Goal: Transaction & Acquisition: Book appointment/travel/reservation

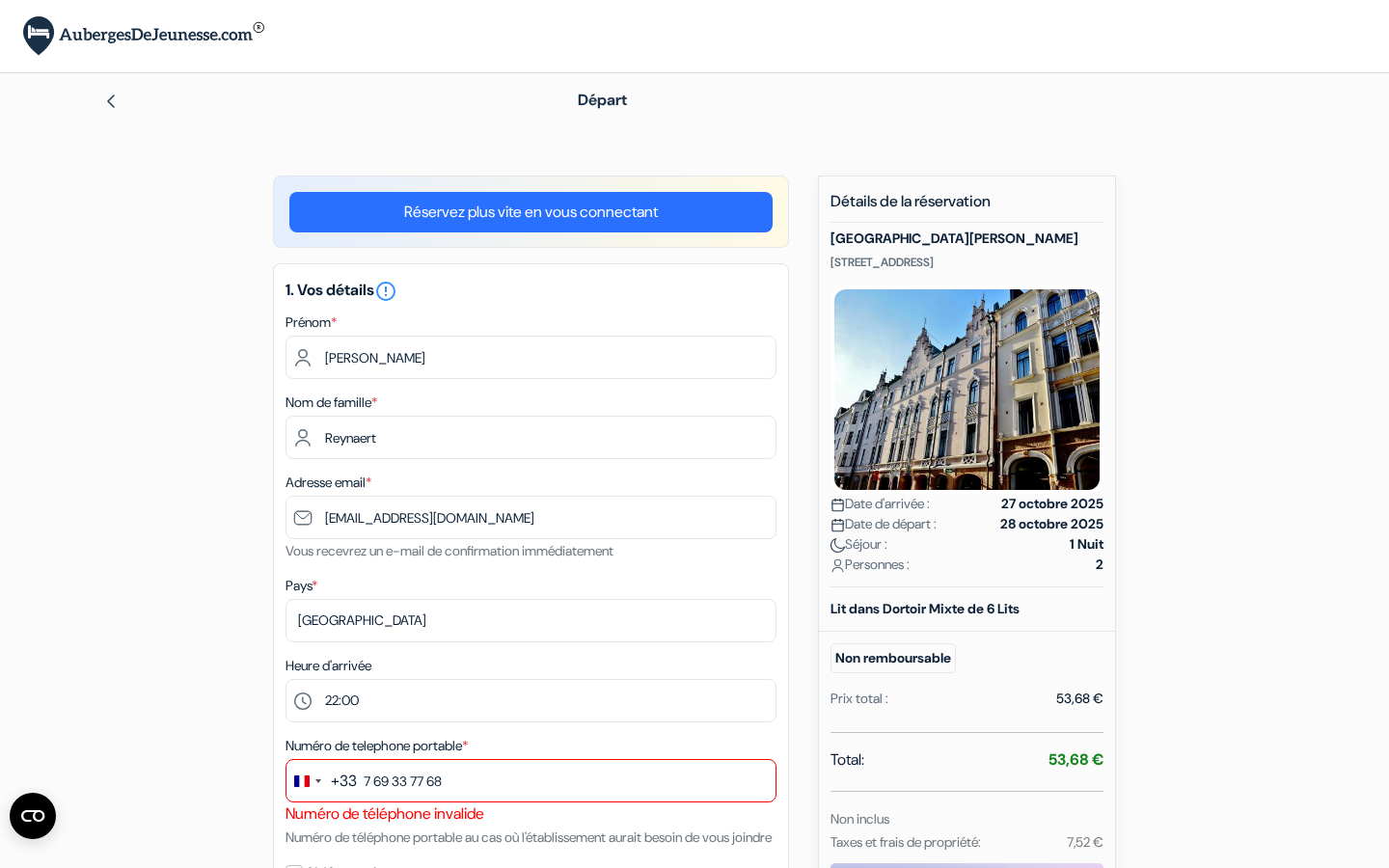
select select "fr"
select select "22"
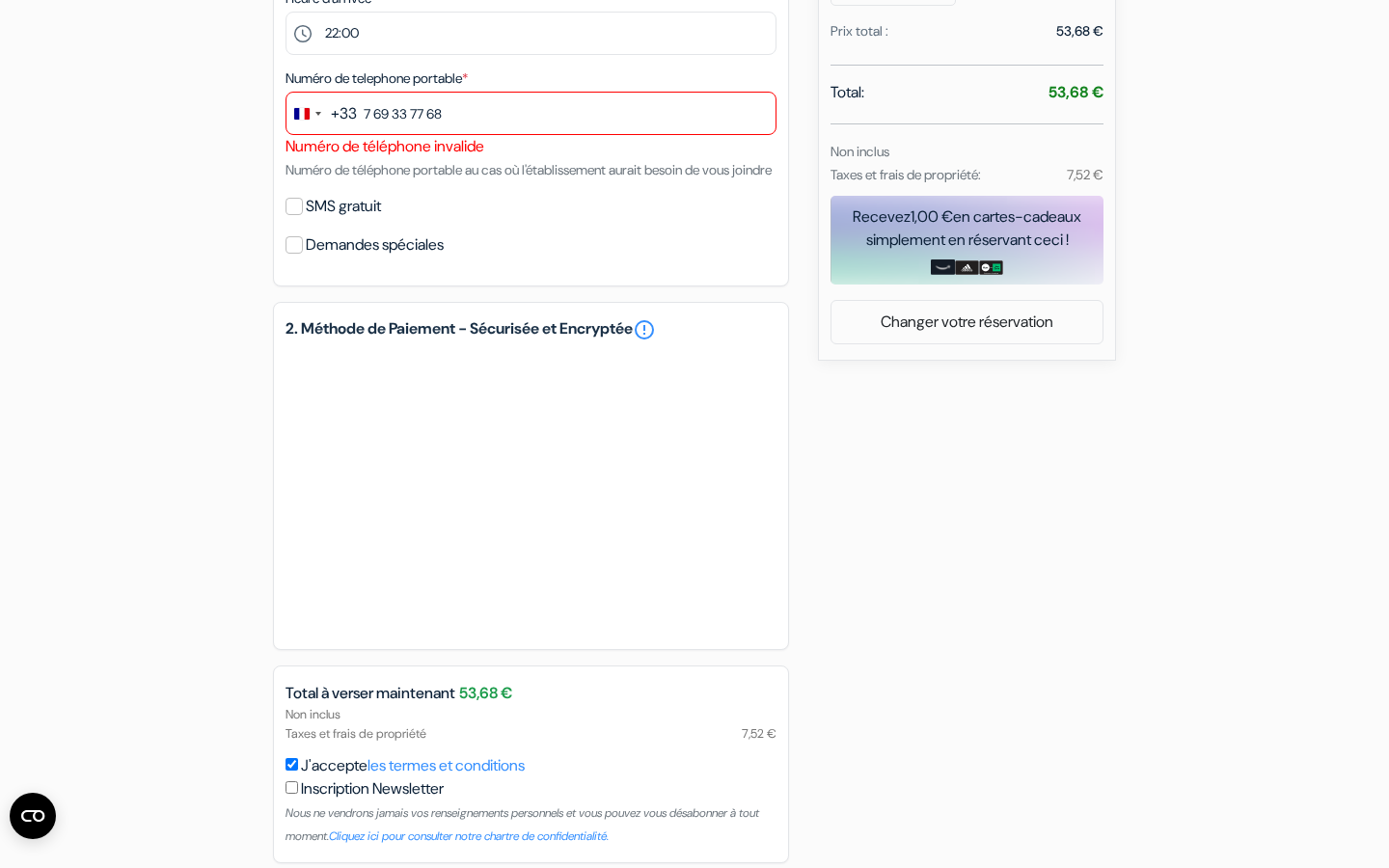
scroll to position [633, 0]
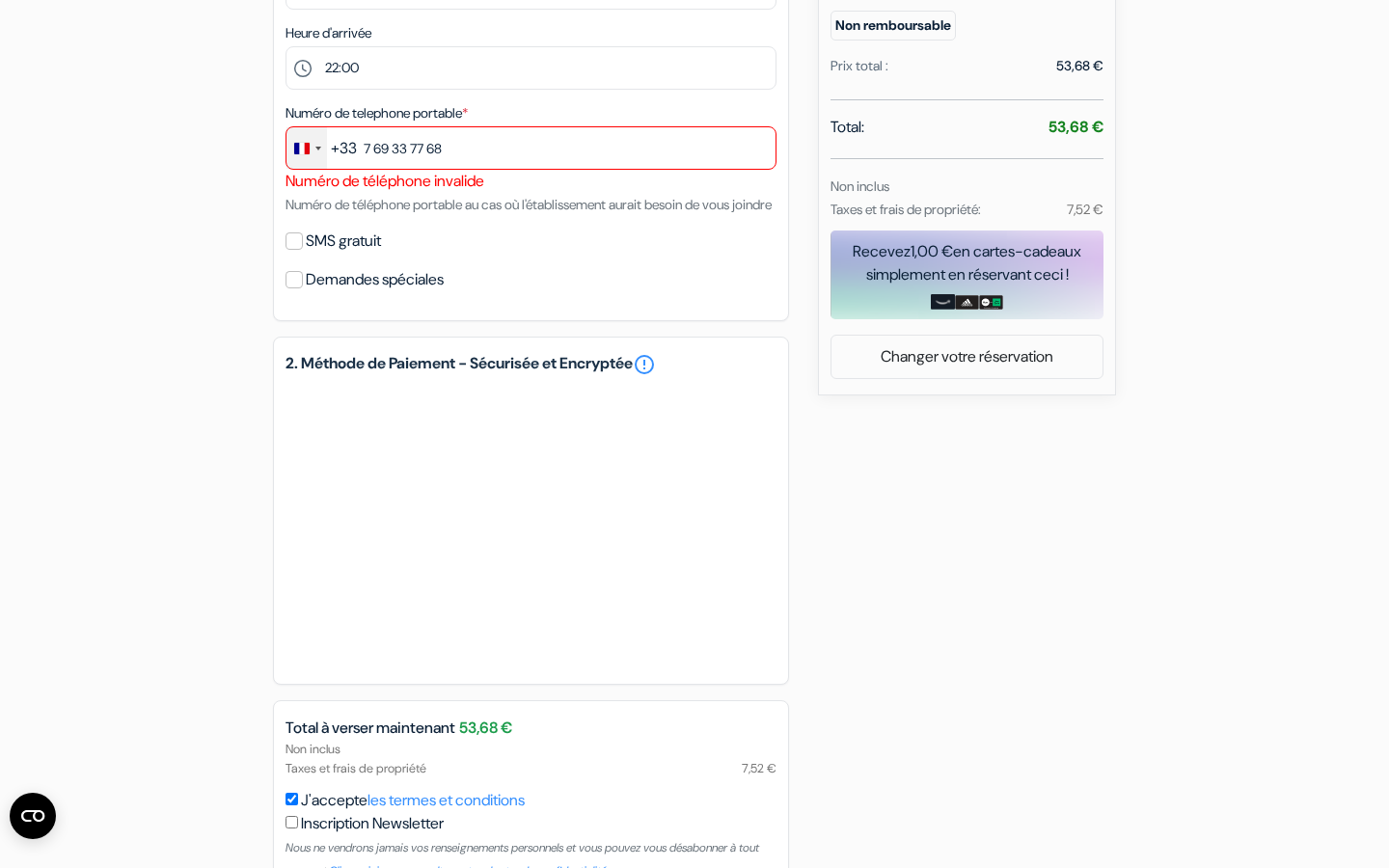
click at [310, 150] on div "Change country, selected France (+33)" at bounding box center [307, 148] width 41 height 42
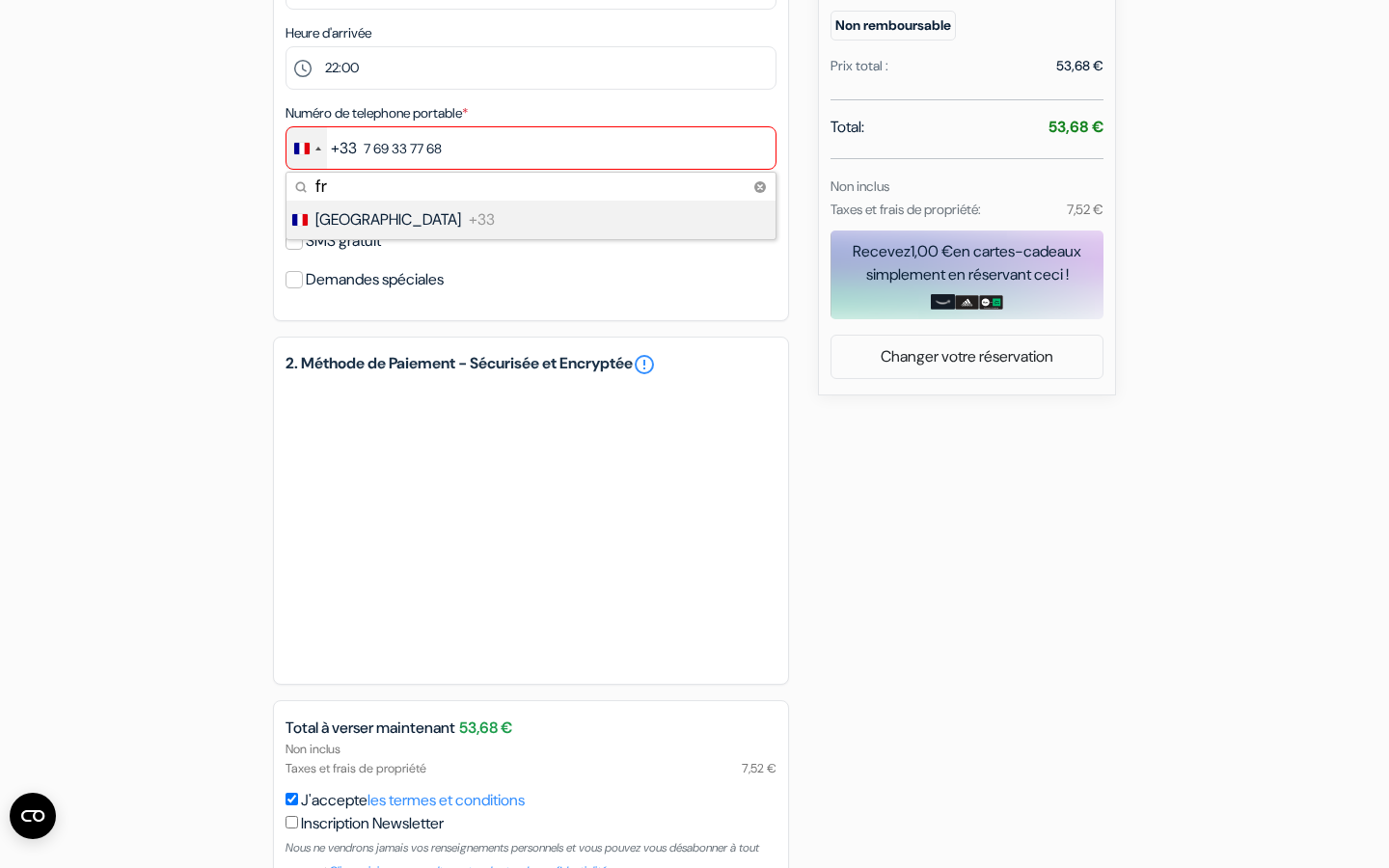
type input "f"
type input "a"
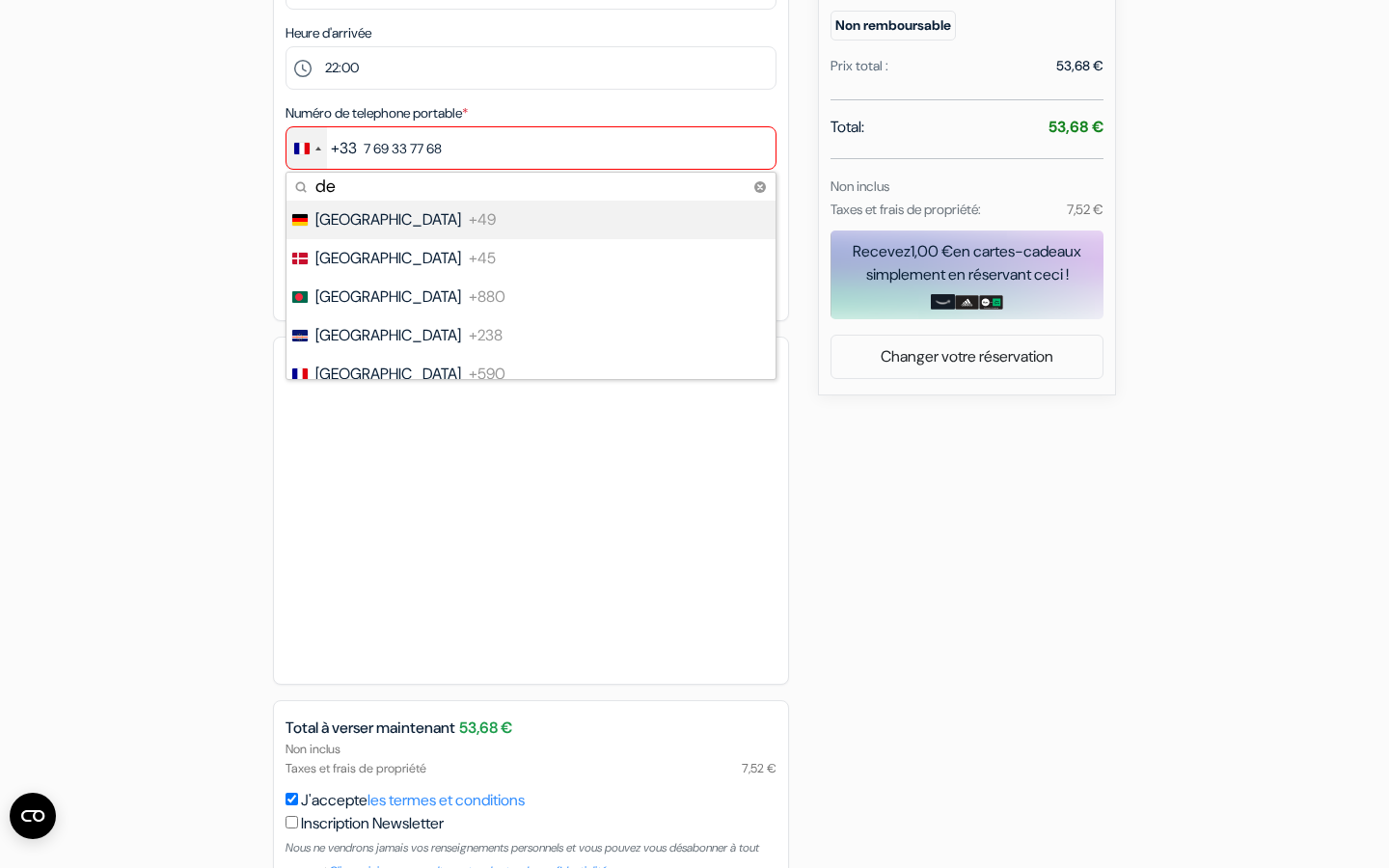
type input "de"
click at [351, 226] on span "[GEOGRAPHIC_DATA]" at bounding box center [389, 220] width 146 height 23
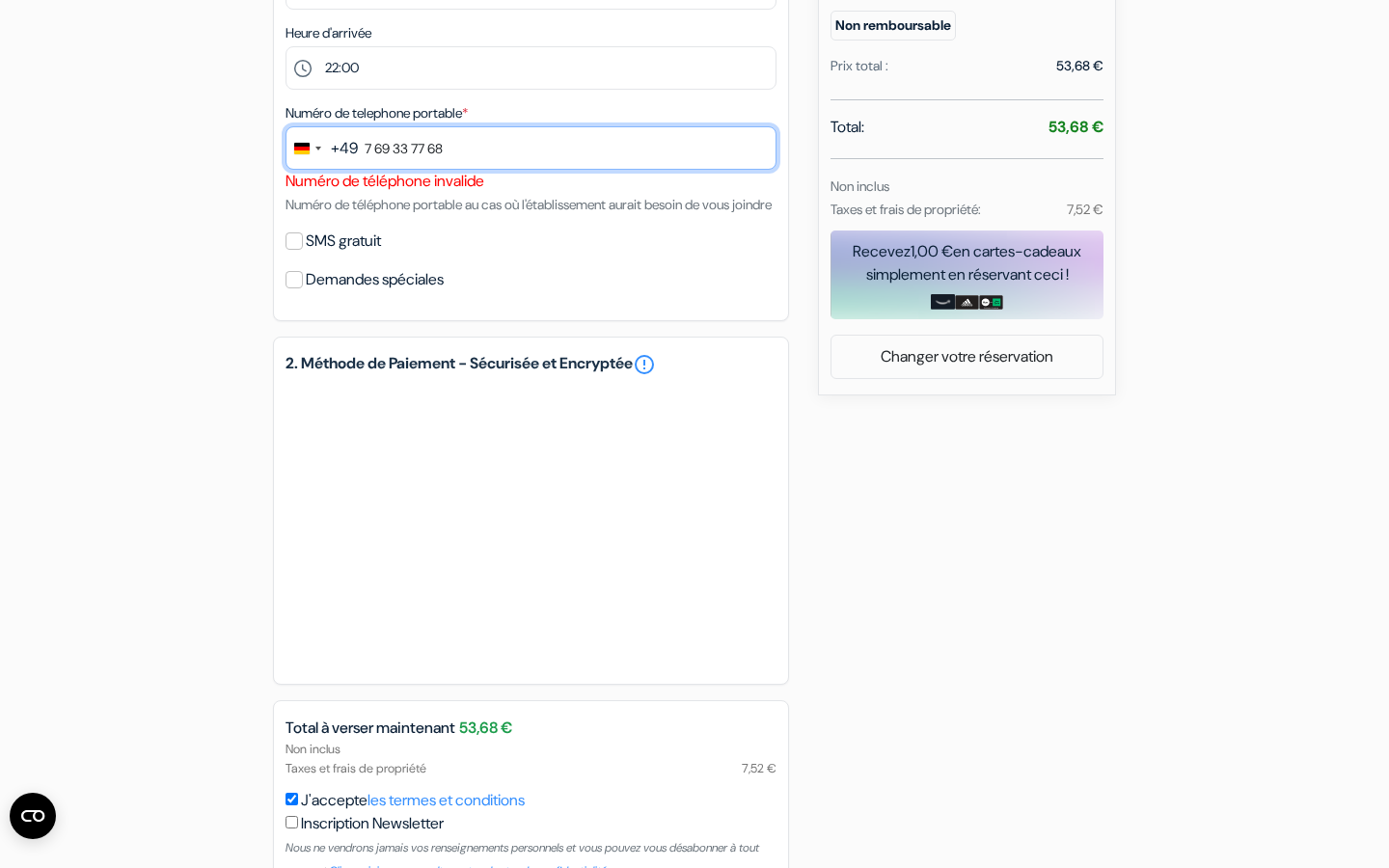
drag, startPoint x: 459, startPoint y: 151, endPoint x: 353, endPoint y: 154, distance: 106.0
click at [353, 154] on div "+49 de 6 results found No results found Germany +49 Denmark +45 Bangladesh +880…" at bounding box center [531, 148] width 491 height 44
type input "17163640596"
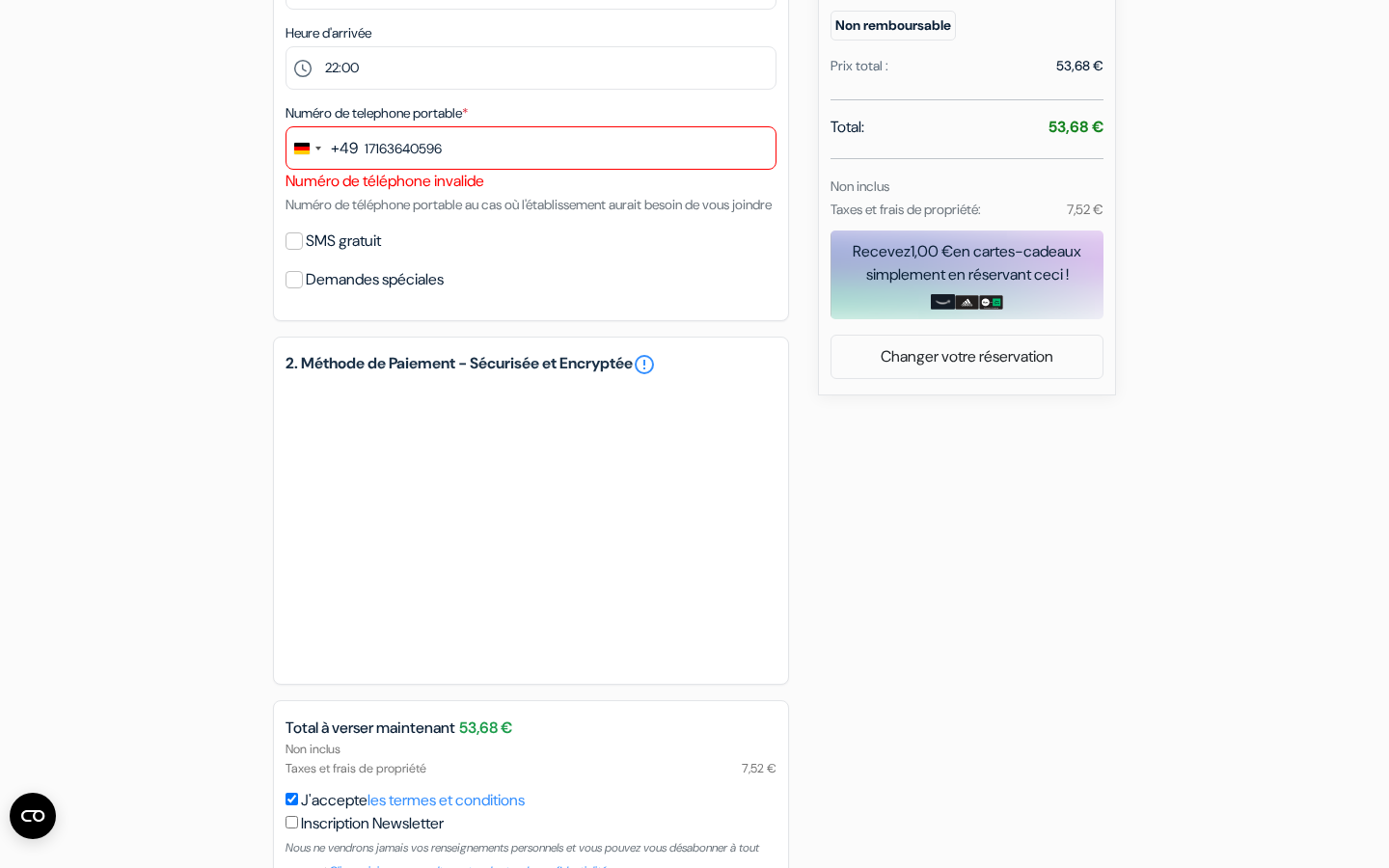
click at [533, 255] on div "SMS gratuit" at bounding box center [531, 241] width 491 height 27
click at [985, 548] on div "add_box Auberge Diana Park Uudenmaankatu 9, Helsinki, Finlande Détails de l'éta…" at bounding box center [695, 255] width 1273 height 1423
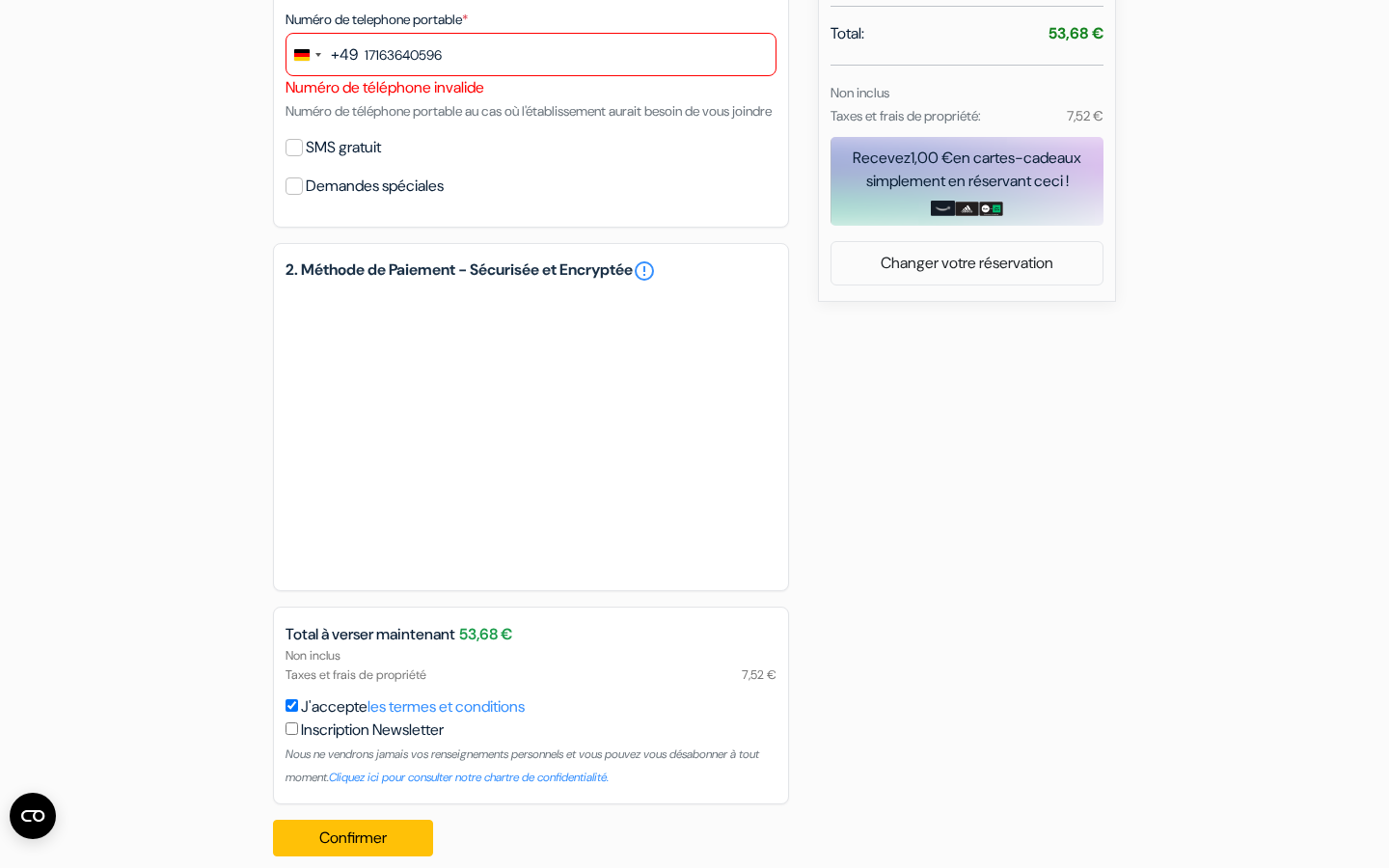
scroll to position [776, 0]
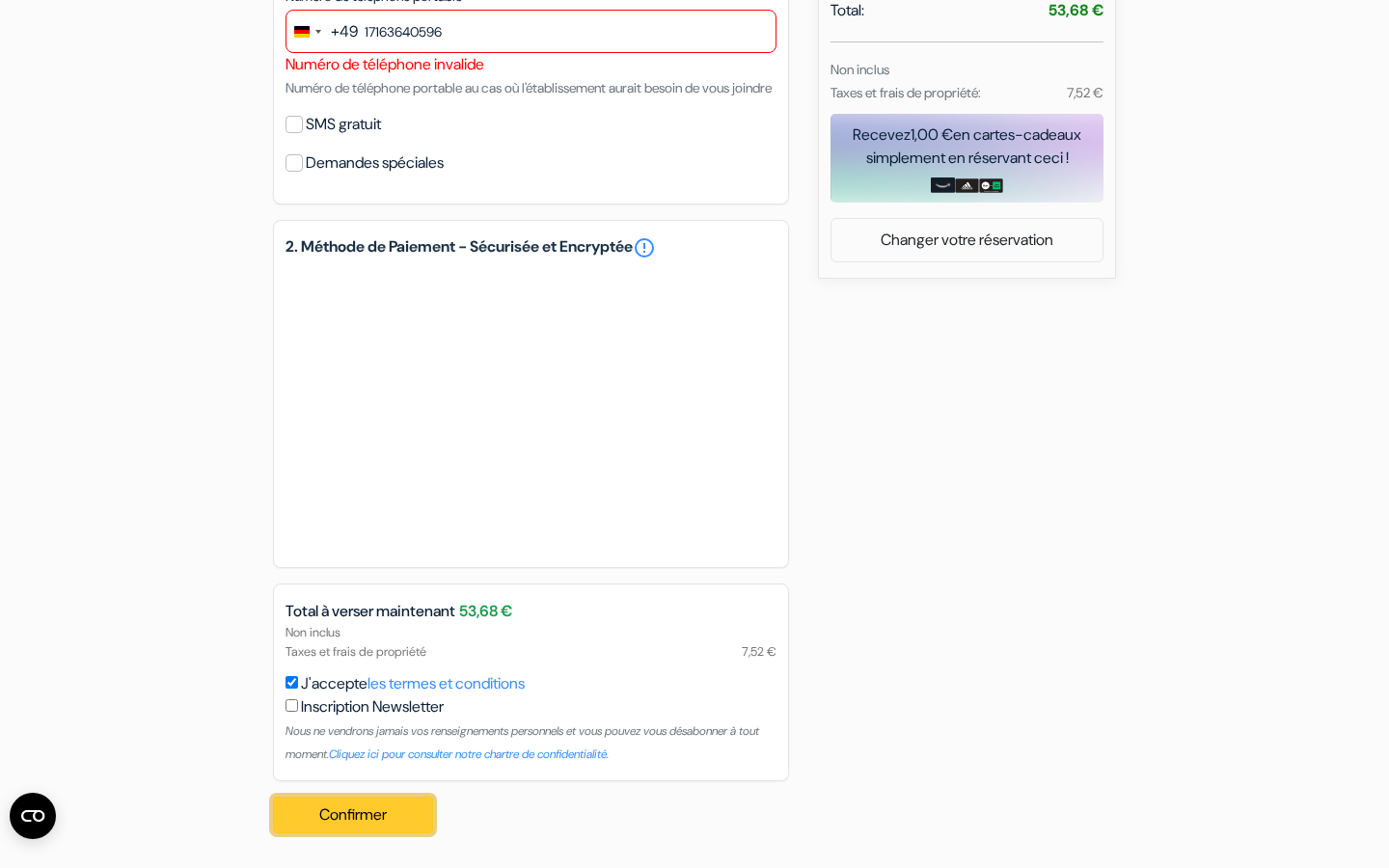
click at [333, 815] on button "Confirmer Loading..." at bounding box center [353, 816] width 160 height 37
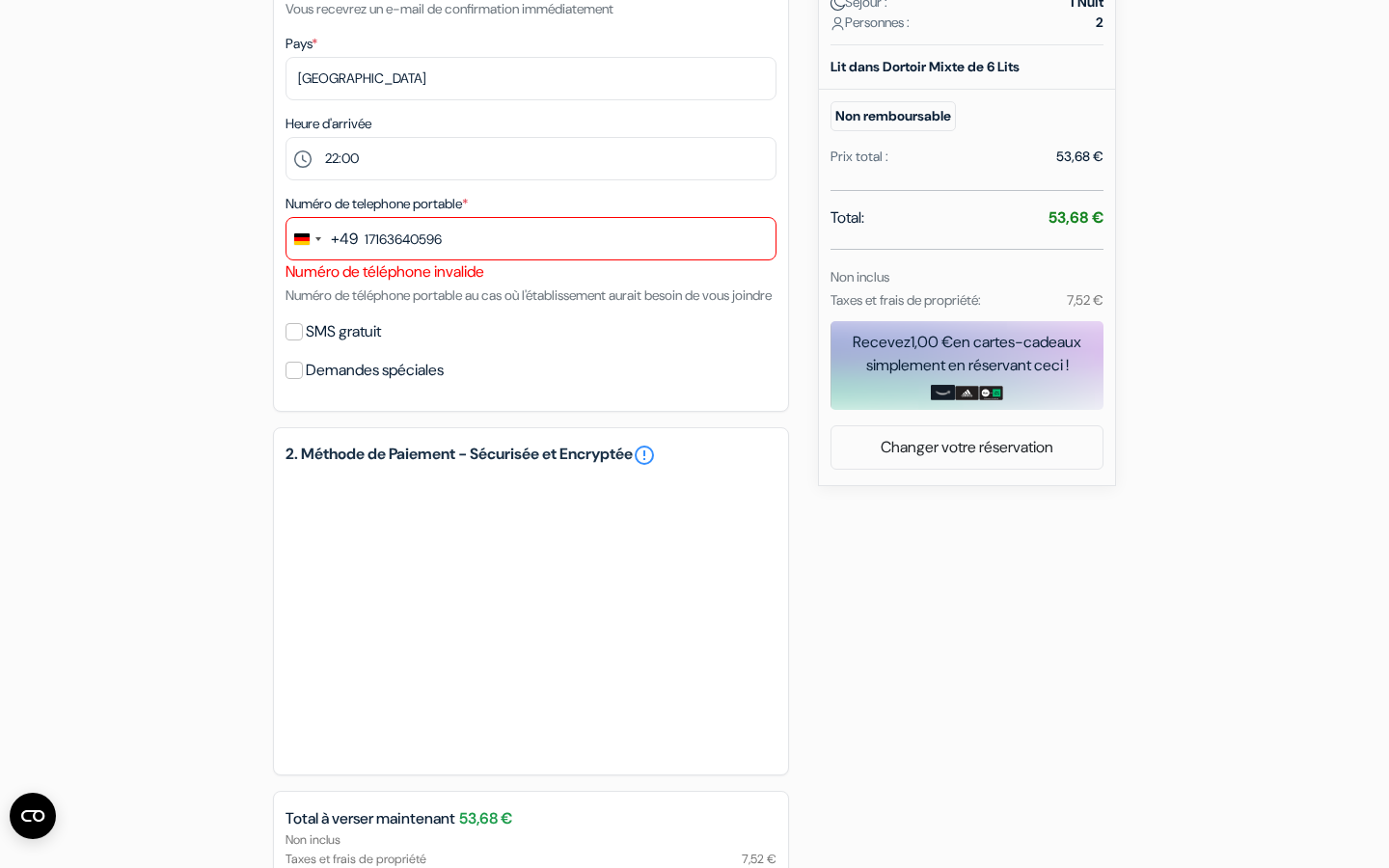
scroll to position [354, 0]
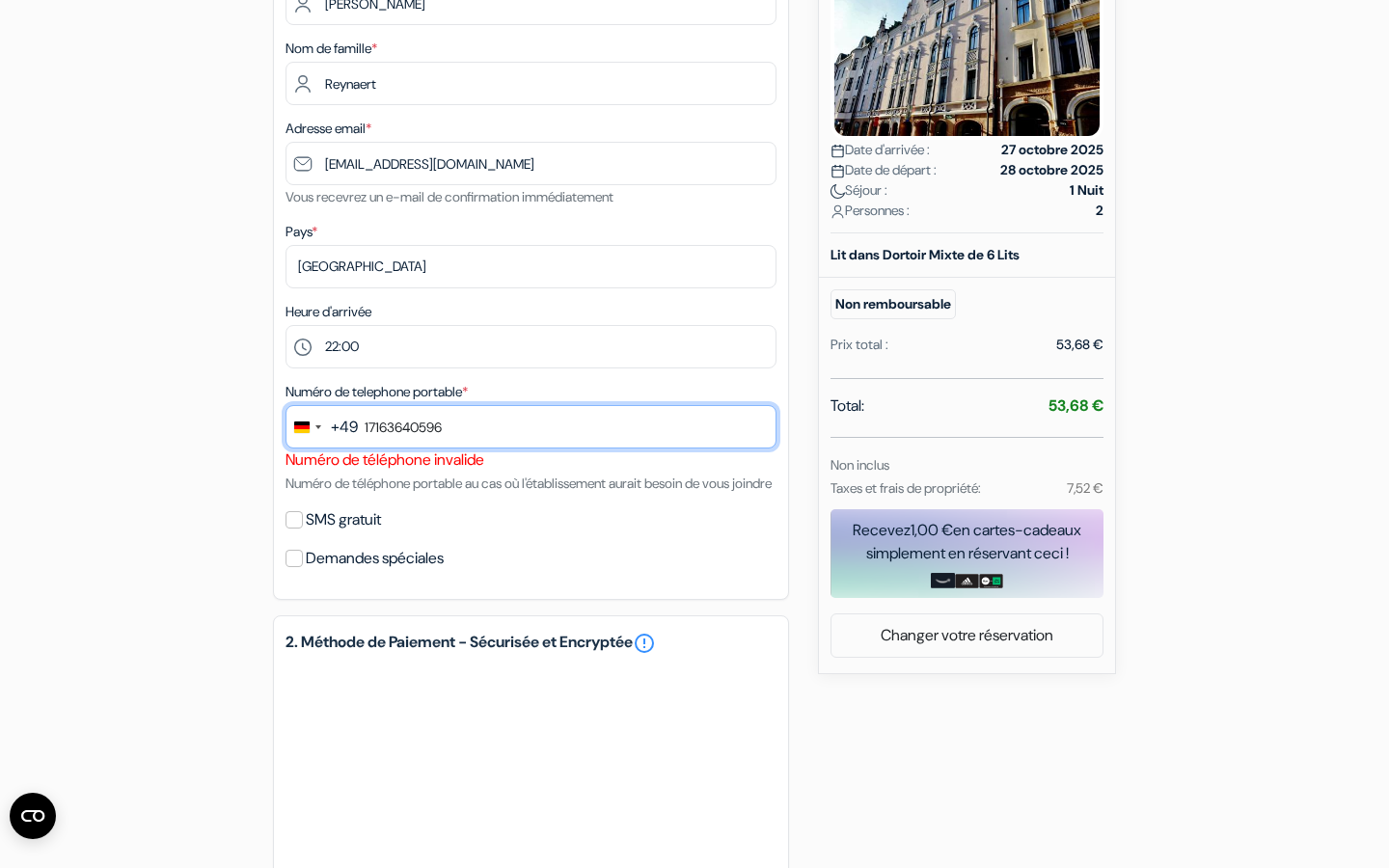
click at [502, 412] on input "17163640596" at bounding box center [531, 427] width 491 height 44
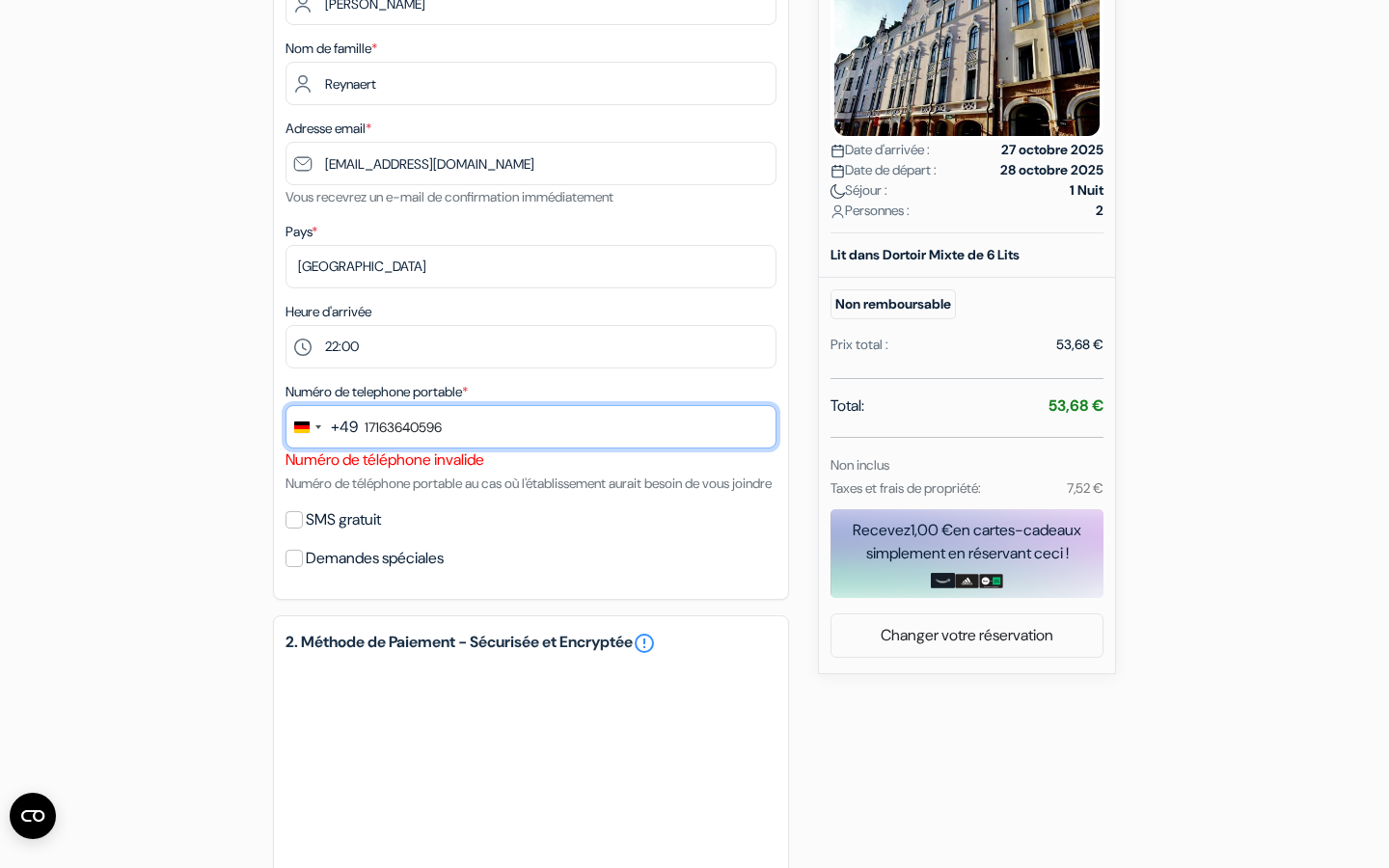
click at [502, 412] on input "17163640596" at bounding box center [531, 427] width 491 height 44
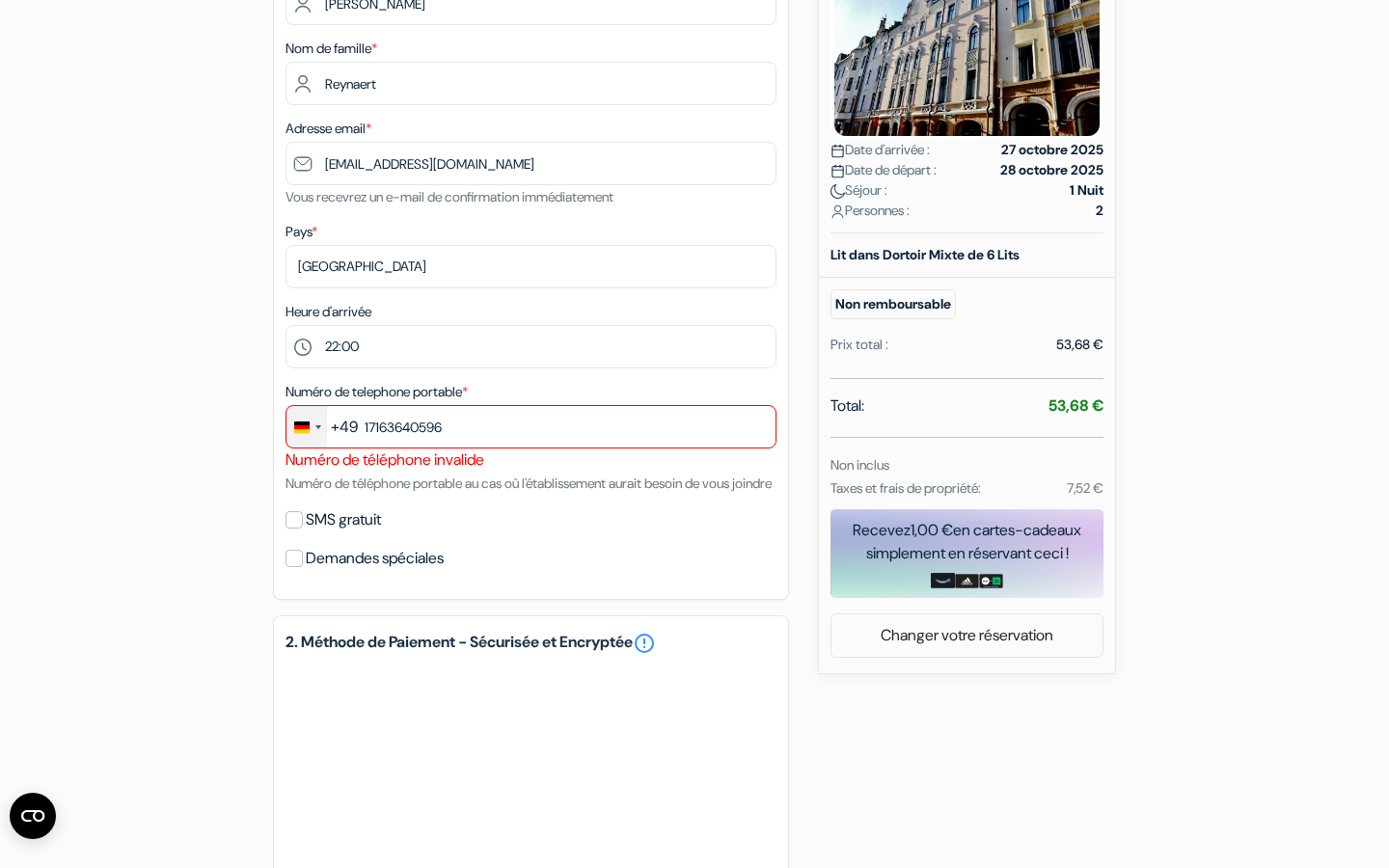
click at [309, 424] on div "Change country, selected Germany (+49)" at bounding box center [302, 428] width 16 height 12
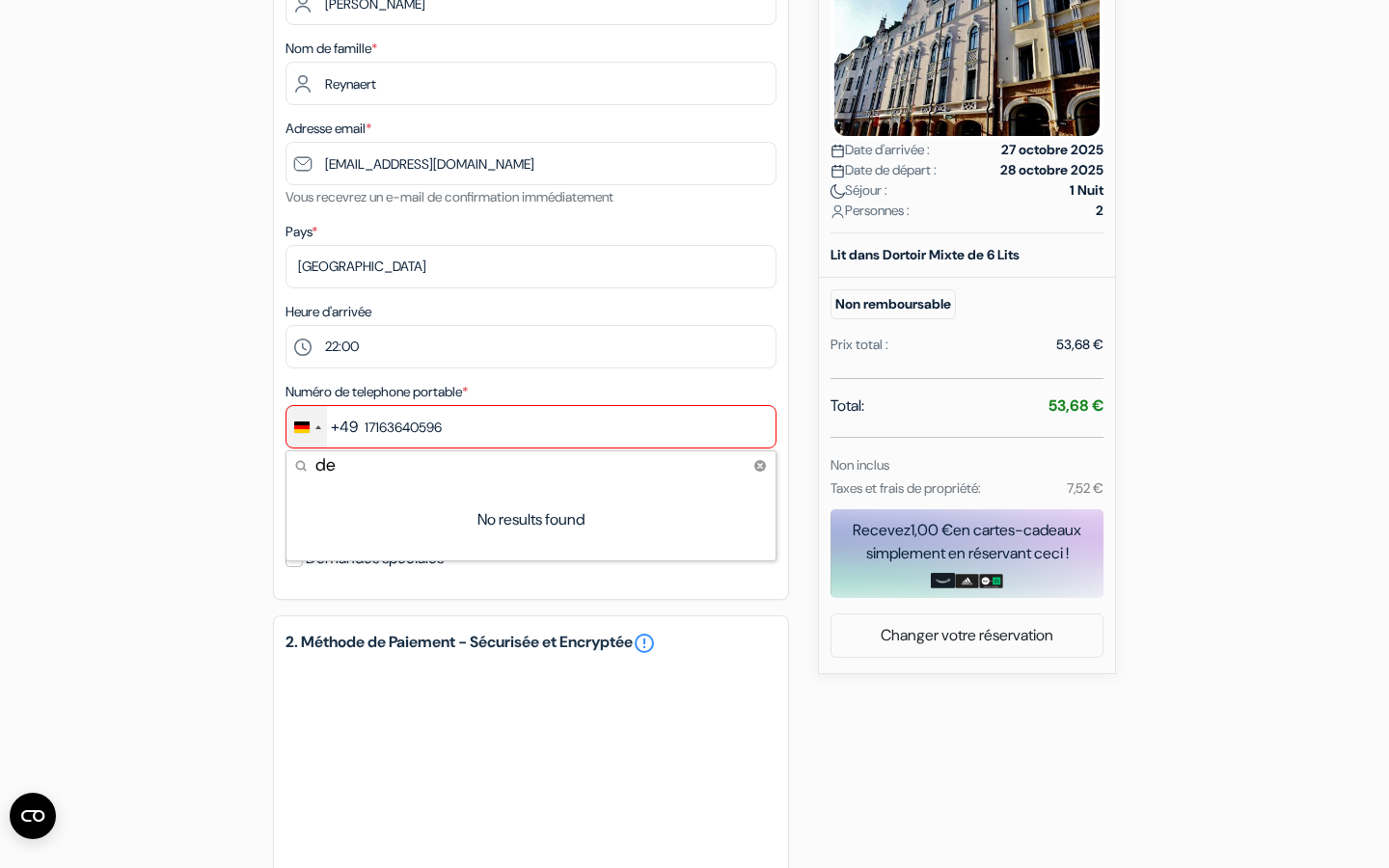
type input "d"
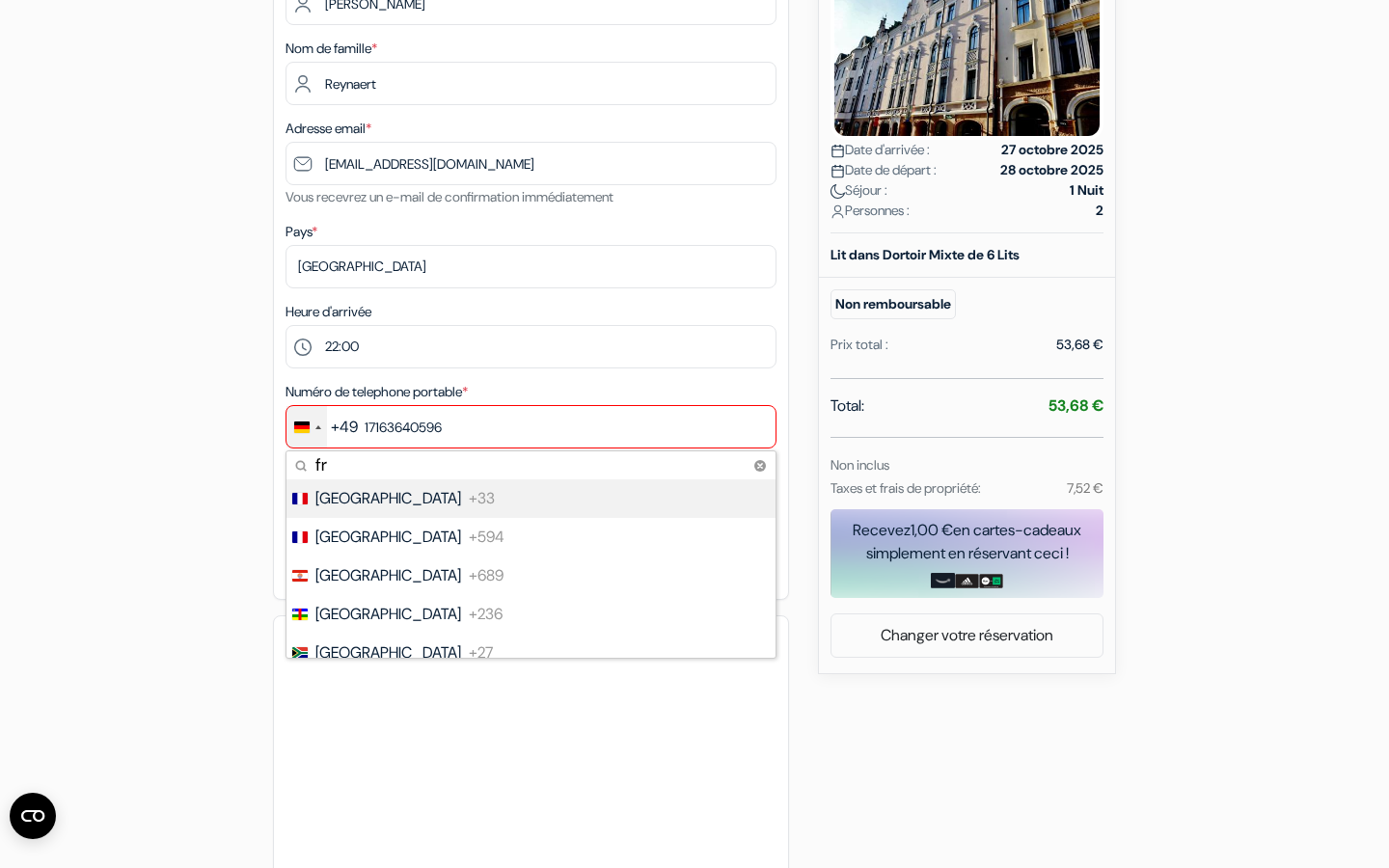
type input "fr"
click at [365, 503] on li "France +33" at bounding box center [530, 499] width 491 height 39
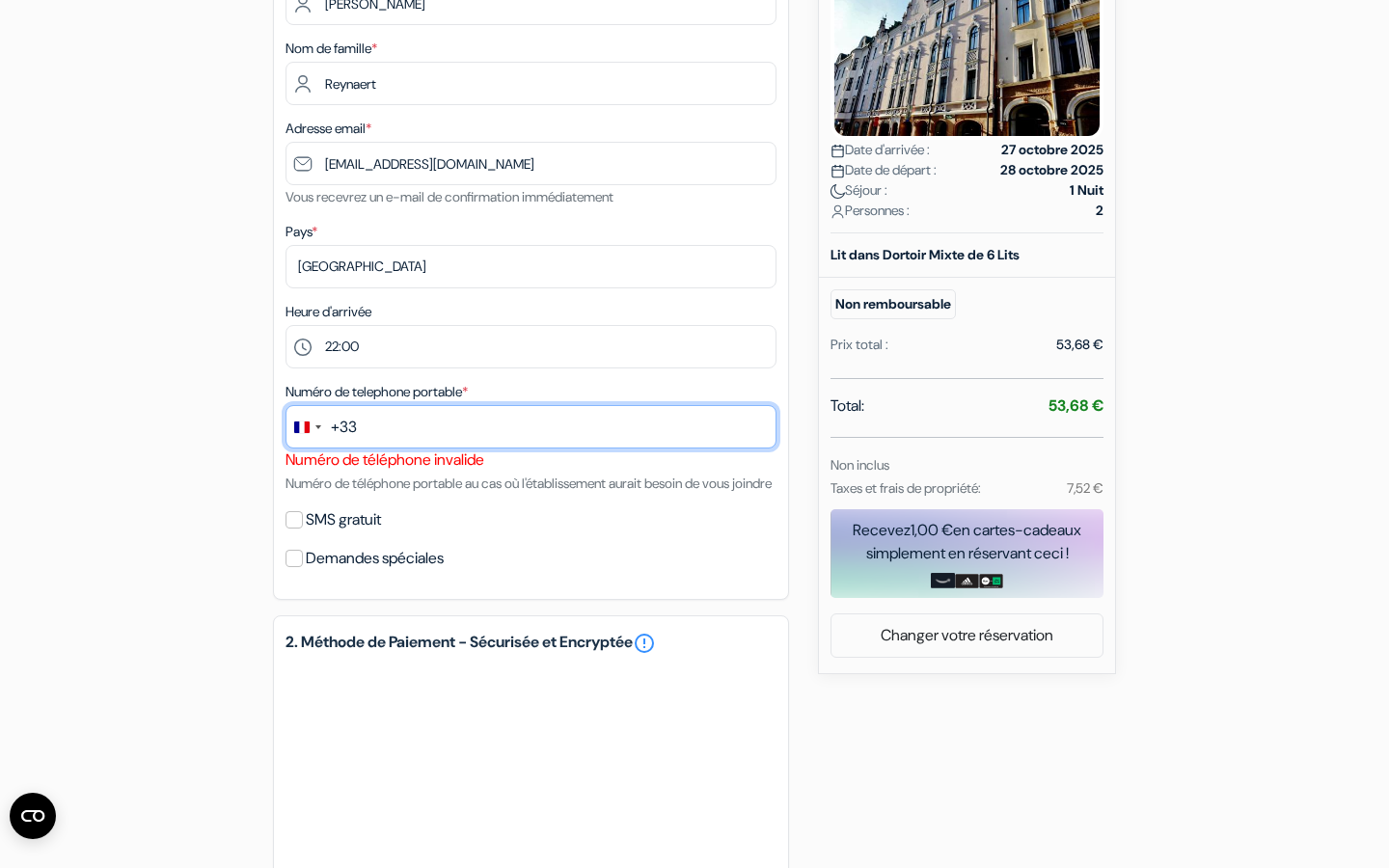
drag, startPoint x: 383, startPoint y: 431, endPoint x: 336, endPoint y: 431, distance: 47.0
click at [336, 431] on div "+33 fr 5 results found No results found France +33 French Guiana +594 French Po…" at bounding box center [531, 427] width 491 height 44
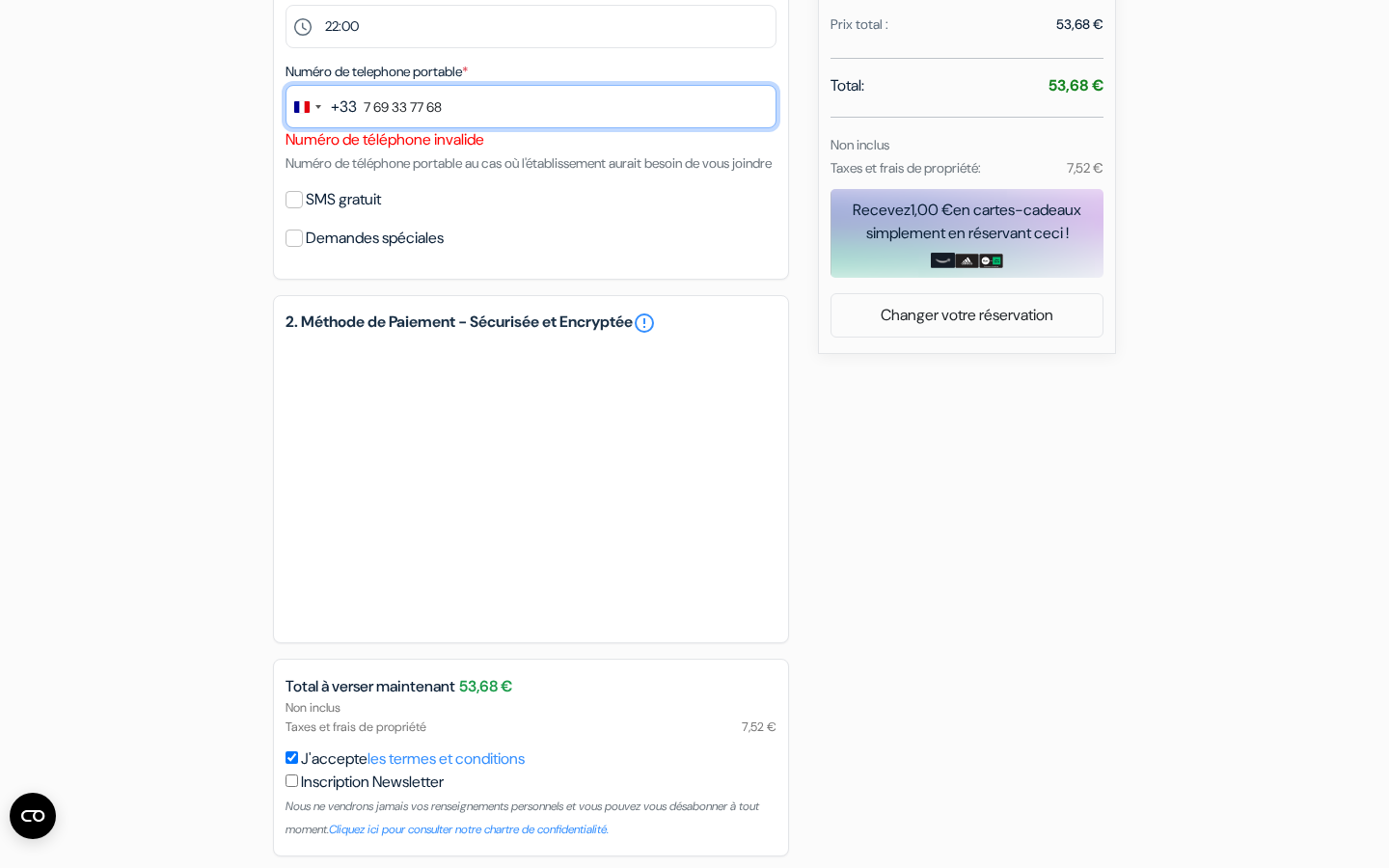
scroll to position [776, 0]
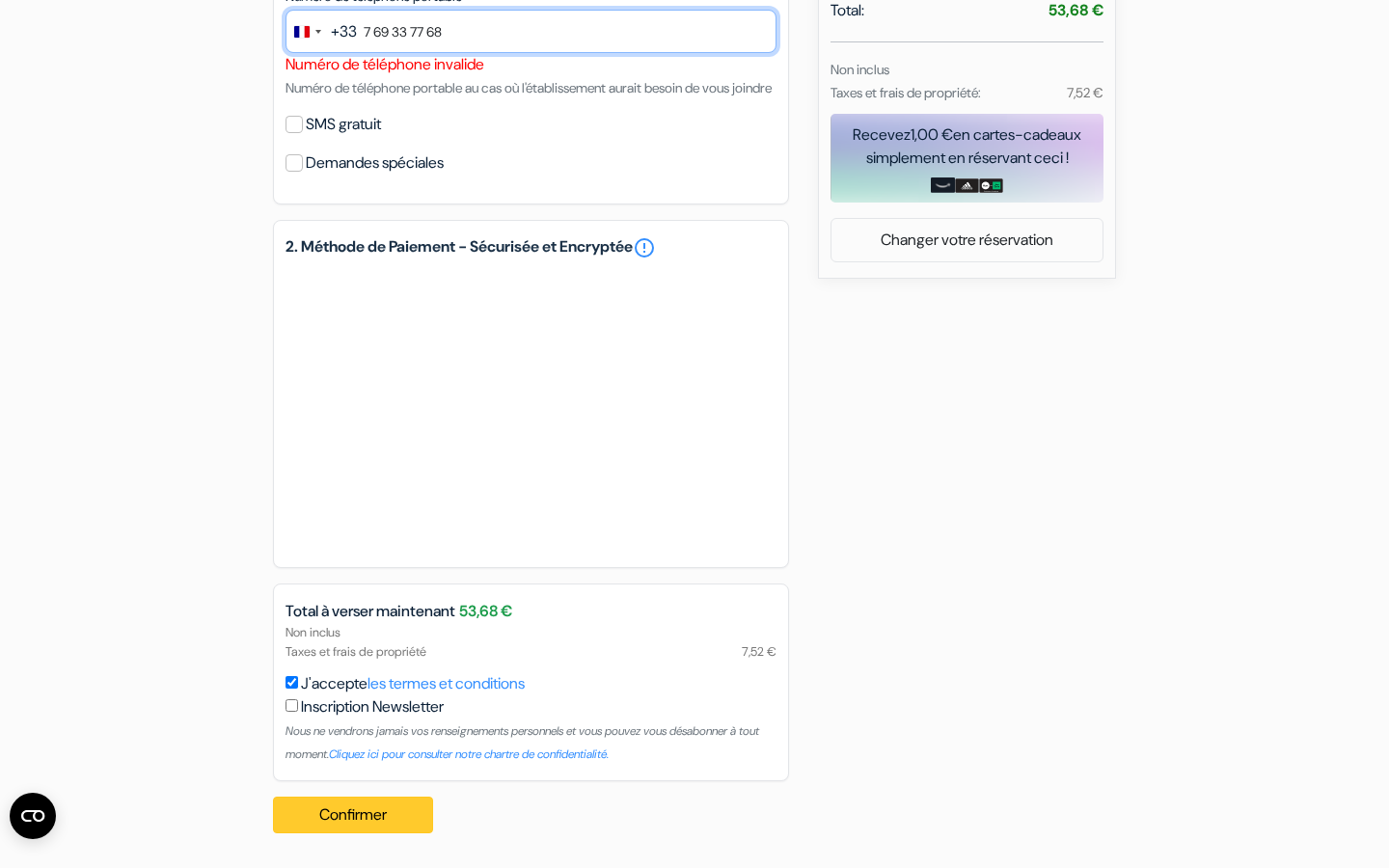
type input "7 69 33 77 68"
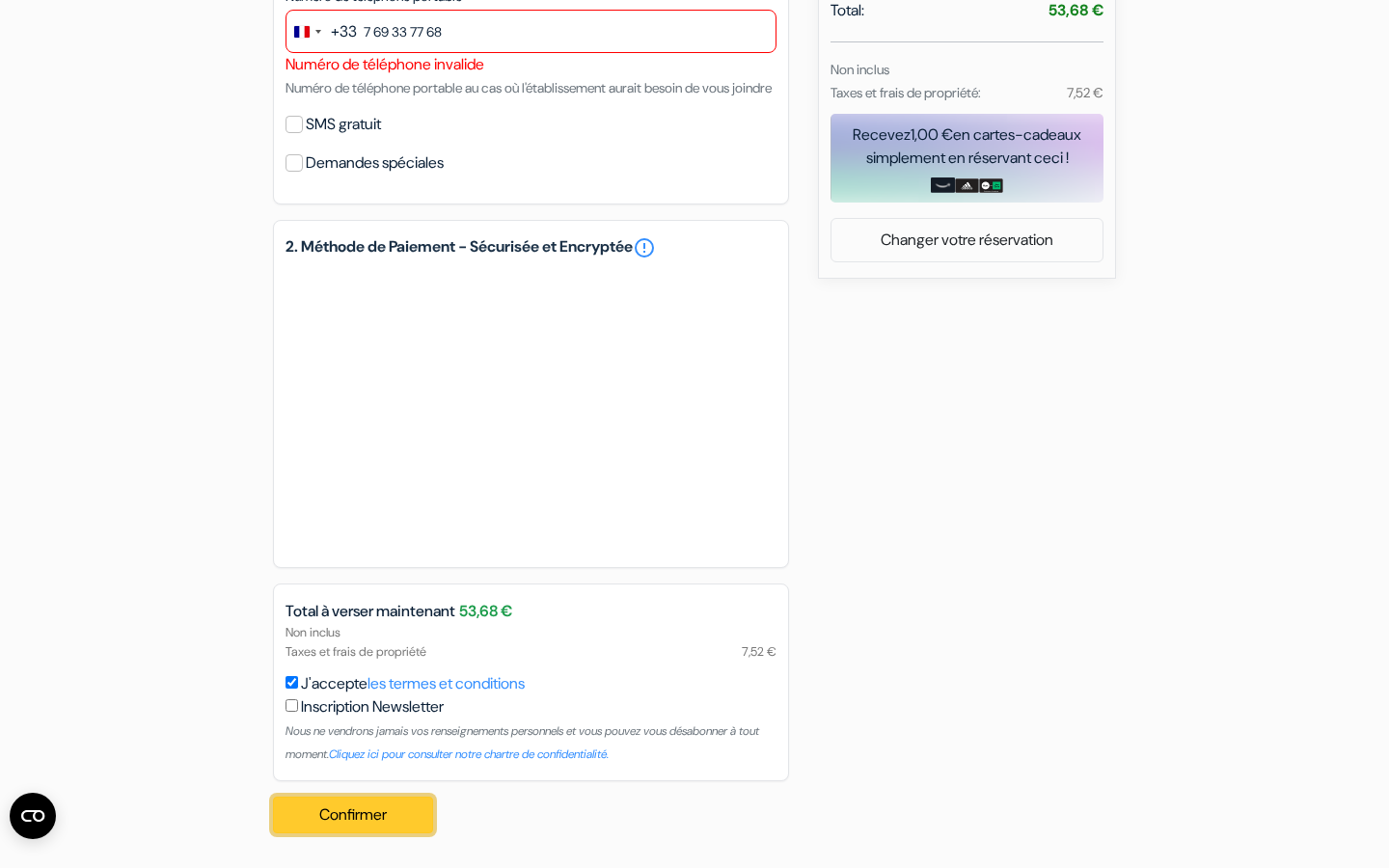
click at [330, 828] on button "Confirmer Loading..." at bounding box center [353, 816] width 160 height 37
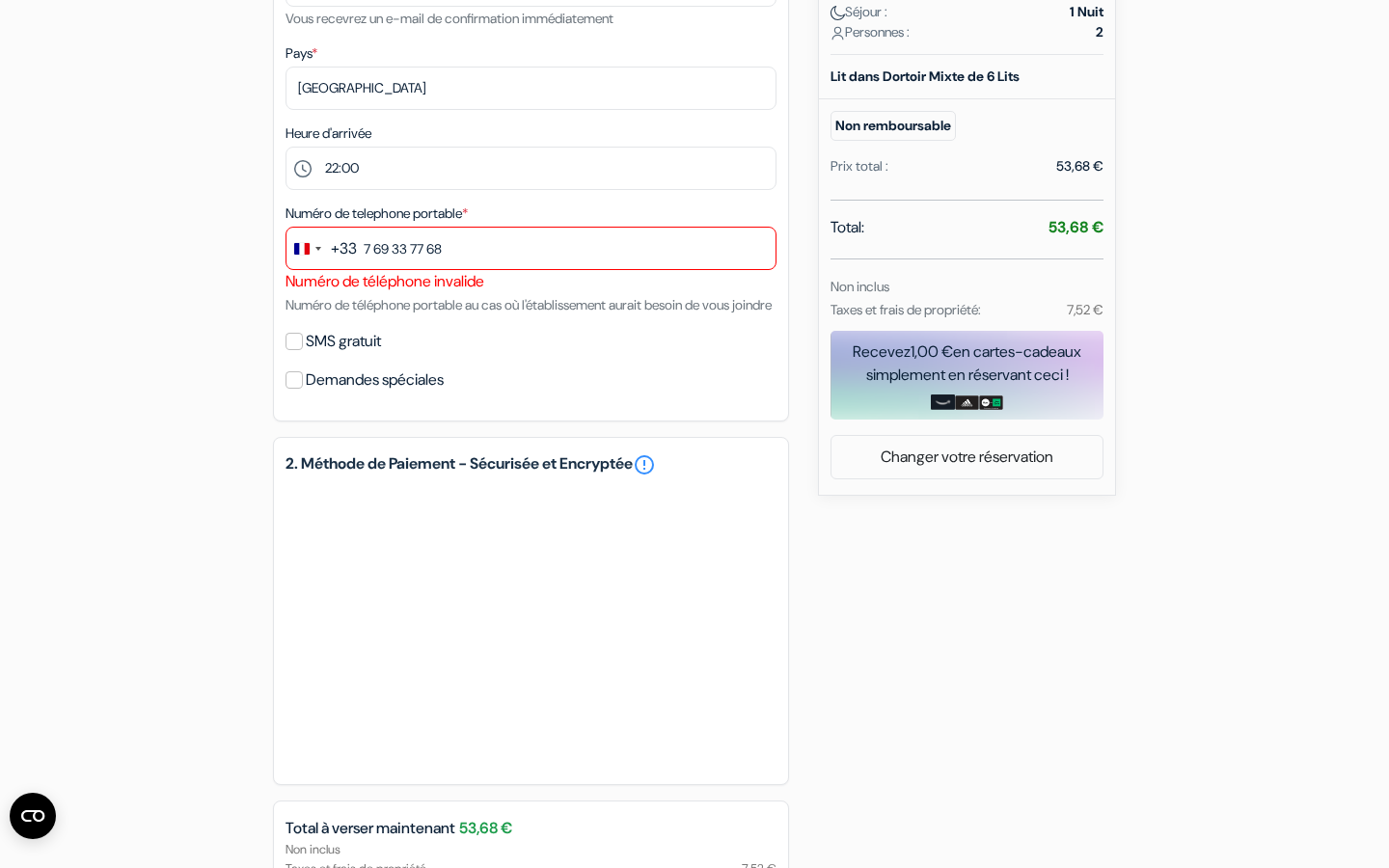
scroll to position [531, 0]
click at [1334, 280] on form "Départ add_box Auberge Diana Park Uudenmaankatu 9, Helsinki, Finlande no_plan" at bounding box center [694, 281] width 1389 height 1476
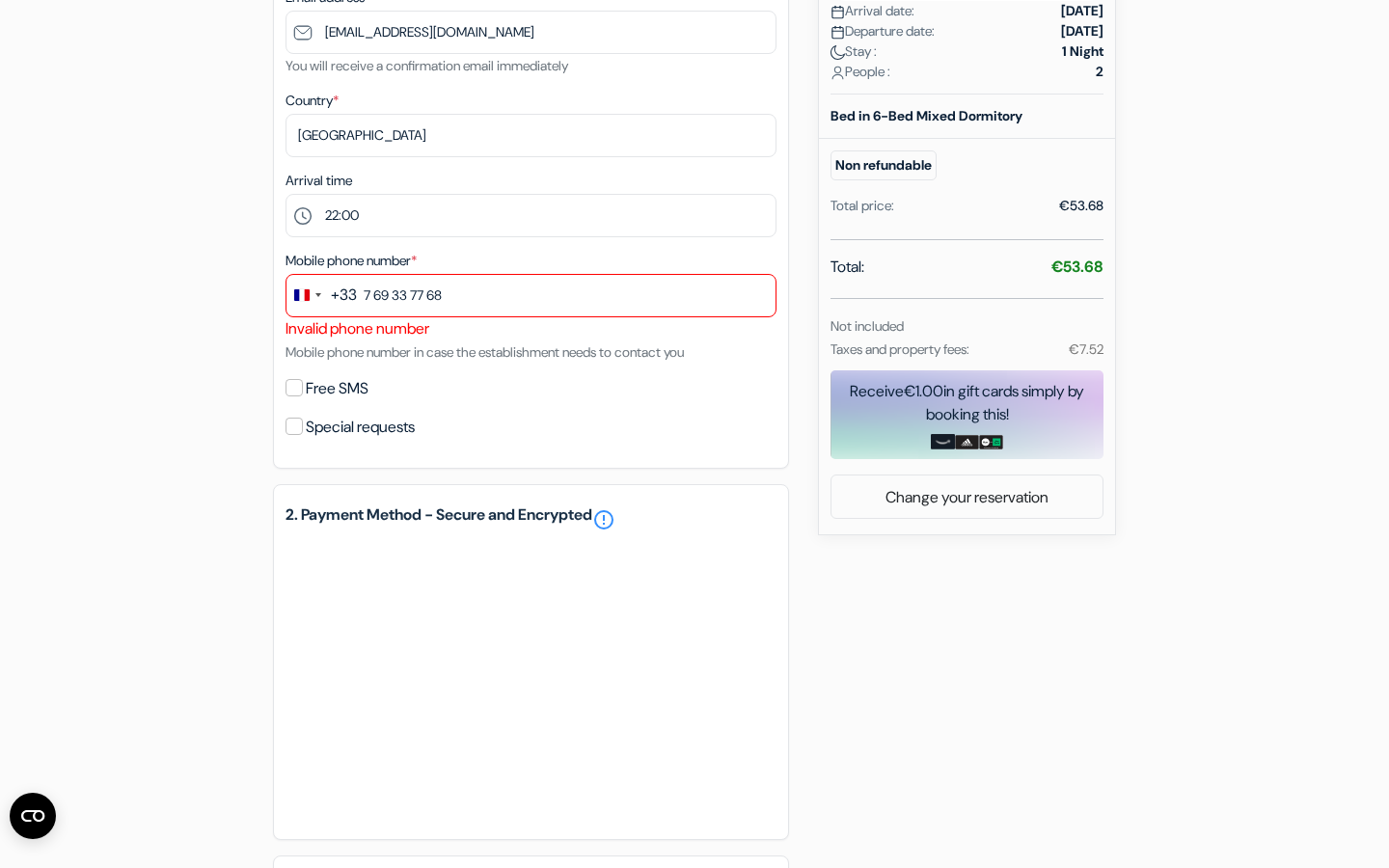
scroll to position [438, 0]
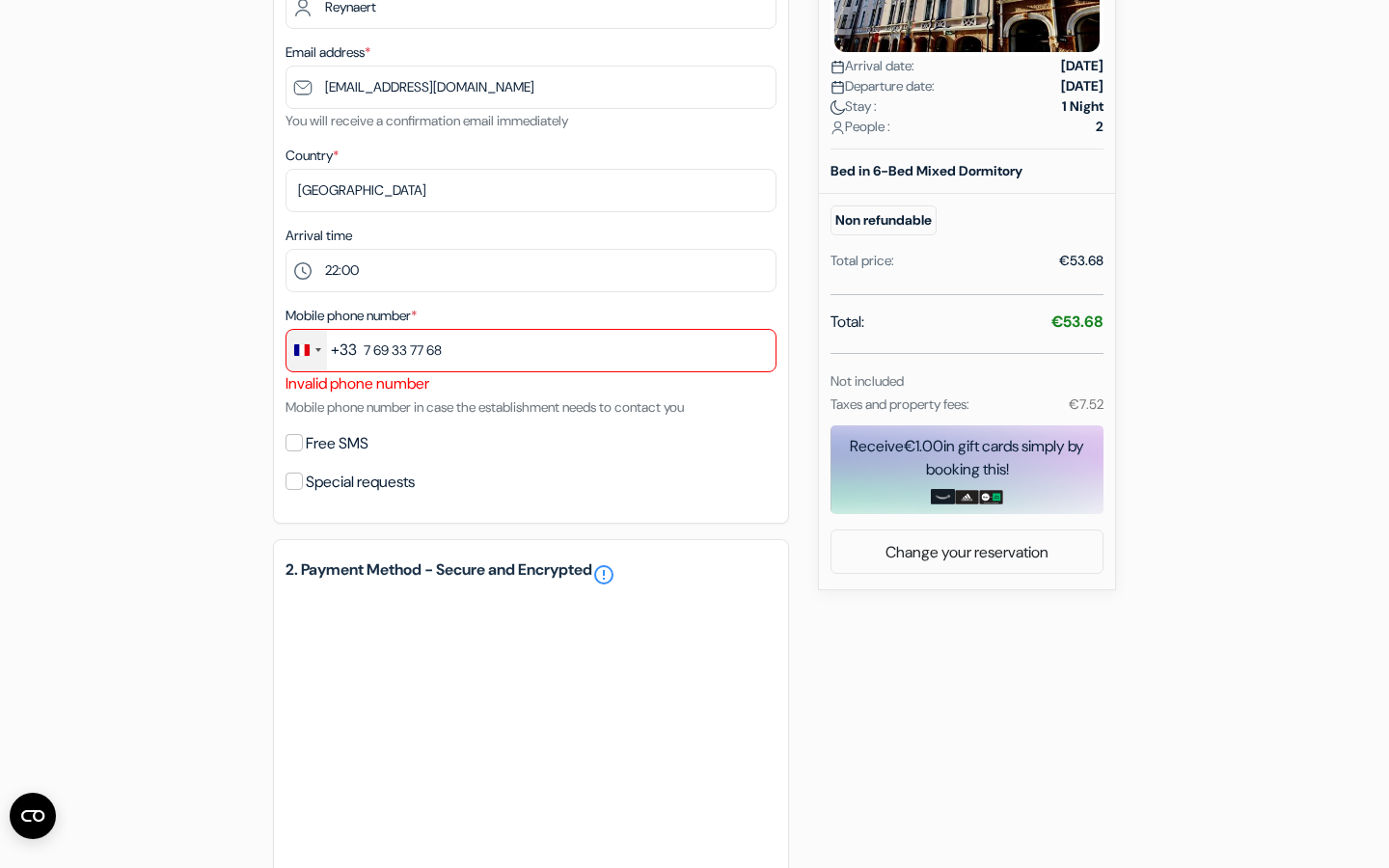
click at [319, 352] on div "Change country, selected France (+33)" at bounding box center [319, 350] width 6 height 4
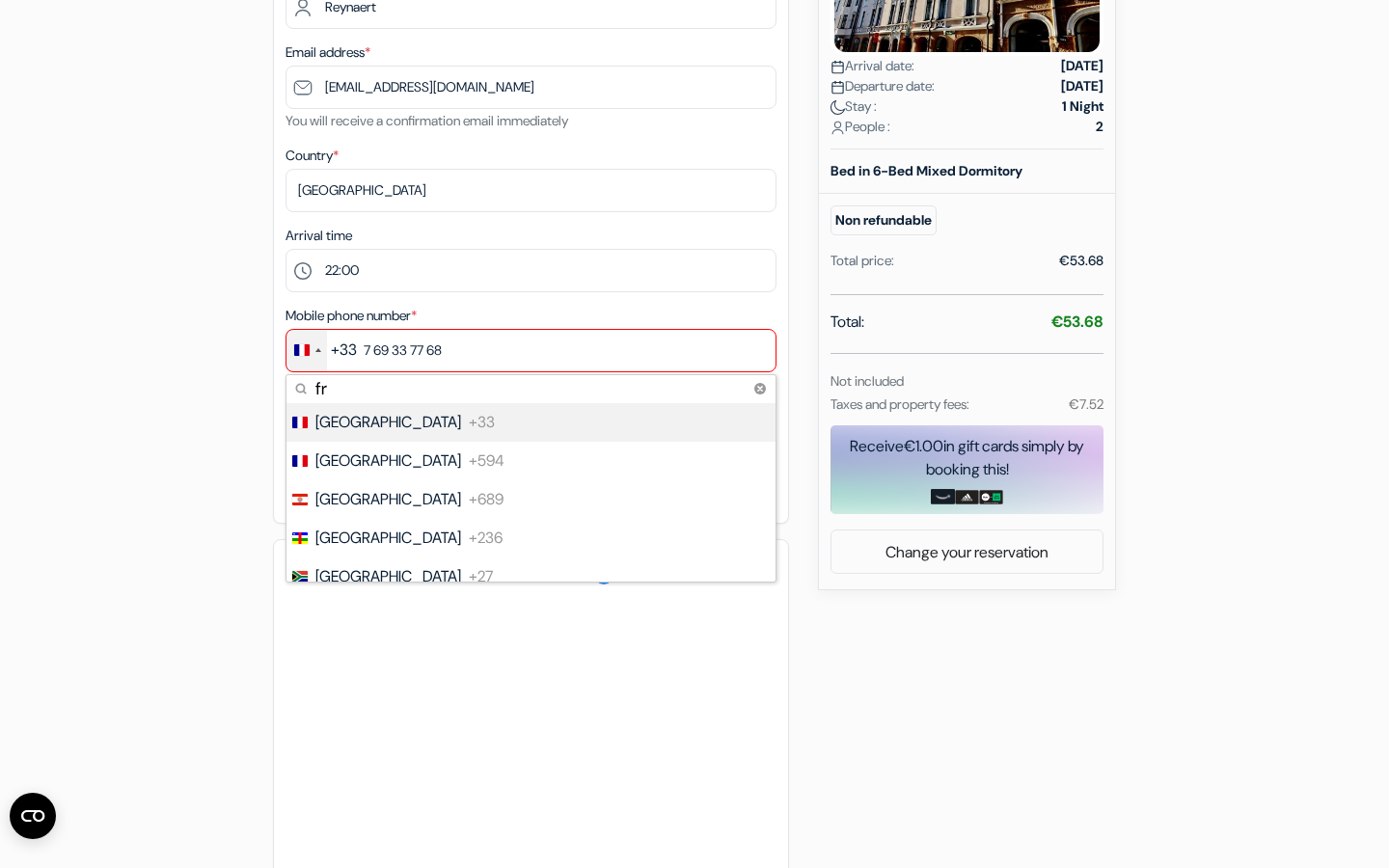
type input "f"
click at [209, 397] on div "add_box Diana Park Hostel Uudenmaankatu 9, Helsinki, Finland Property Details X…" at bounding box center [695, 457] width 1273 height 1440
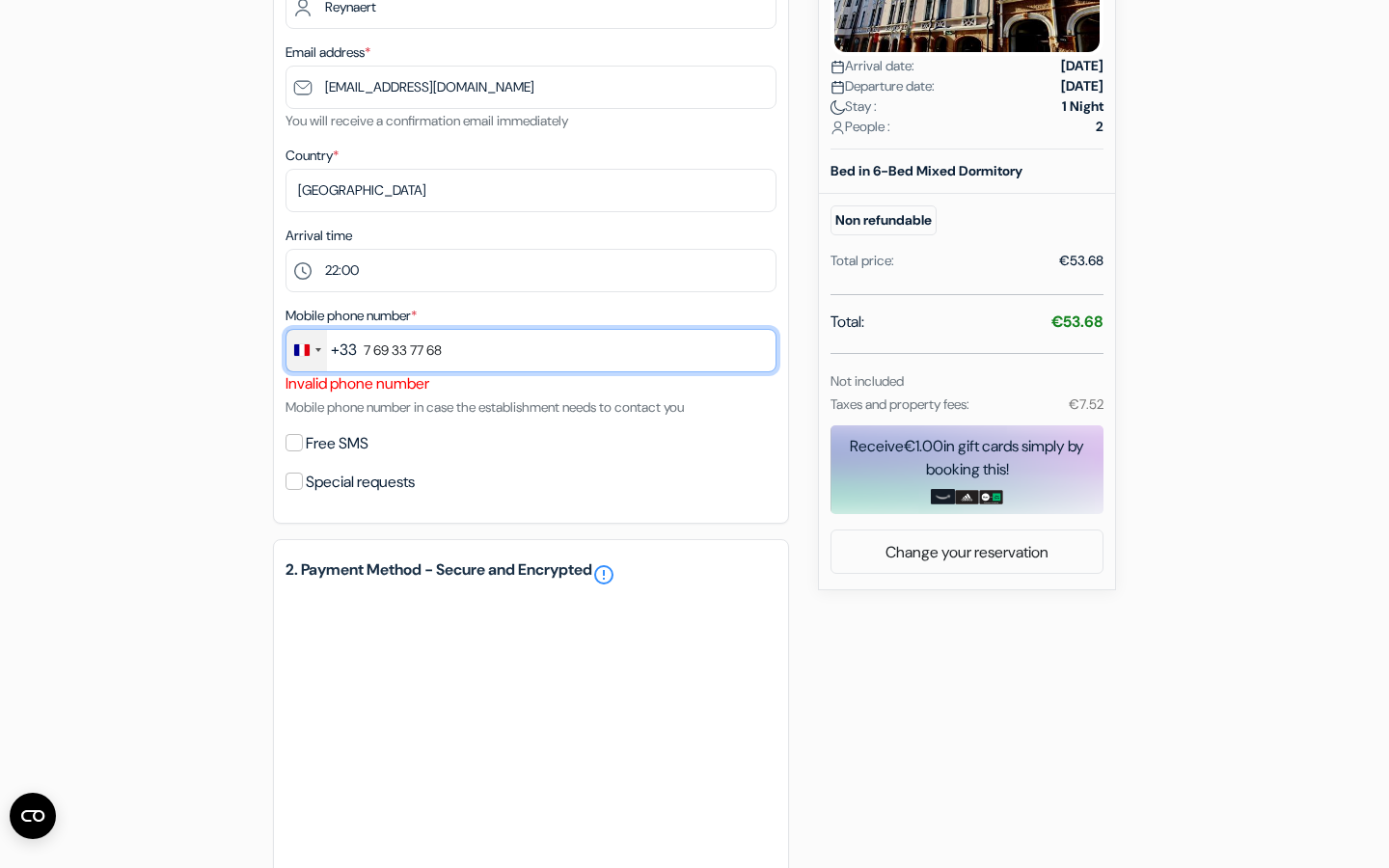
click at [460, 362] on input "7 69 33 77 68" at bounding box center [531, 350] width 491 height 44
click at [365, 360] on input "7 69 33 77 68" at bounding box center [531, 350] width 491 height 44
click at [372, 365] on input "76 3377 68" at bounding box center [531, 350] width 491 height 44
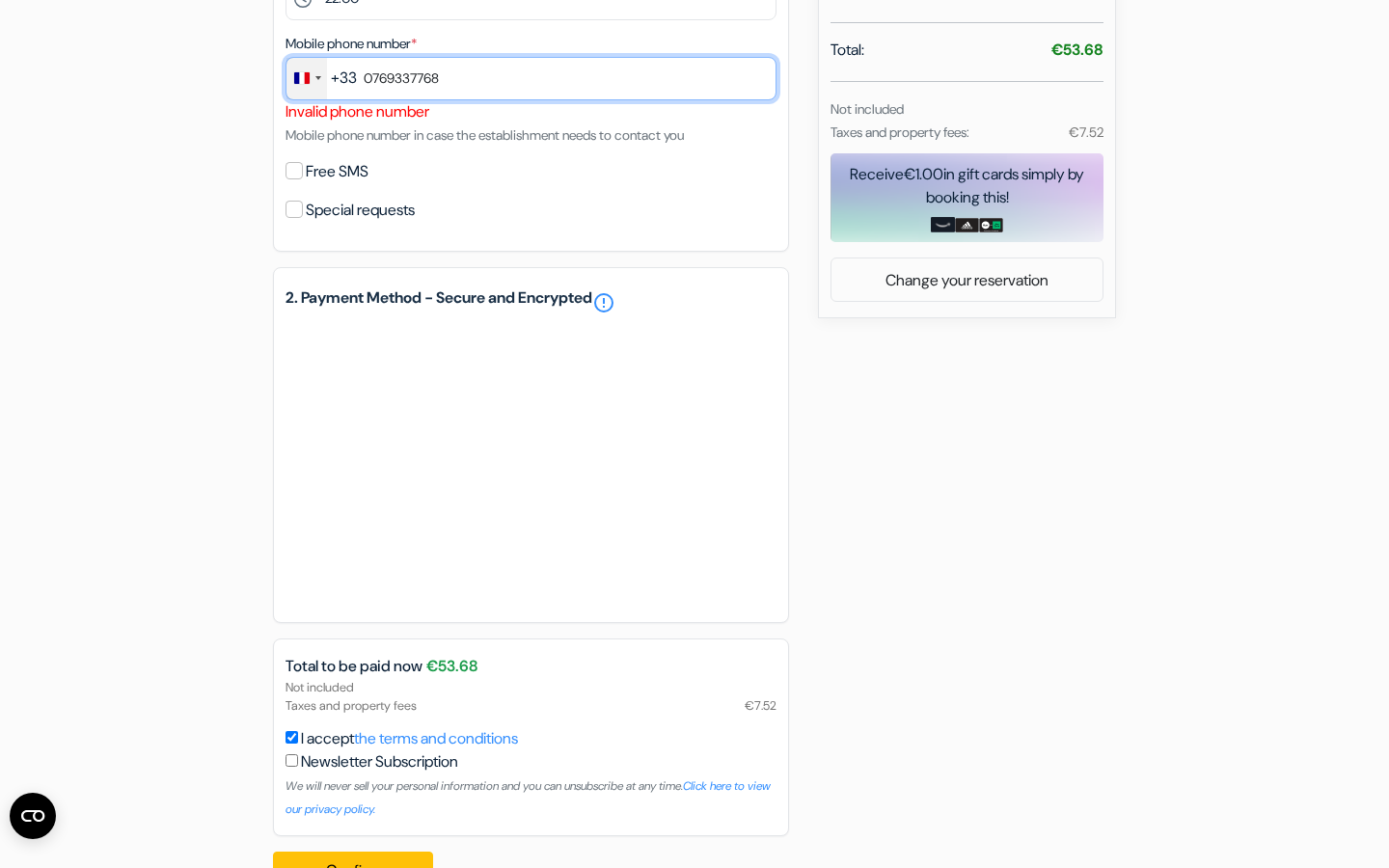
scroll to position [789, 0]
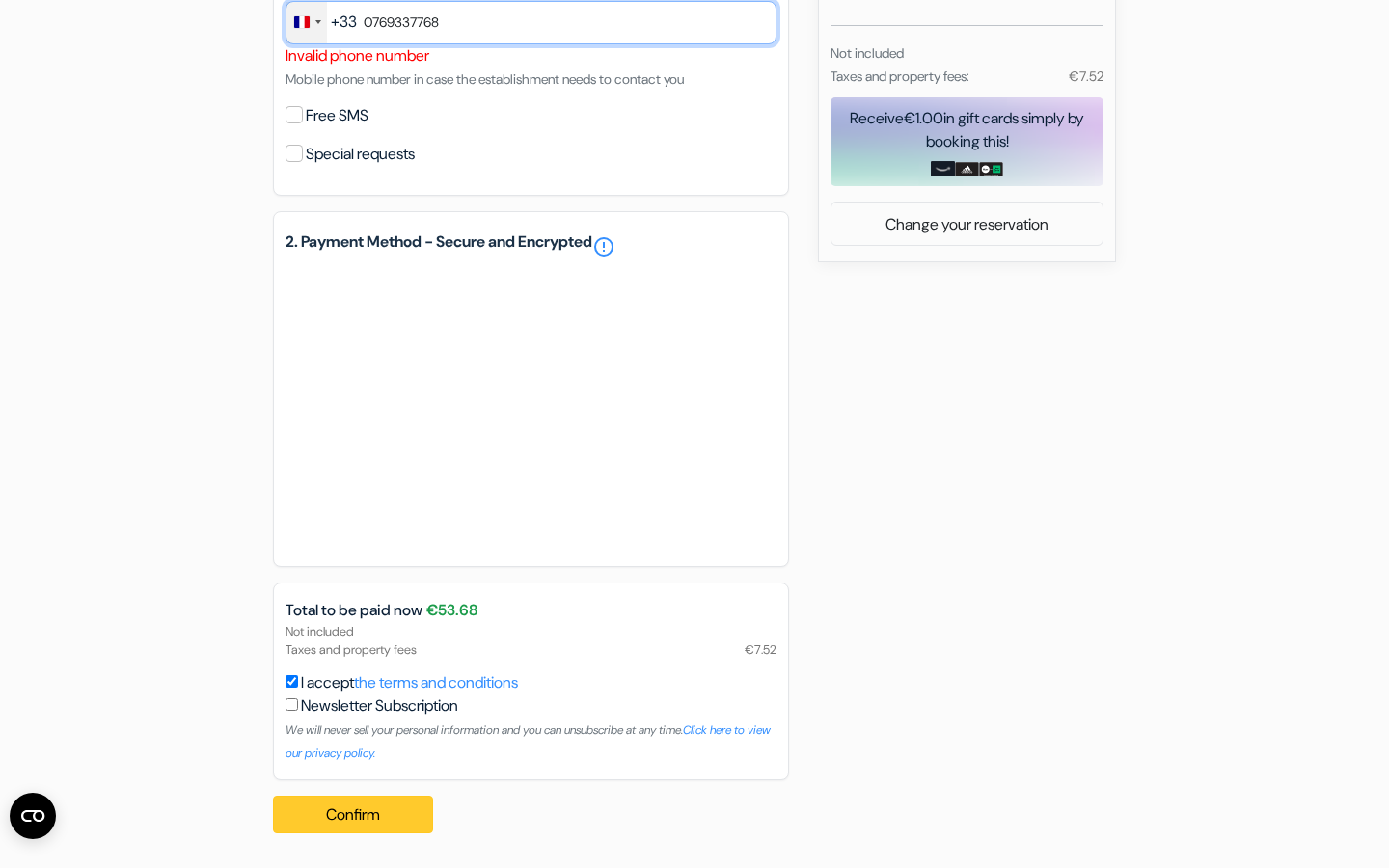
type input "0769337768"
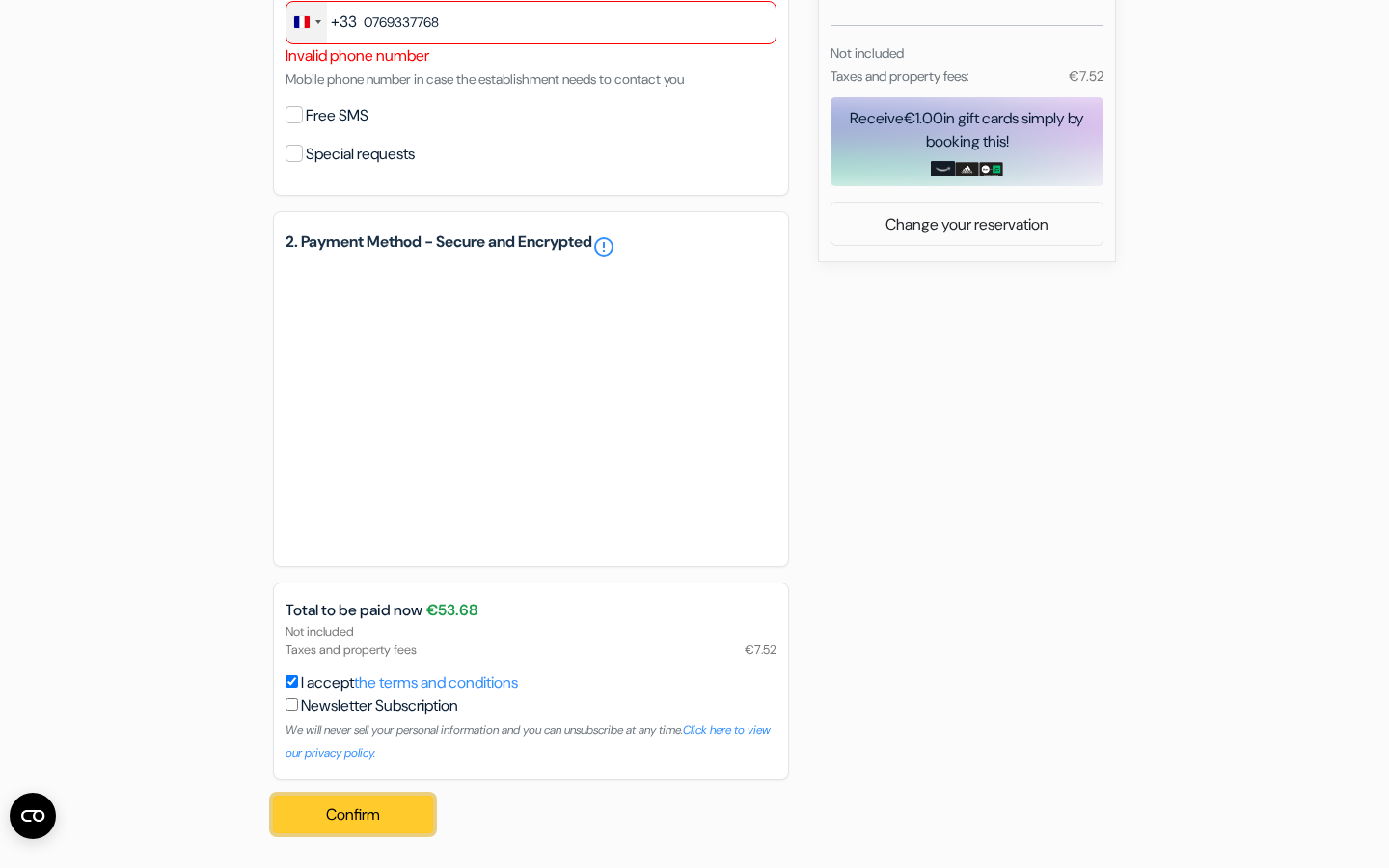
click at [349, 819] on font "Confirm" at bounding box center [353, 815] width 54 height 20
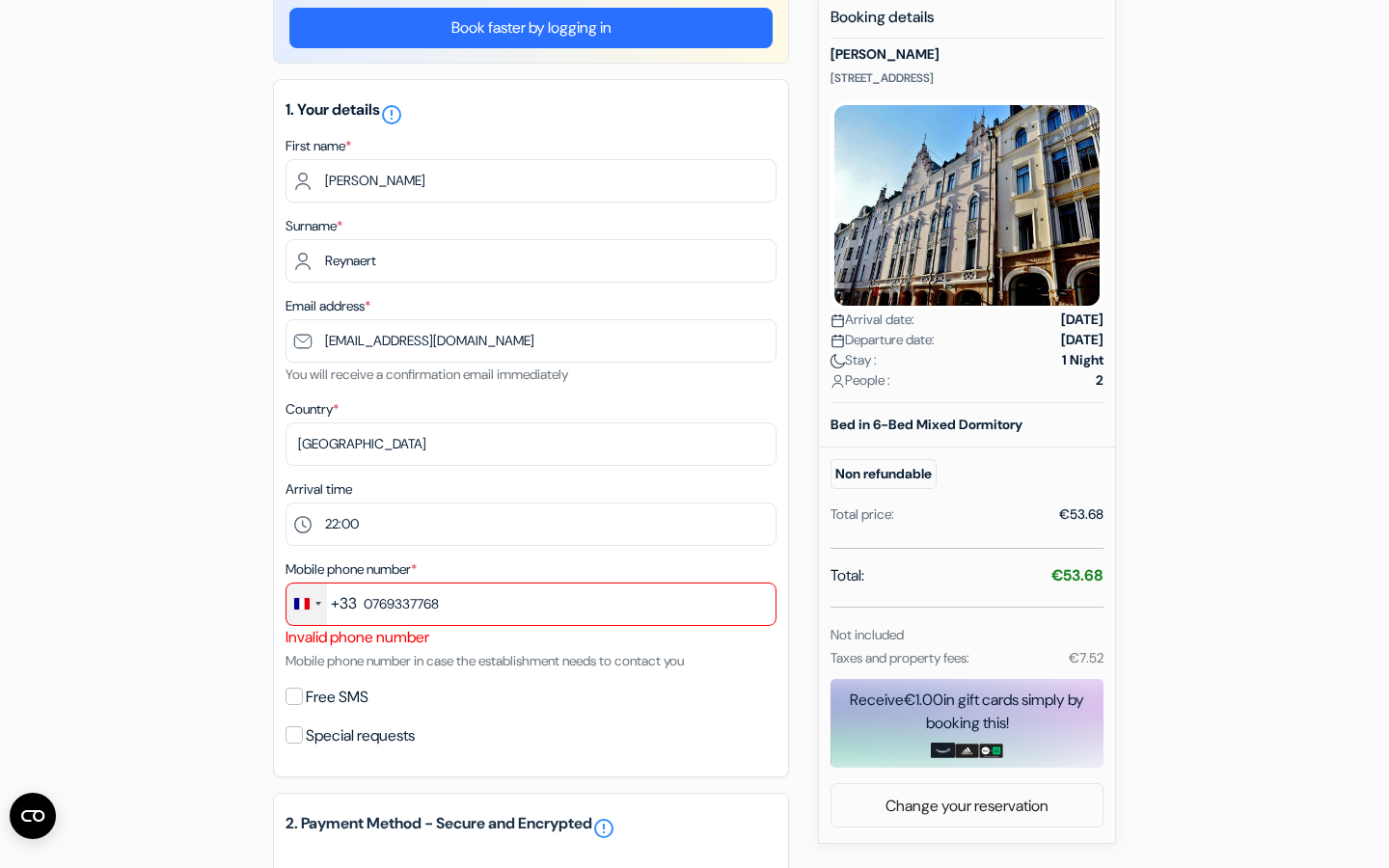
scroll to position [0, 0]
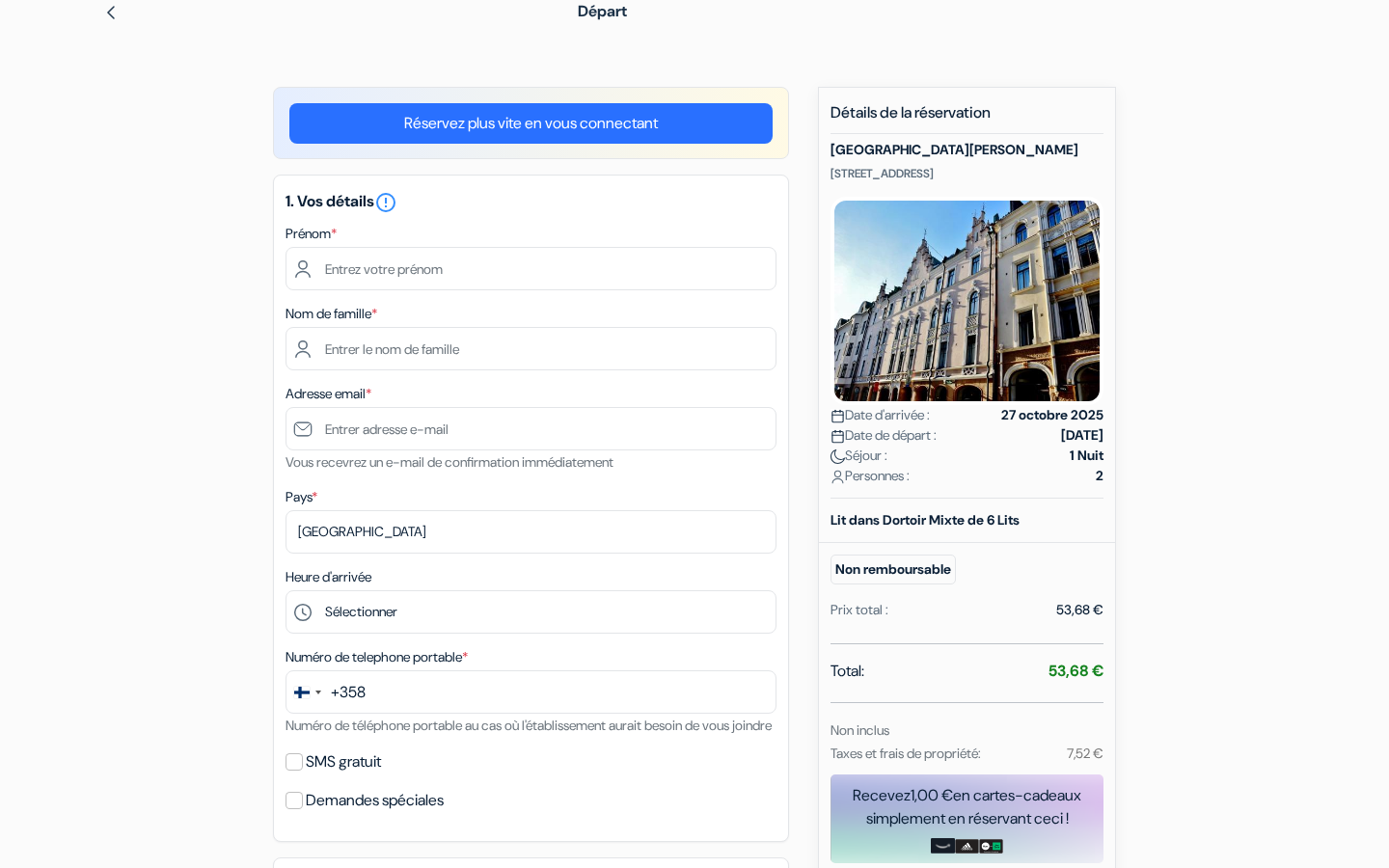
scroll to position [96, 0]
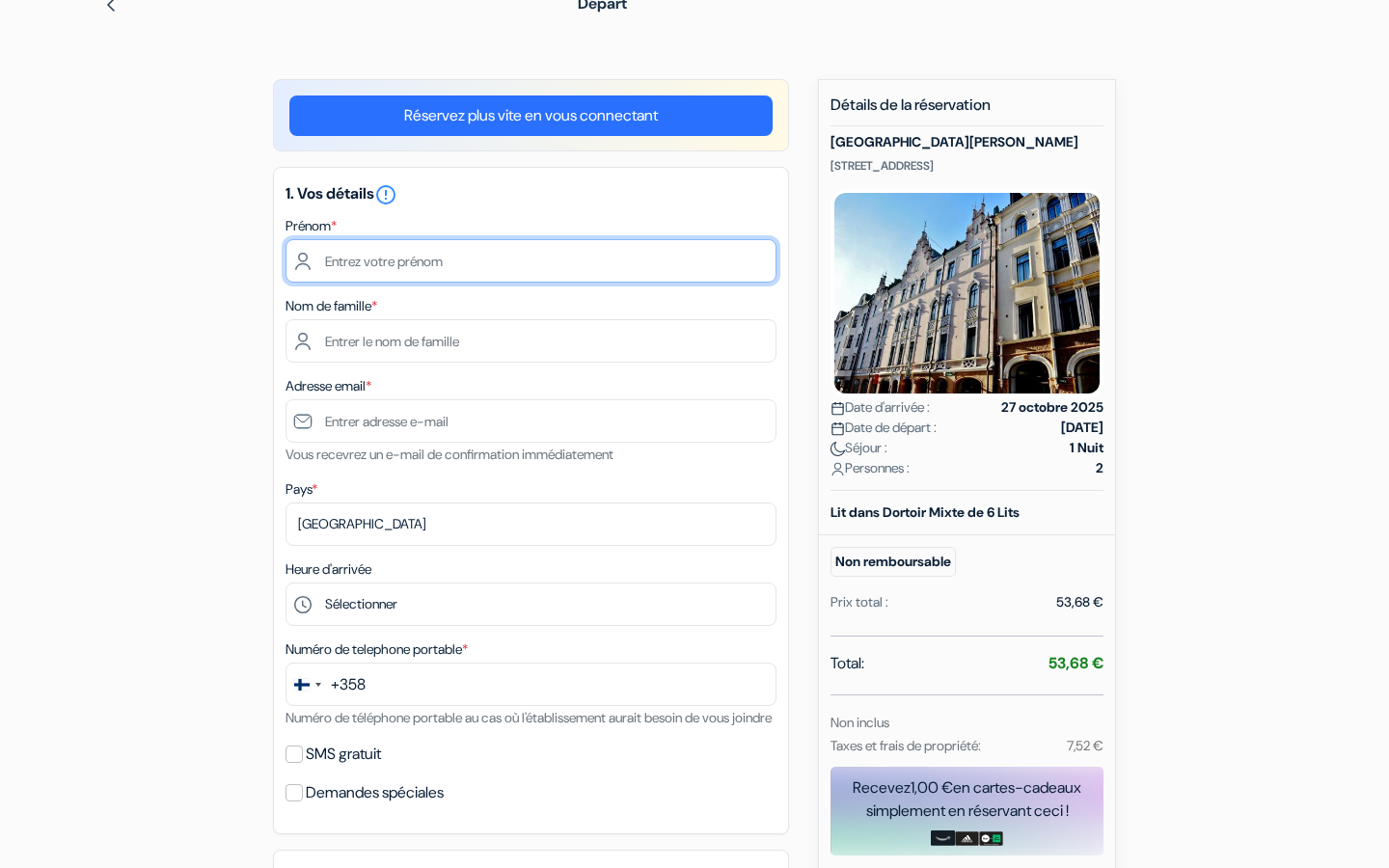
click at [416, 246] on input "text" at bounding box center [531, 260] width 491 height 44
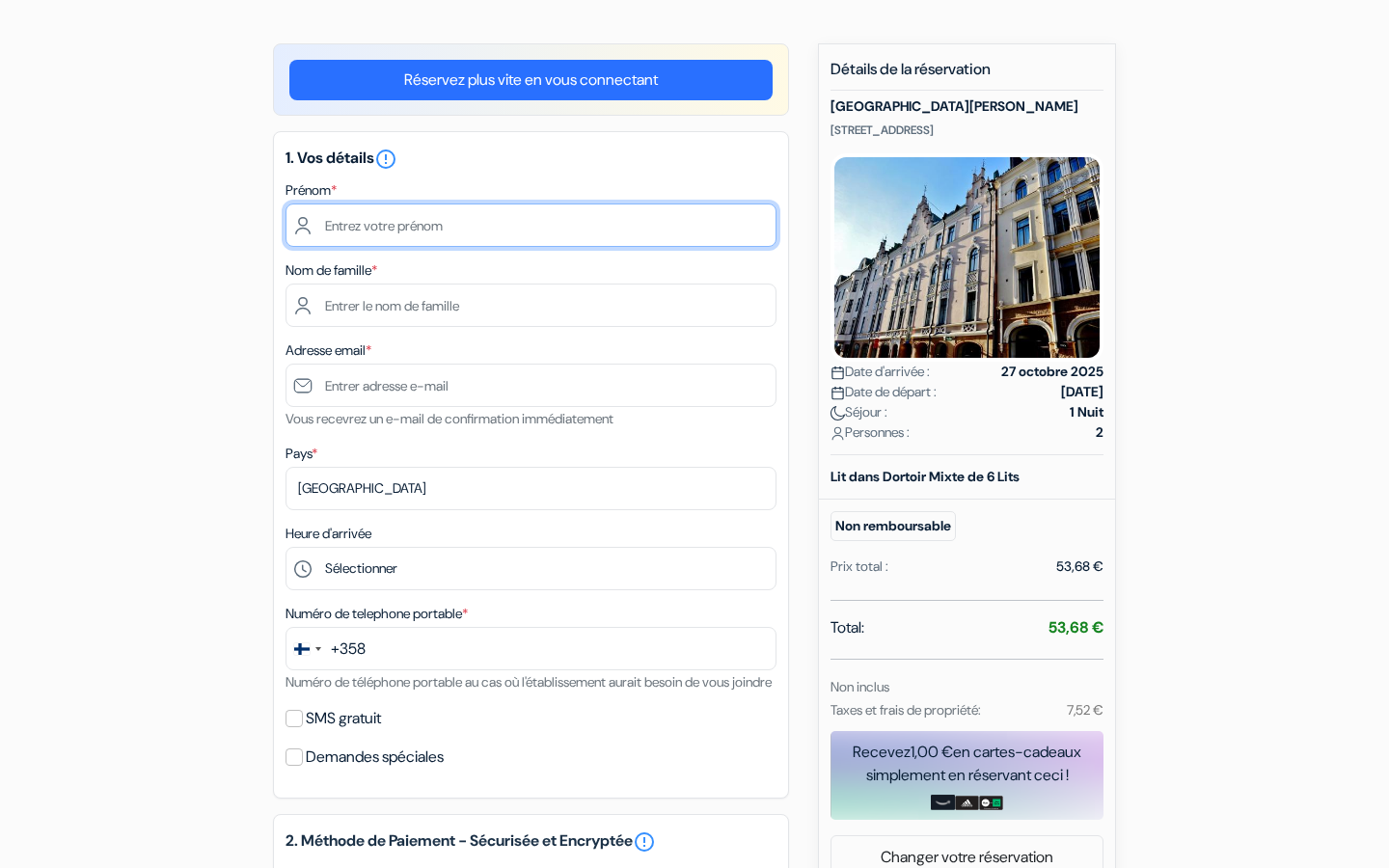
scroll to position [133, 0]
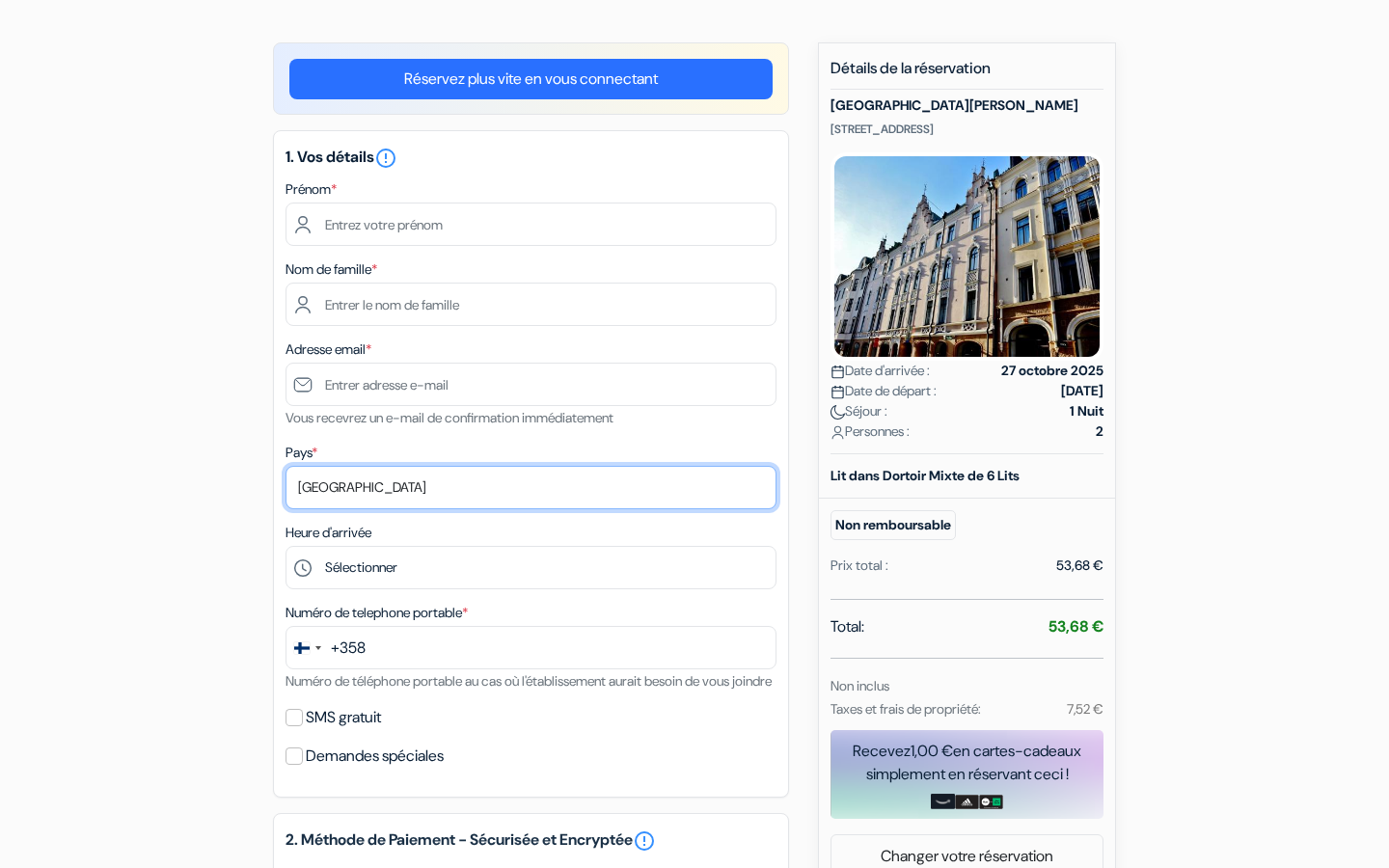
click at [444, 501] on select "Selectionner le pays Abkhazie [GEOGRAPHIC_DATA] [GEOGRAPHIC_DATA] [GEOGRAPHIC_D…" at bounding box center [531, 487] width 491 height 44
select select "fr"
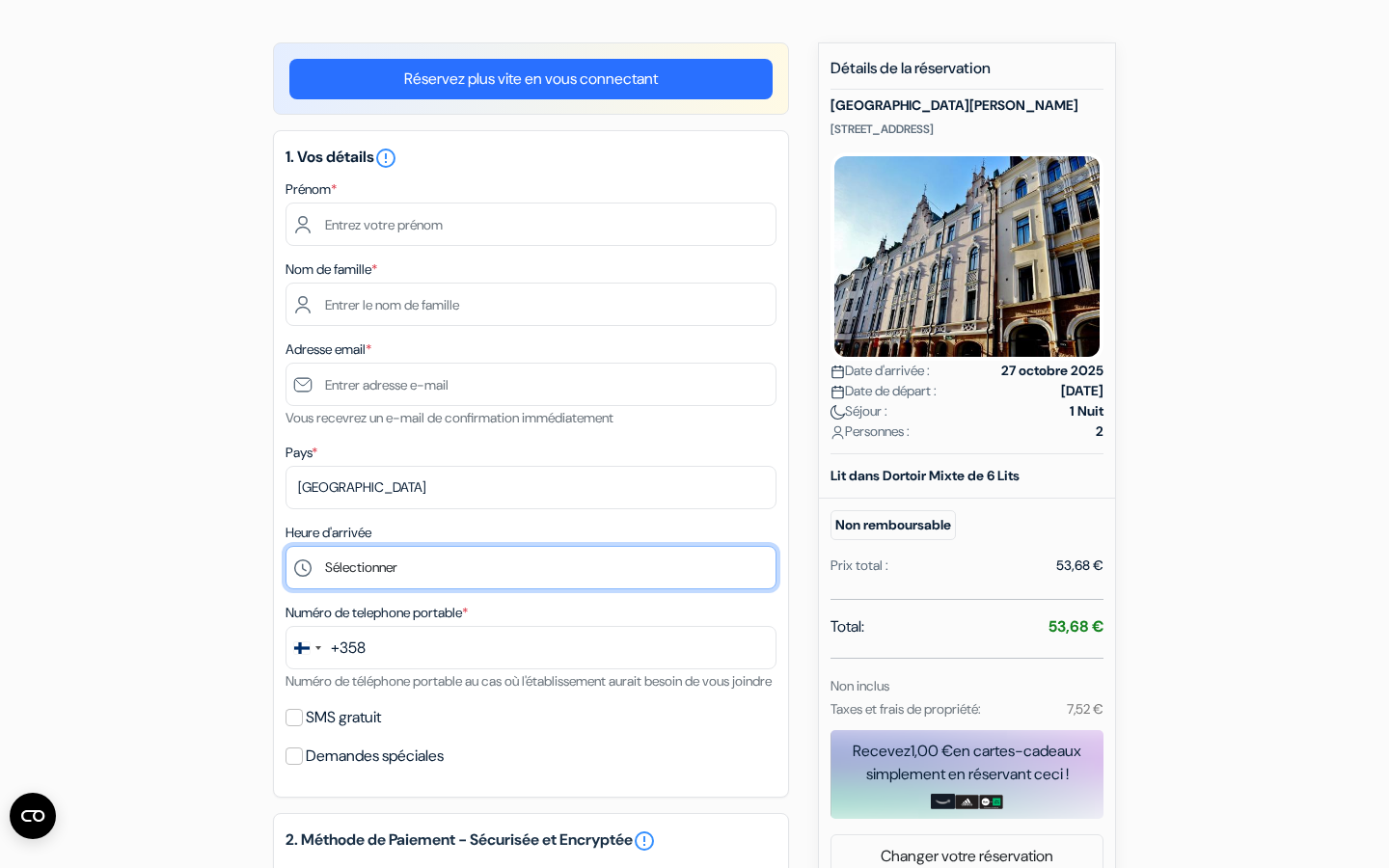
click at [379, 566] on select "Sélectionner 15:00 16:00 17:00 18:00 19:00 20:00 21:00 22:00 23:00 0:00" at bounding box center [531, 568] width 491 height 44
select select "22"
click at [364, 669] on button "+358" at bounding box center [326, 647] width 79 height 42
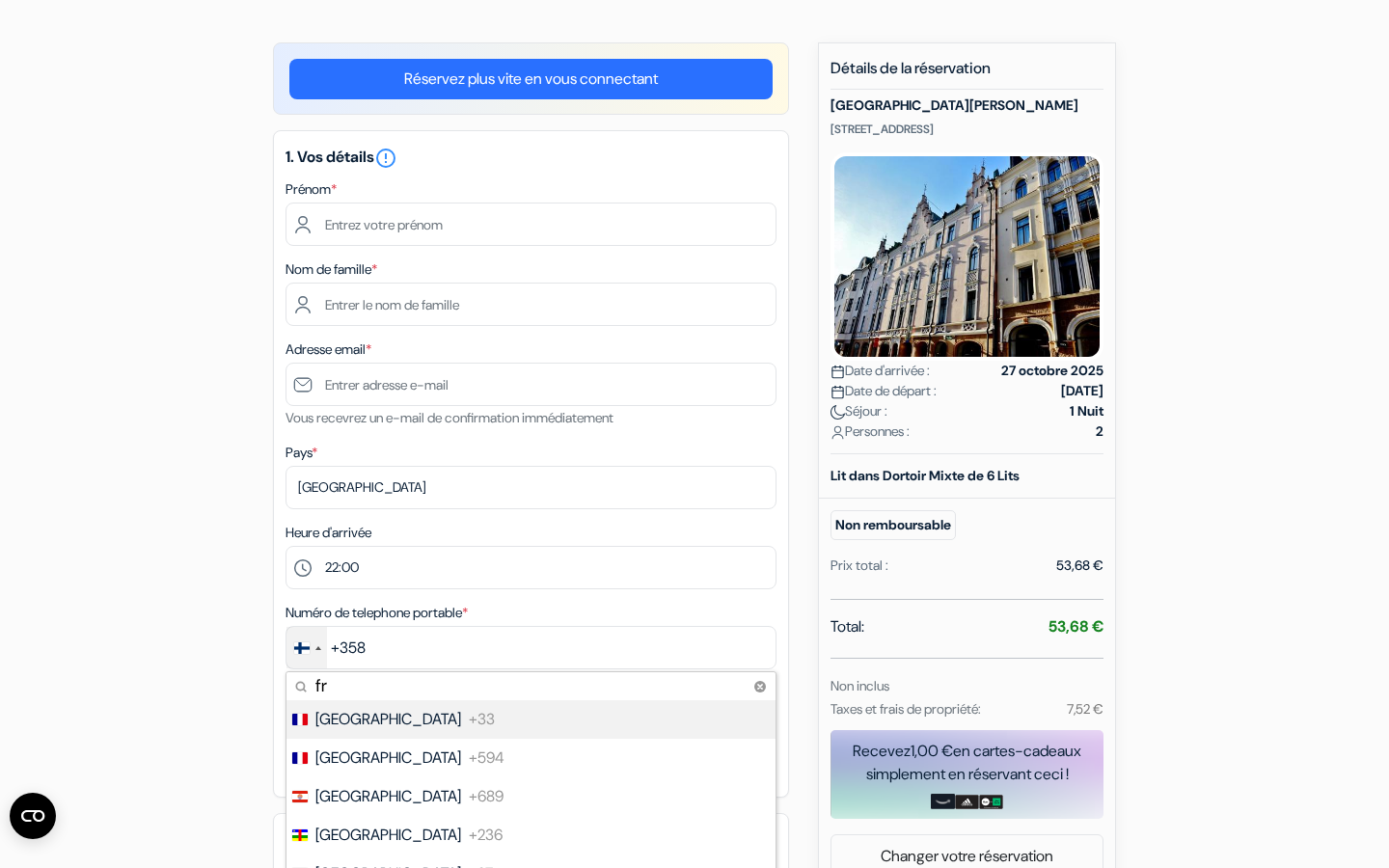
type input "fr"
click at [469, 719] on span "+33" at bounding box center [481, 719] width 26 height 23
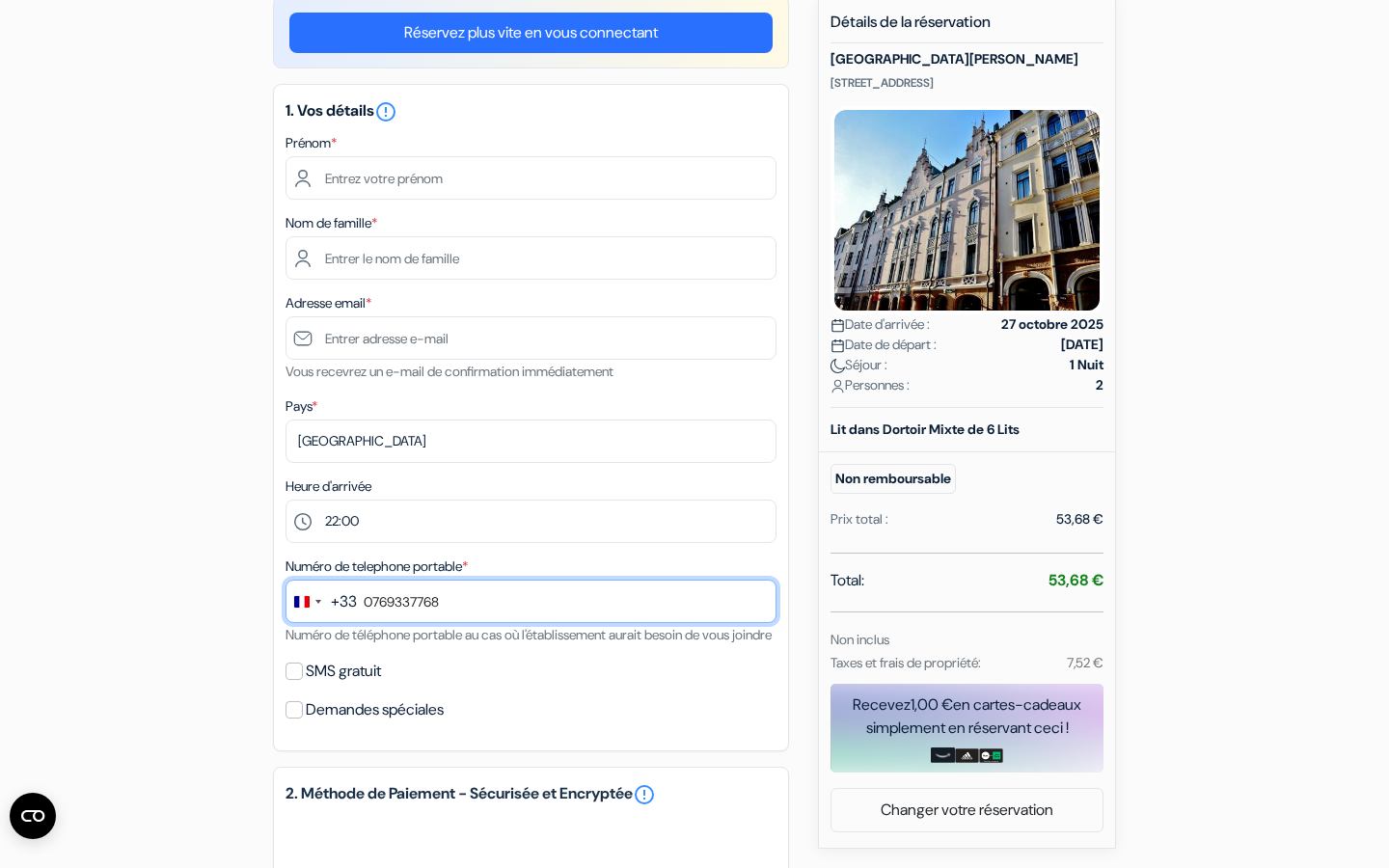
scroll to position [206, 0]
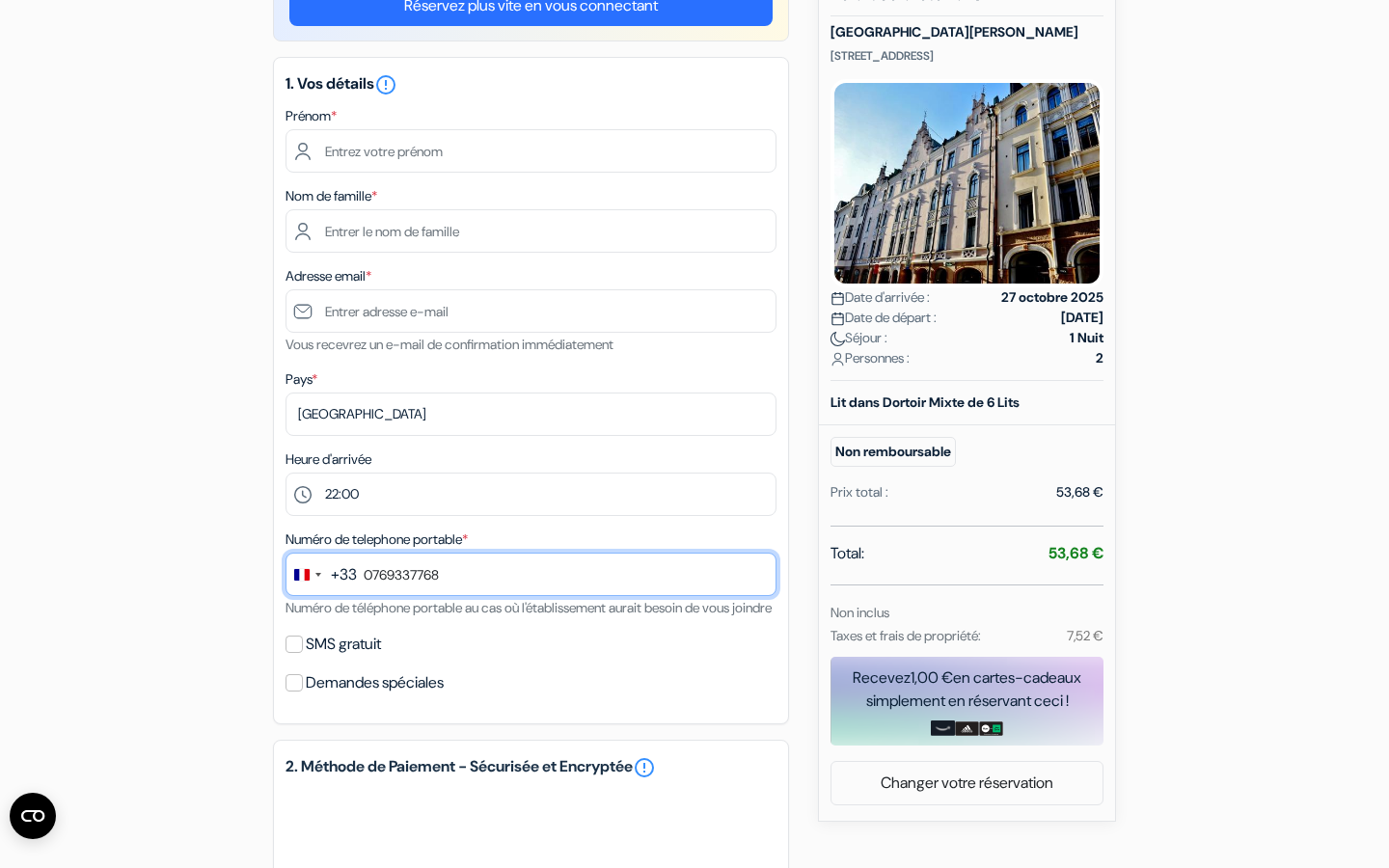
type input "0769337768"
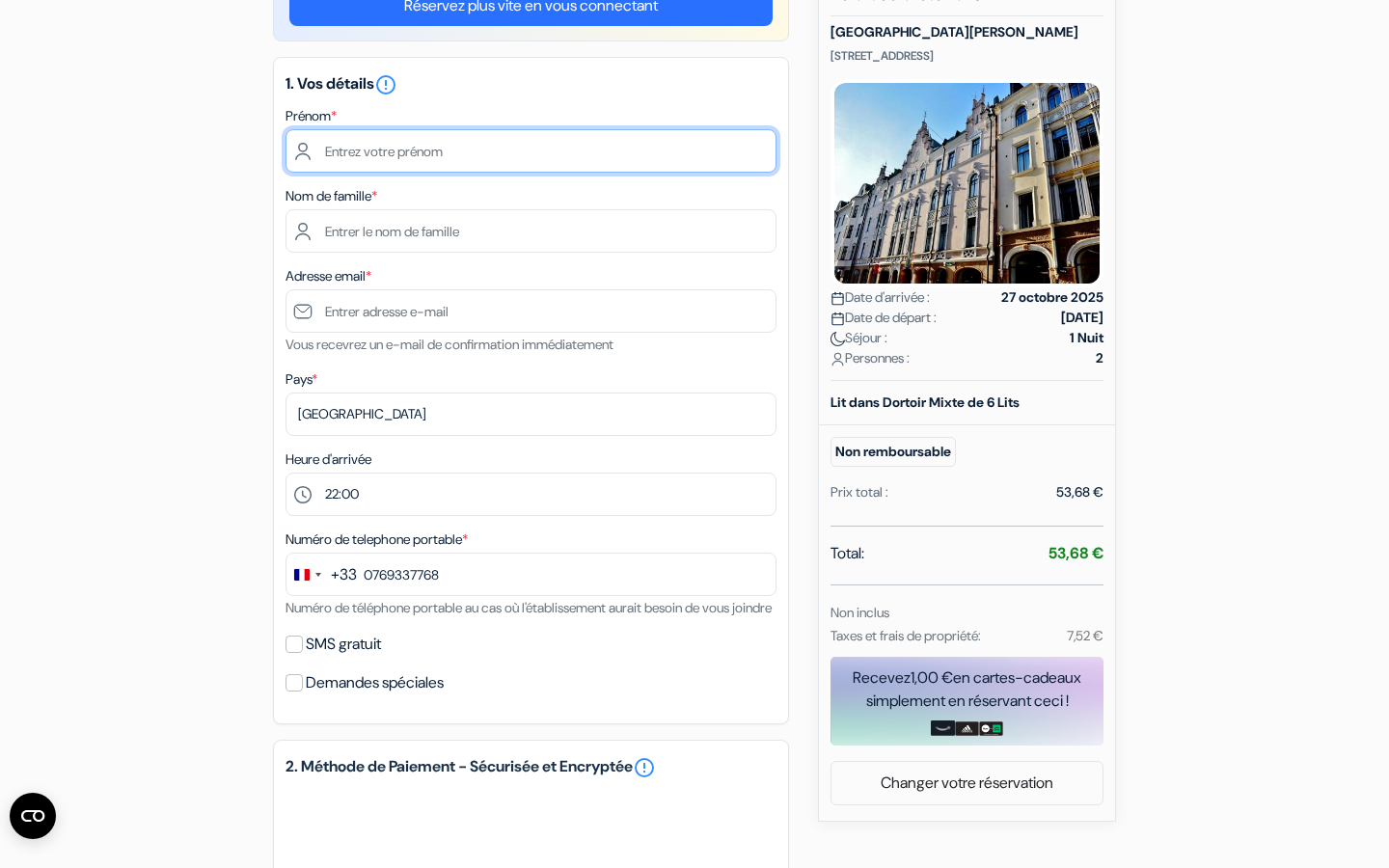
click at [401, 161] on input "text" at bounding box center [531, 151] width 491 height 44
type input "Elliot"
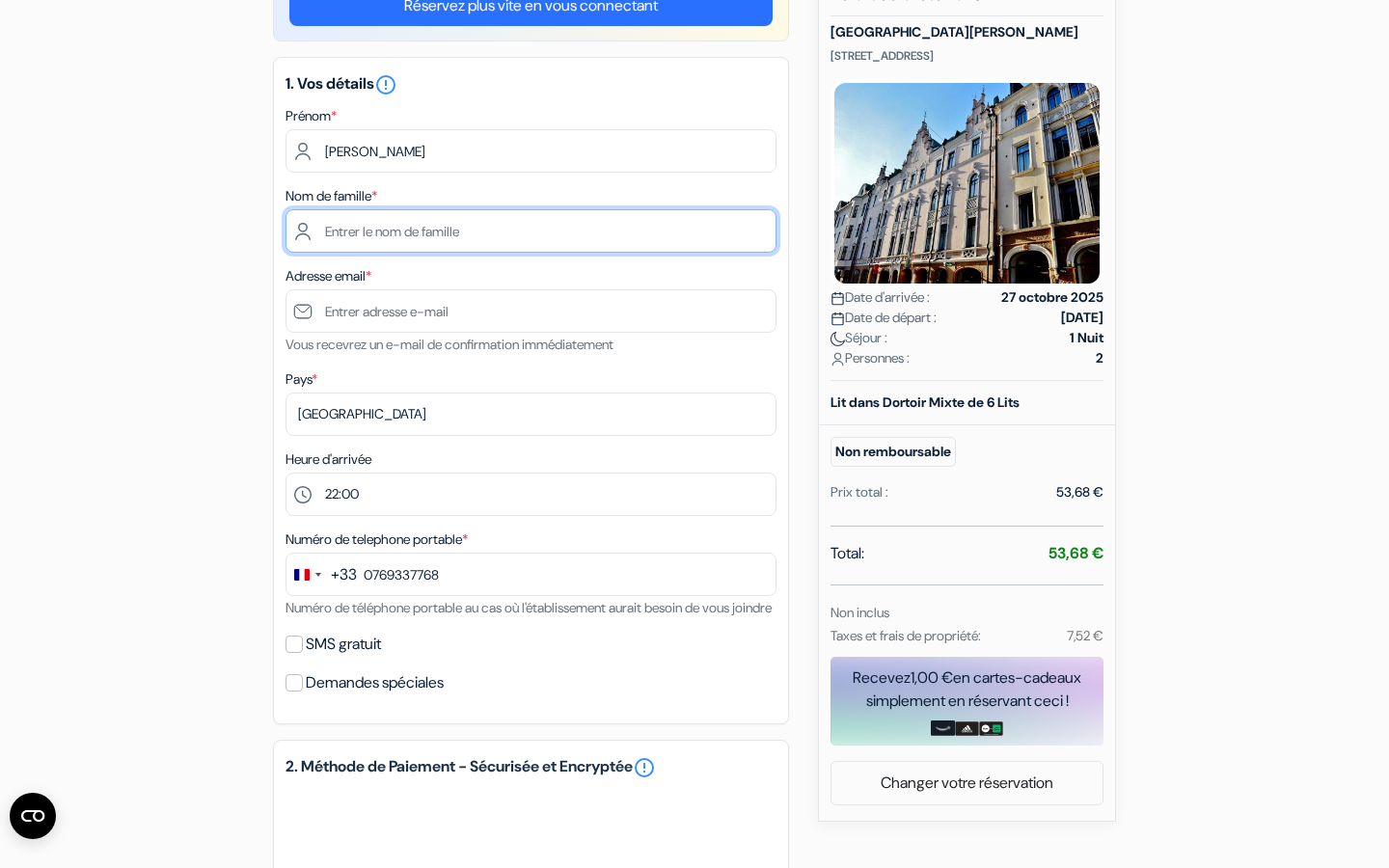
type input "Reynaert"
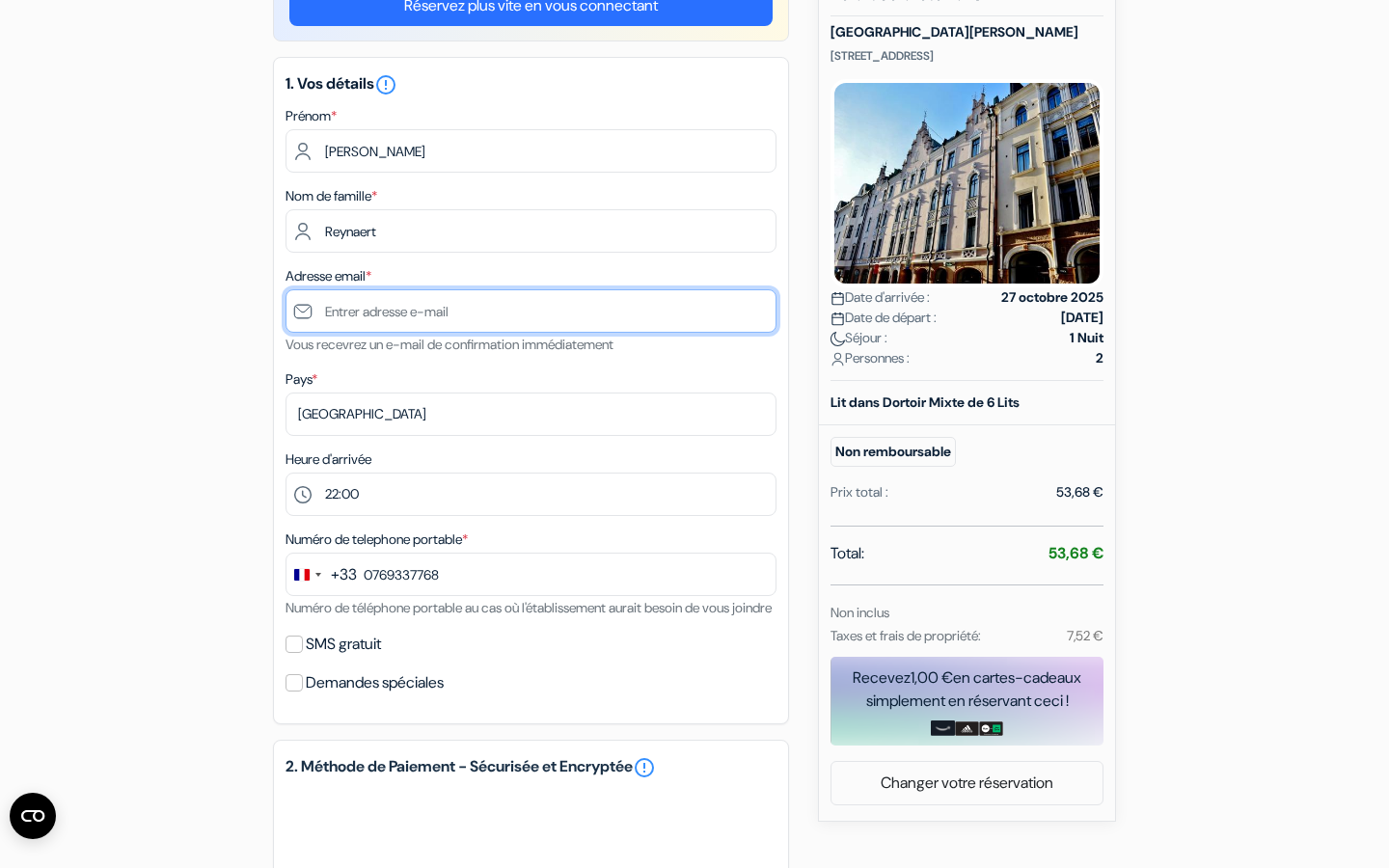
click at [383, 318] on input "text" at bounding box center [531, 311] width 491 height 44
type input "[EMAIL_ADDRESS][DOMAIN_NAME]"
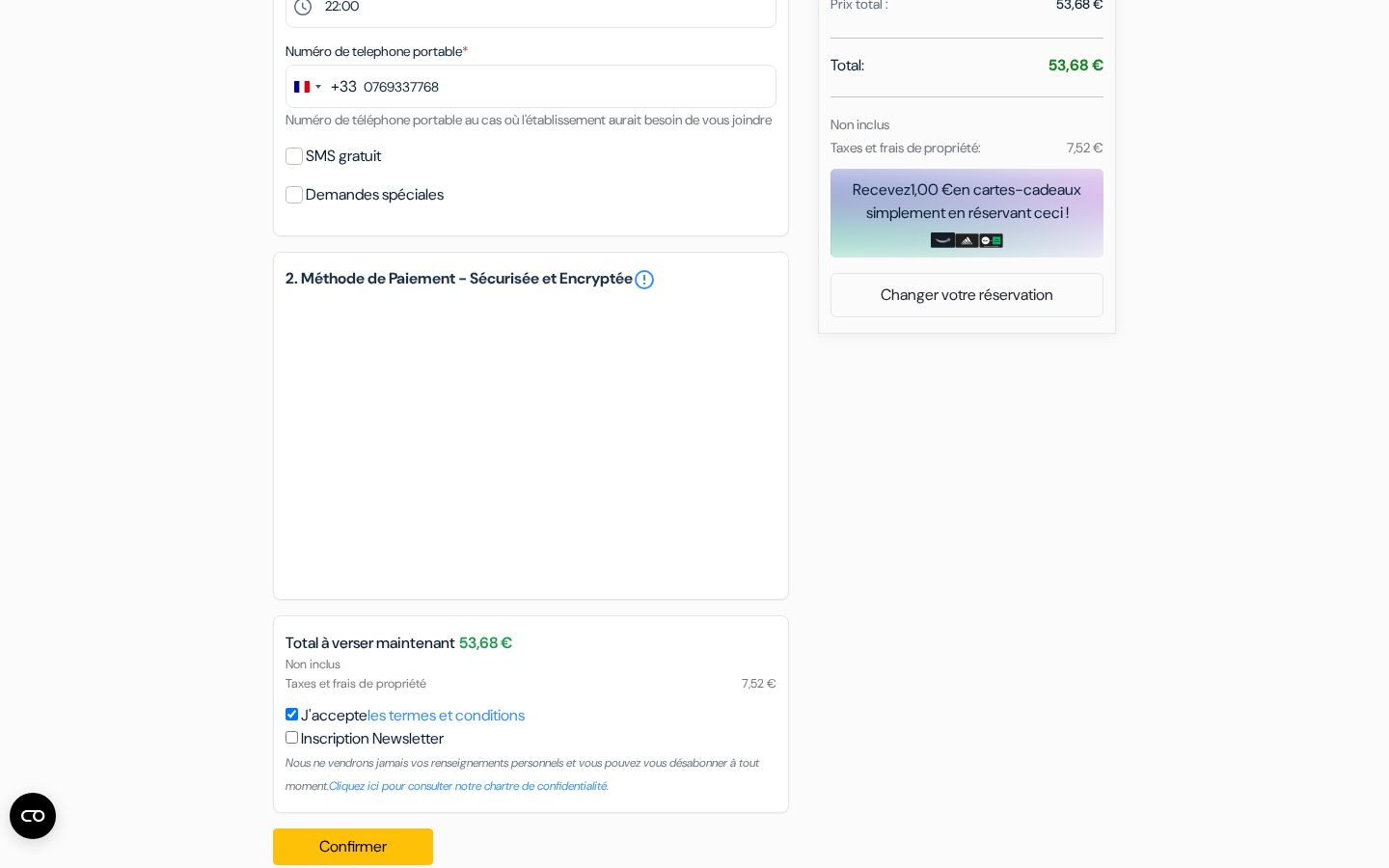
scroll to position [707, 0]
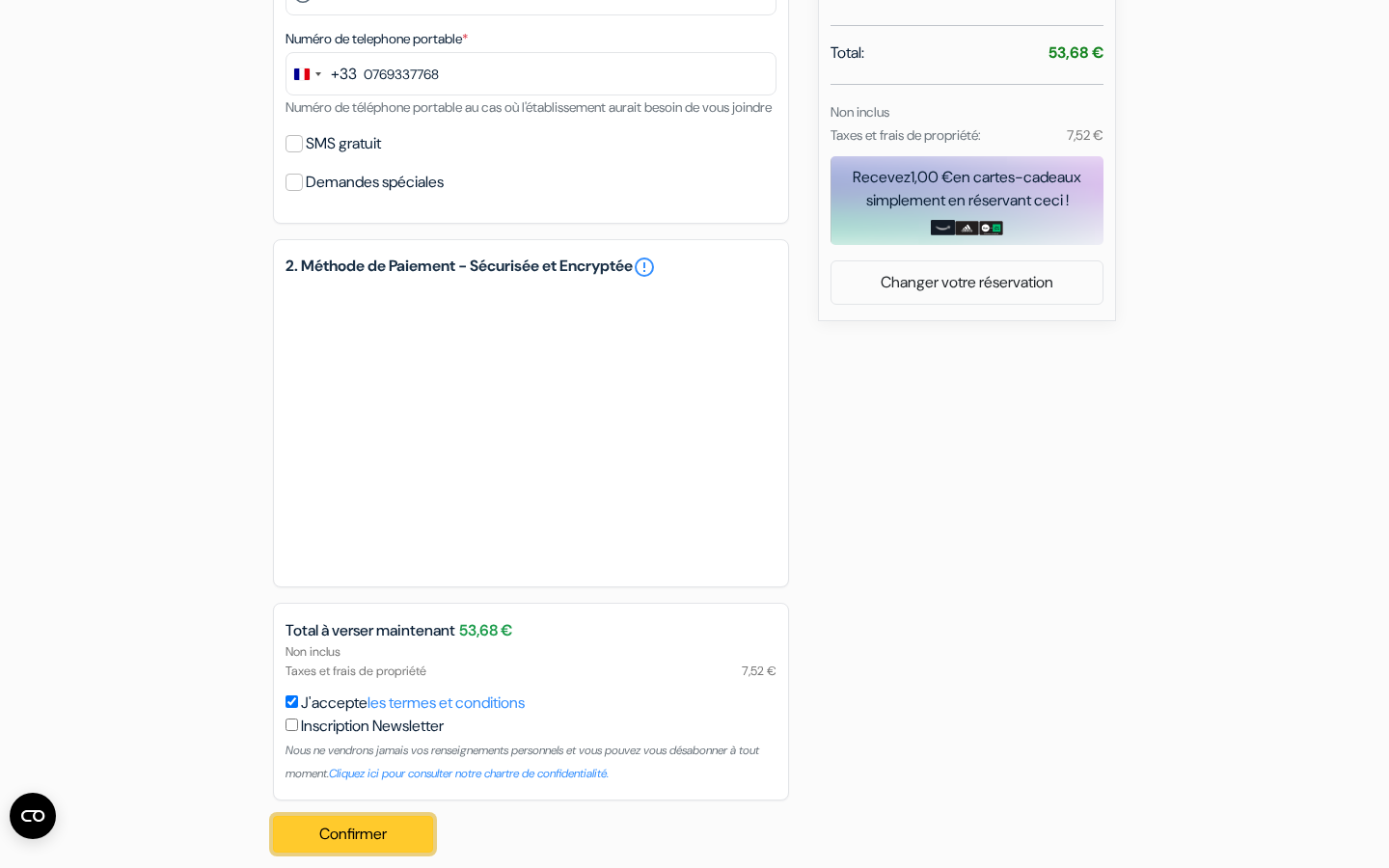
click at [382, 852] on button "Confirmer Loading..." at bounding box center [353, 835] width 160 height 37
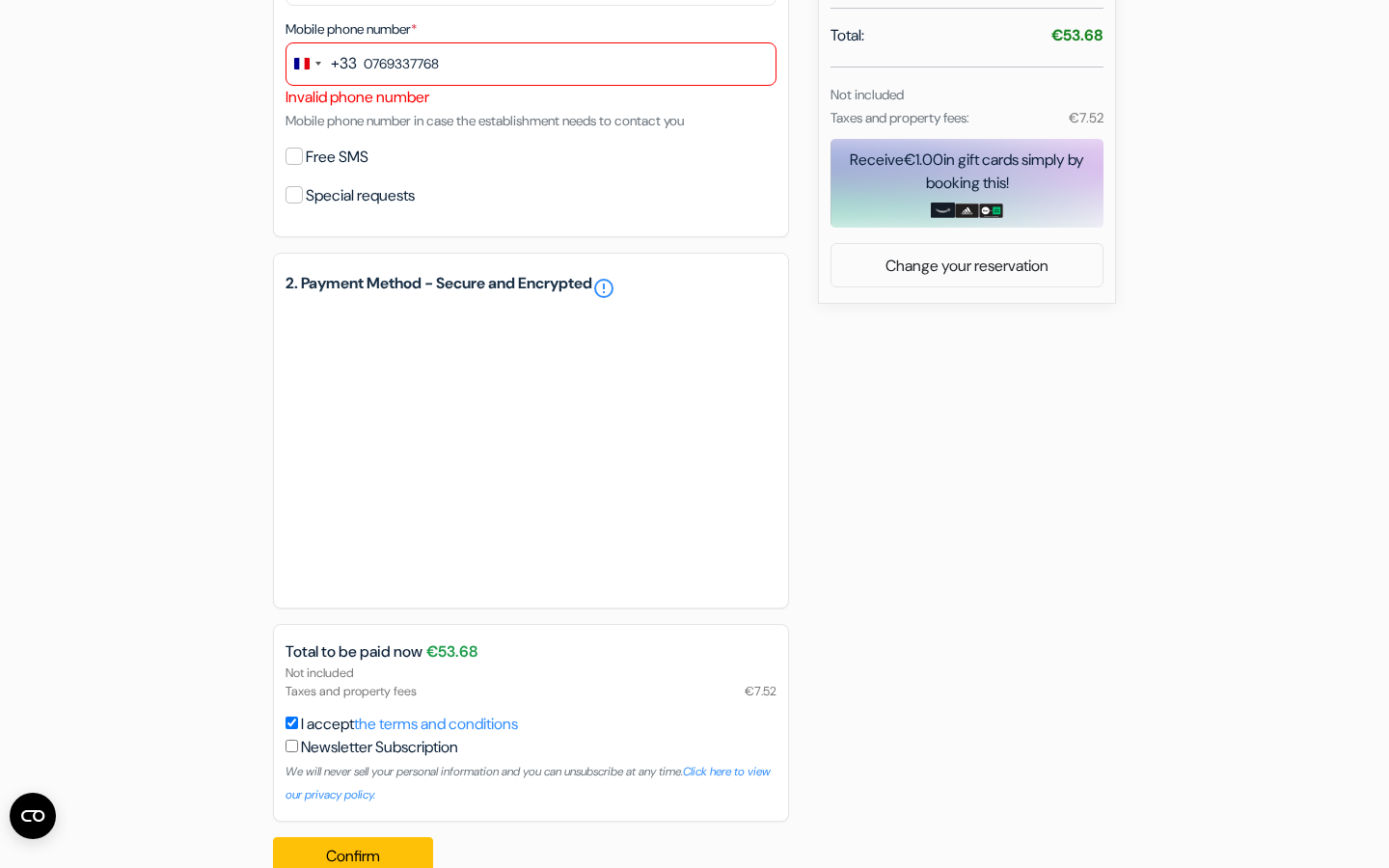
click at [967, 541] on div "add_box [PERSON_NAME][GEOGRAPHIC_DATA] [STREET_ADDRESS] Property Details X [PER…" at bounding box center [695, 170] width 1273 height 1440
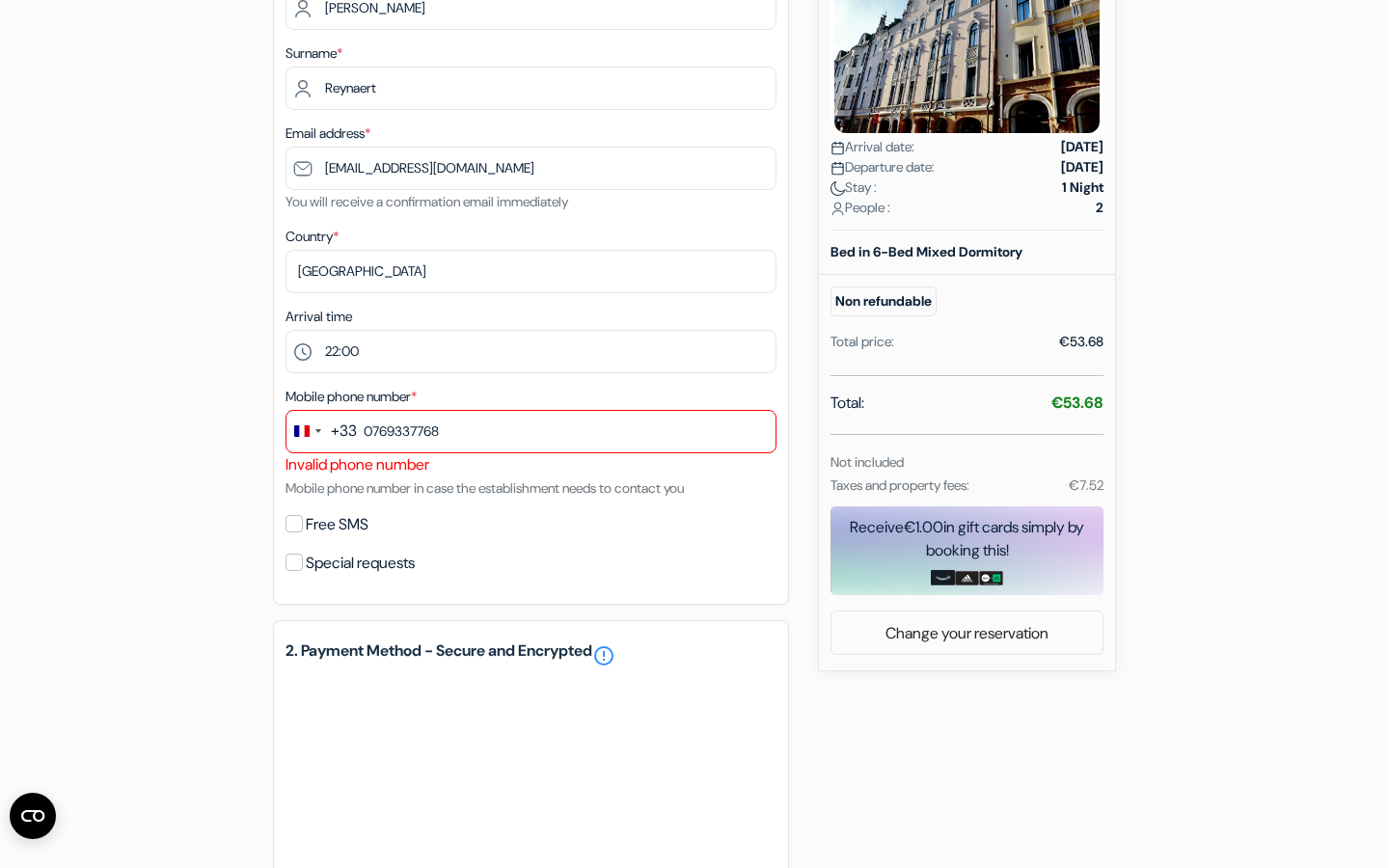
scroll to position [355, 0]
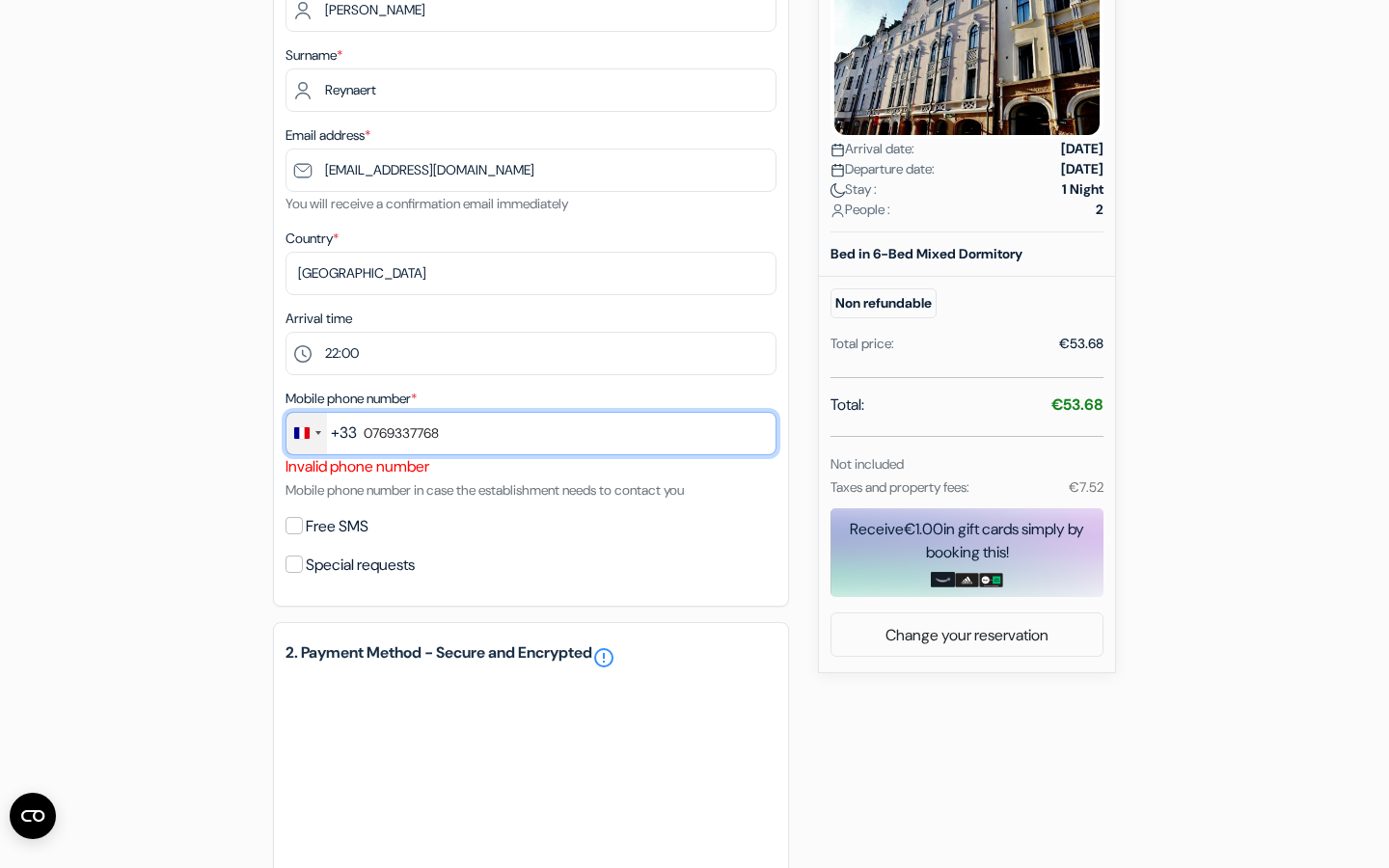
drag, startPoint x: 472, startPoint y: 445, endPoint x: 314, endPoint y: 448, distance: 158.0
click at [314, 448] on div "+33 fr 5 results found No results found France +33 French Guiana +594 French Po…" at bounding box center [531, 434] width 491 height 44
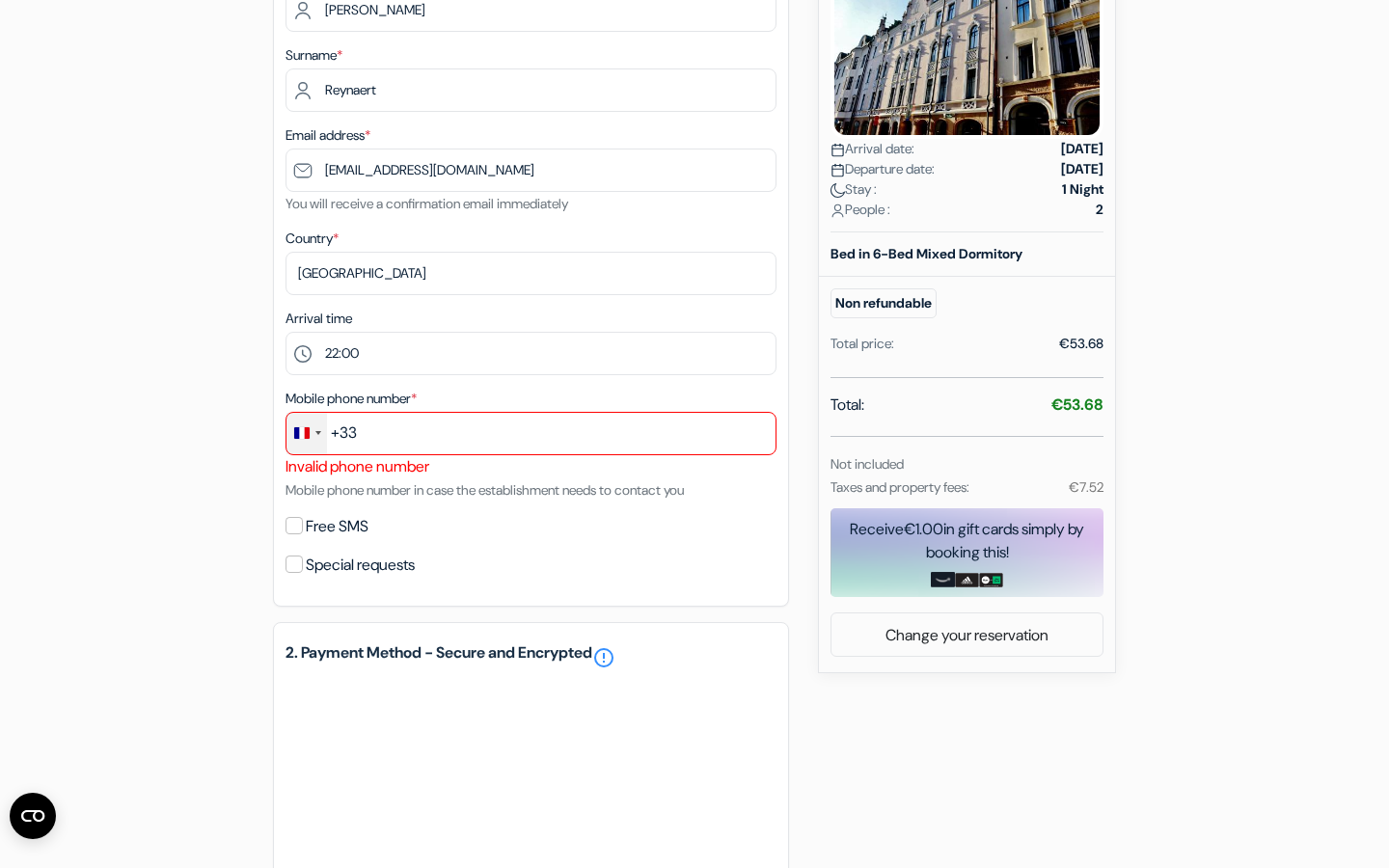
click at [323, 442] on div "Change country, selected France (+33)" at bounding box center [307, 434] width 41 height 42
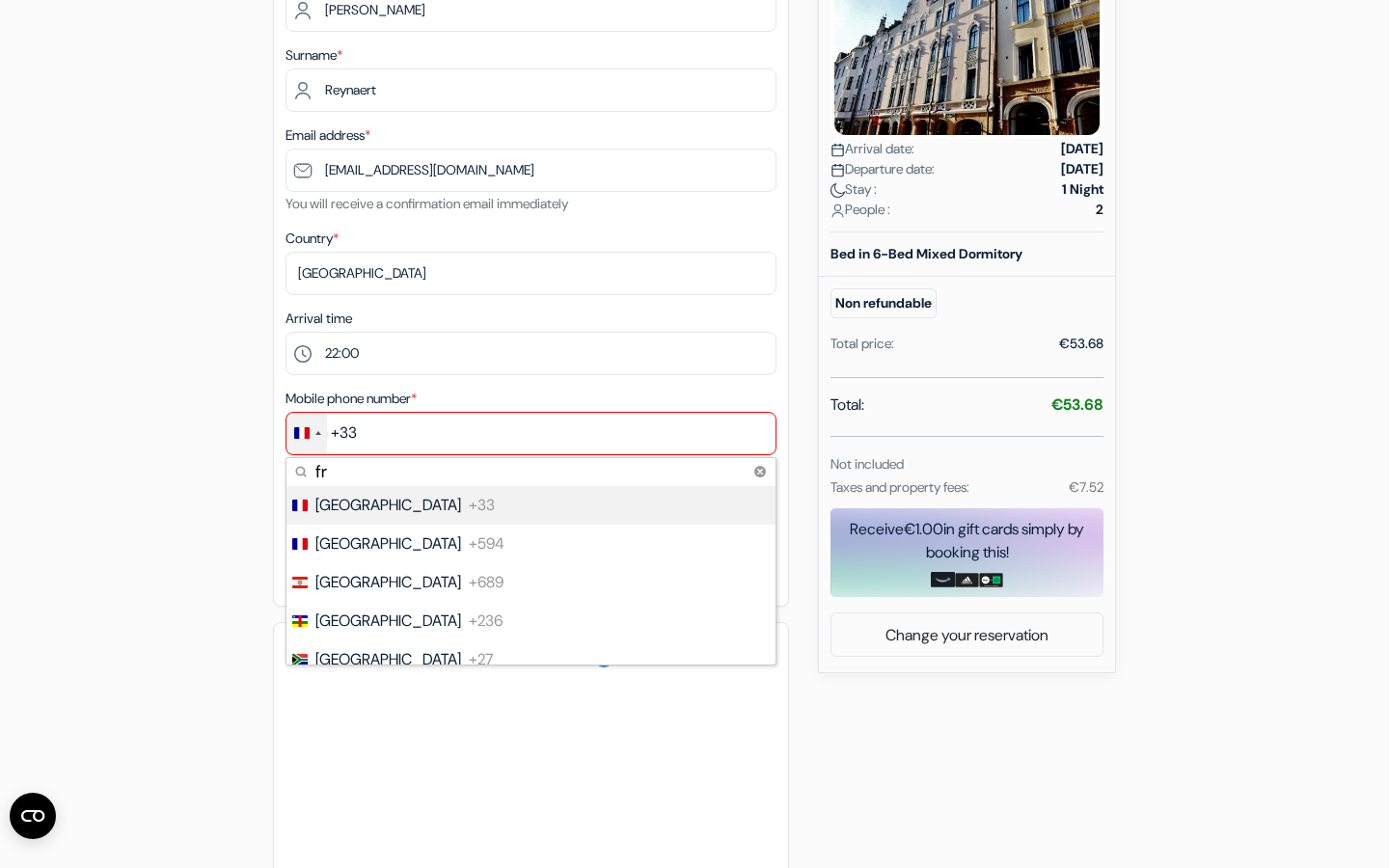
type input "f"
type input "ger"
click at [380, 517] on span "[GEOGRAPHIC_DATA]" at bounding box center [389, 505] width 146 height 23
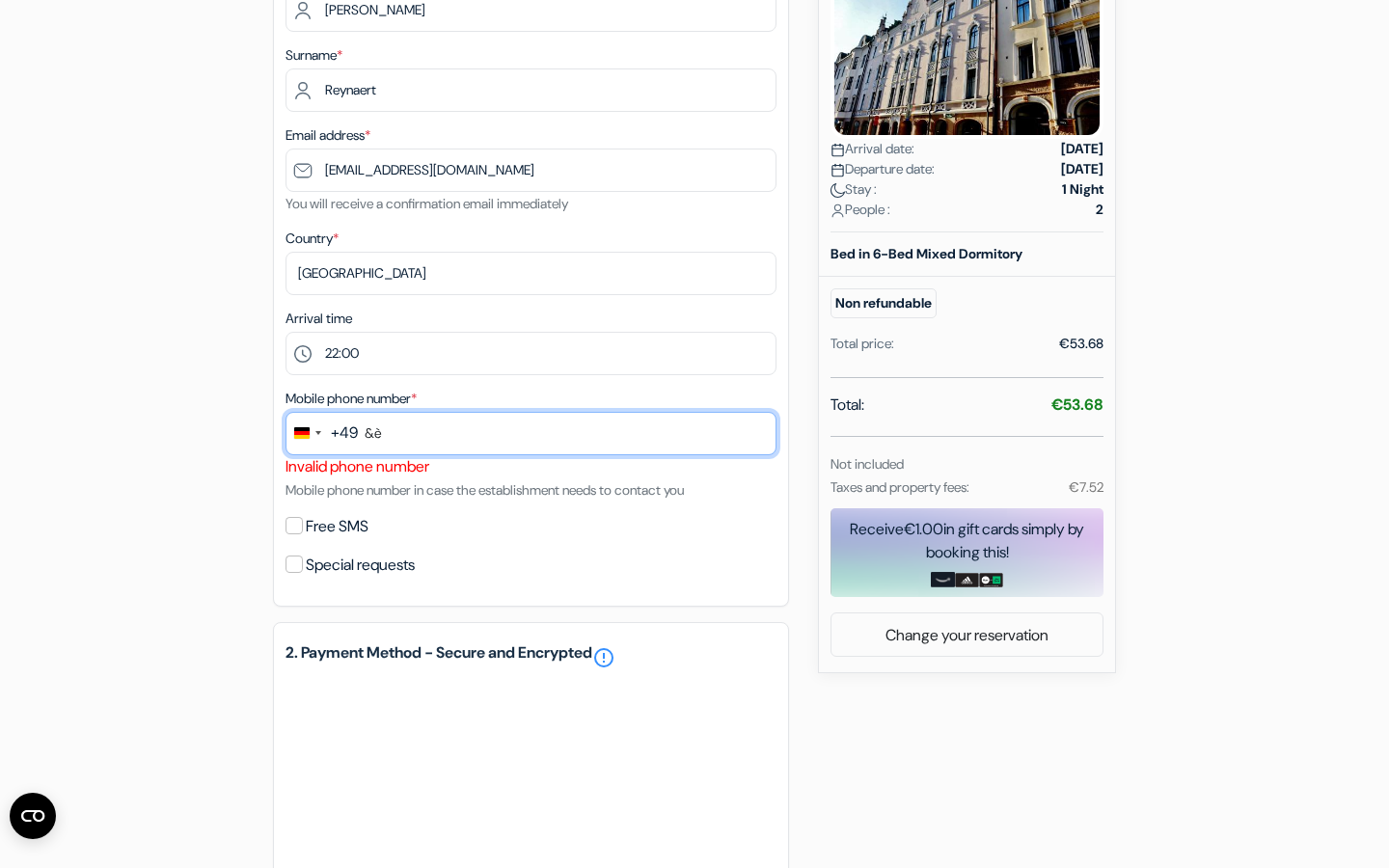
type input "&"
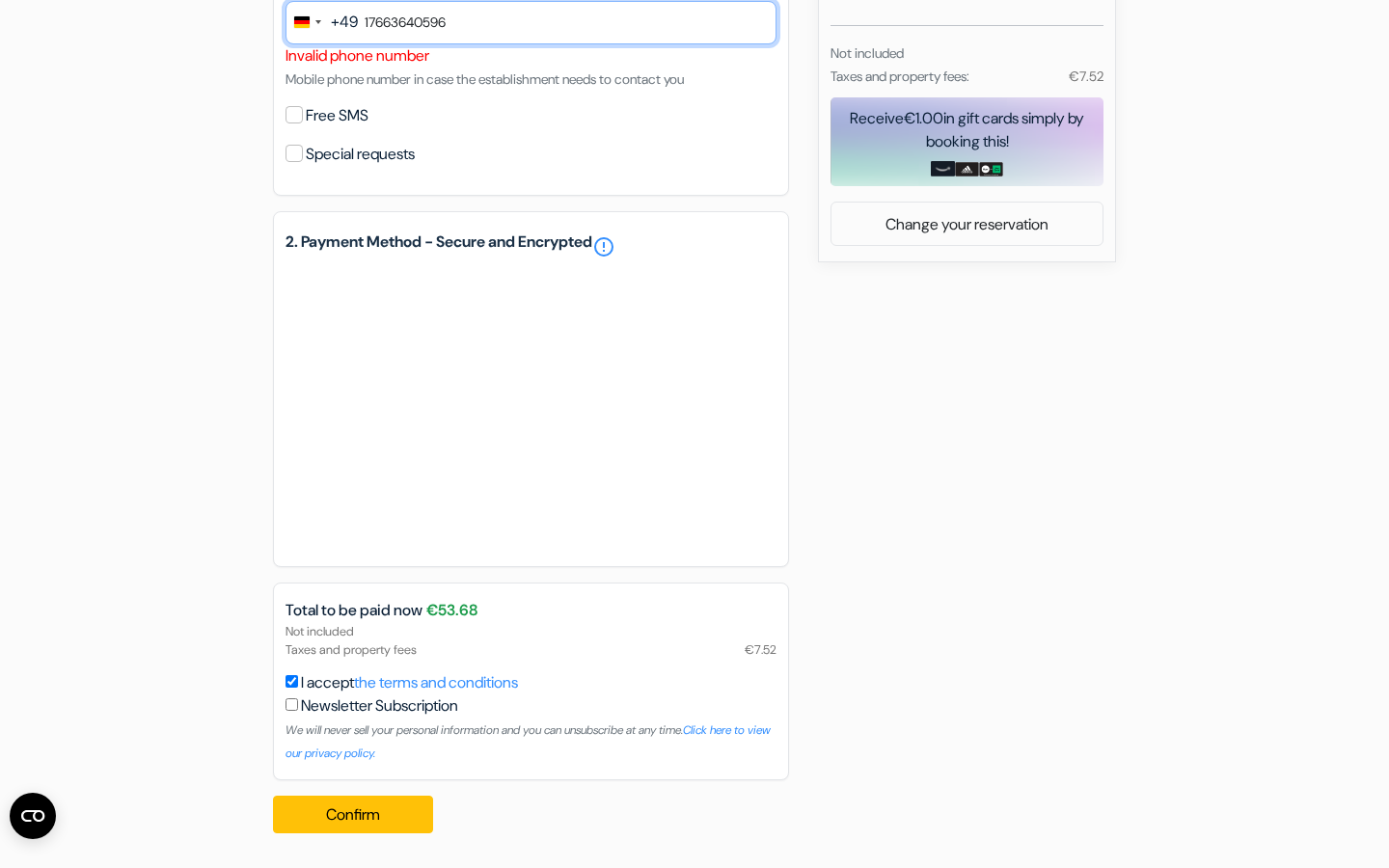
scroll to position [789, 0]
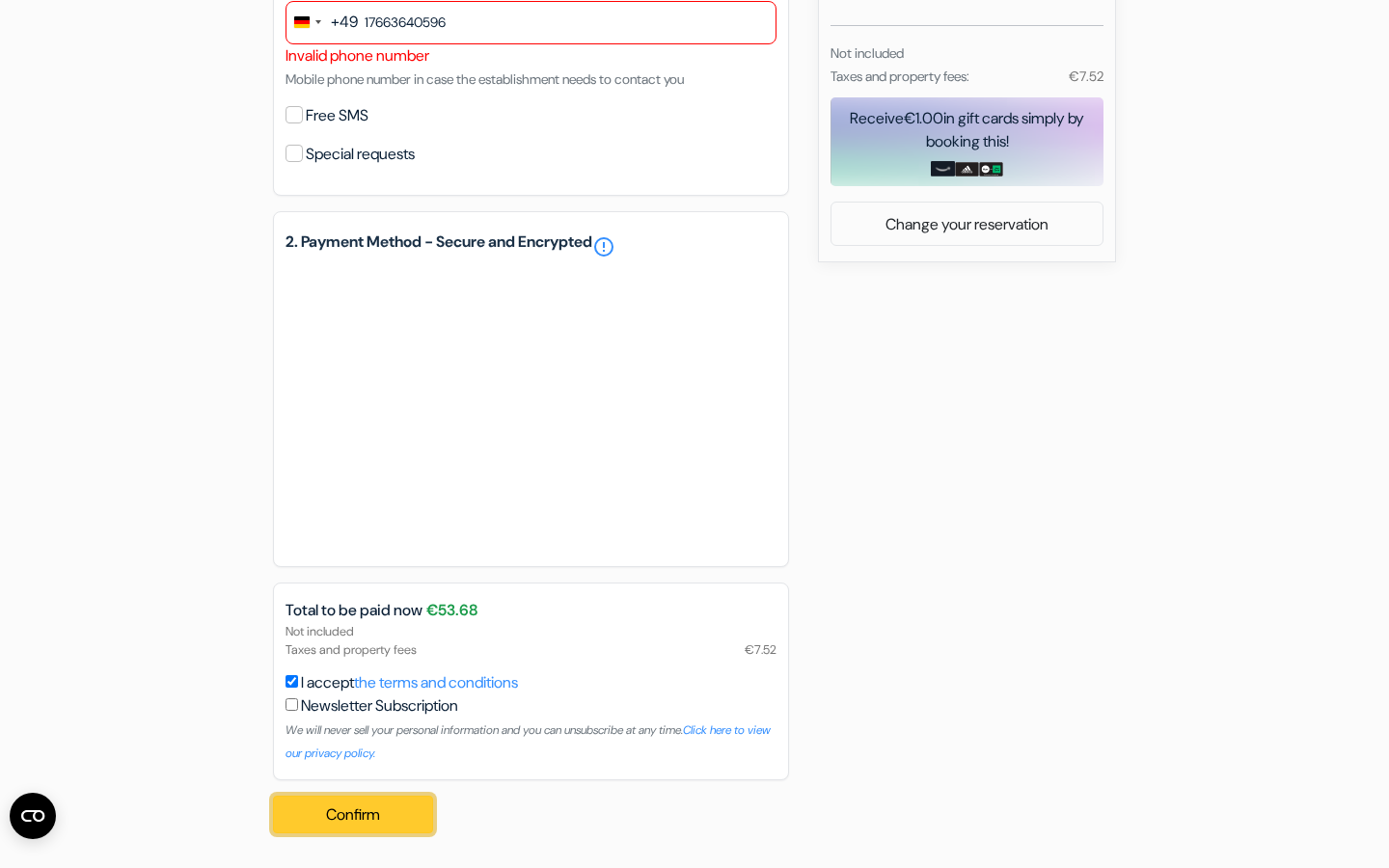
click at [332, 816] on font "Confirm" at bounding box center [353, 815] width 54 height 20
click at [331, 816] on font "Confirm" at bounding box center [353, 815] width 54 height 20
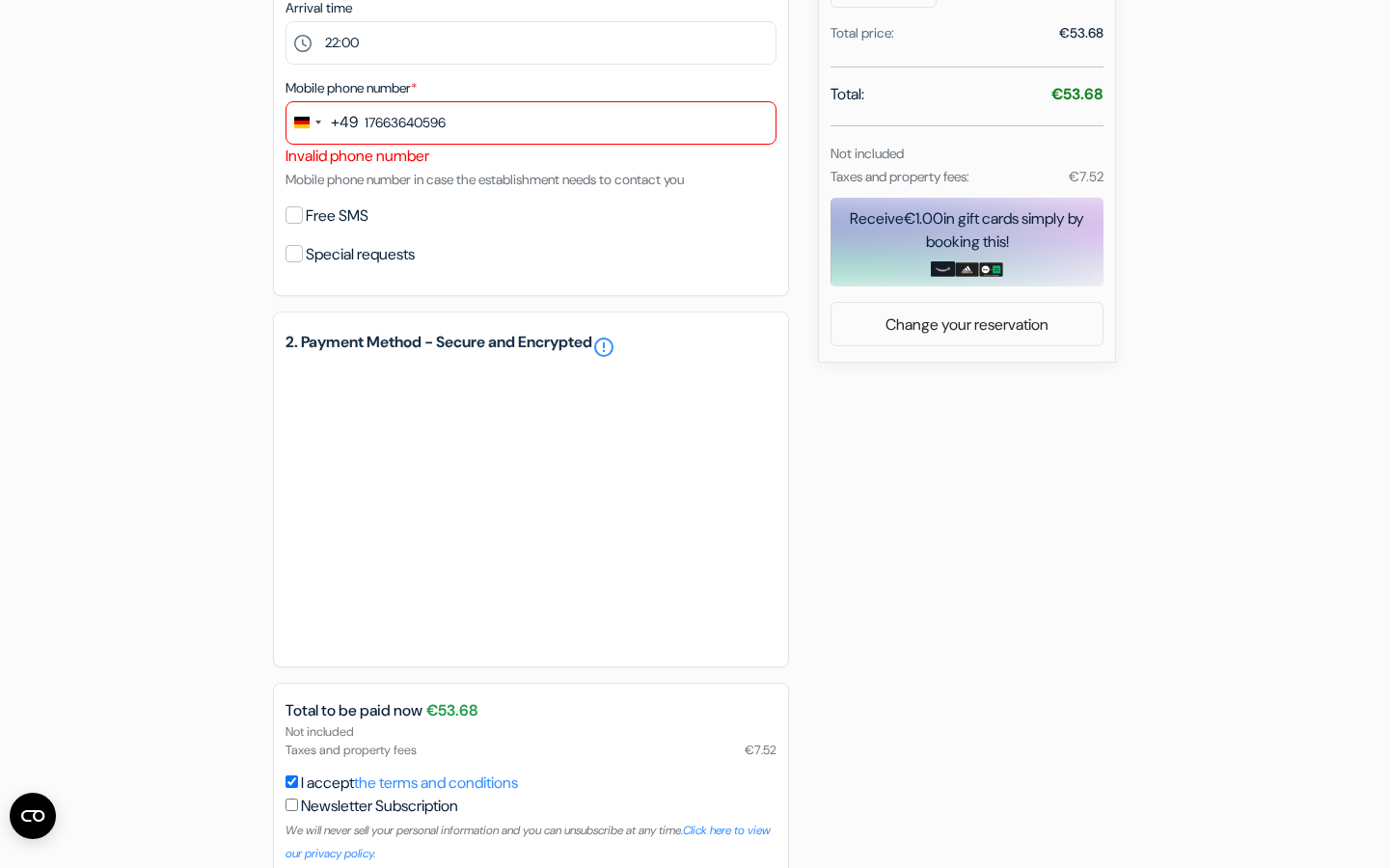
scroll to position [618, 0]
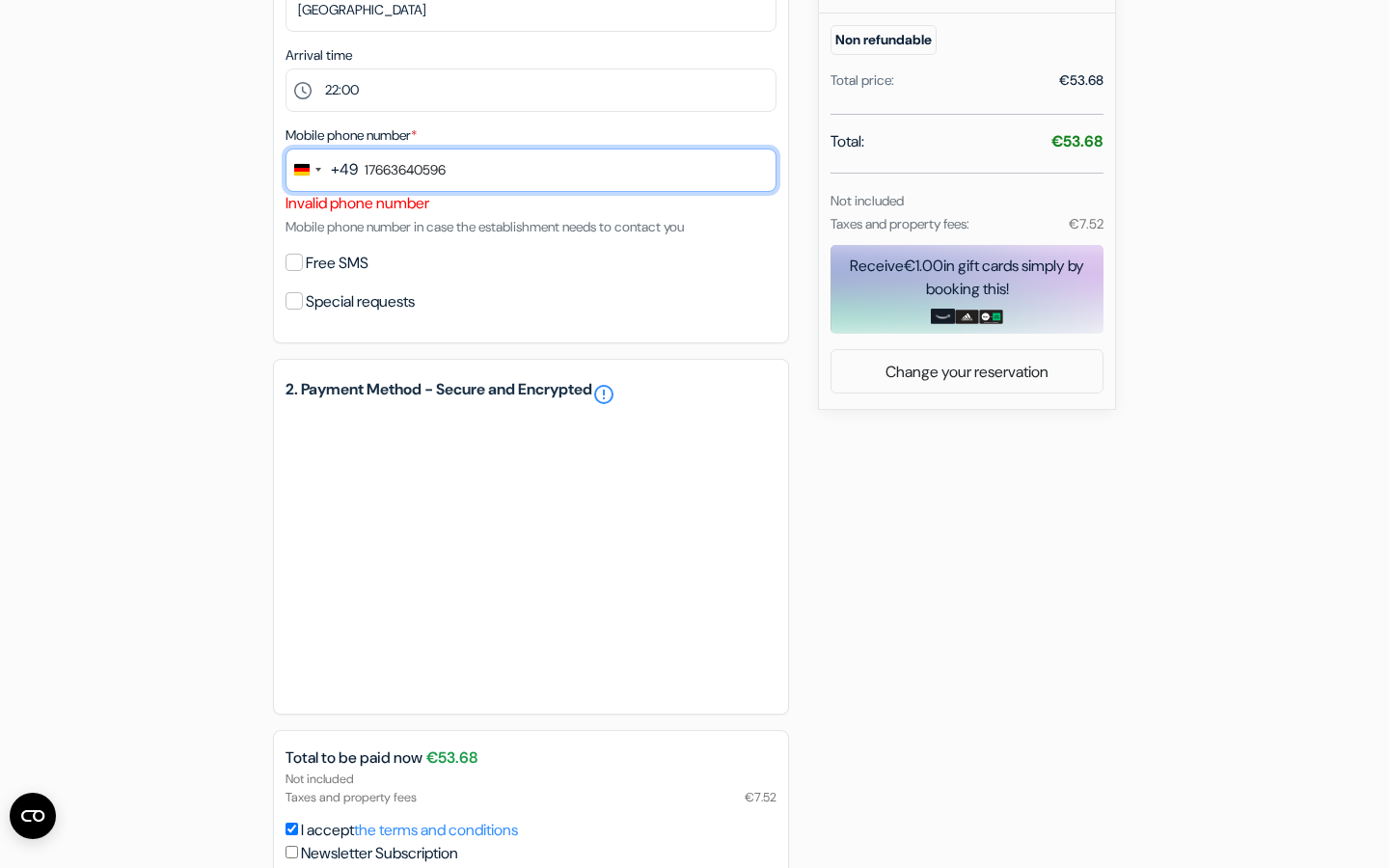
click at [376, 191] on input "17663640596" at bounding box center [531, 170] width 491 height 44
click at [369, 190] on input "017663640596" at bounding box center [531, 170] width 491 height 44
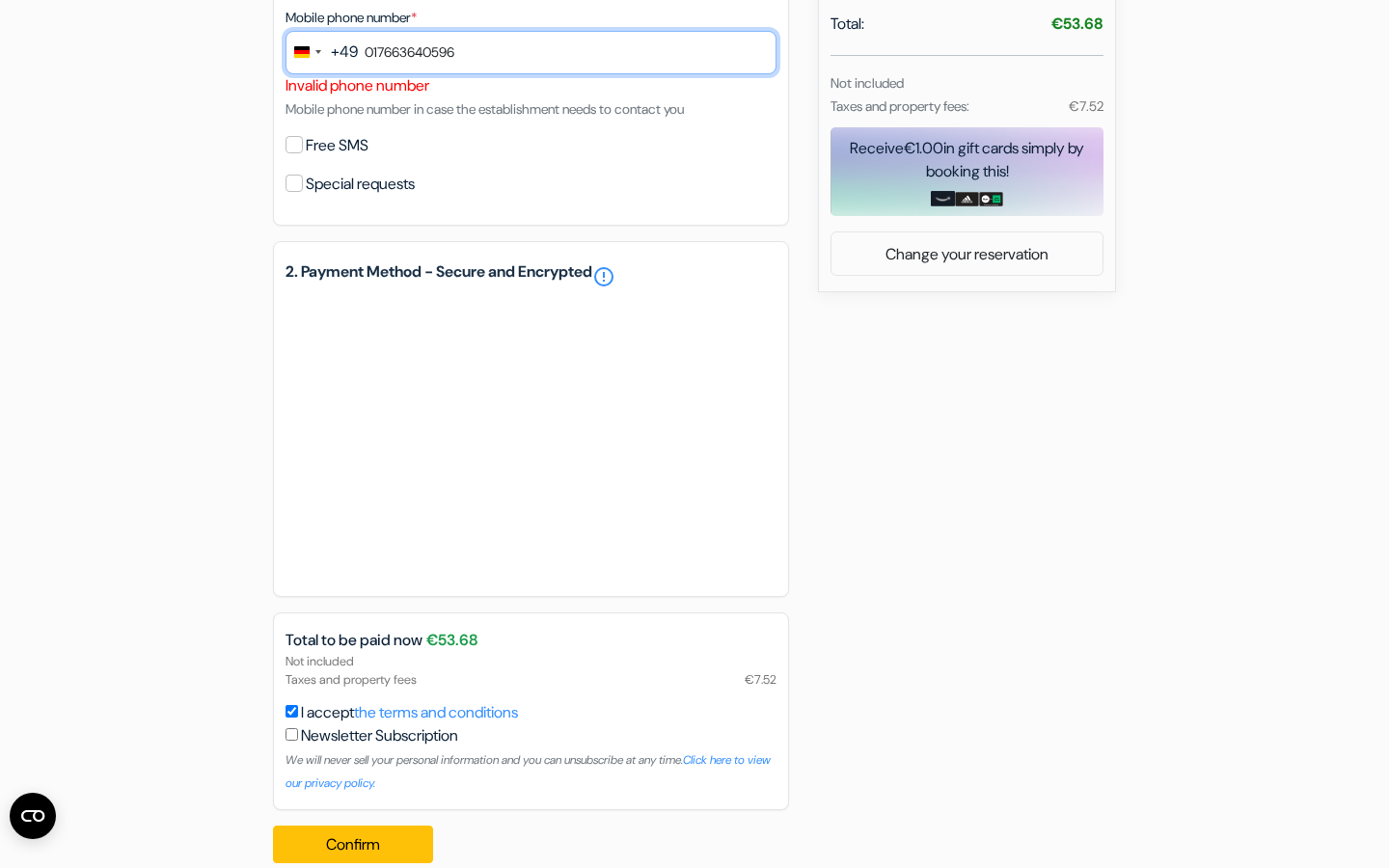
scroll to position [789, 0]
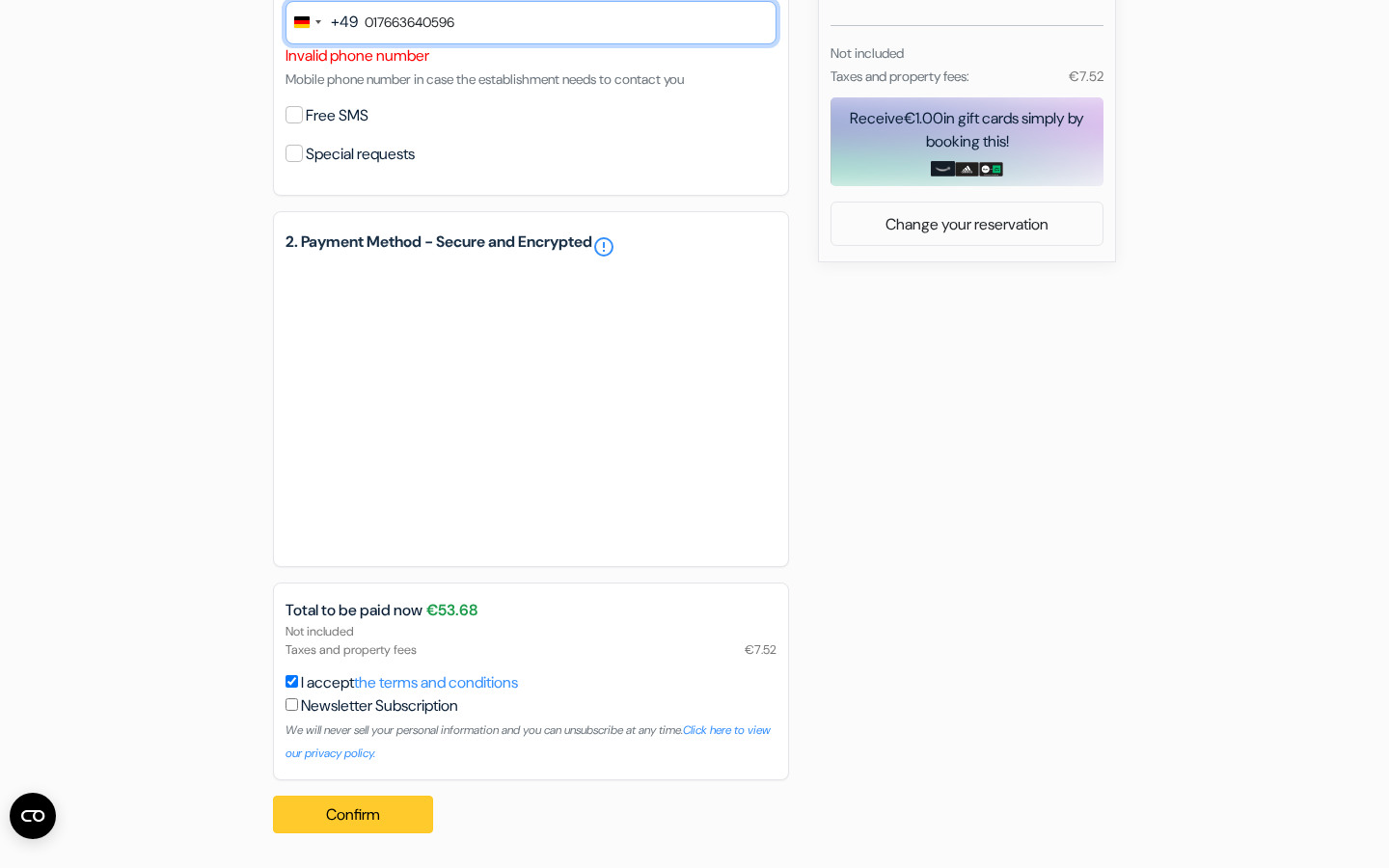
type input "017663640596"
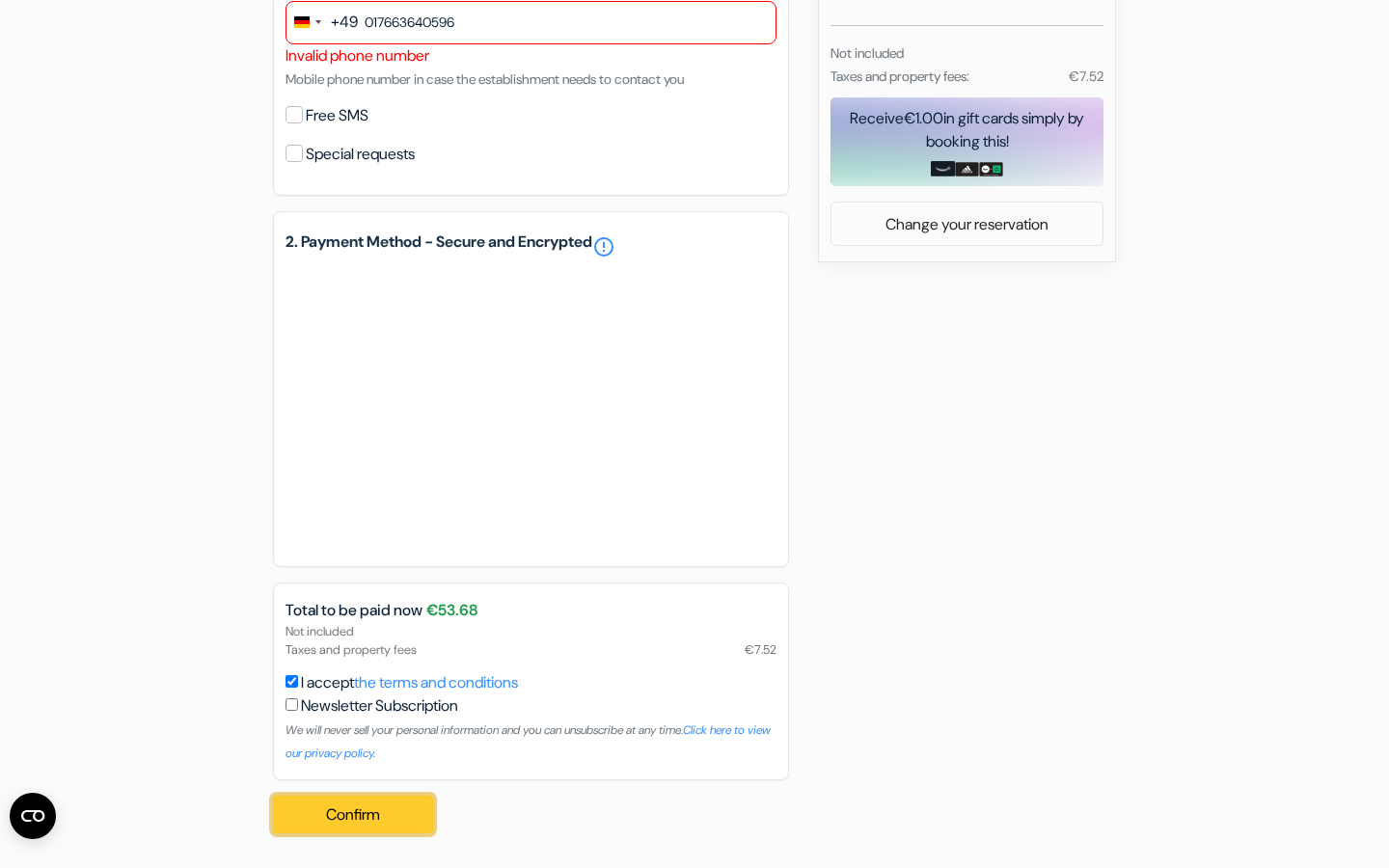
click at [362, 816] on font "Confirm" at bounding box center [353, 815] width 54 height 20
click at [335, 819] on font "Confirm" at bounding box center [353, 815] width 54 height 20
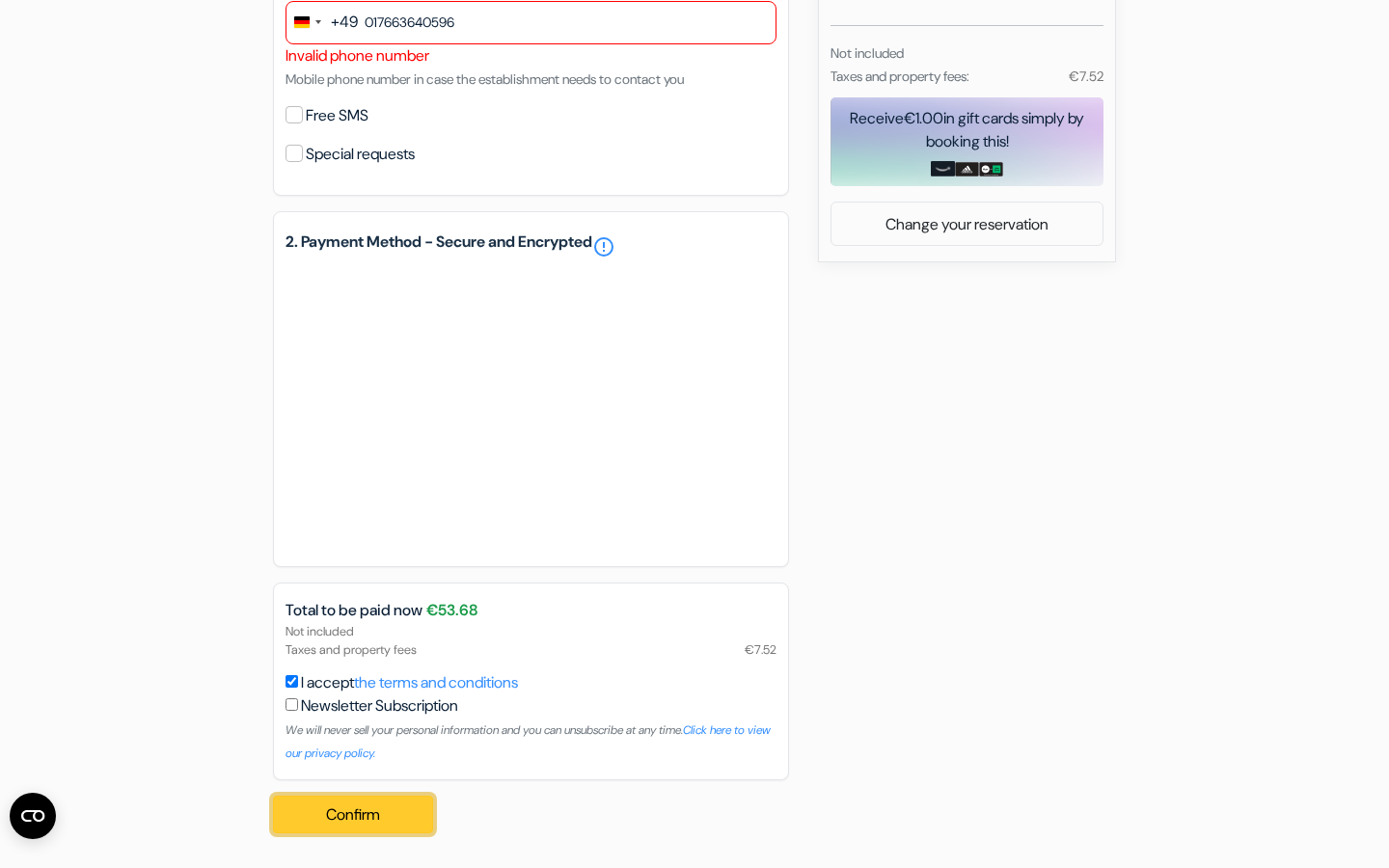
click at [335, 819] on font "Confirm" at bounding box center [353, 815] width 54 height 20
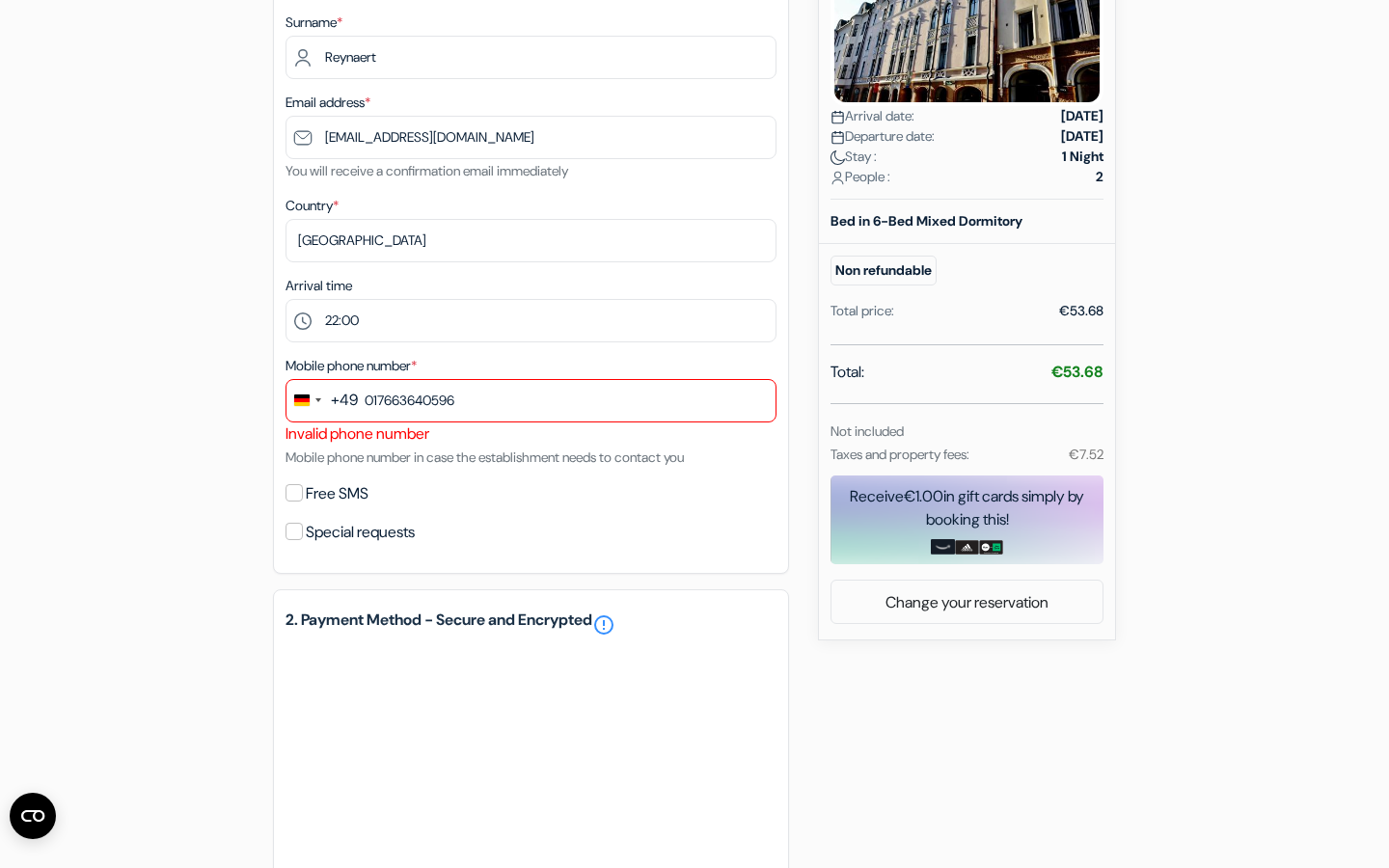
scroll to position [383, 0]
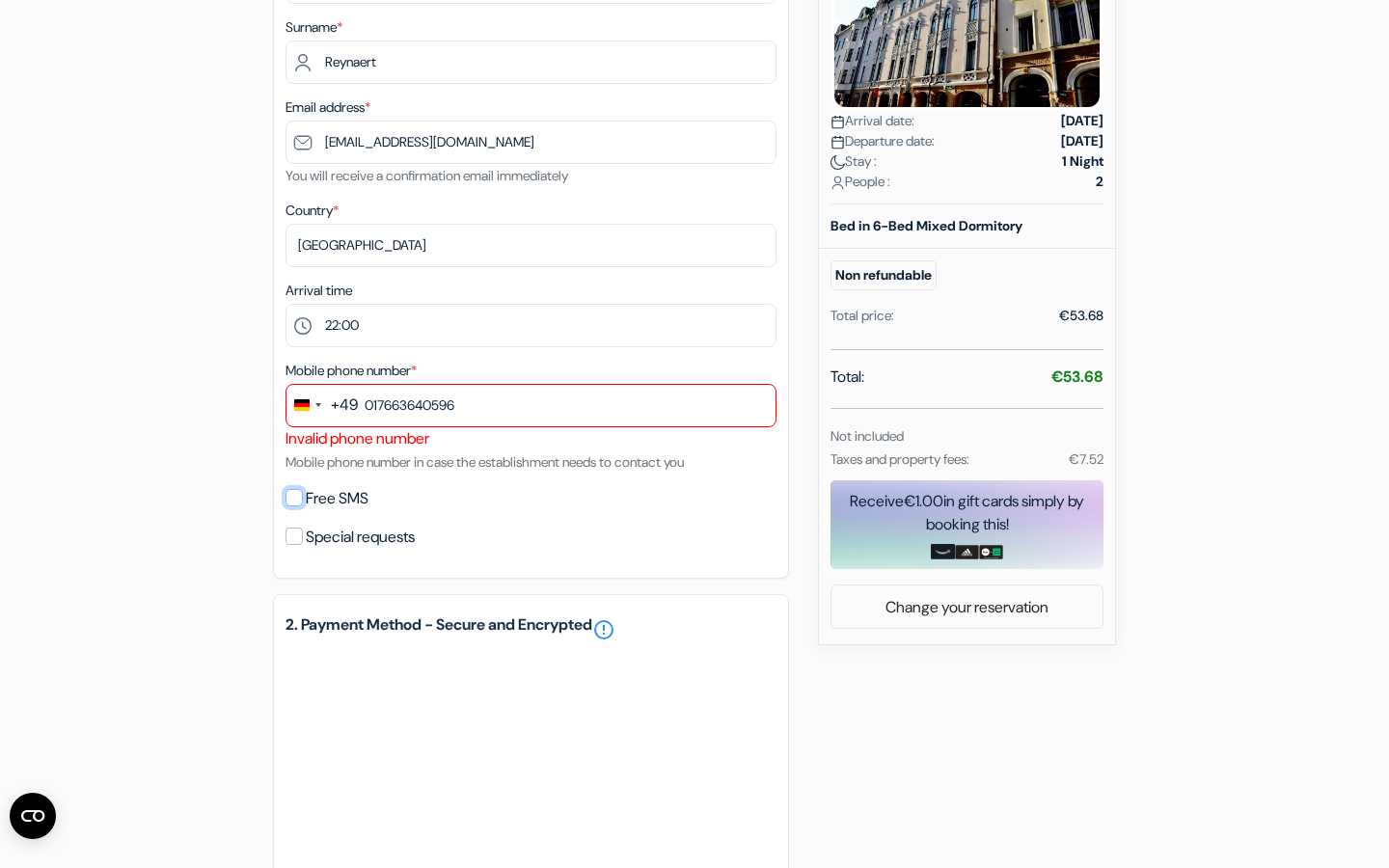
click at [297, 506] on input "Free SMS" at bounding box center [295, 498] width 17 height 17
checkbox input "true"
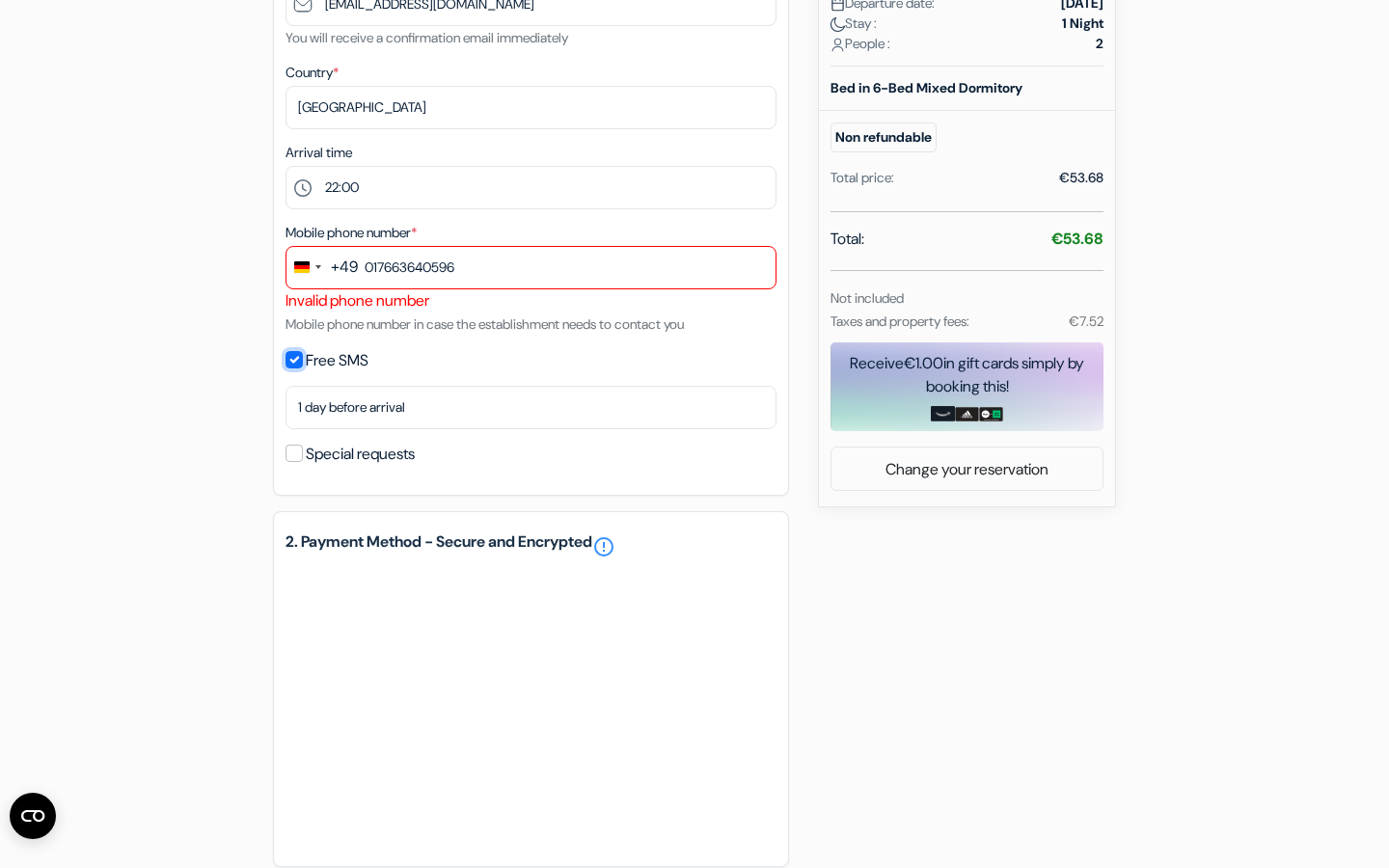
scroll to position [844, 0]
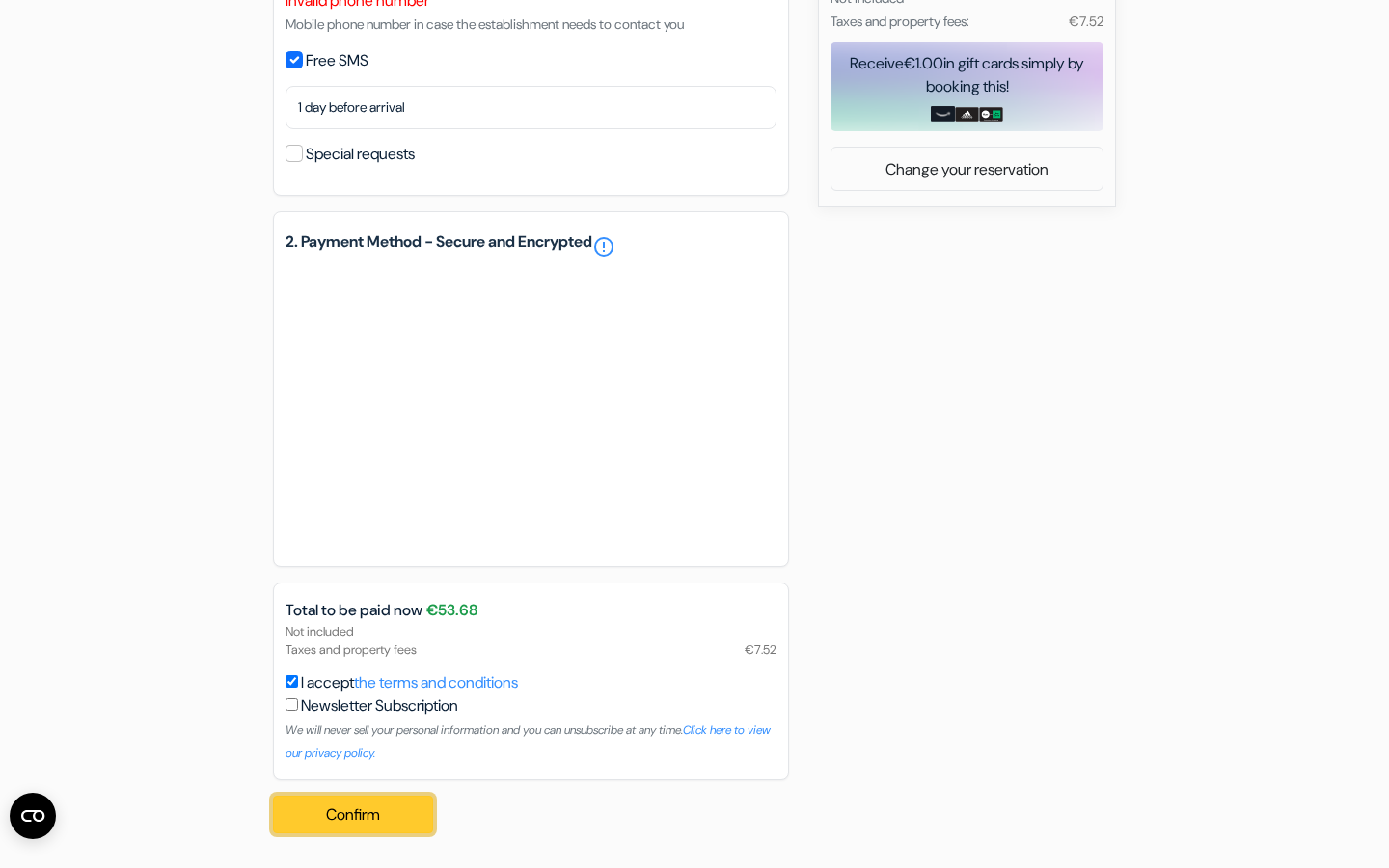
click at [316, 798] on button "Confirm Loading..." at bounding box center [353, 816] width 160 height 39
click at [316, 812] on button "Confirm Loading..." at bounding box center [353, 816] width 160 height 39
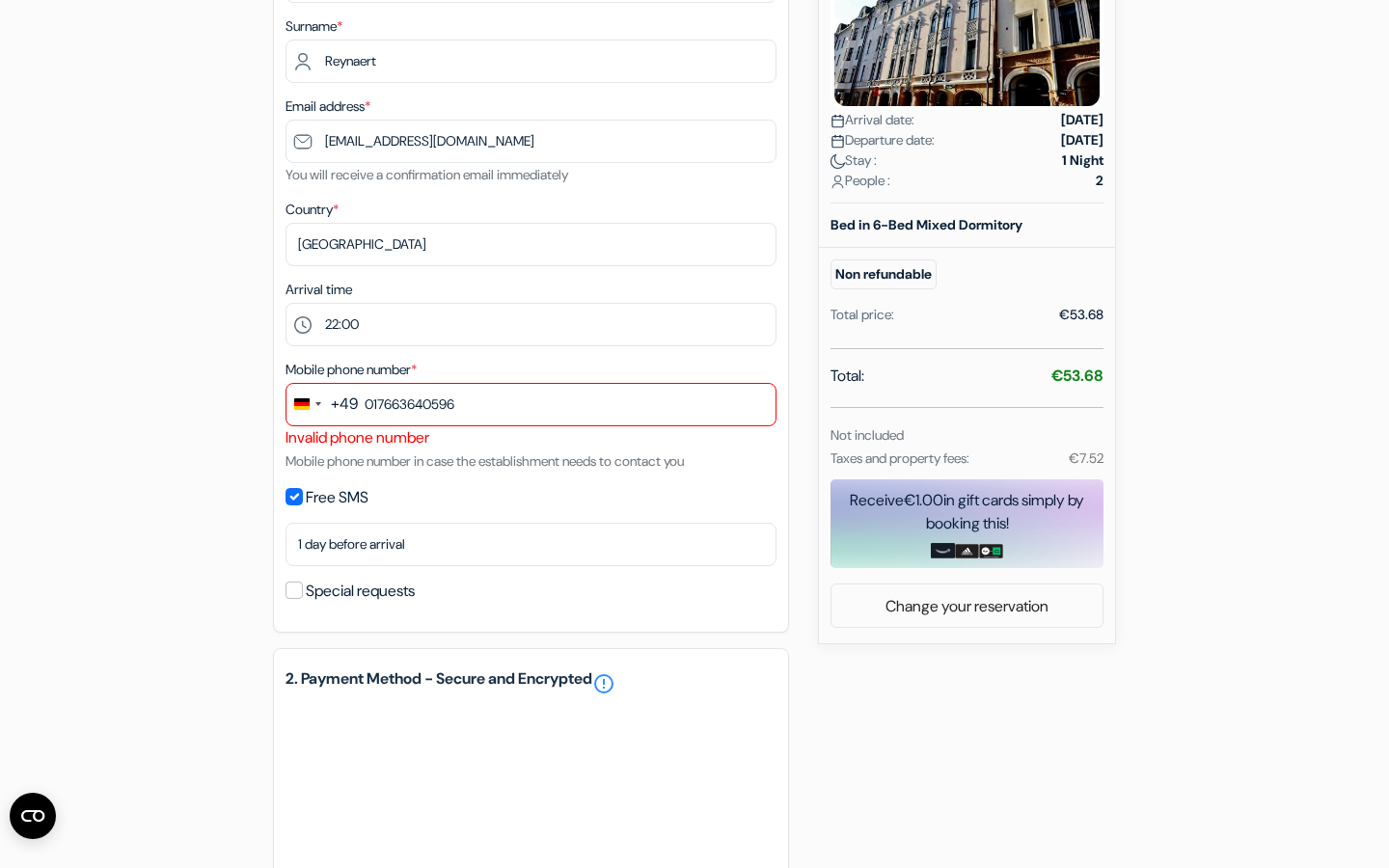
scroll to position [0, 0]
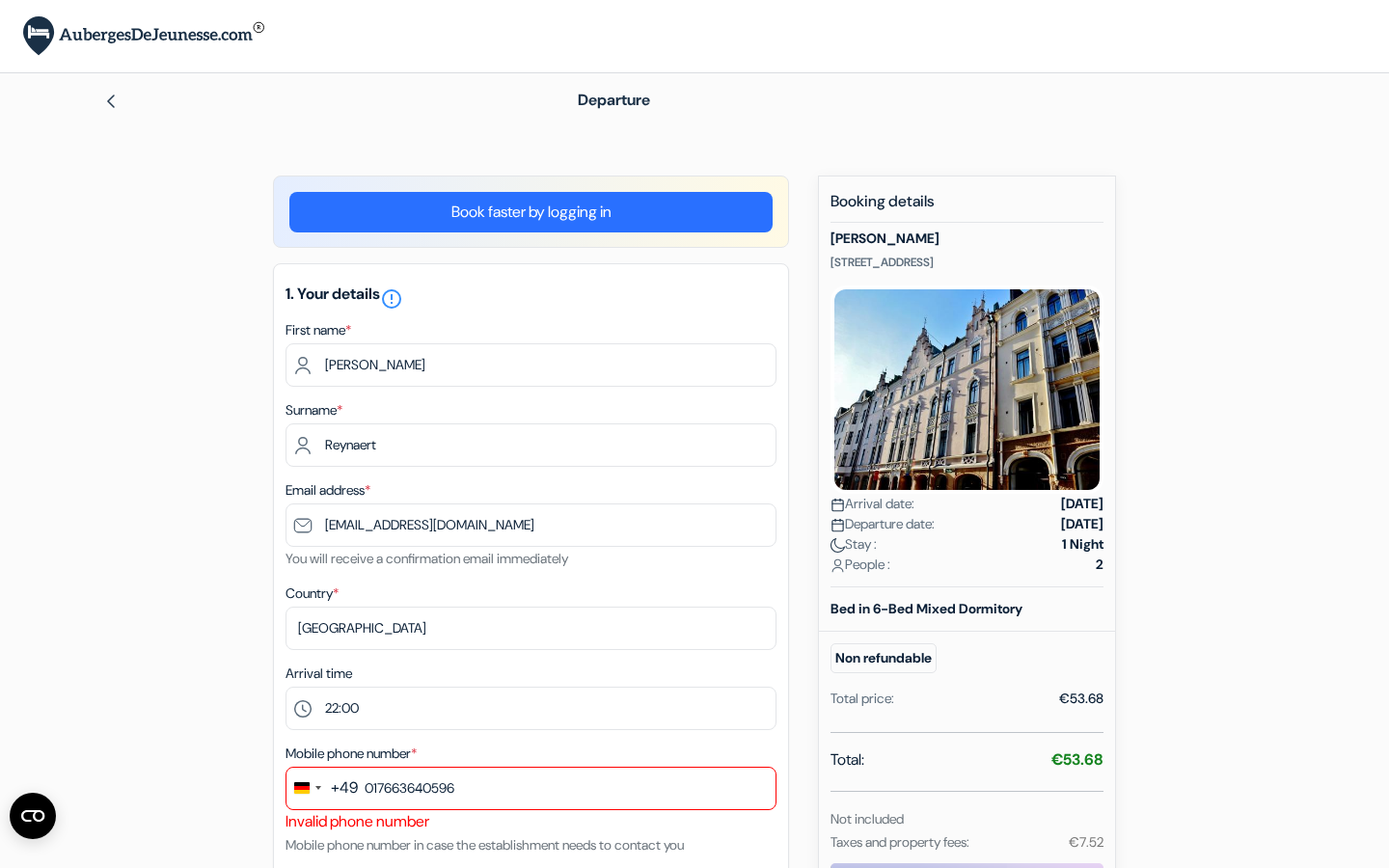
click at [479, 210] on font "Book faster by logging in" at bounding box center [531, 211] width 160 height 20
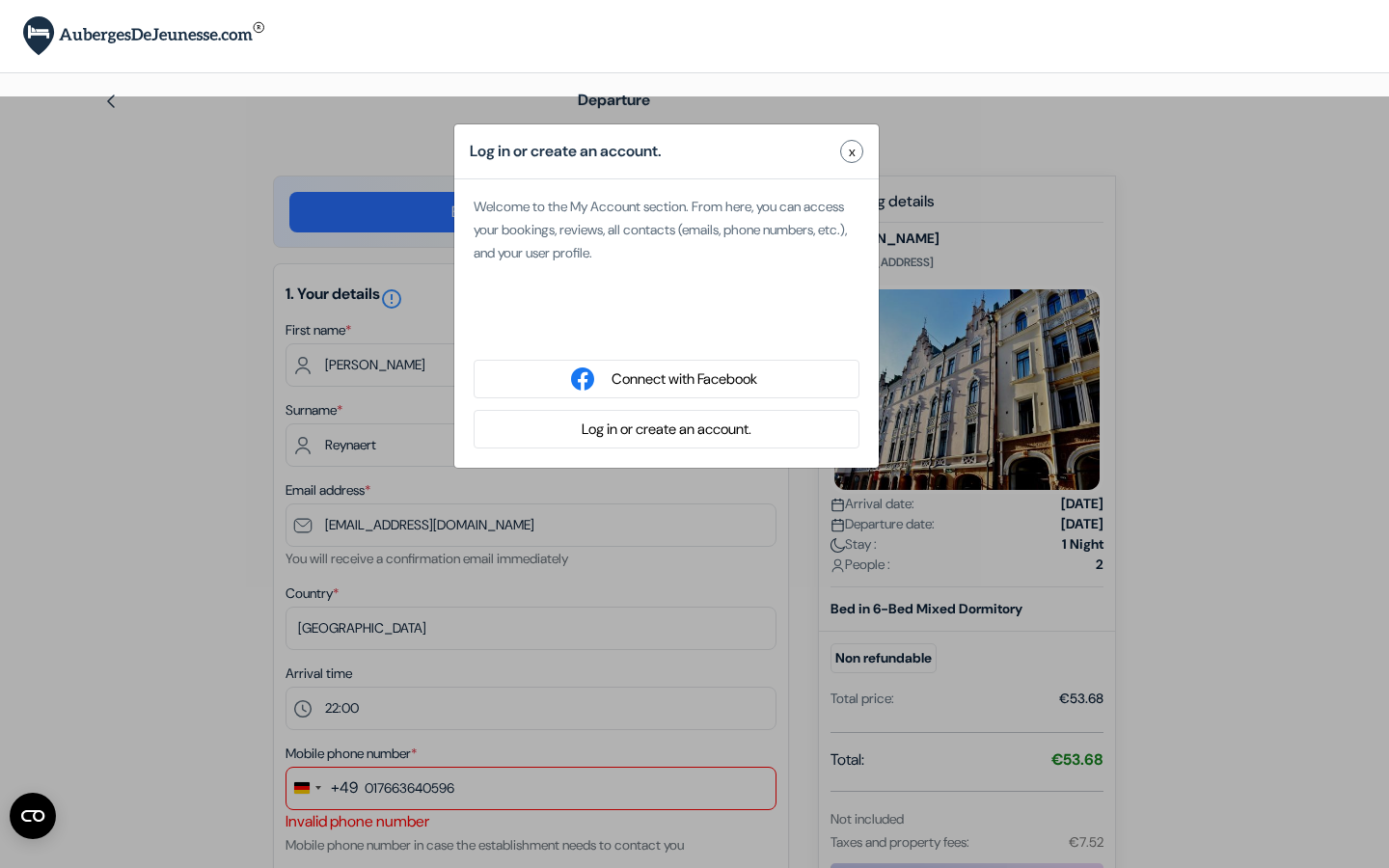
type input "reynaert"
type input "[PERSON_NAME]"
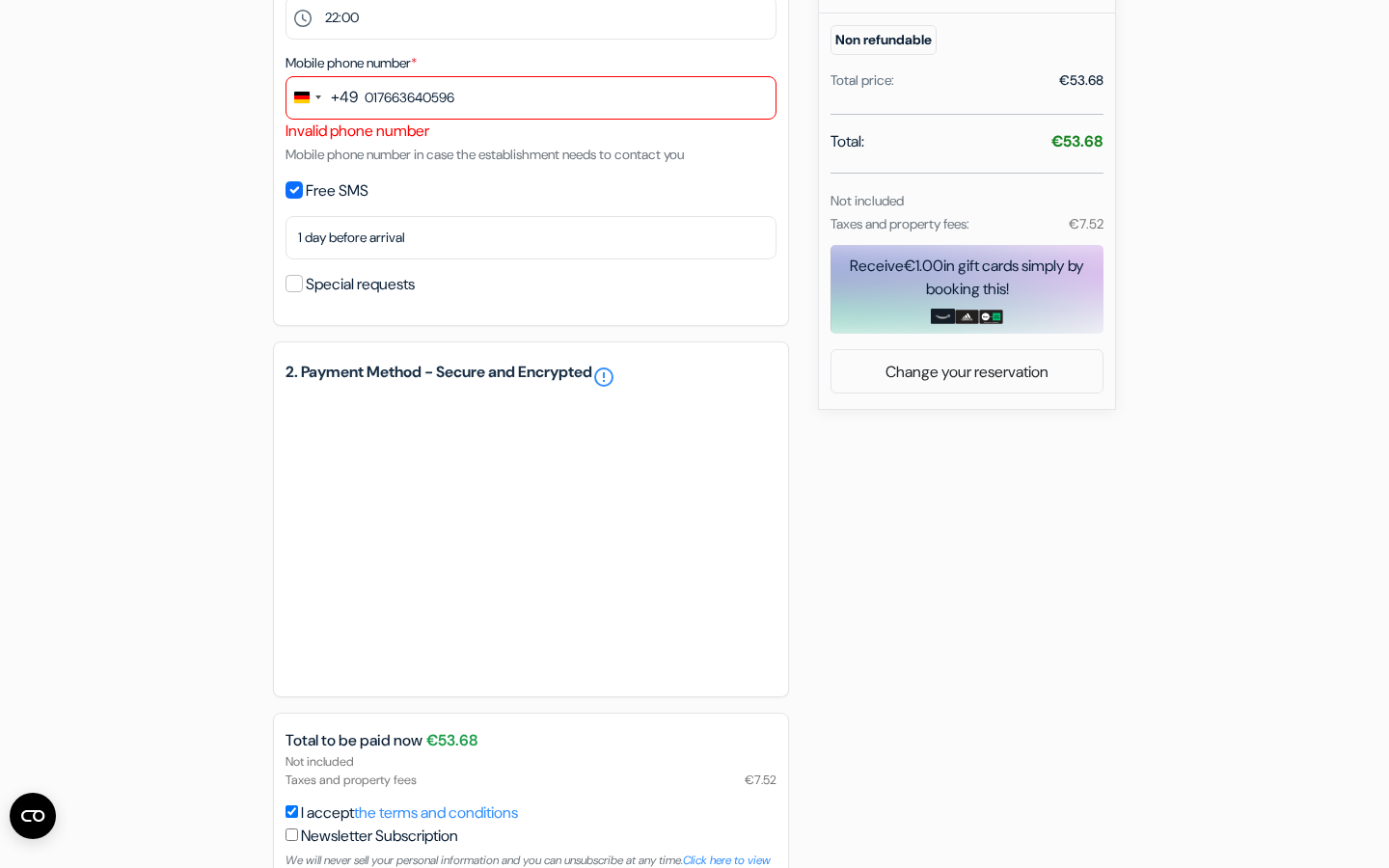
scroll to position [772, 0]
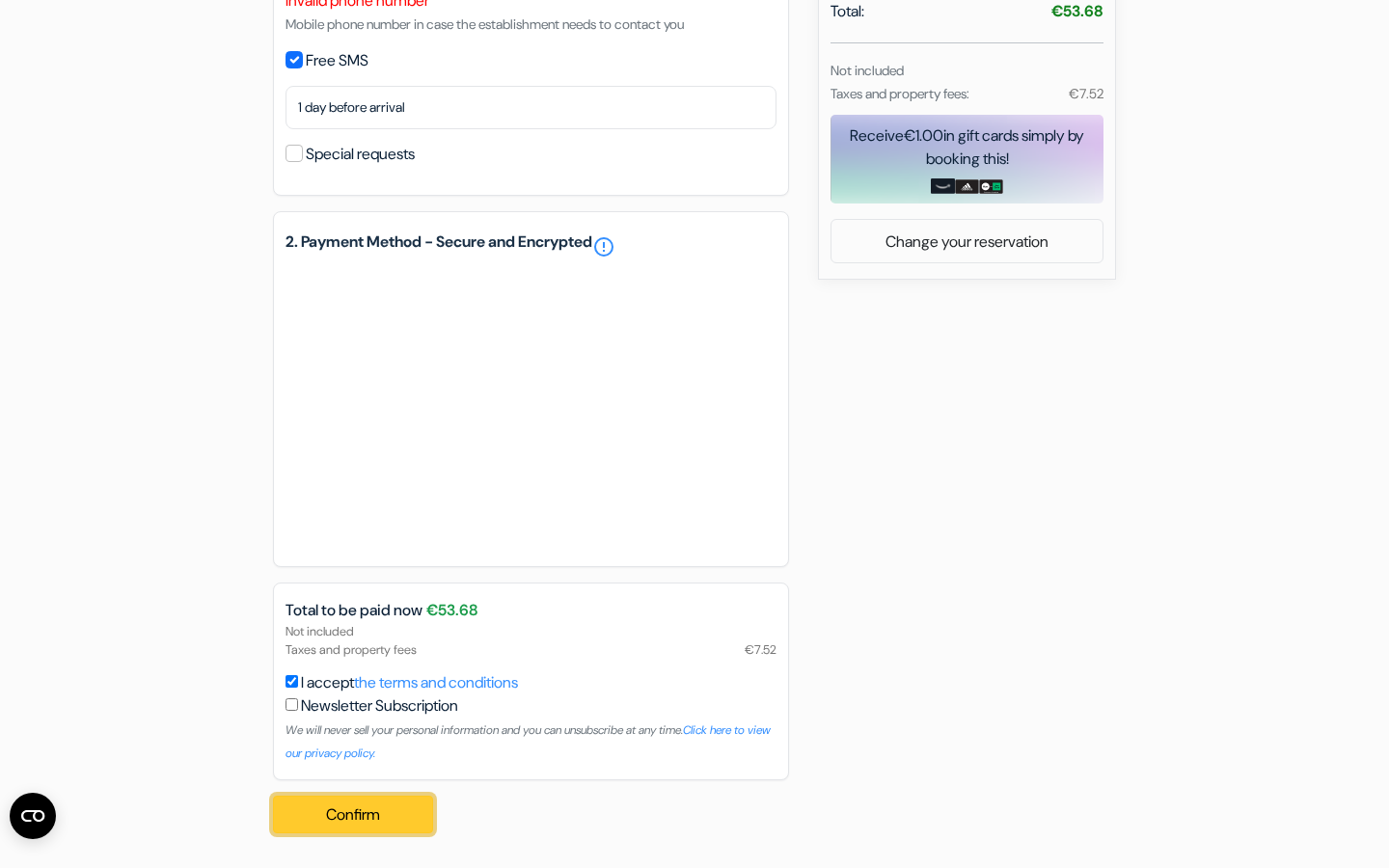
click at [349, 805] on font "Confirm" at bounding box center [353, 815] width 54 height 20
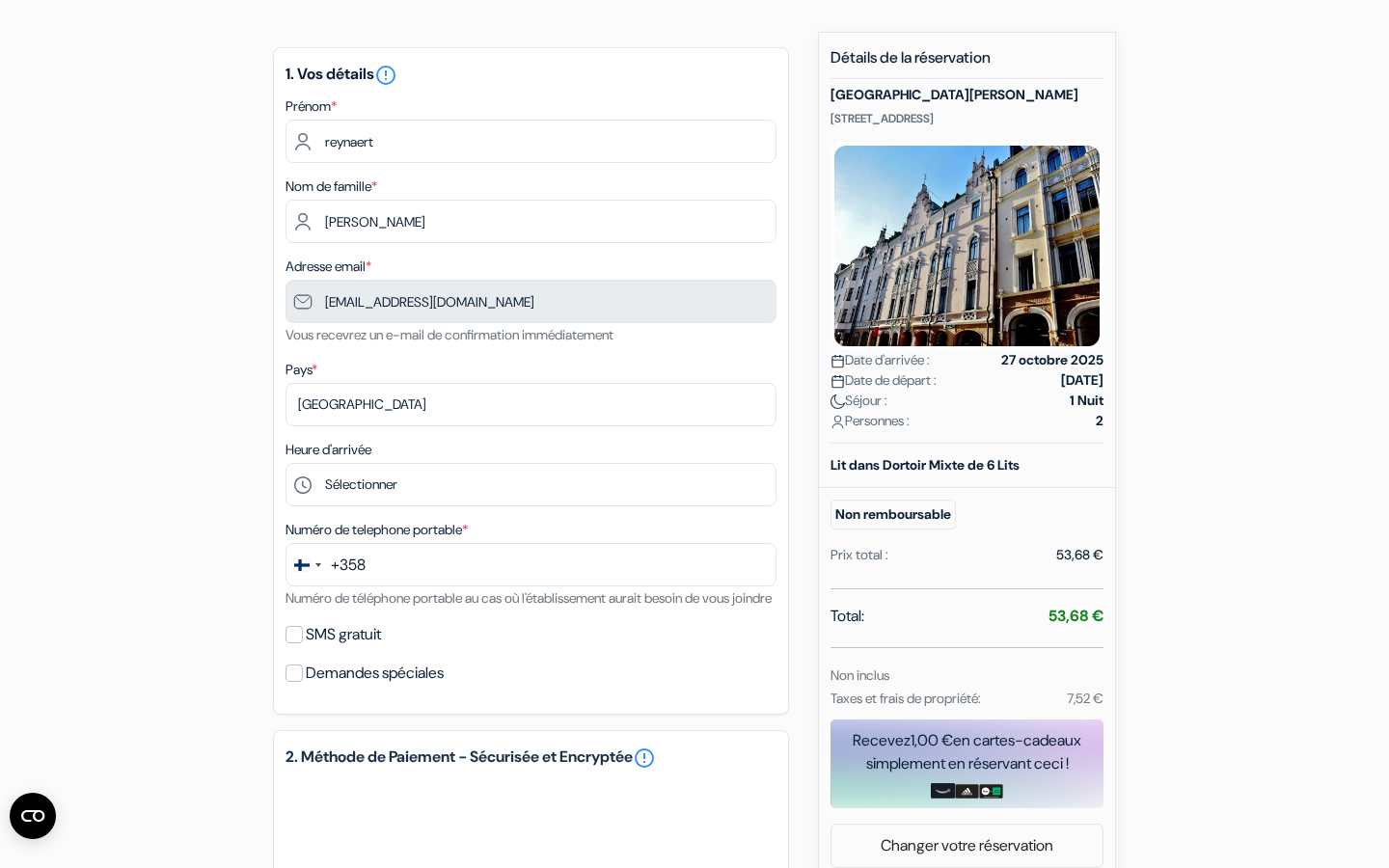
scroll to position [147, 0]
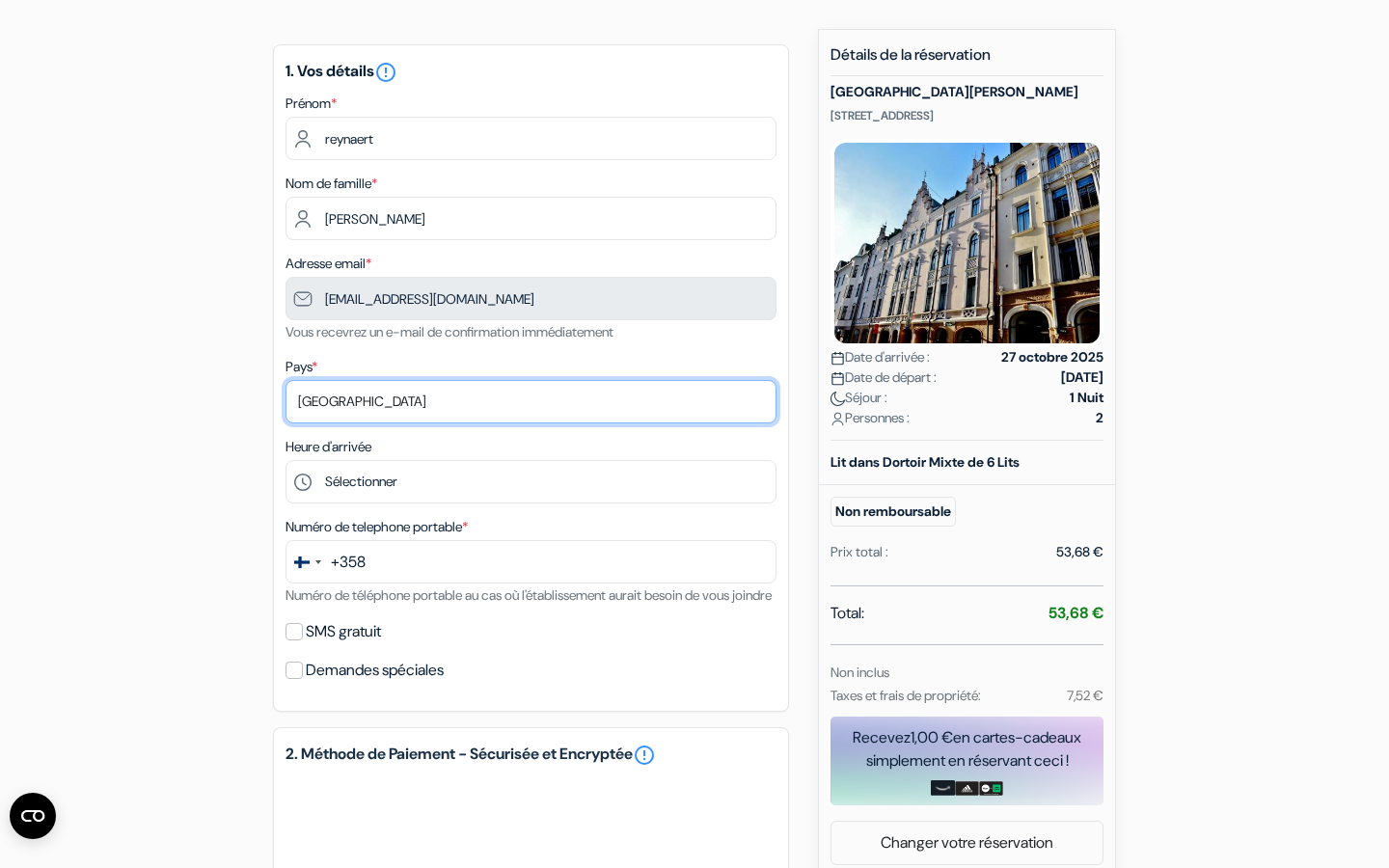
click at [388, 413] on select "Selectionner le pays Abkhazie [GEOGRAPHIC_DATA] [GEOGRAPHIC_DATA] [GEOGRAPHIC_D…" at bounding box center [531, 401] width 491 height 44
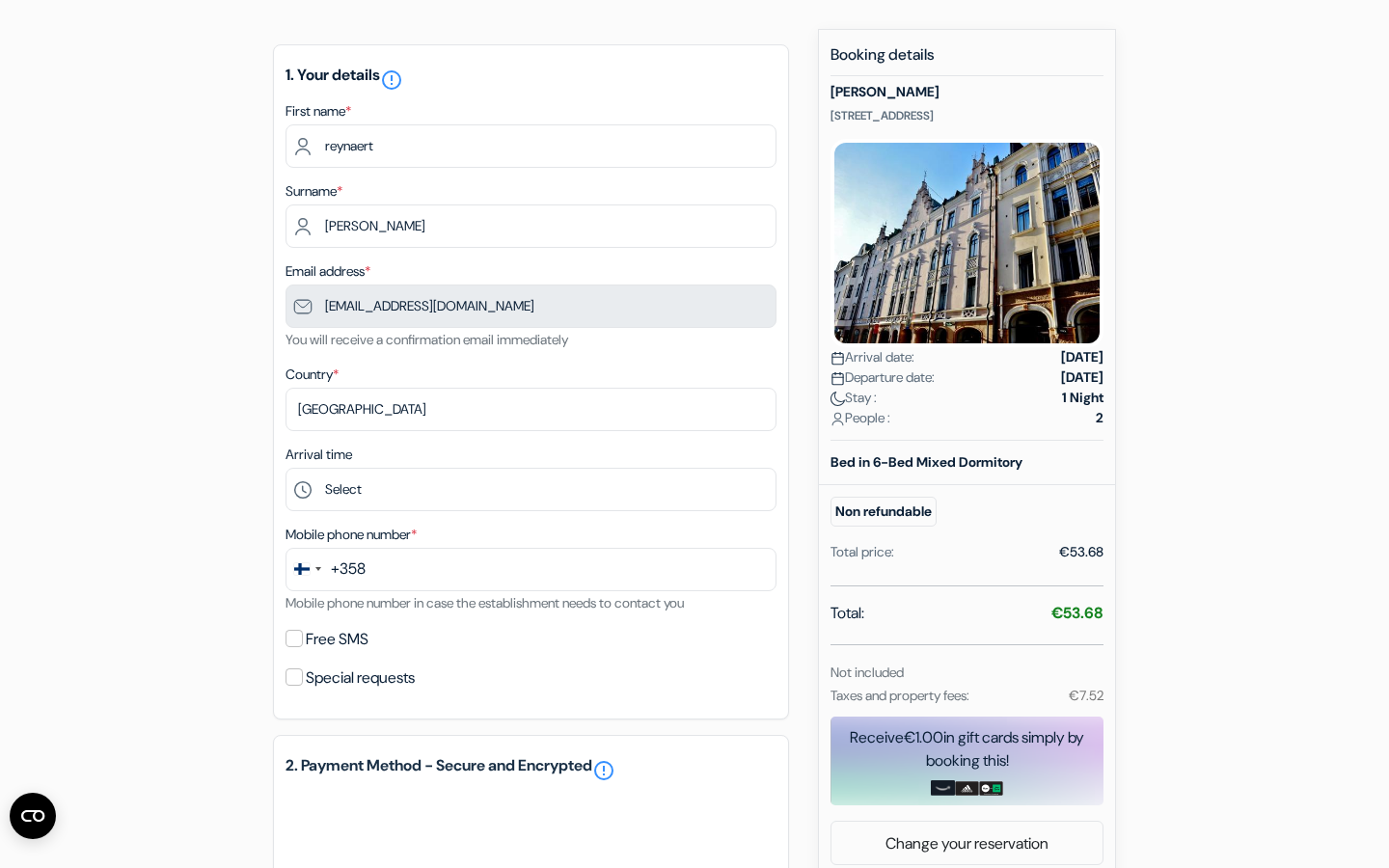
click at [188, 390] on div "add_box [PERSON_NAME][GEOGRAPHIC_DATA] [STREET_ADDRESS] Property Details X [PER…" at bounding box center [695, 666] width 1273 height 1274
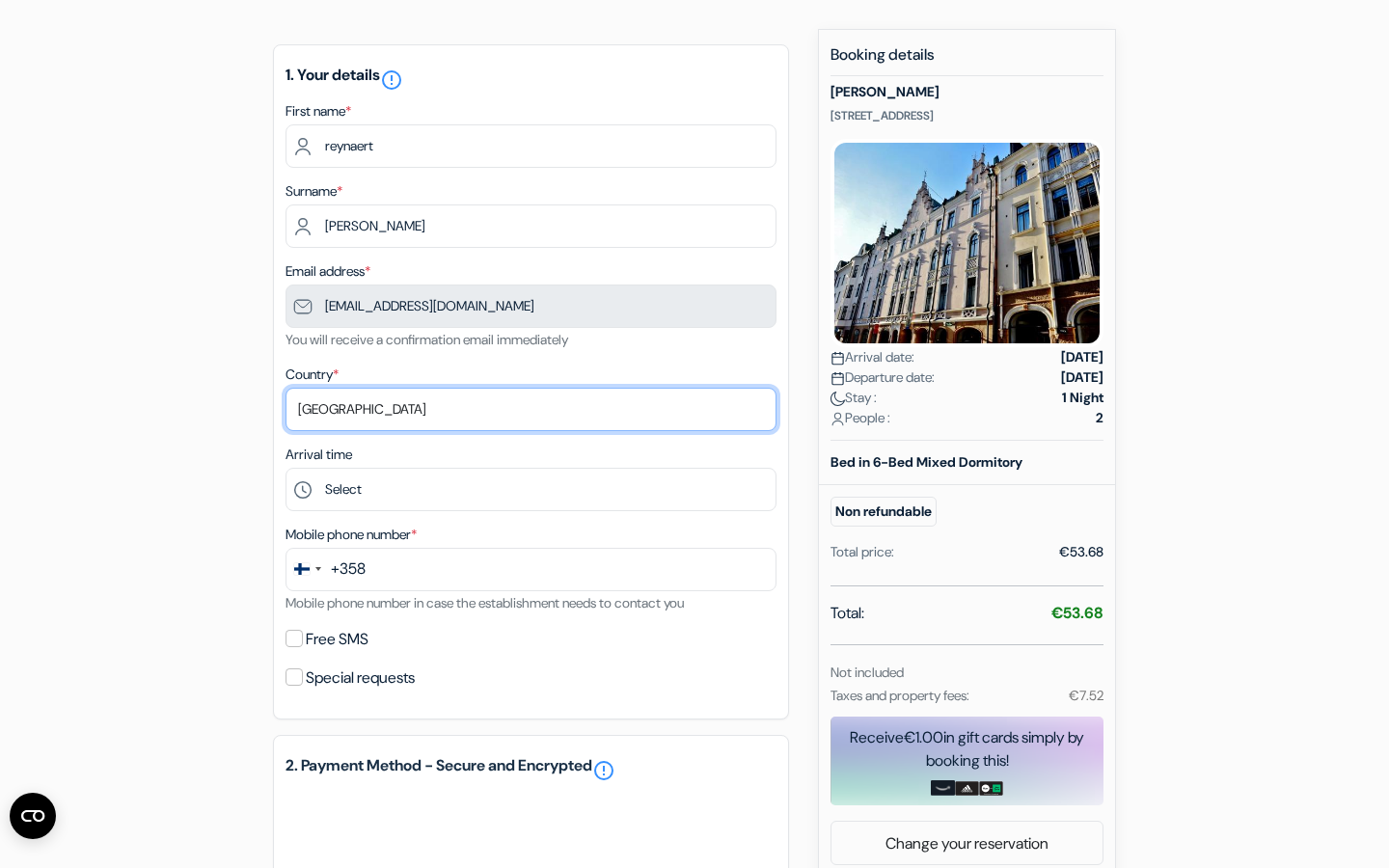
click at [330, 421] on select "Select country Abkhazia Afghanistan South Africa Albania Algeria Germany Andorr…" at bounding box center [531, 409] width 491 height 44
click at [401, 412] on select "Select country Abkhazia Afghanistan South Africa Albania Algeria Germany Andorr…" at bounding box center [531, 409] width 491 height 44
click at [327, 412] on select "Select country Abkhazia Afghanistan South Africa Albania Algeria Germany Andorr…" at bounding box center [531, 409] width 491 height 44
click at [322, 420] on select "Select country Abkhazia Afghanistan South Africa Albania Algeria Germany Andorr…" at bounding box center [531, 409] width 491 height 44
select select "fr"
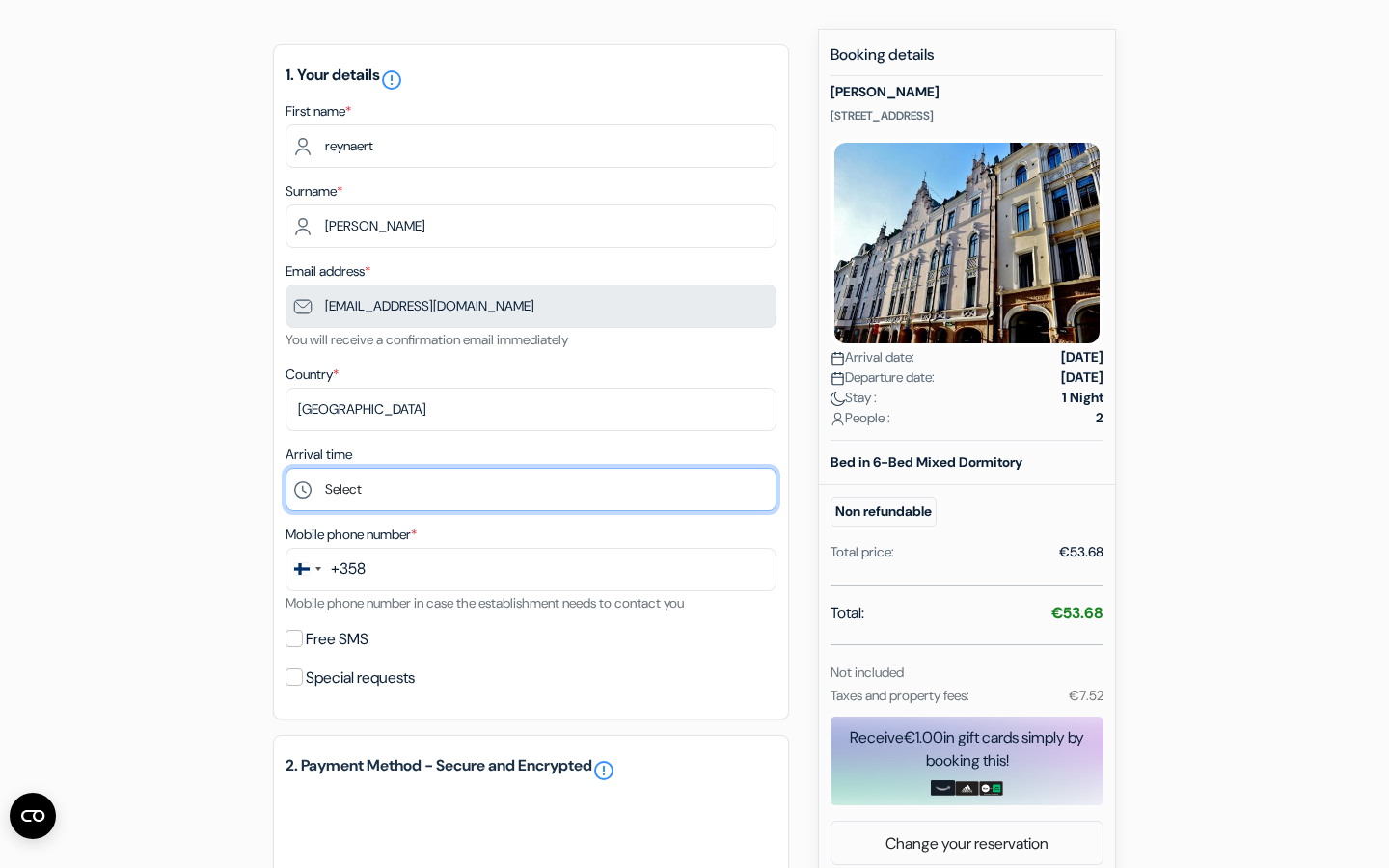
click at [372, 508] on select "Select 3:00 p.m. 4:00 p.m. 5:00 p.m. 6:00 p.m. 7:00 p.m. 8:00 p.m. 9:00 p.m. 22…" at bounding box center [531, 489] width 491 height 44
select select "22"
click at [364, 577] on font "+358" at bounding box center [348, 569] width 35 height 20
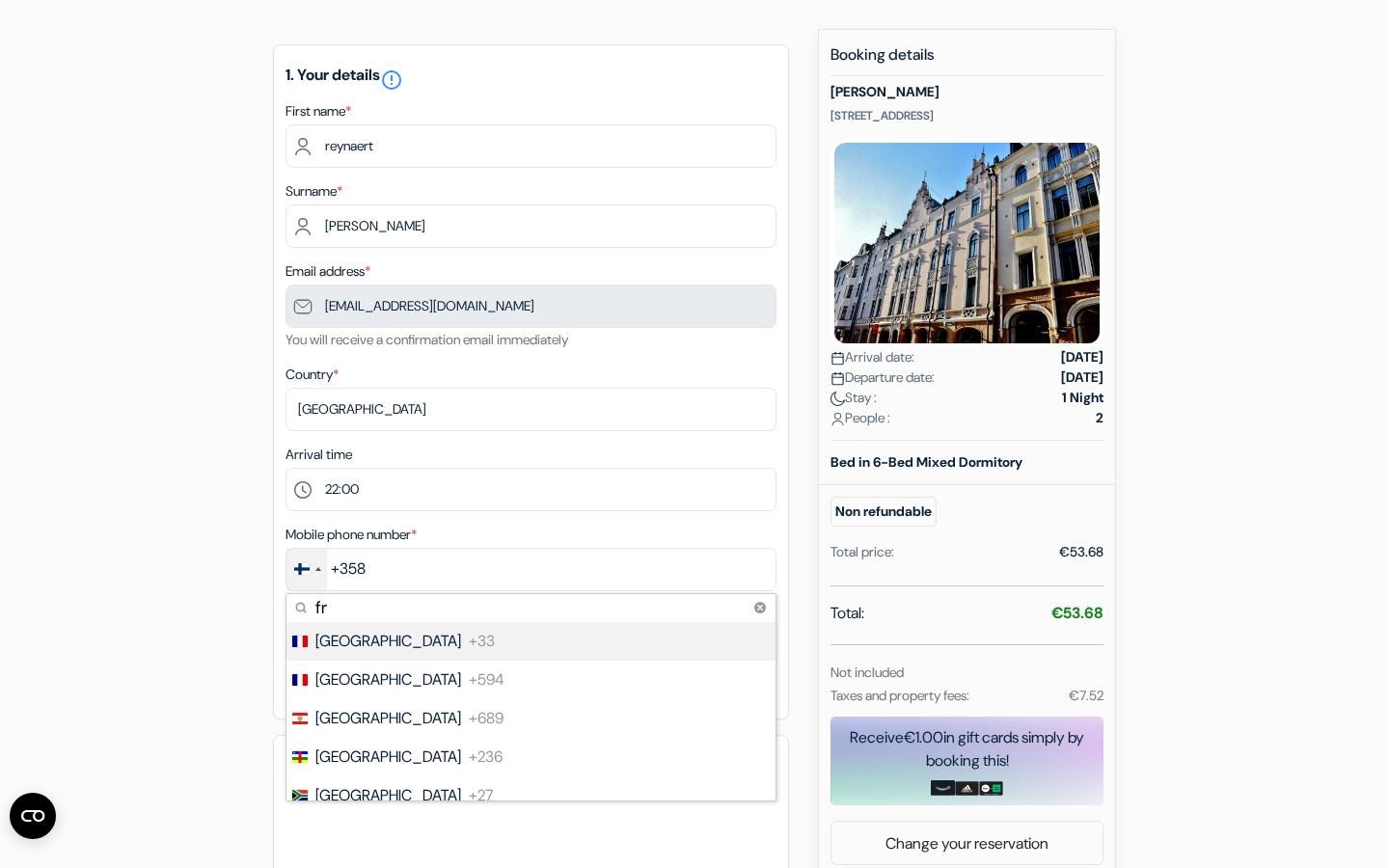
type input "fr"
click at [368, 656] on li "France +33" at bounding box center [530, 642] width 491 height 39
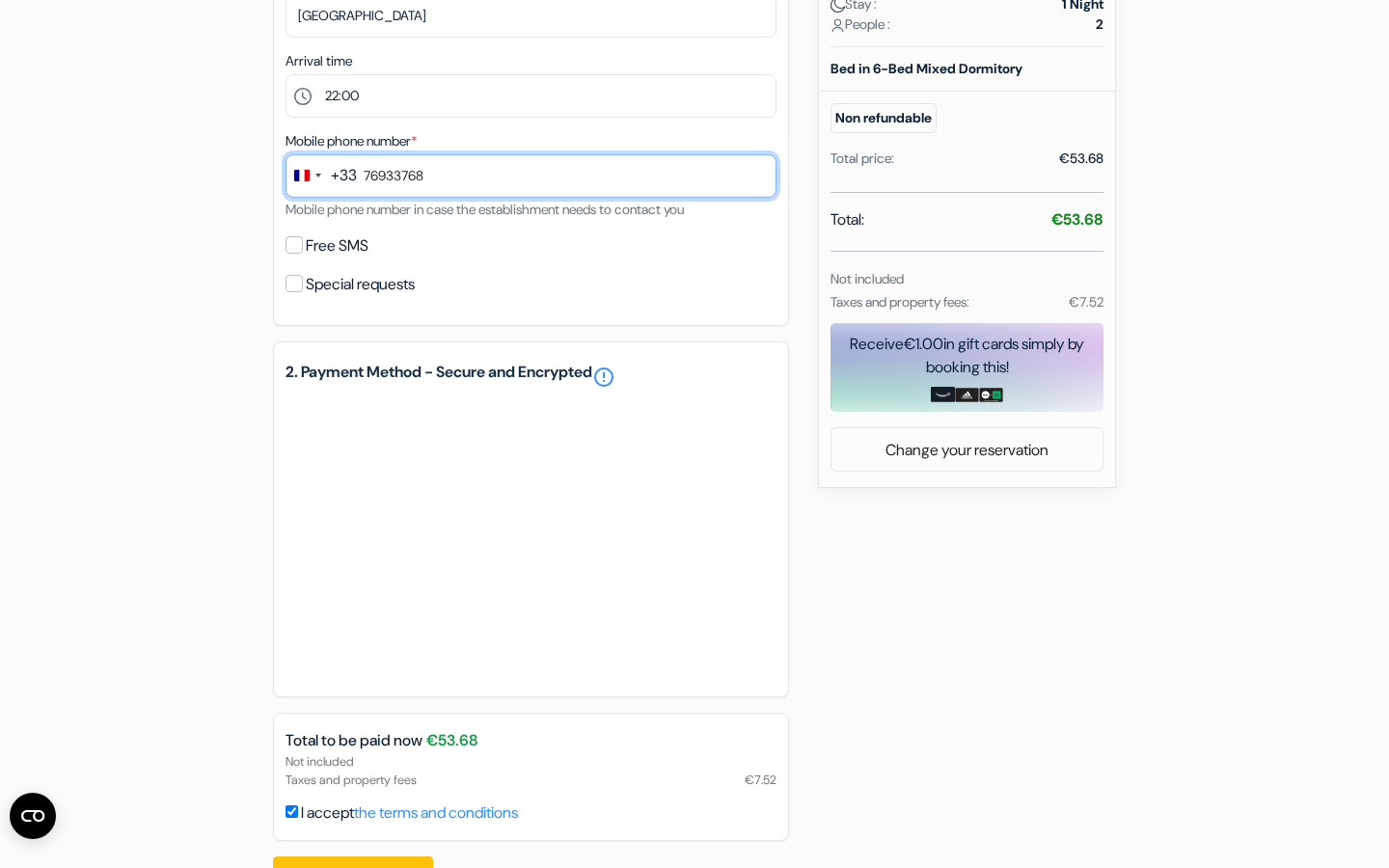
scroll to position [624, 0]
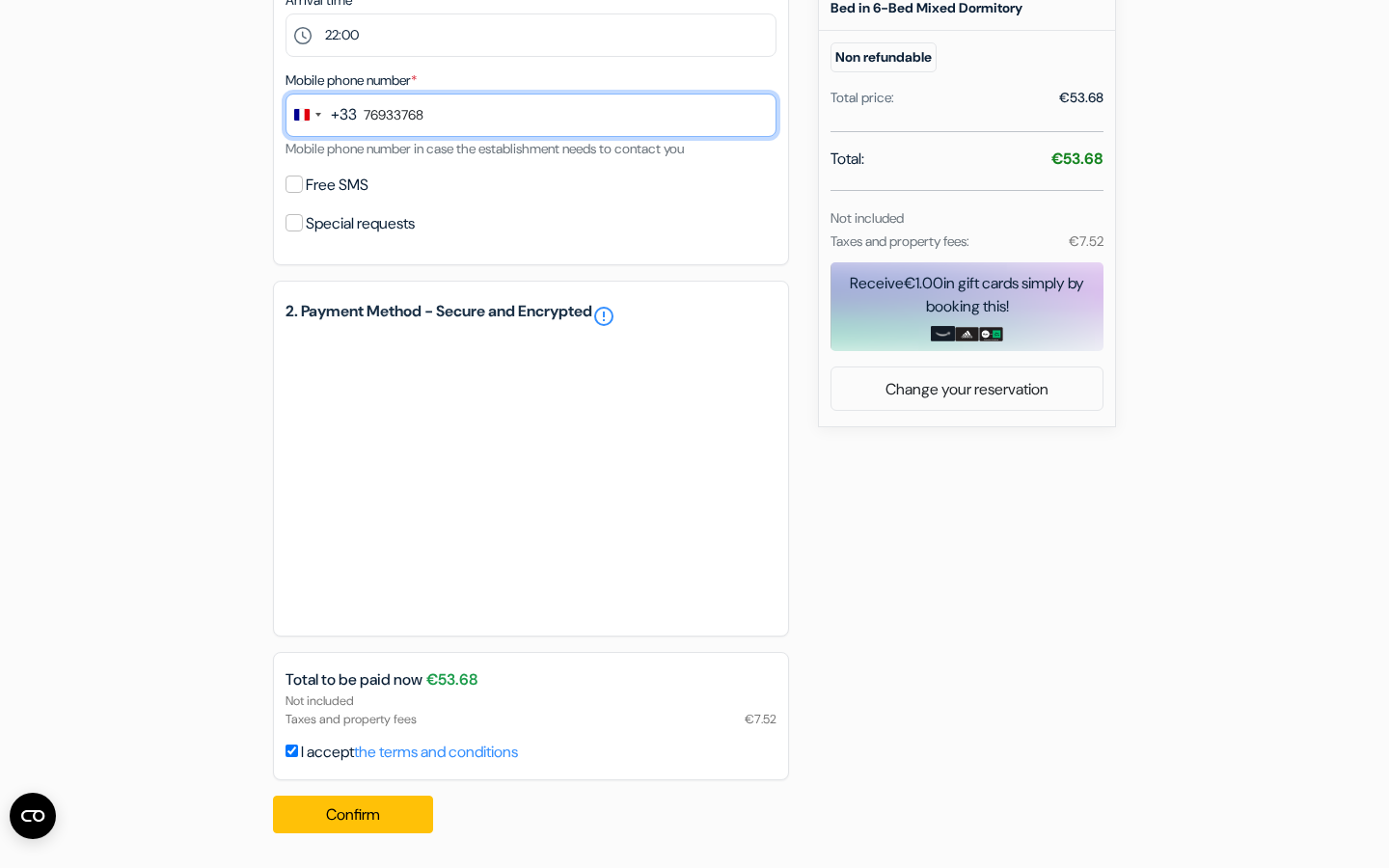
type input "76933768"
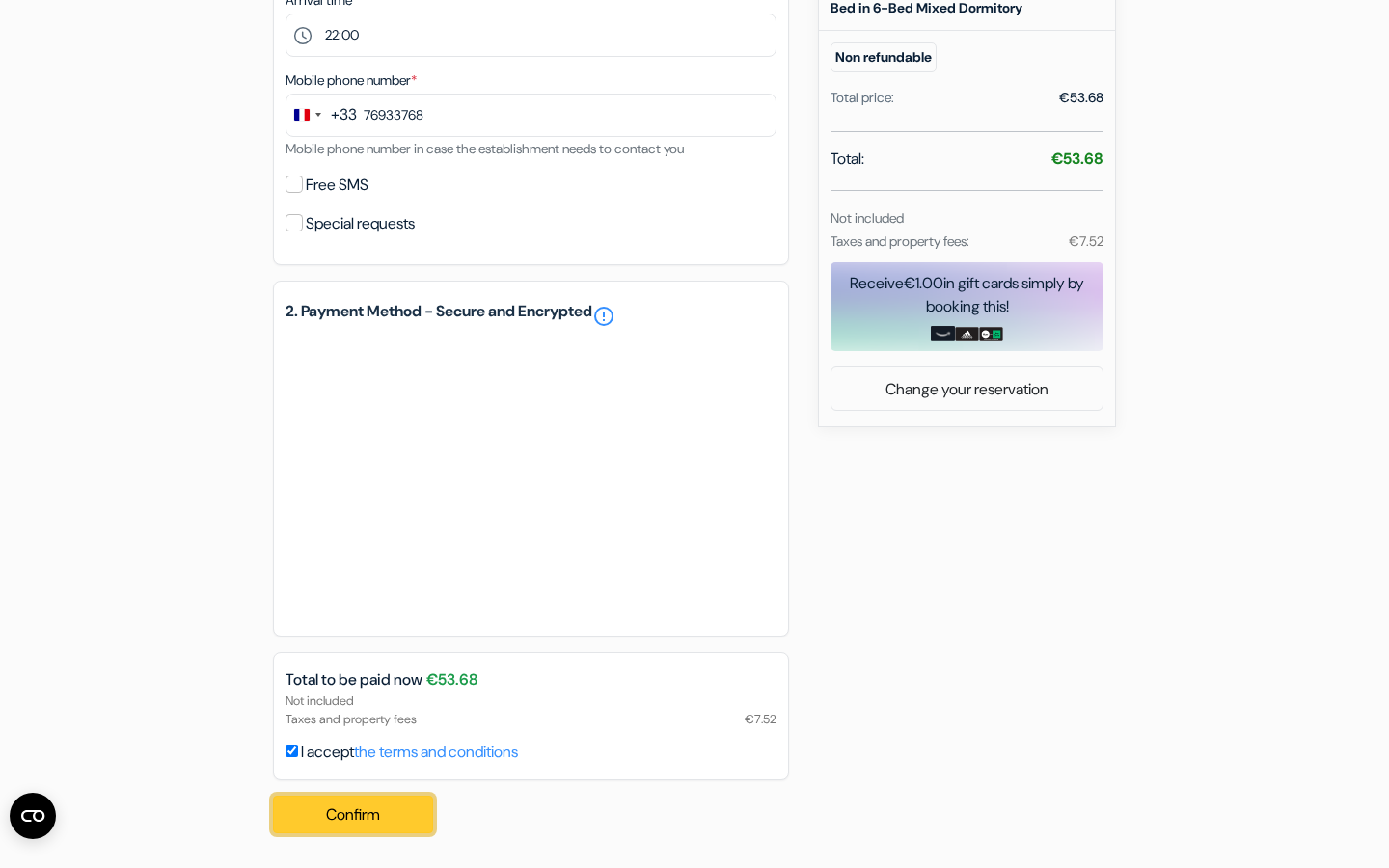
click at [345, 816] on font "Confirm" at bounding box center [353, 815] width 54 height 20
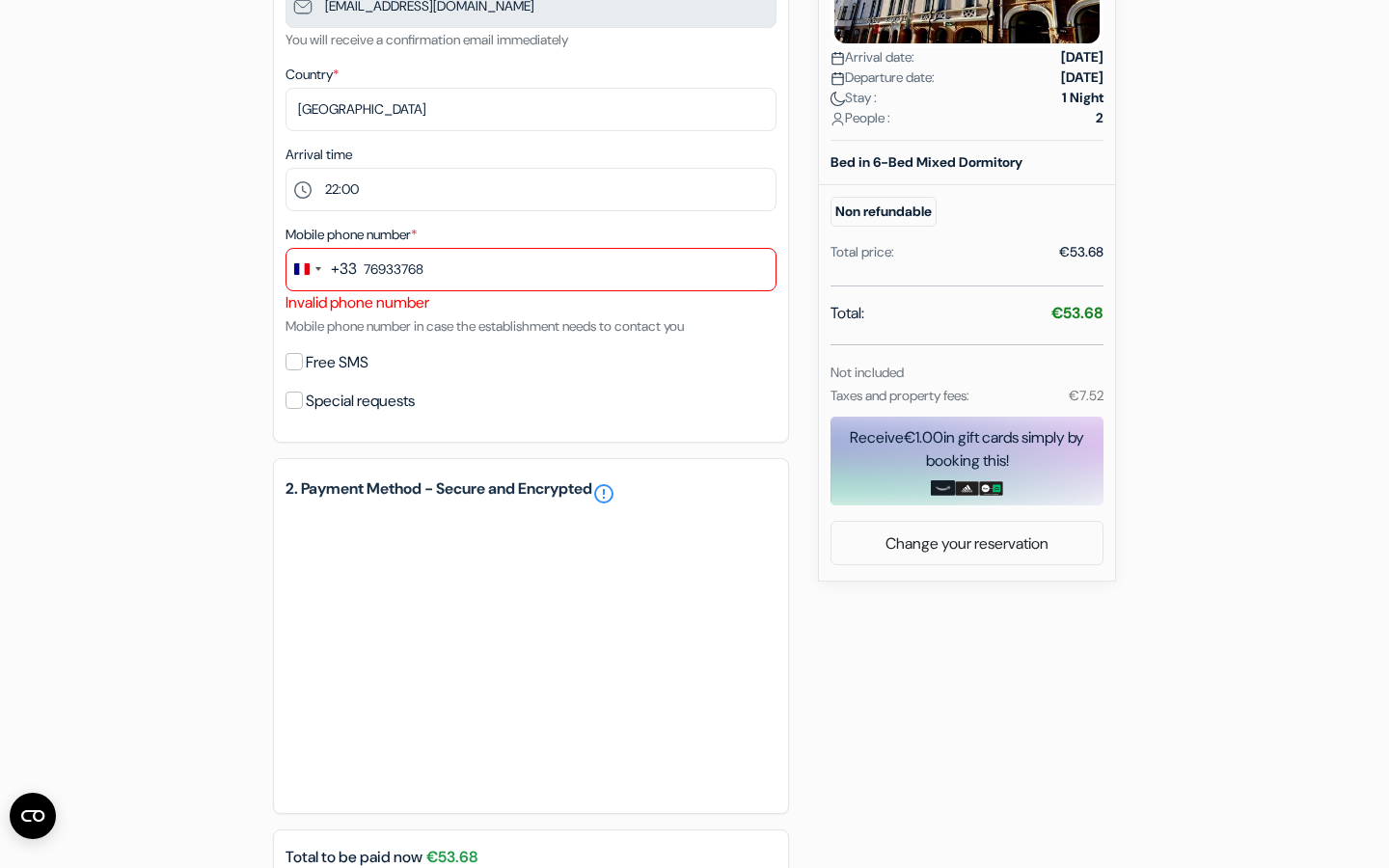
scroll to position [403, 0]
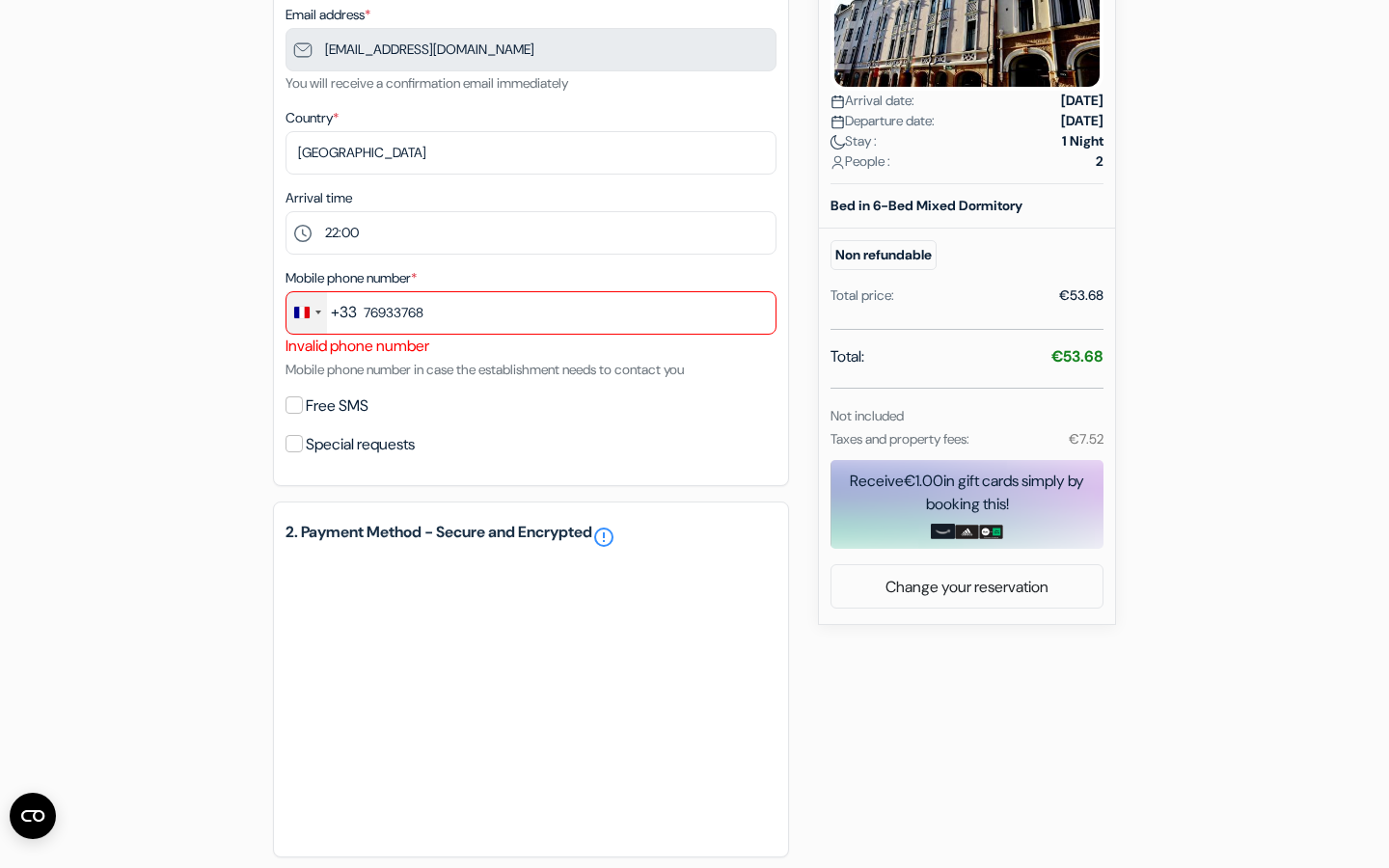
click at [313, 321] on div "Change country, selected France (+33)" at bounding box center [307, 313] width 41 height 42
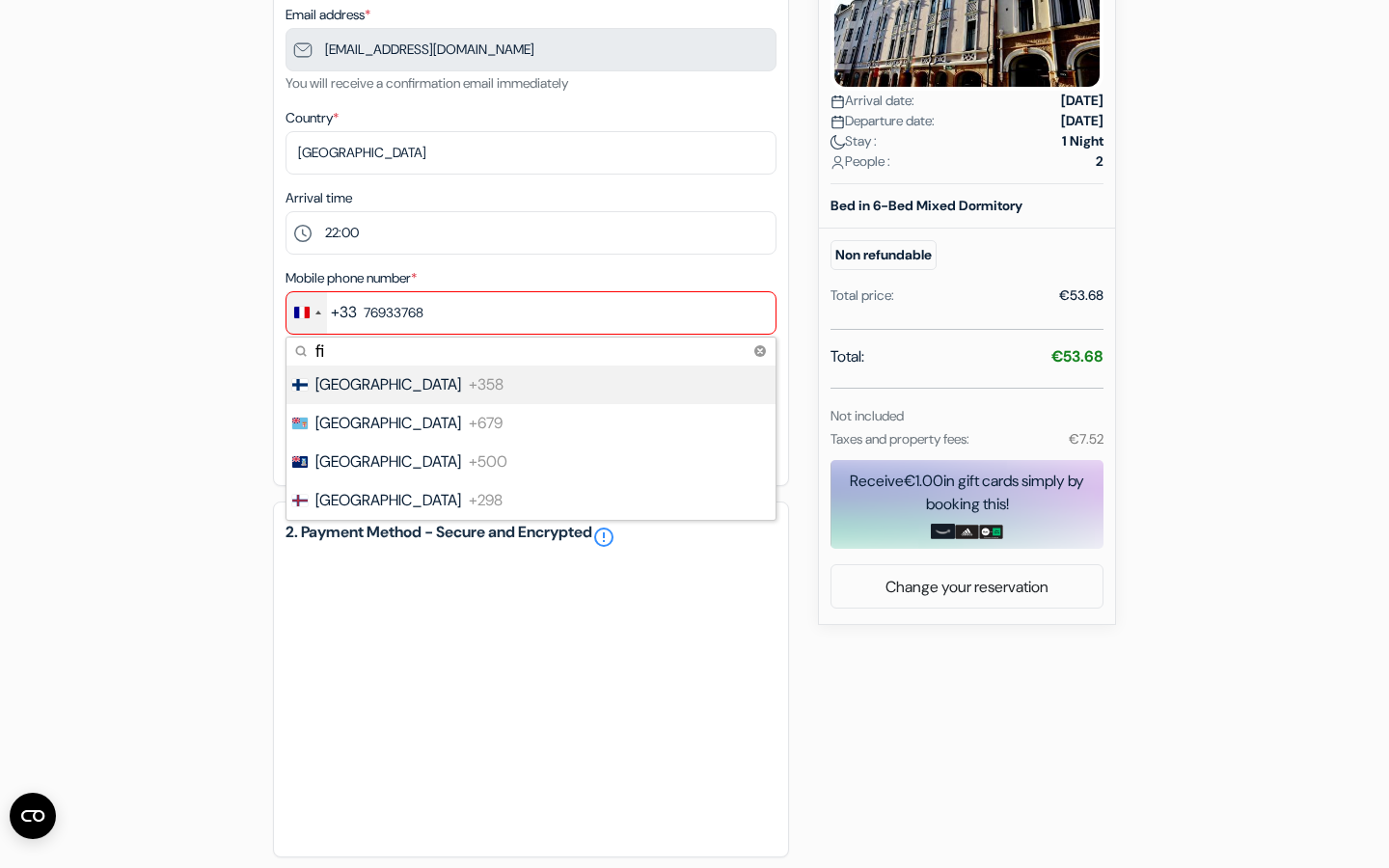
type input "fi"
click at [371, 396] on li "Finland +358" at bounding box center [530, 385] width 491 height 39
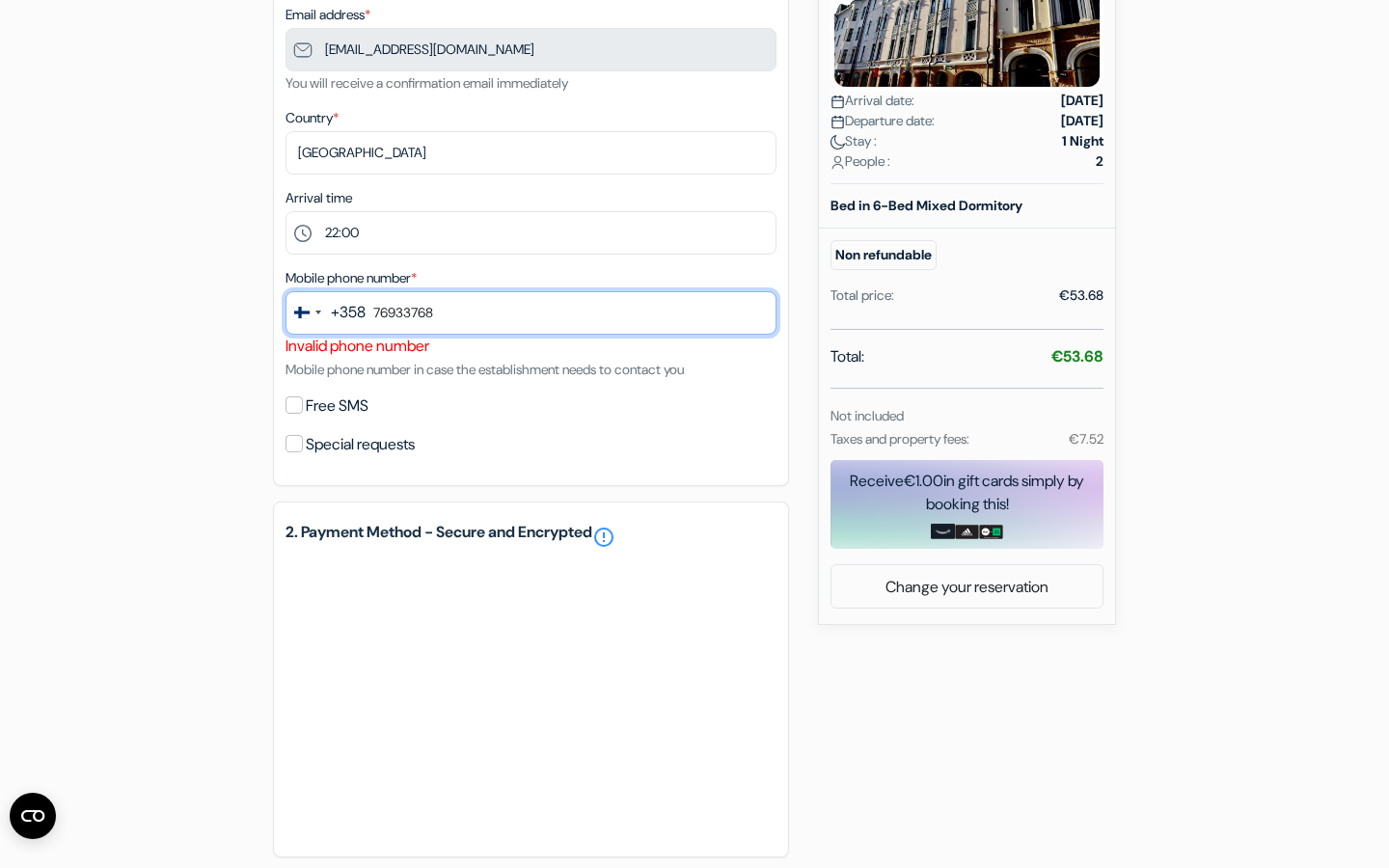
drag, startPoint x: 456, startPoint y: 320, endPoint x: 362, endPoint y: 322, distance: 94.0
click at [362, 322] on div "+358 fi 4 results found No results found Finland +358 Fiji +679 Falkland Island…" at bounding box center [531, 313] width 491 height 44
type input "413642127"
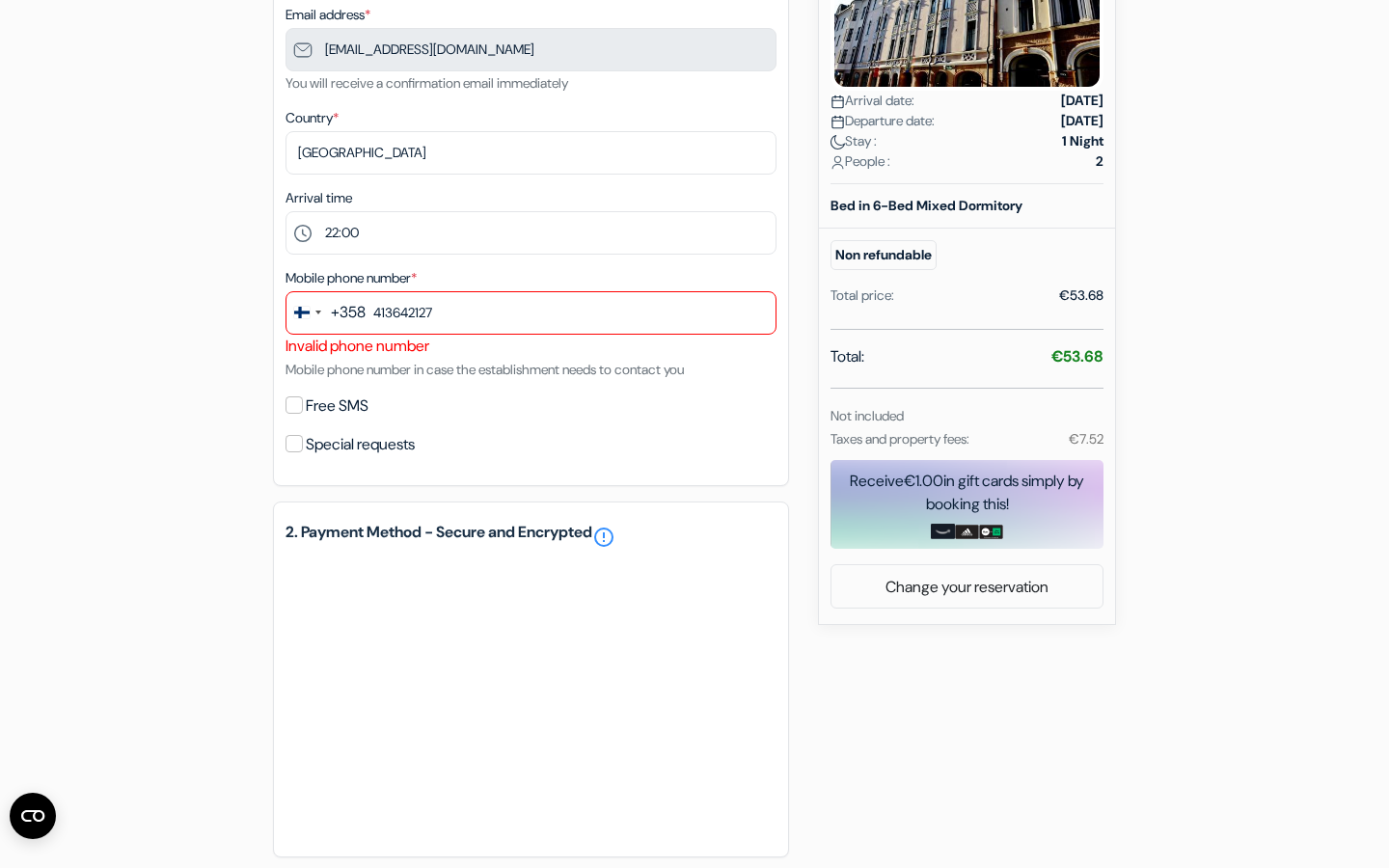
click at [551, 409] on div "Free SMS" at bounding box center [531, 406] width 491 height 27
click at [199, 414] on div "add_box Diana Park Hostel Uudenmaankatu 9, Helsinki, Finland Property Details X…" at bounding box center [695, 421] width 1273 height 1298
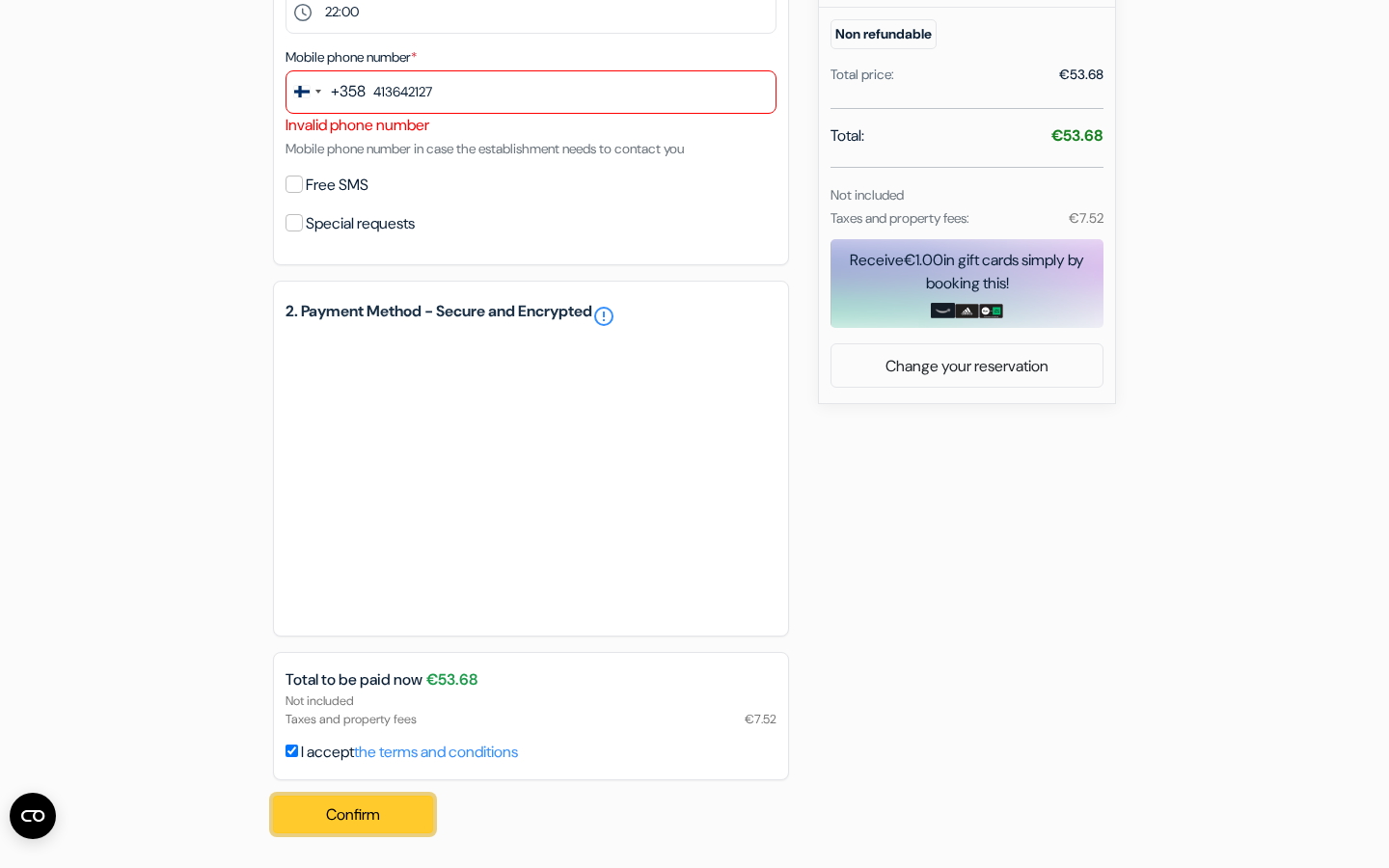
click at [418, 809] on button "Confirm Loading..." at bounding box center [353, 816] width 160 height 39
click at [362, 815] on font "Confirm" at bounding box center [353, 815] width 54 height 20
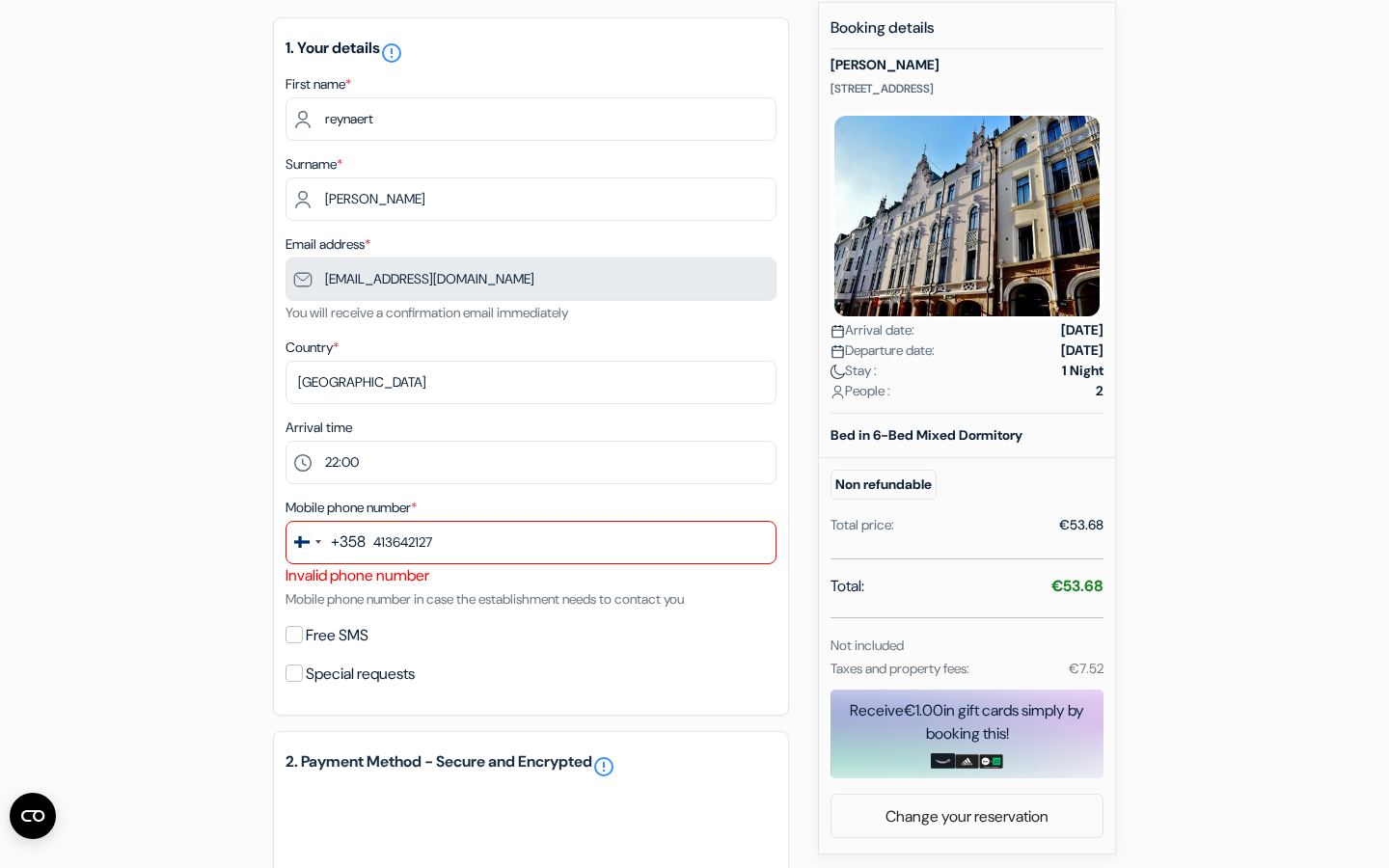
scroll to position [211, 0]
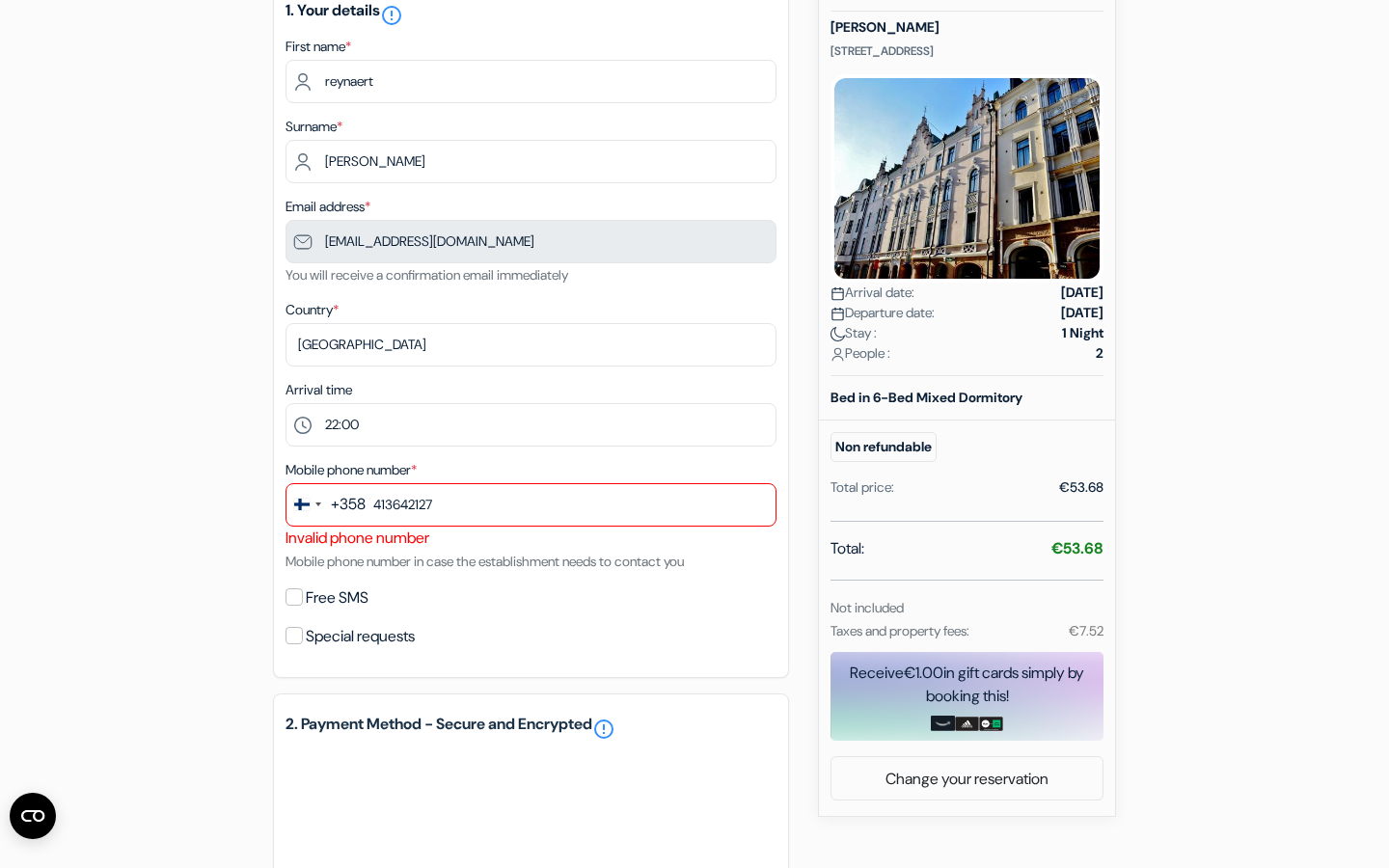
click at [329, 512] on button "+358" at bounding box center [326, 504] width 79 height 42
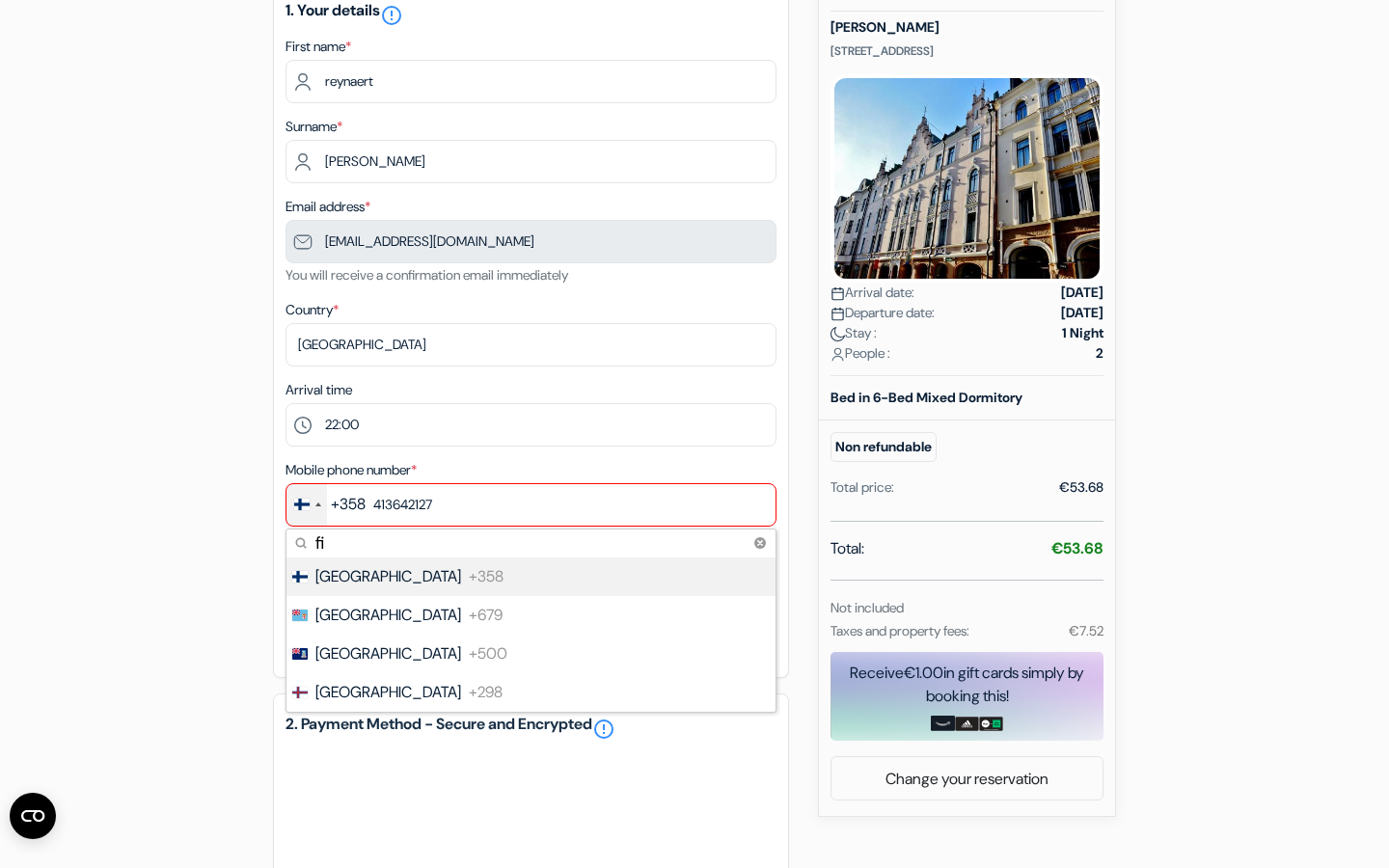
click at [346, 586] on font "[GEOGRAPHIC_DATA]" at bounding box center [389, 576] width 146 height 20
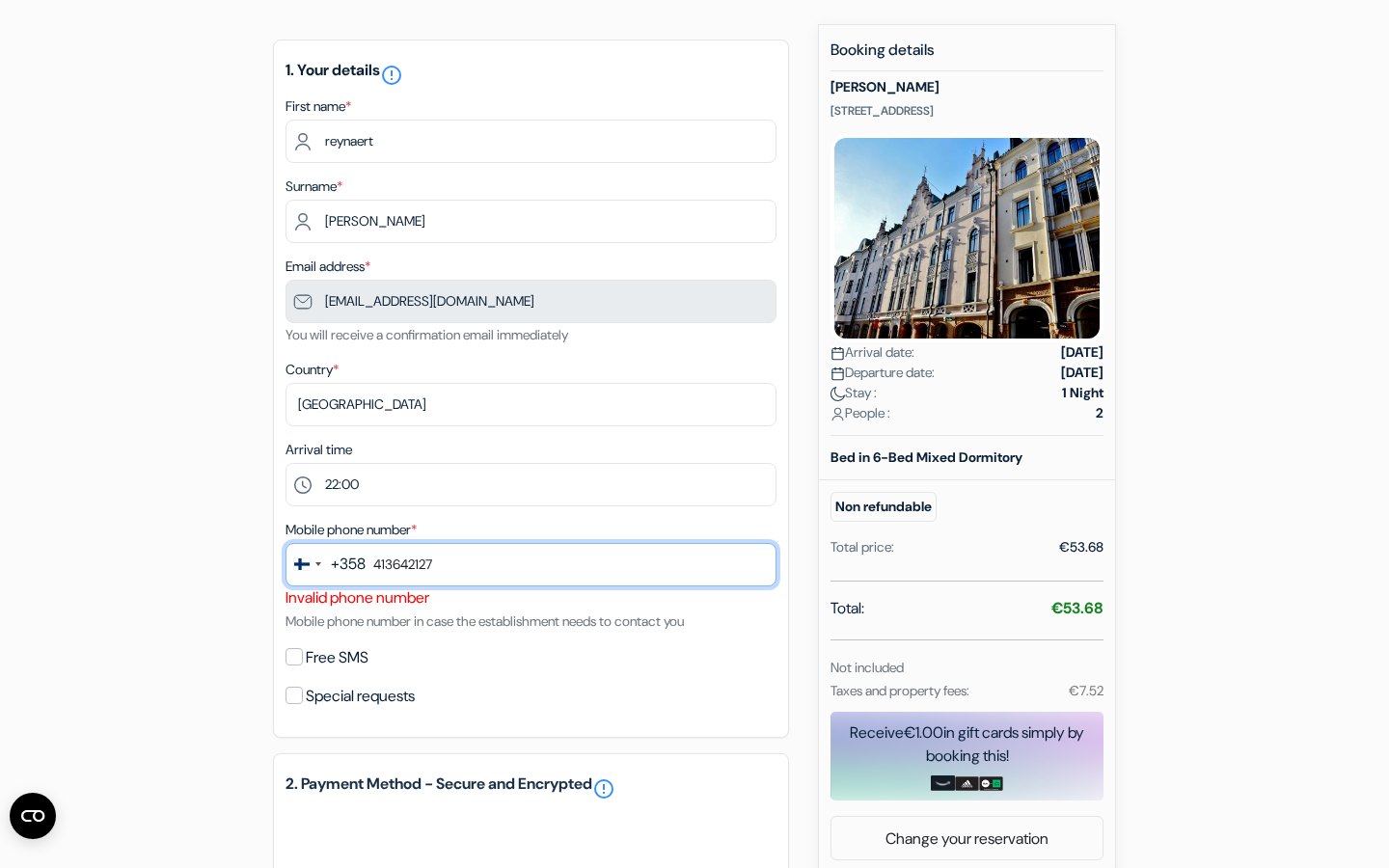
scroll to position [0, 0]
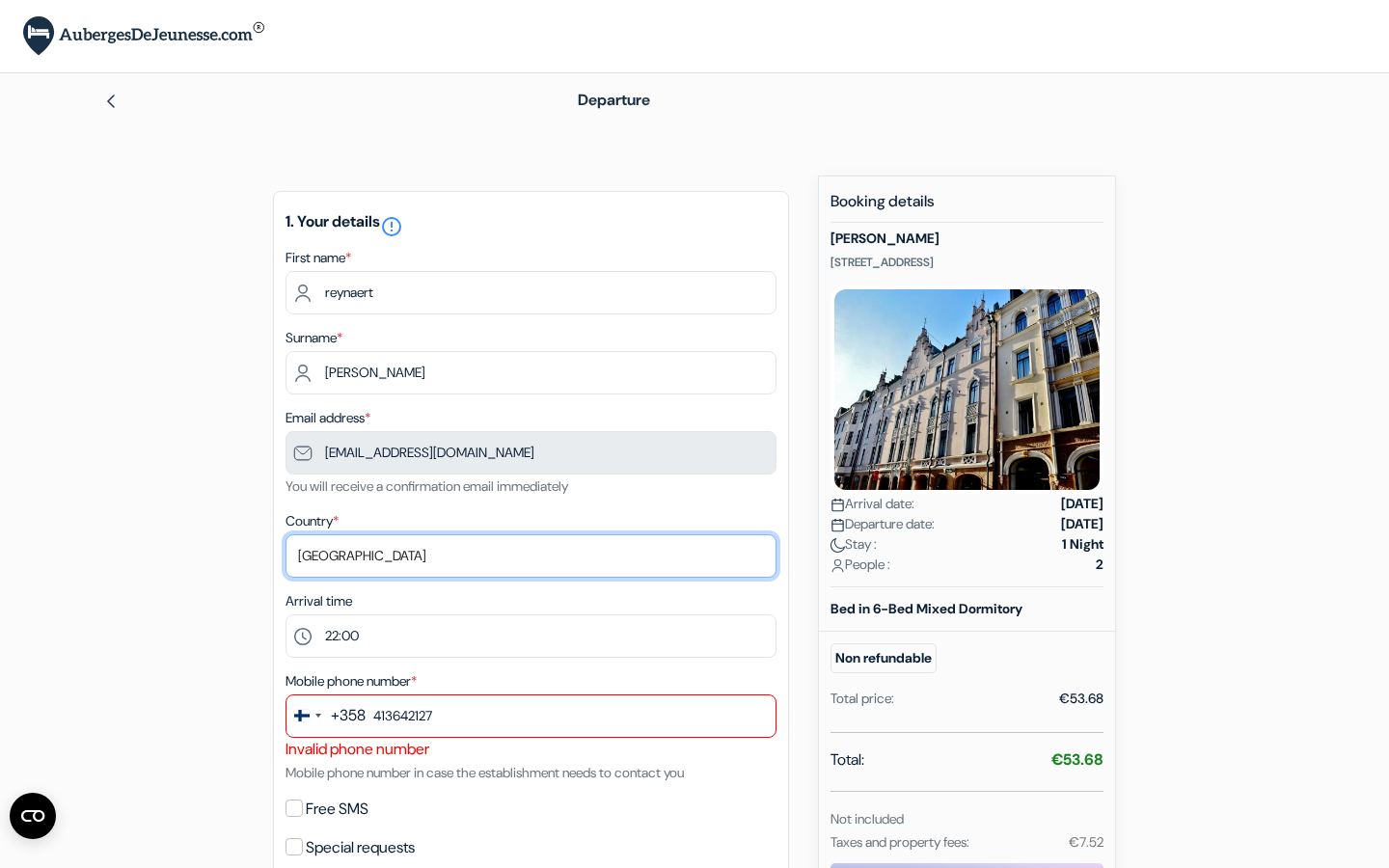
click at [465, 561] on select "Select country Abkhazia Afghanistan South Africa Albania Algeria Germany Andorr…" at bounding box center [531, 556] width 491 height 44
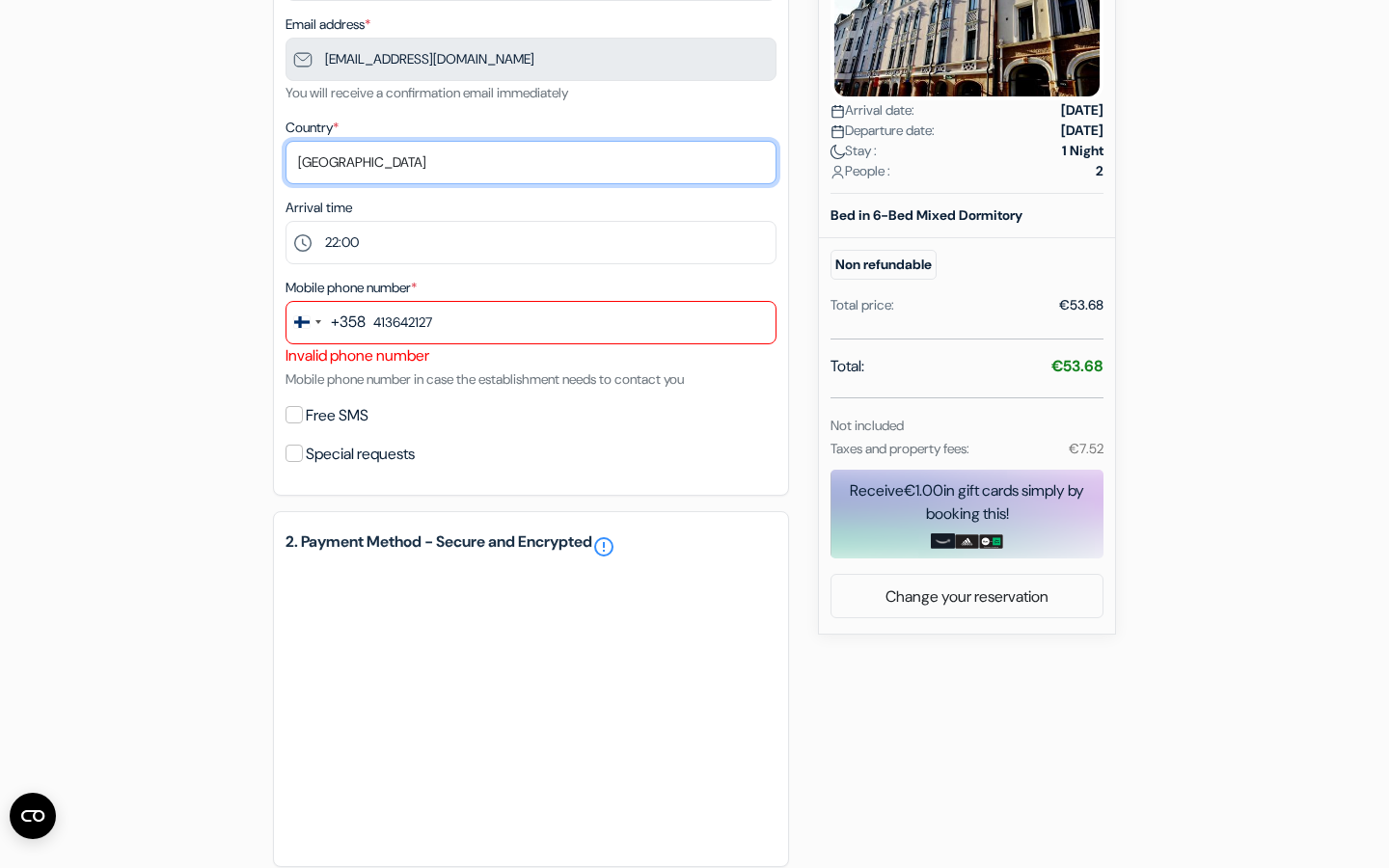
scroll to position [426, 0]
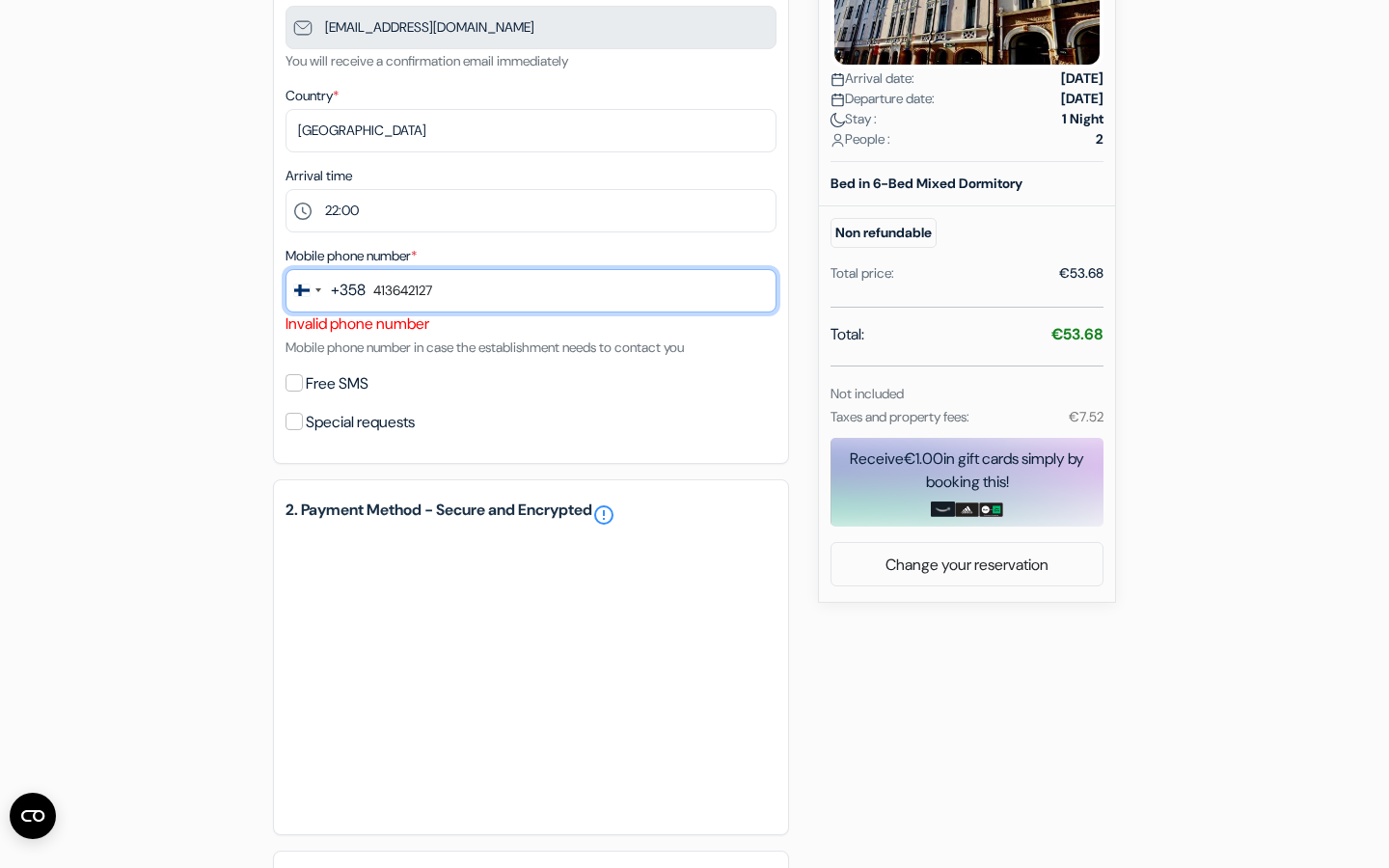
click at [386, 312] on input "413642127" at bounding box center [531, 291] width 491 height 44
click at [381, 310] on input "413642127" at bounding box center [531, 291] width 491 height 44
click at [375, 312] on input "413642127" at bounding box center [531, 291] width 491 height 44
click at [376, 307] on input "413642127" at bounding box center [531, 291] width 491 height 44
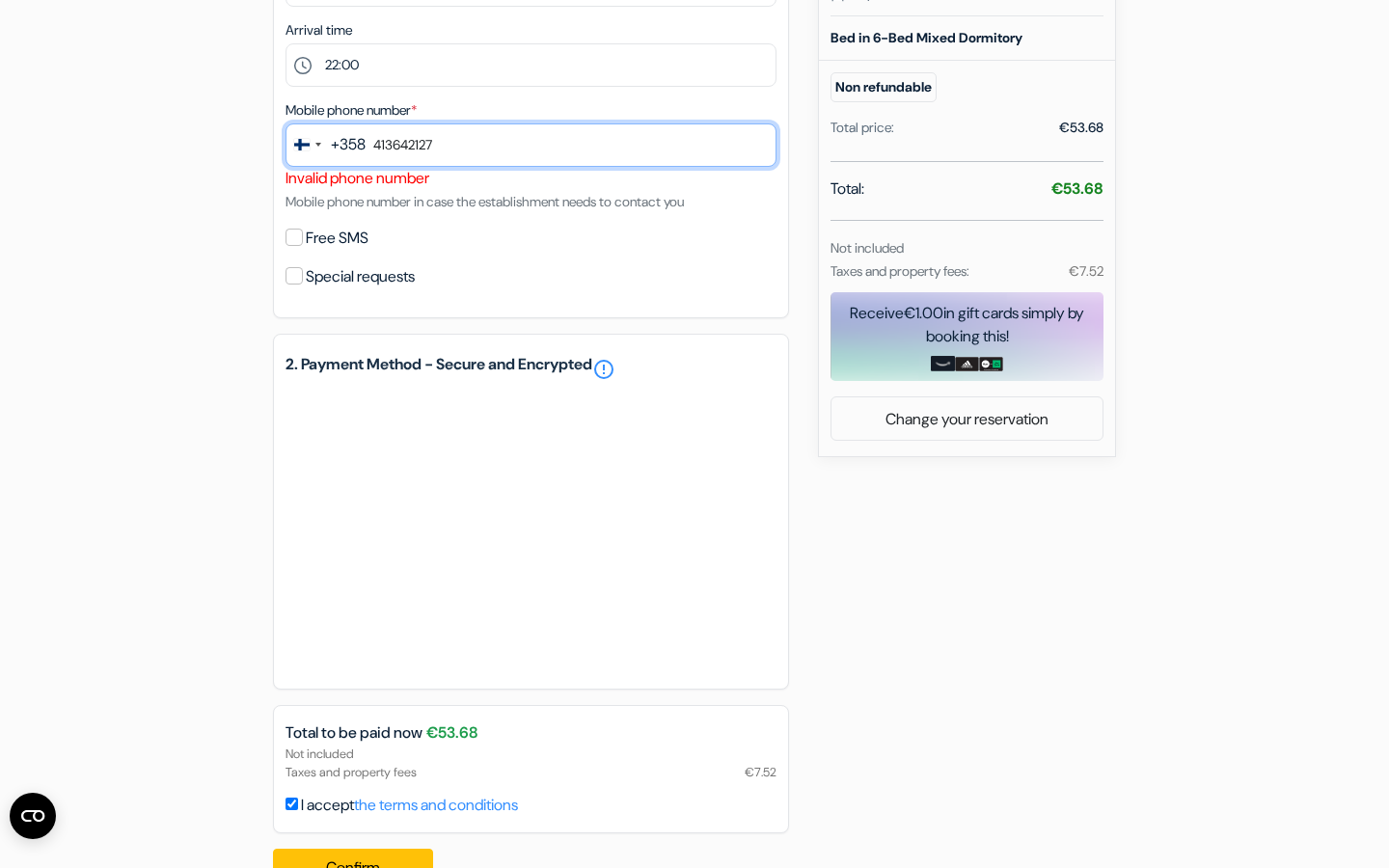
scroll to position [647, 0]
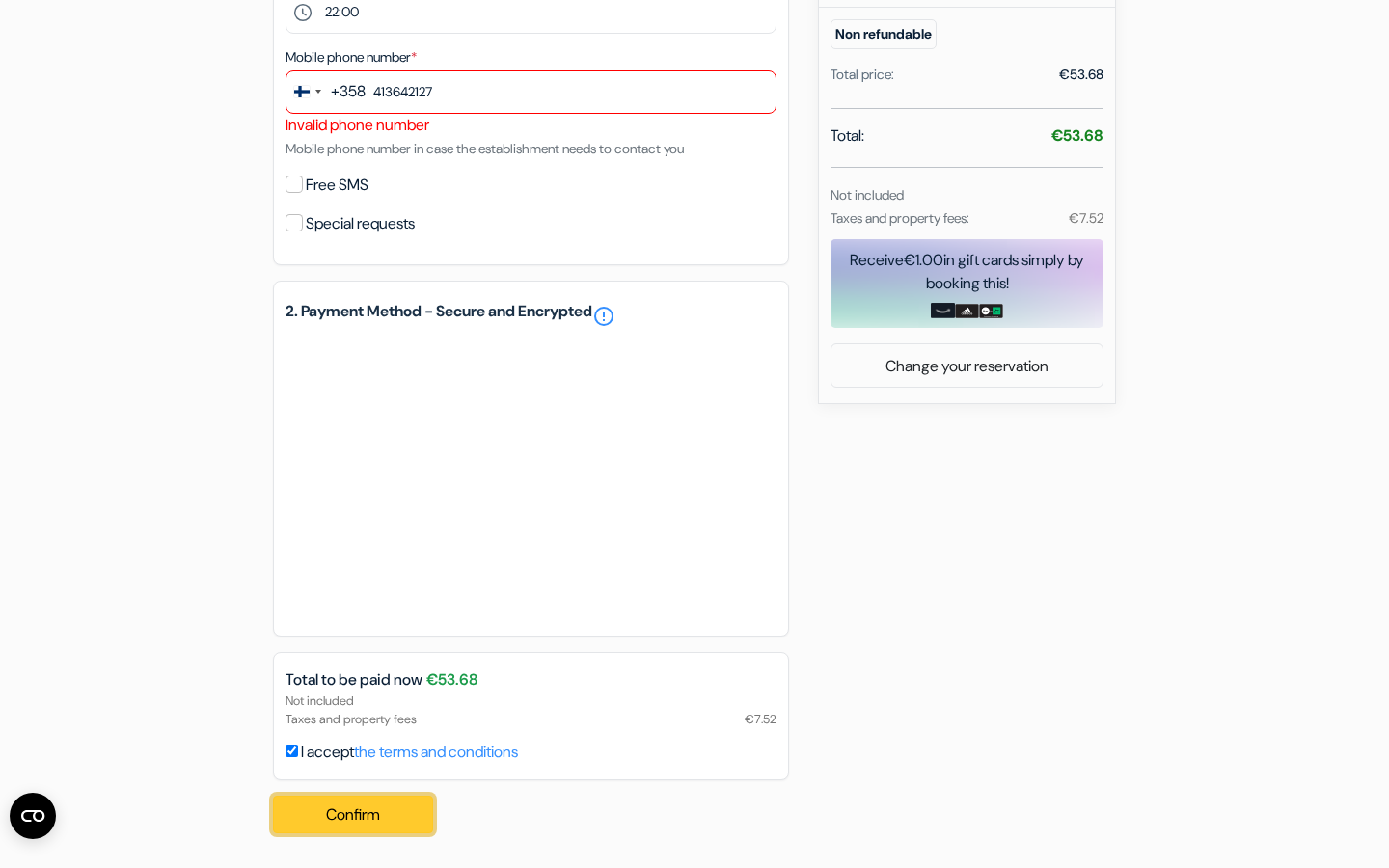
click at [346, 825] on font "Confirm" at bounding box center [353, 815] width 54 height 20
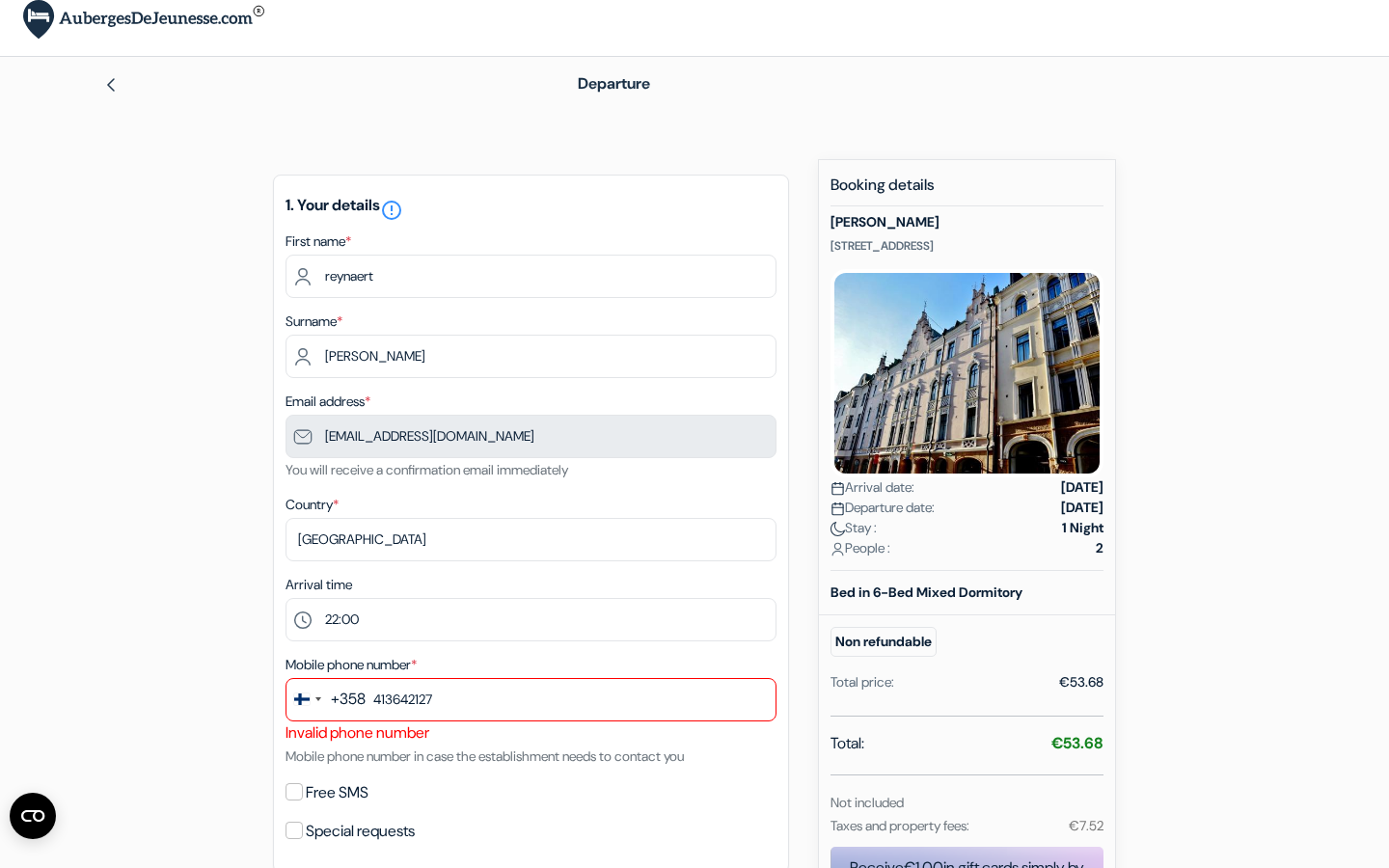
scroll to position [14, 0]
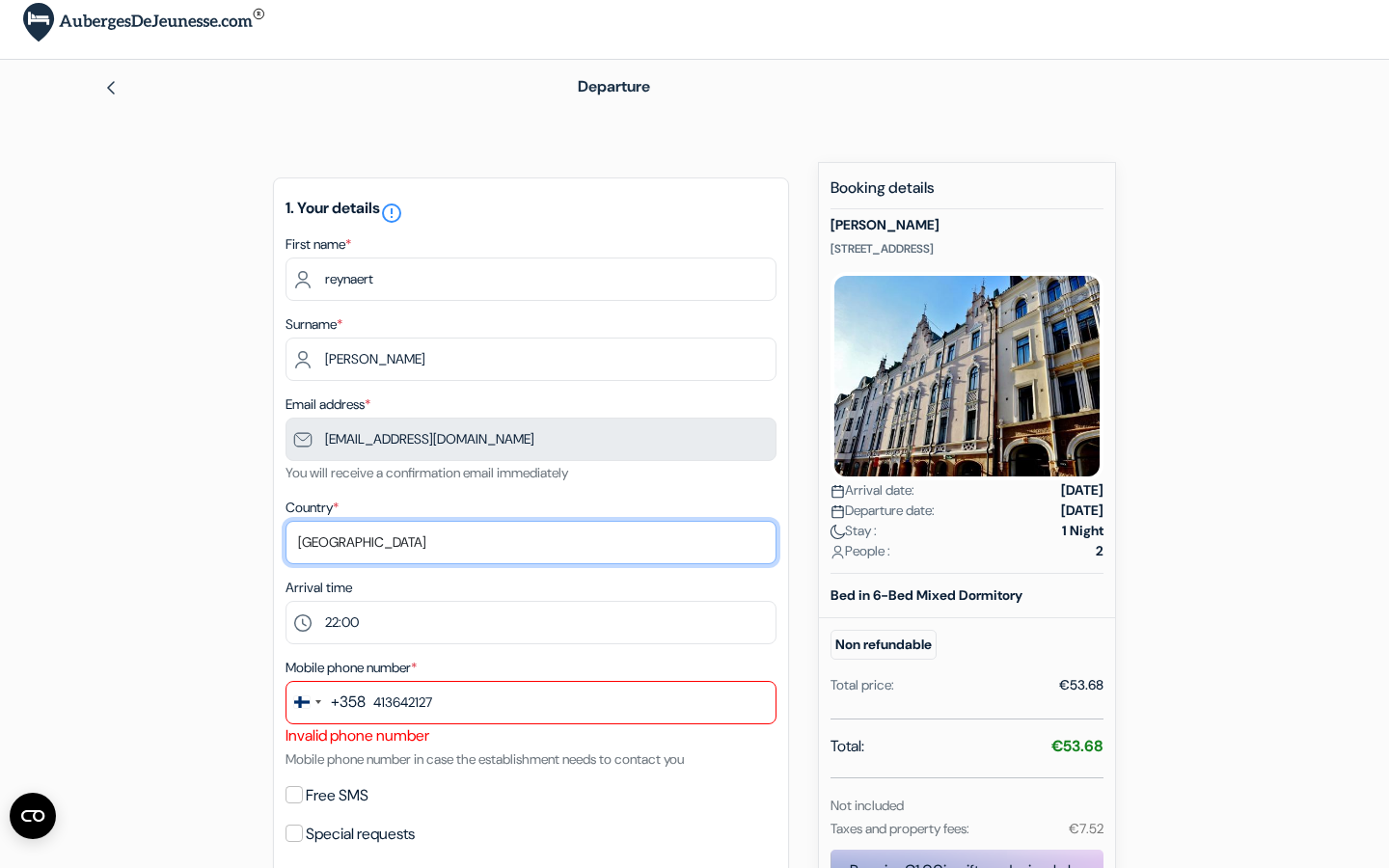
click at [347, 552] on select "Select country Abkhazia Afghanistan South Africa Albania Algeria Germany Andorr…" at bounding box center [531, 542] width 491 height 44
select select "fr"
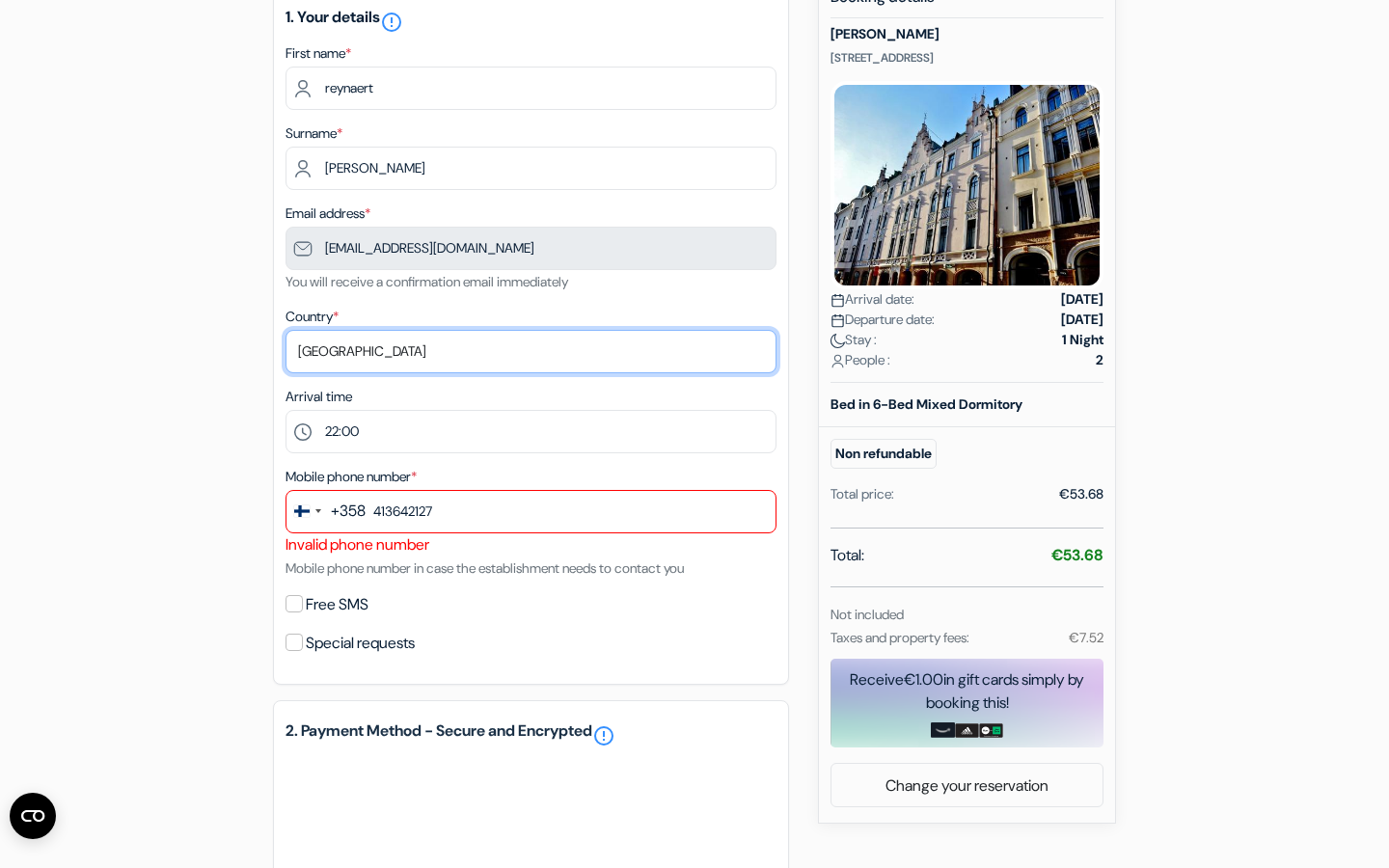
scroll to position [207, 0]
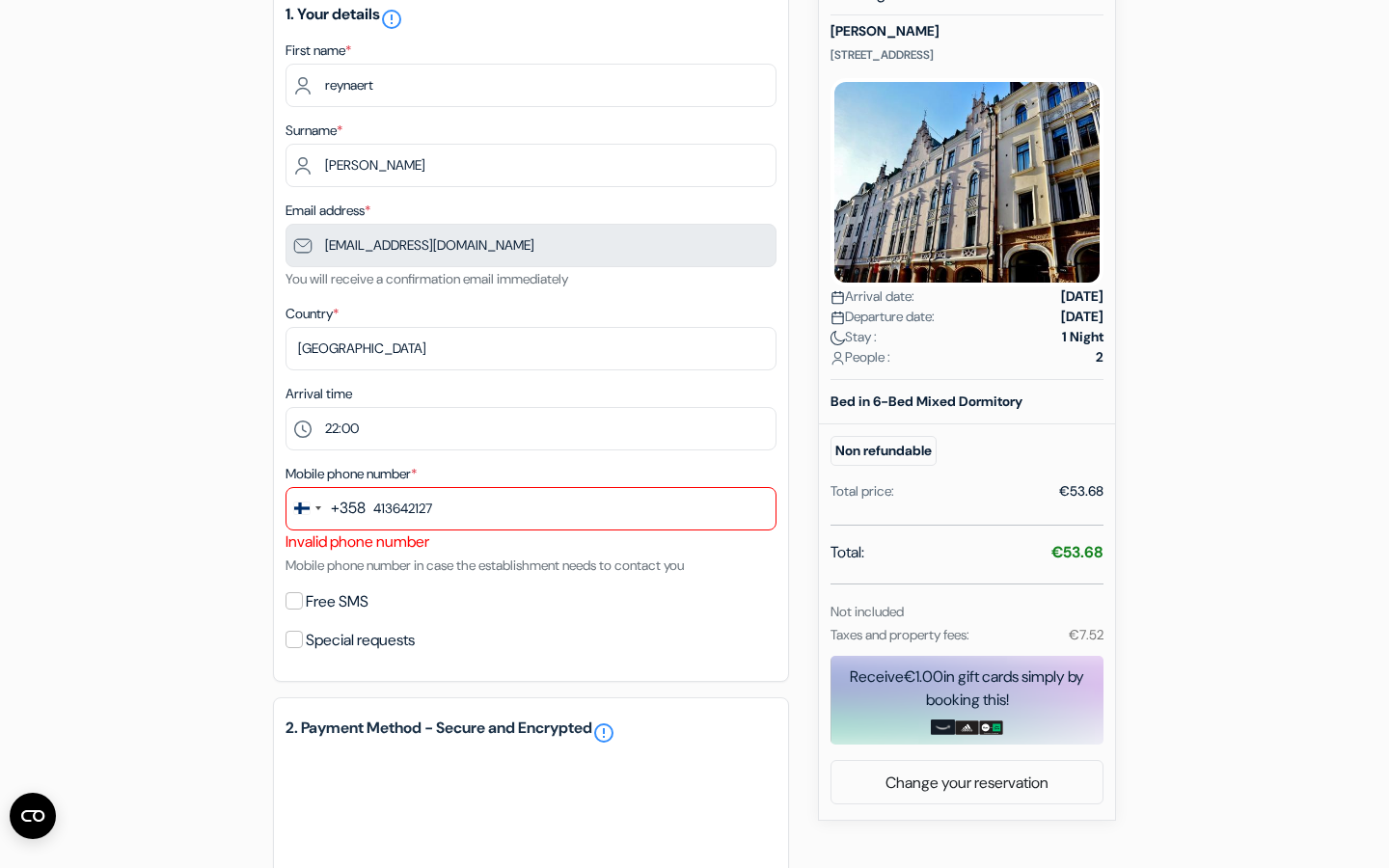
click at [349, 520] on div "+358" at bounding box center [348, 508] width 35 height 23
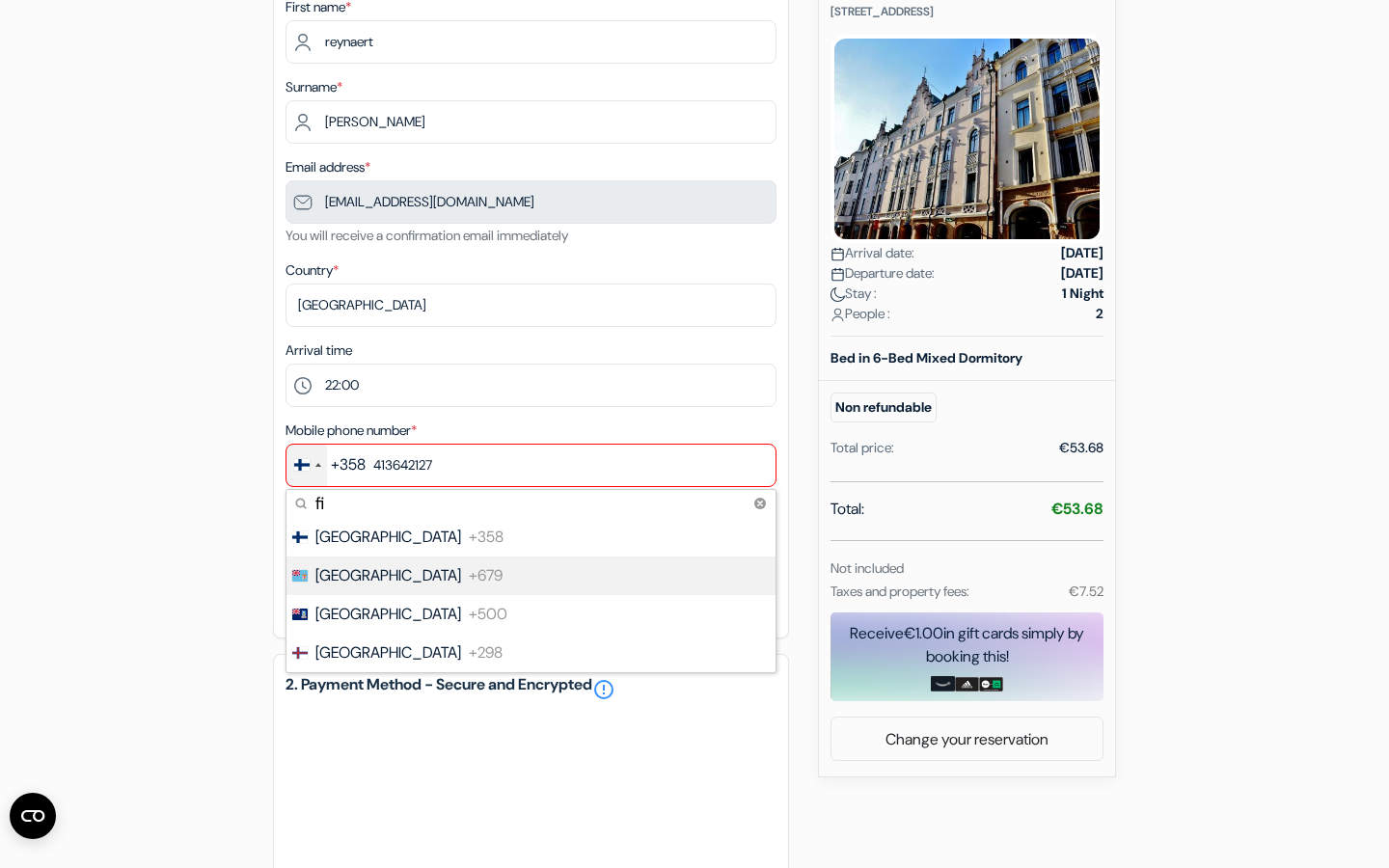
scroll to position [283, 0]
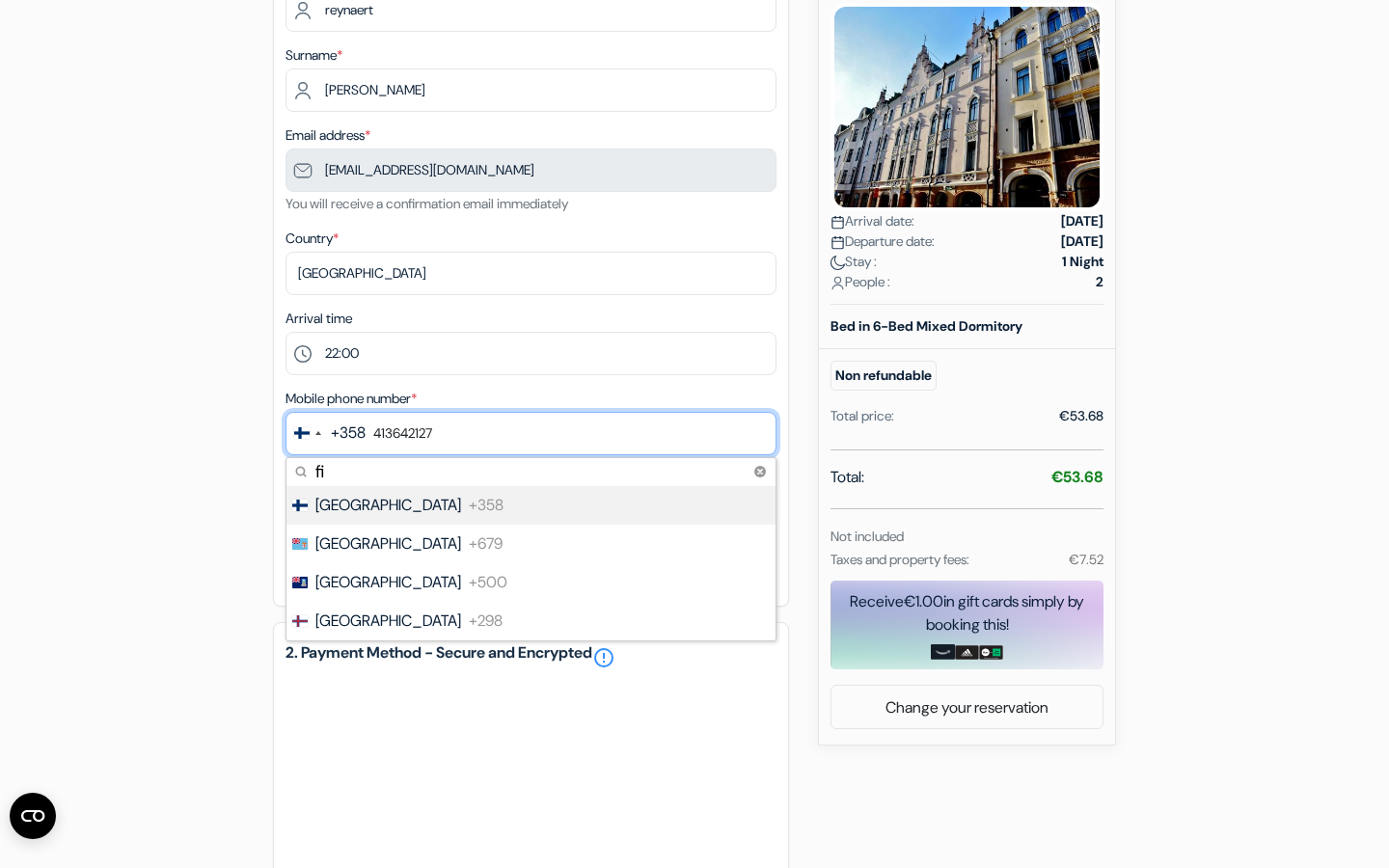
click at [406, 448] on input "413642127" at bounding box center [531, 434] width 491 height 44
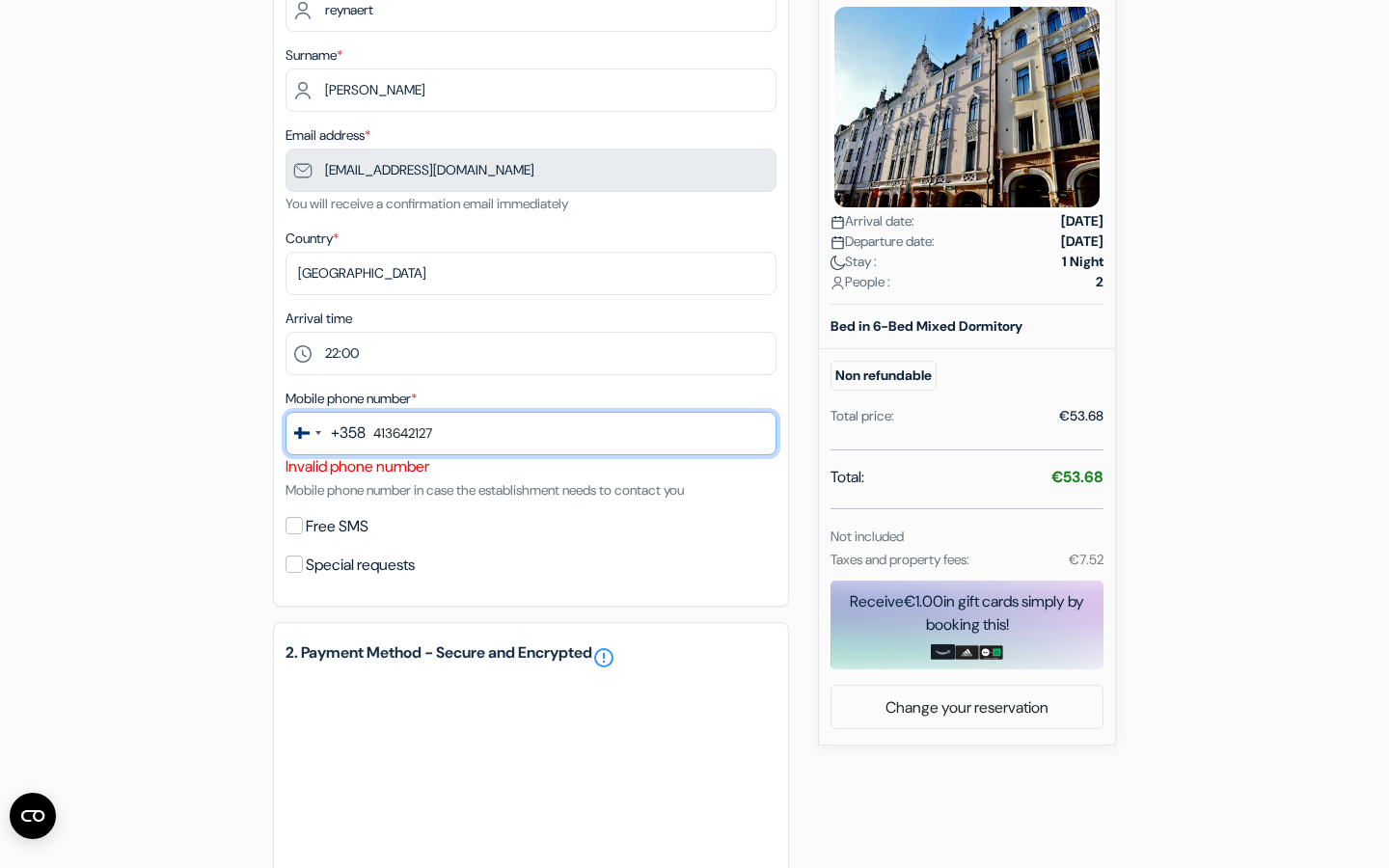
click at [380, 448] on input "413642127" at bounding box center [531, 434] width 491 height 44
click at [375, 447] on input "413642127" at bounding box center [531, 434] width 491 height 44
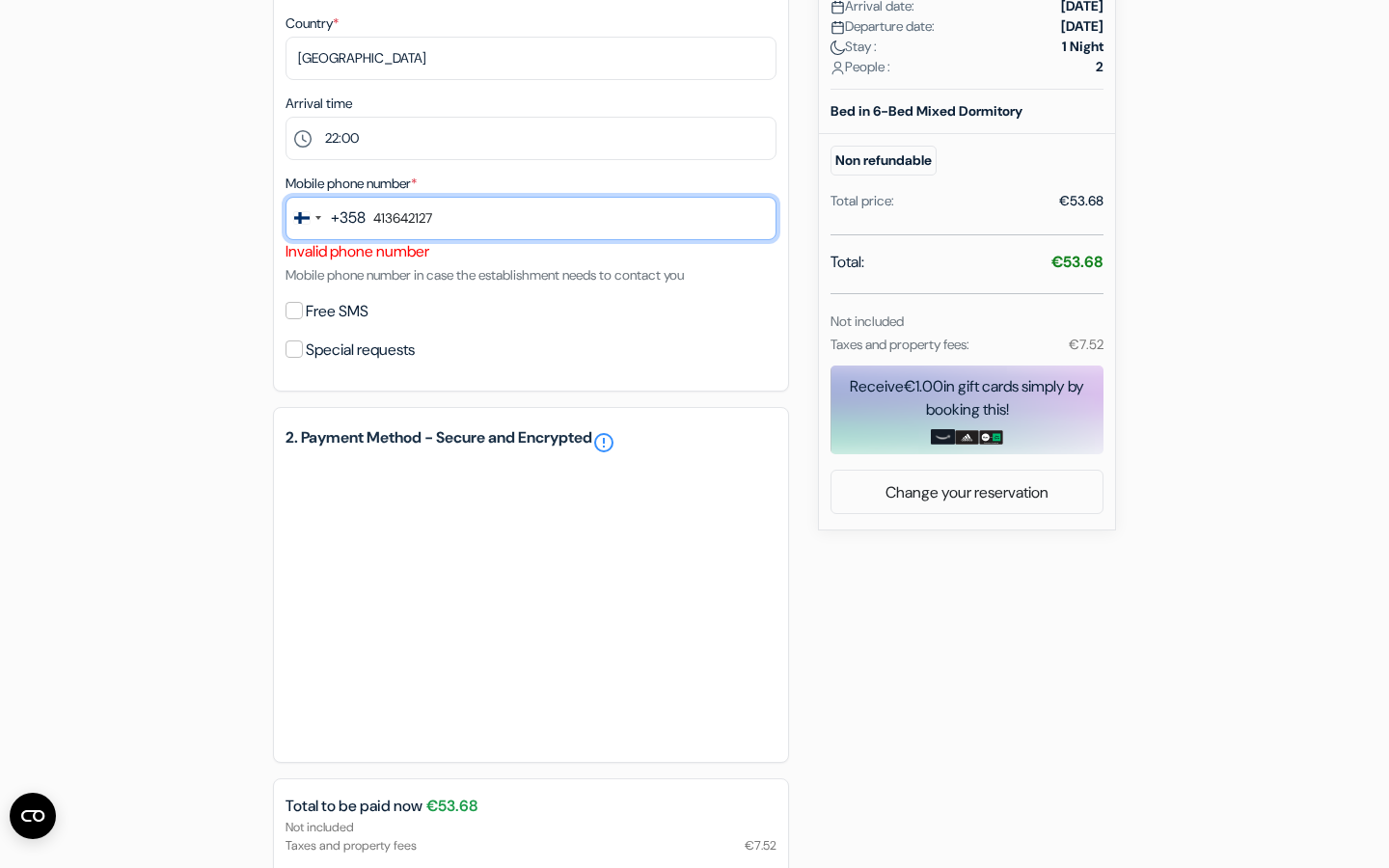
scroll to position [639, 0]
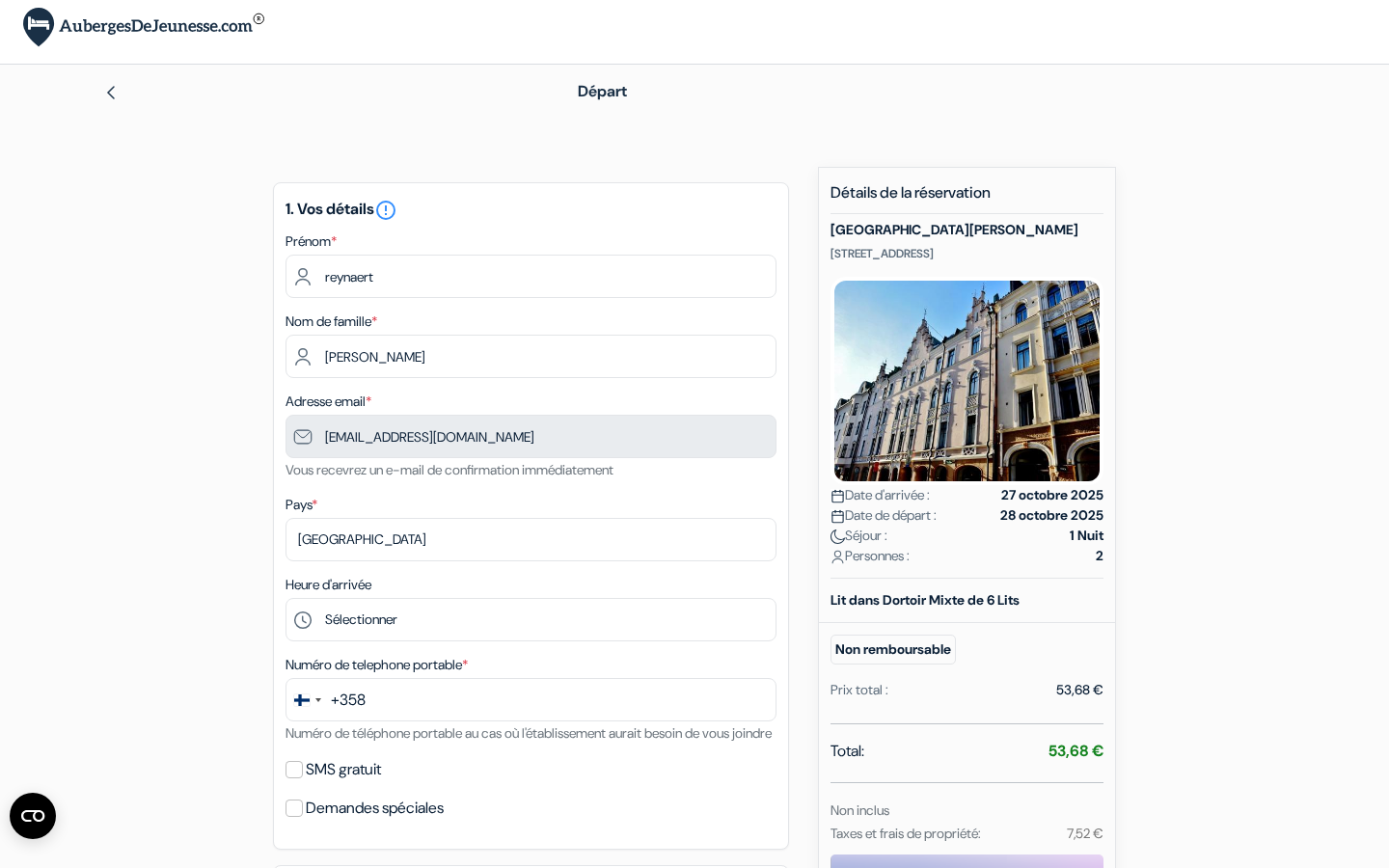
scroll to position [182, 0]
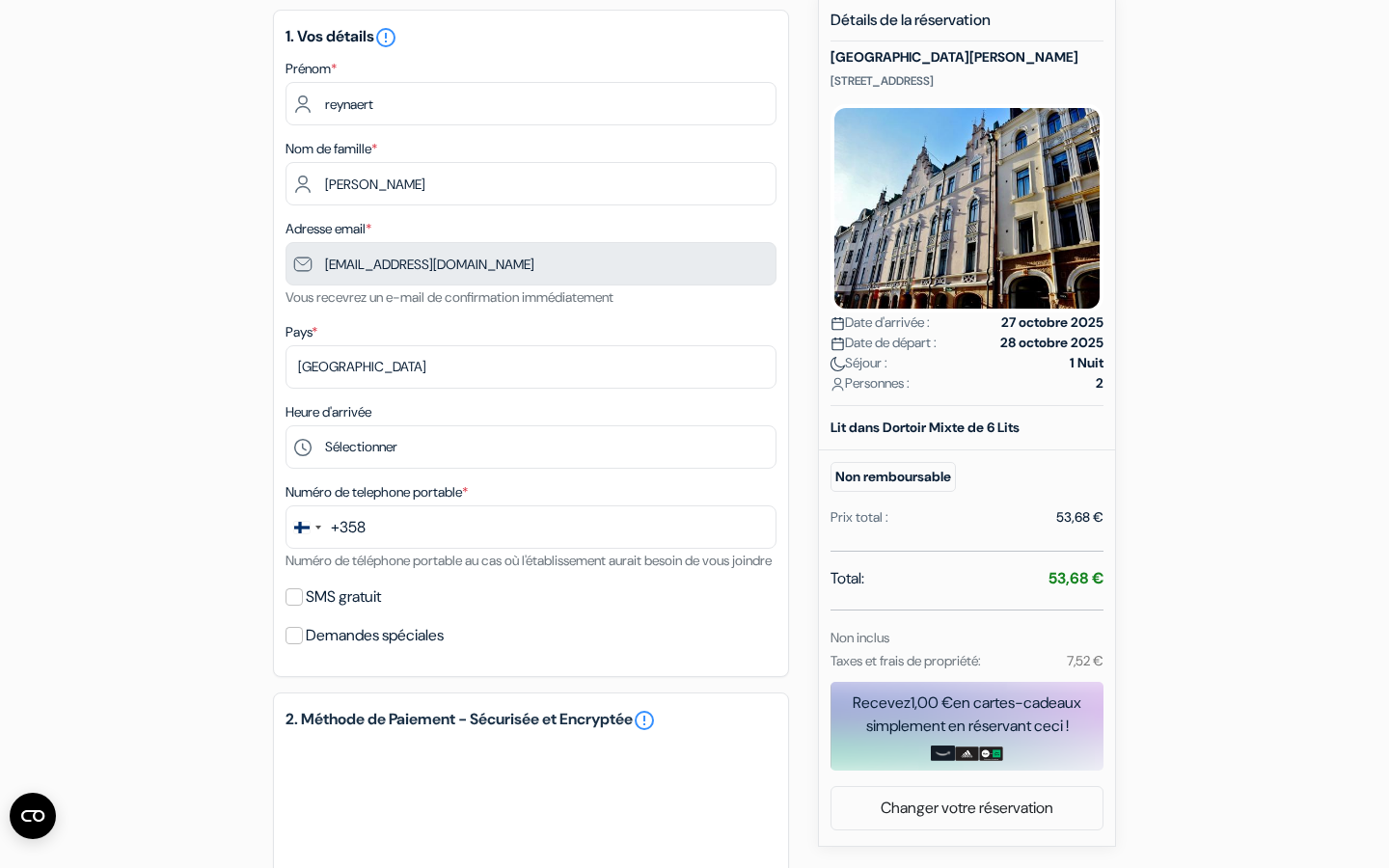
click at [367, 423] on label "Heure d'arrivée" at bounding box center [329, 412] width 86 height 20
click at [373, 441] on select "Sélectionner 15:00 16:00 17:00 18:00 19:00 20:00 21:00 22:00 23:00 0:00" at bounding box center [531, 447] width 491 height 44
select select "22"
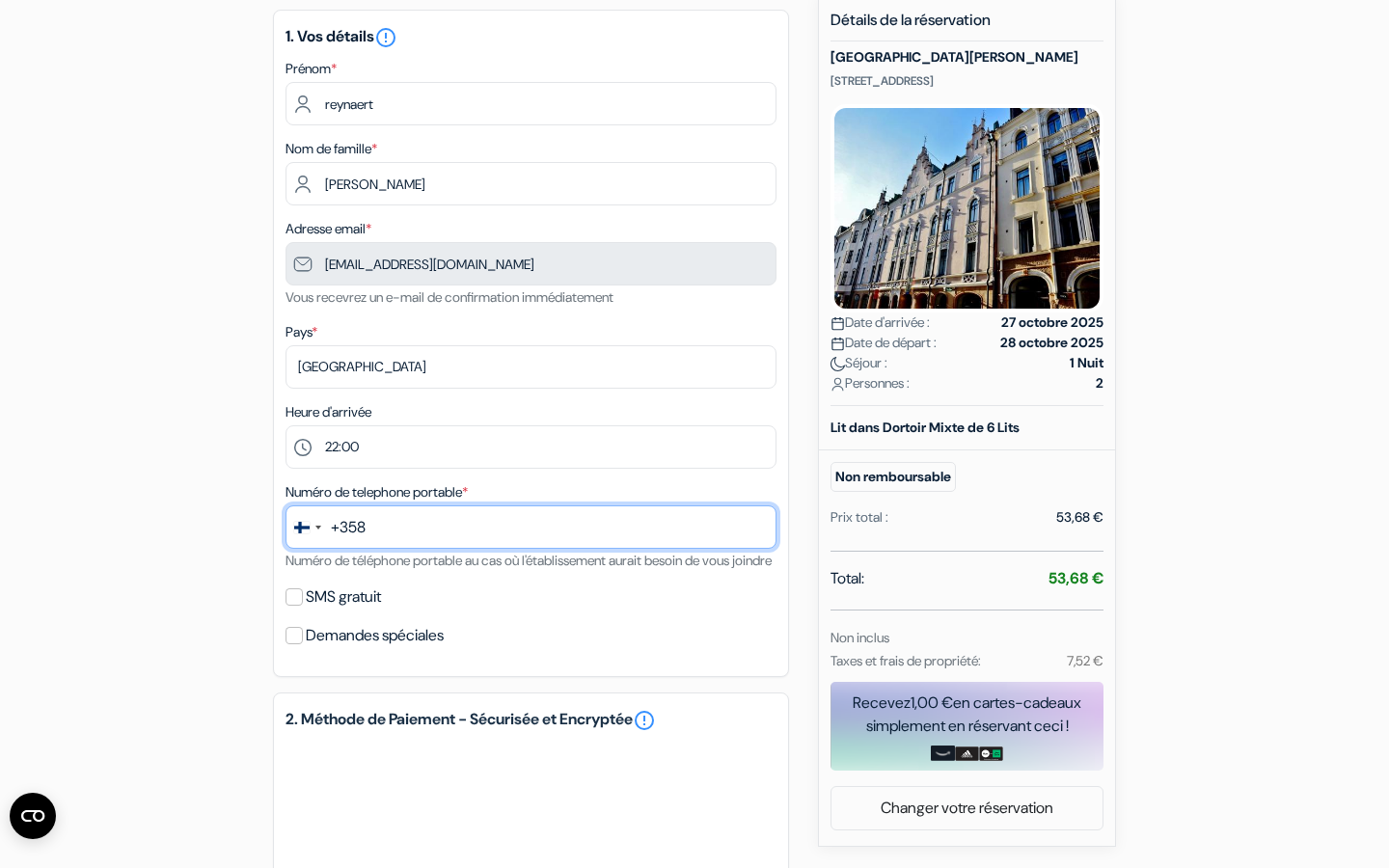
click at [404, 530] on input "text" at bounding box center [531, 527] width 491 height 44
click at [395, 531] on input "text" at bounding box center [531, 527] width 491 height 44
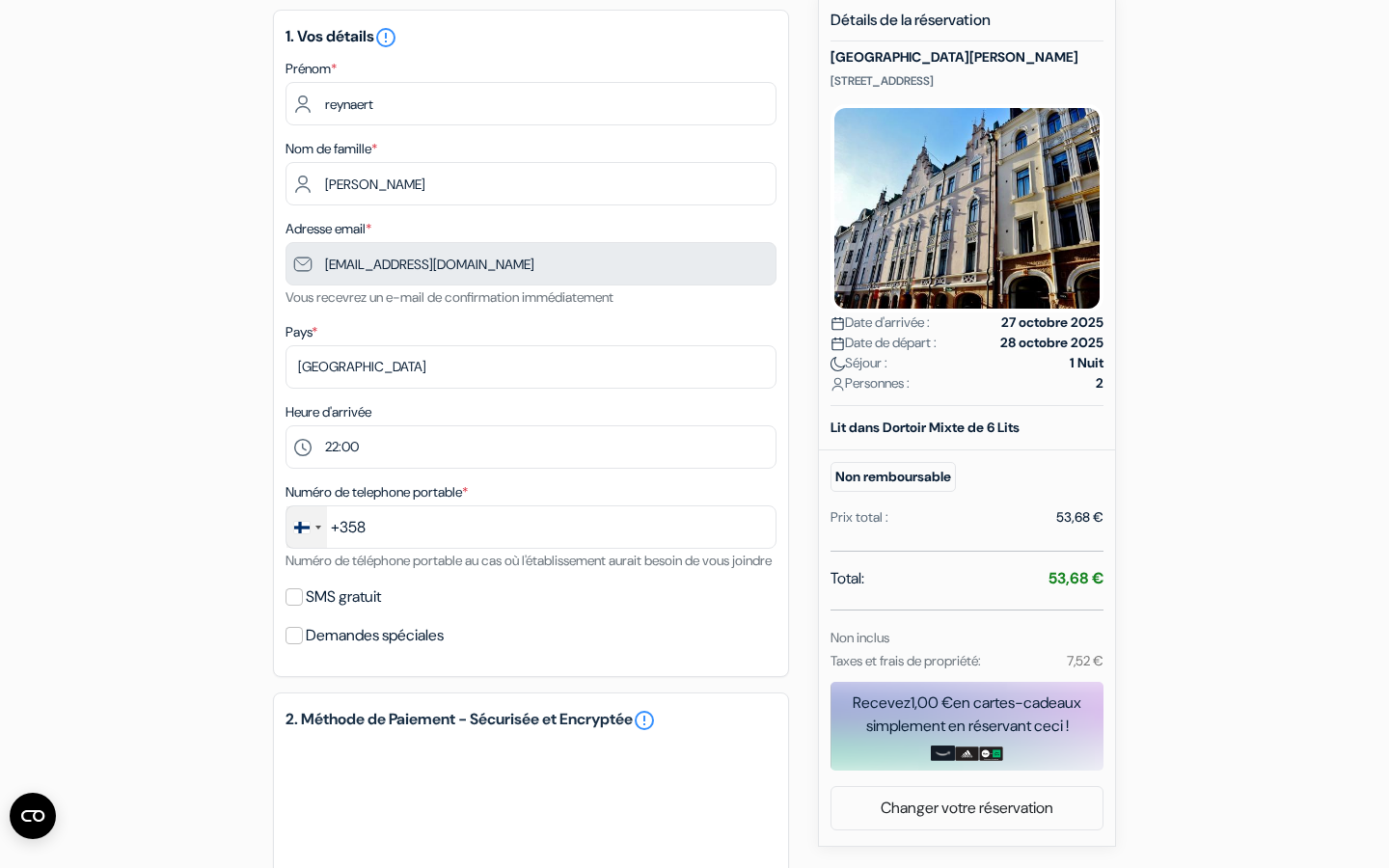
click at [319, 530] on div "Change country, selected Finland (+358)" at bounding box center [319, 528] width 6 height 4
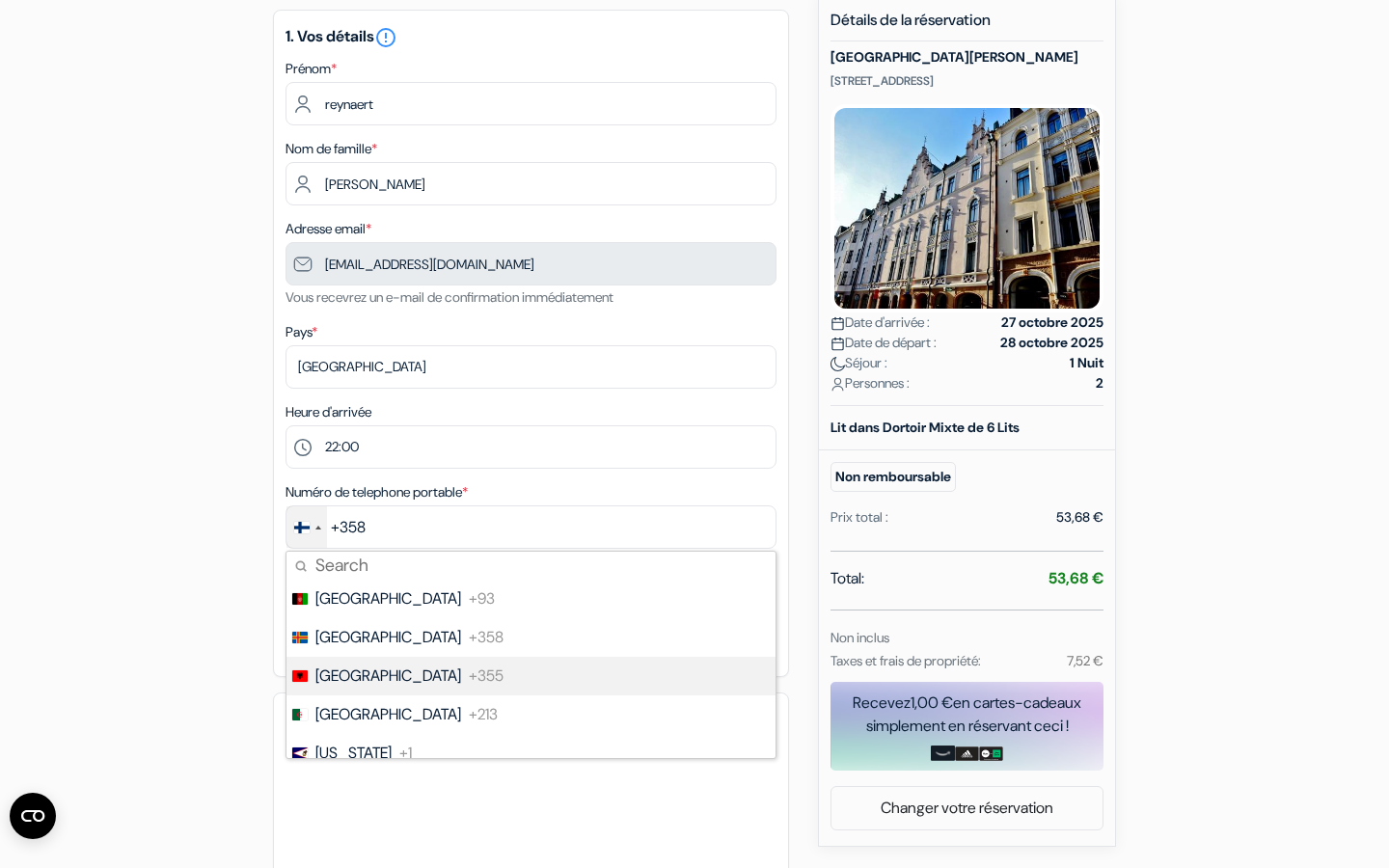
click at [345, 692] on li "Albania +355" at bounding box center [530, 677] width 491 height 39
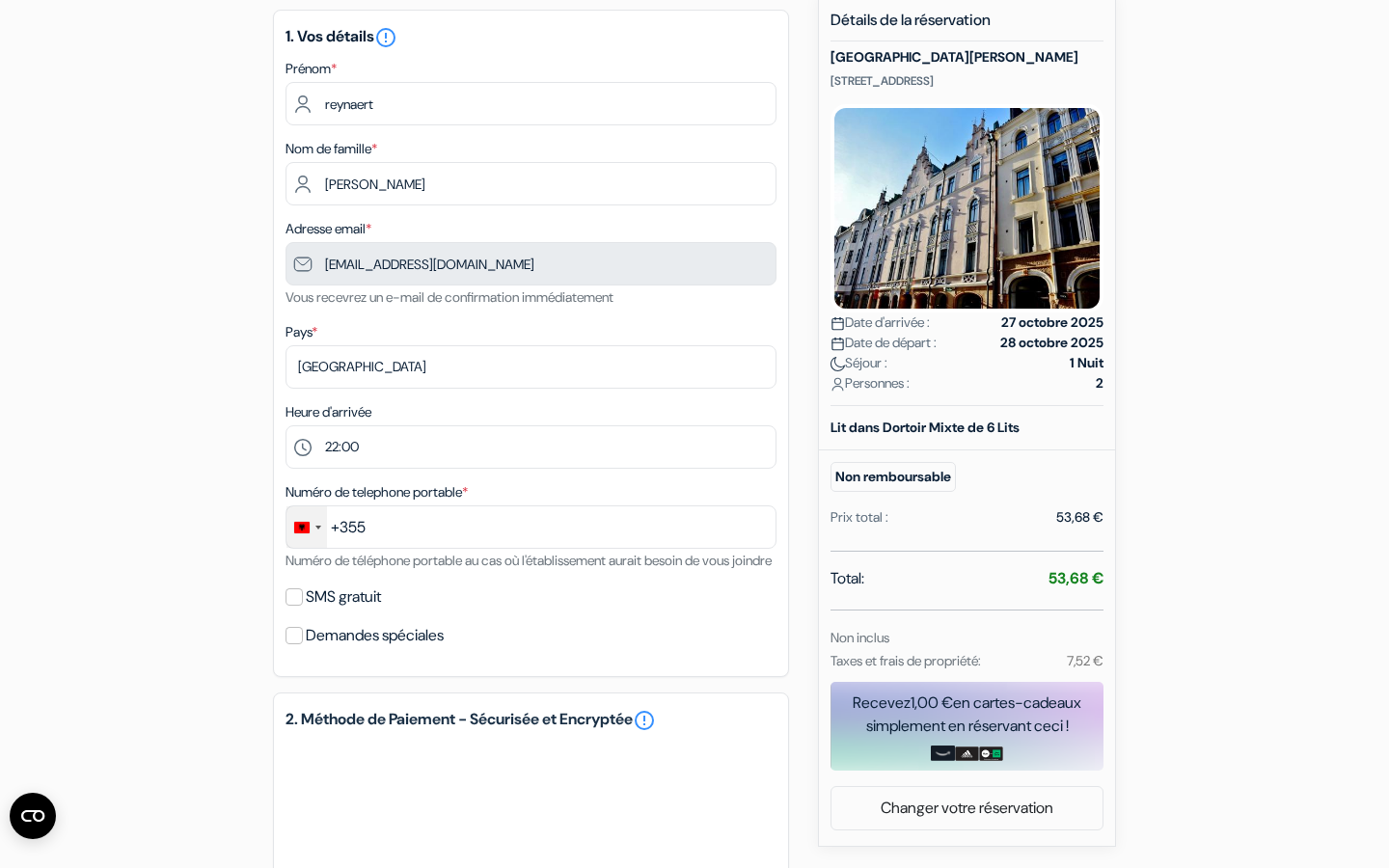
click at [289, 535] on div "Change country, selected Albania (+355)" at bounding box center [307, 527] width 41 height 42
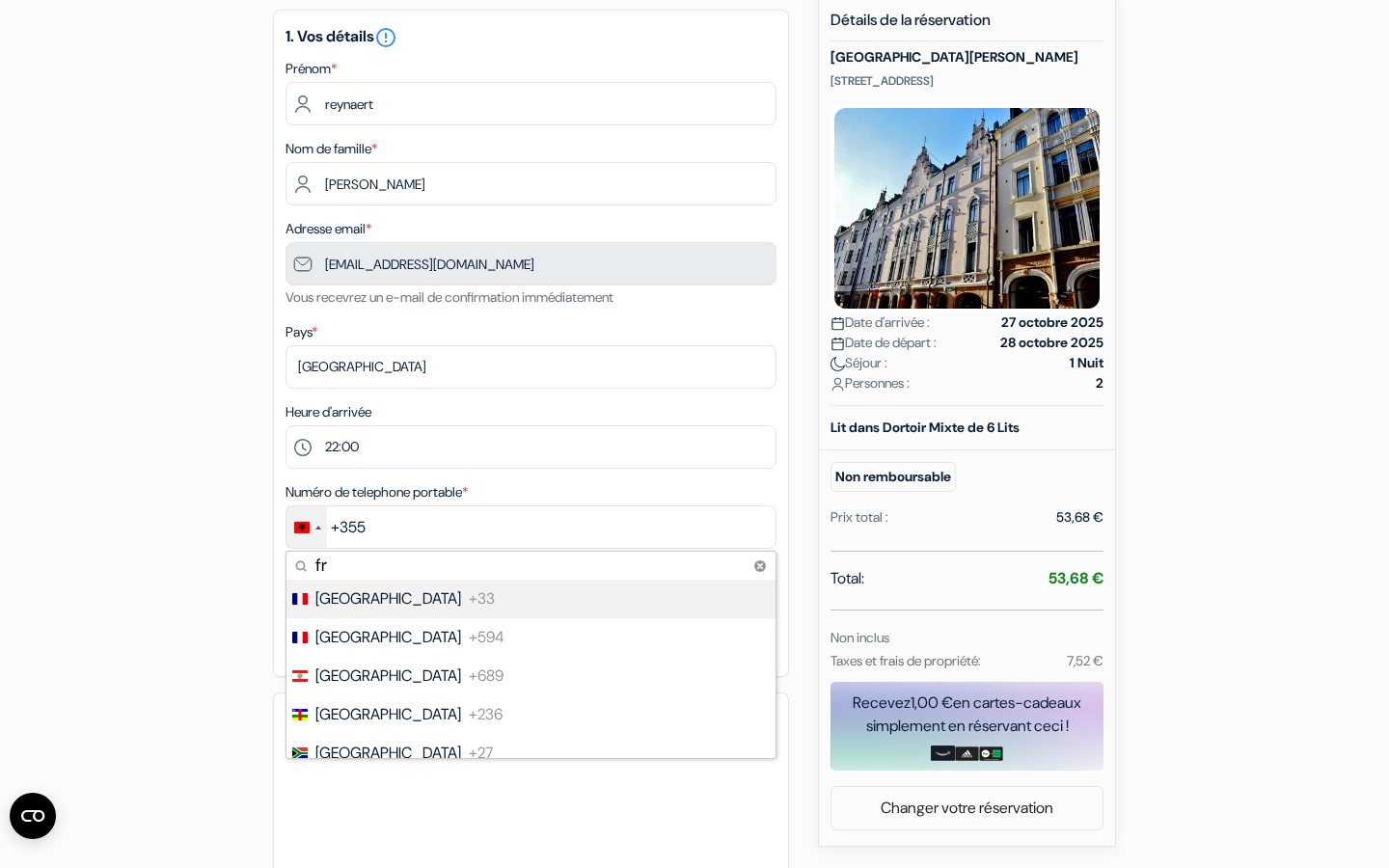
type input "fr"
click at [343, 606] on span "[GEOGRAPHIC_DATA]" at bounding box center [389, 599] width 146 height 23
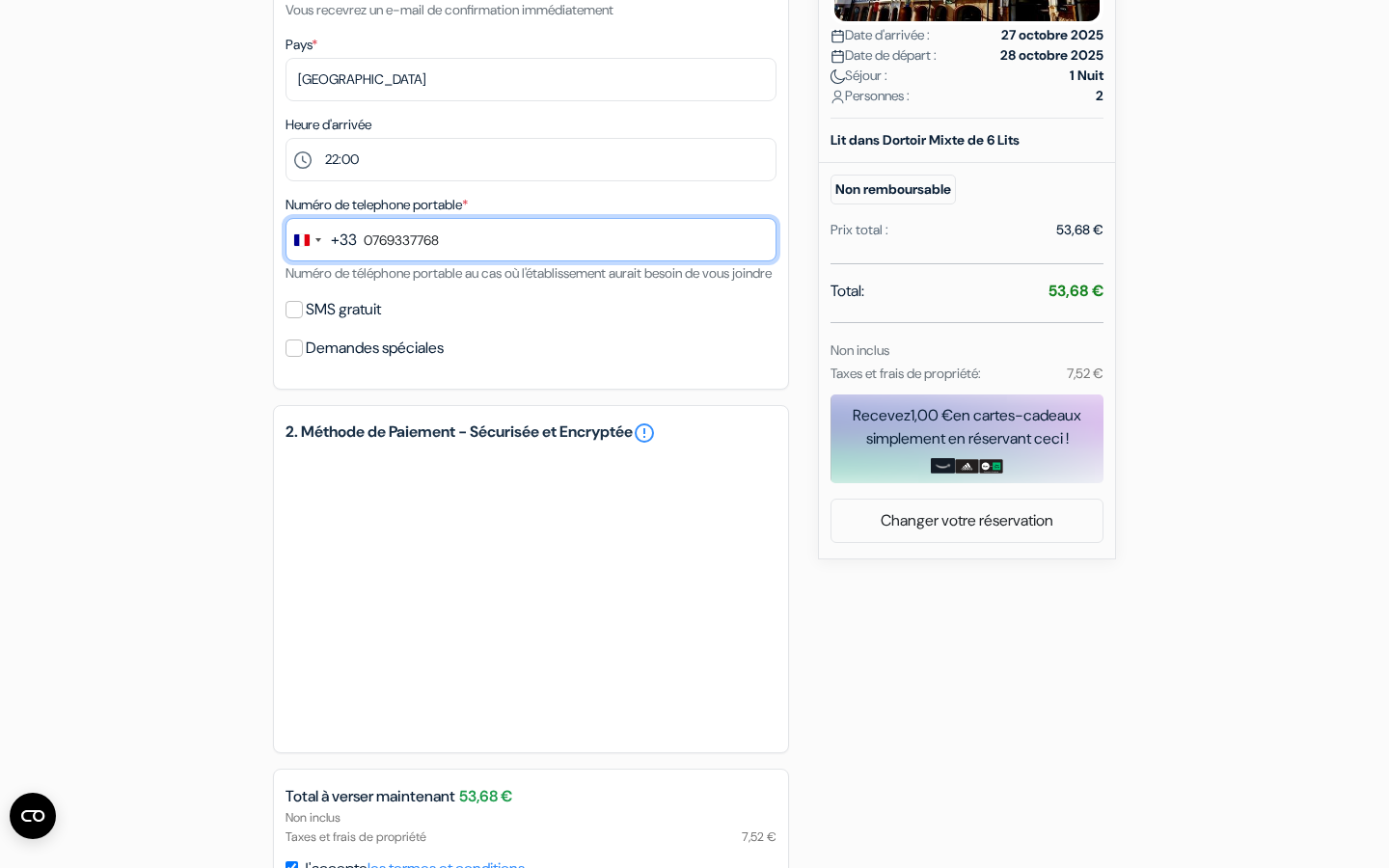
scroll to position [601, 0]
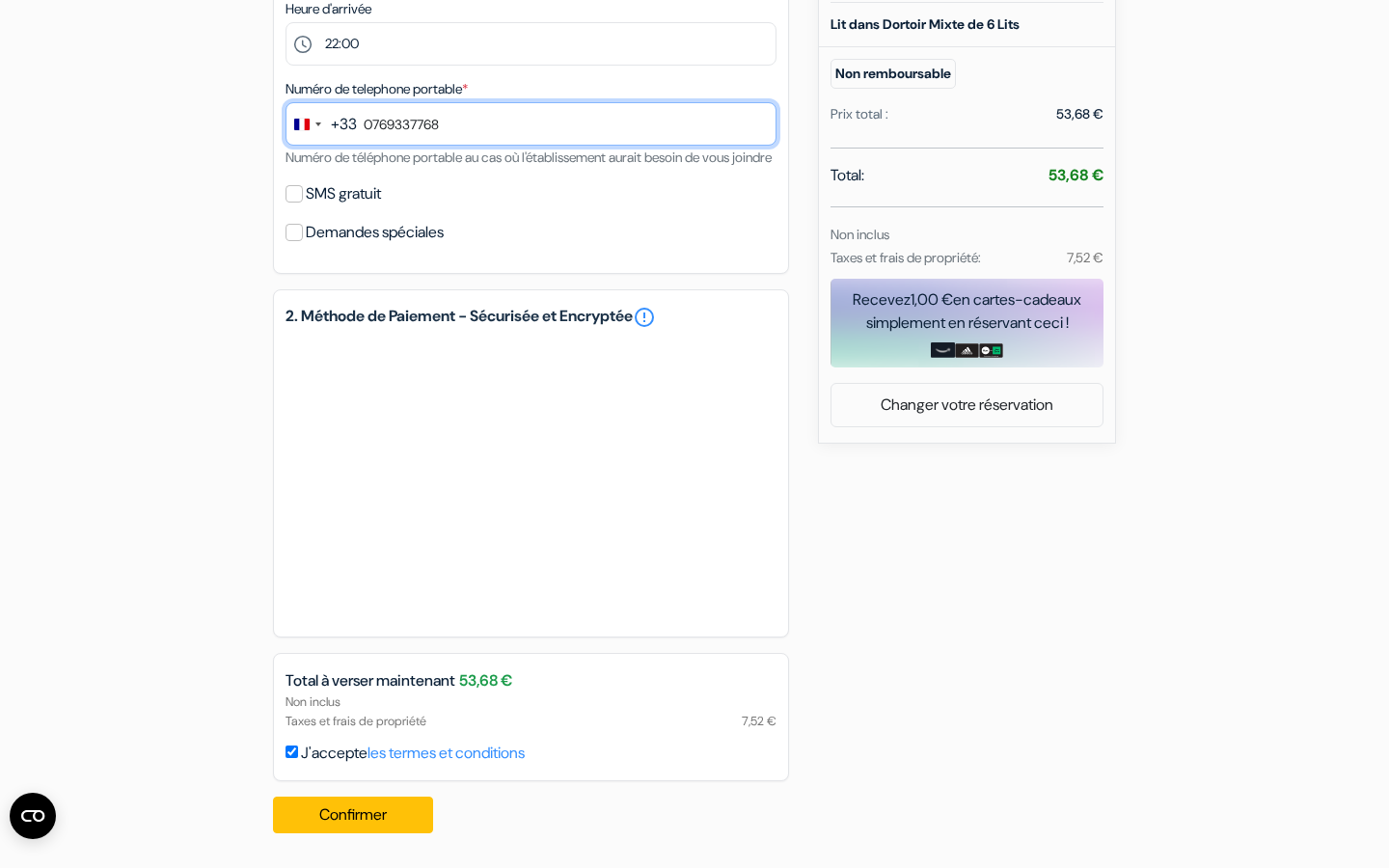
type input "0769337768"
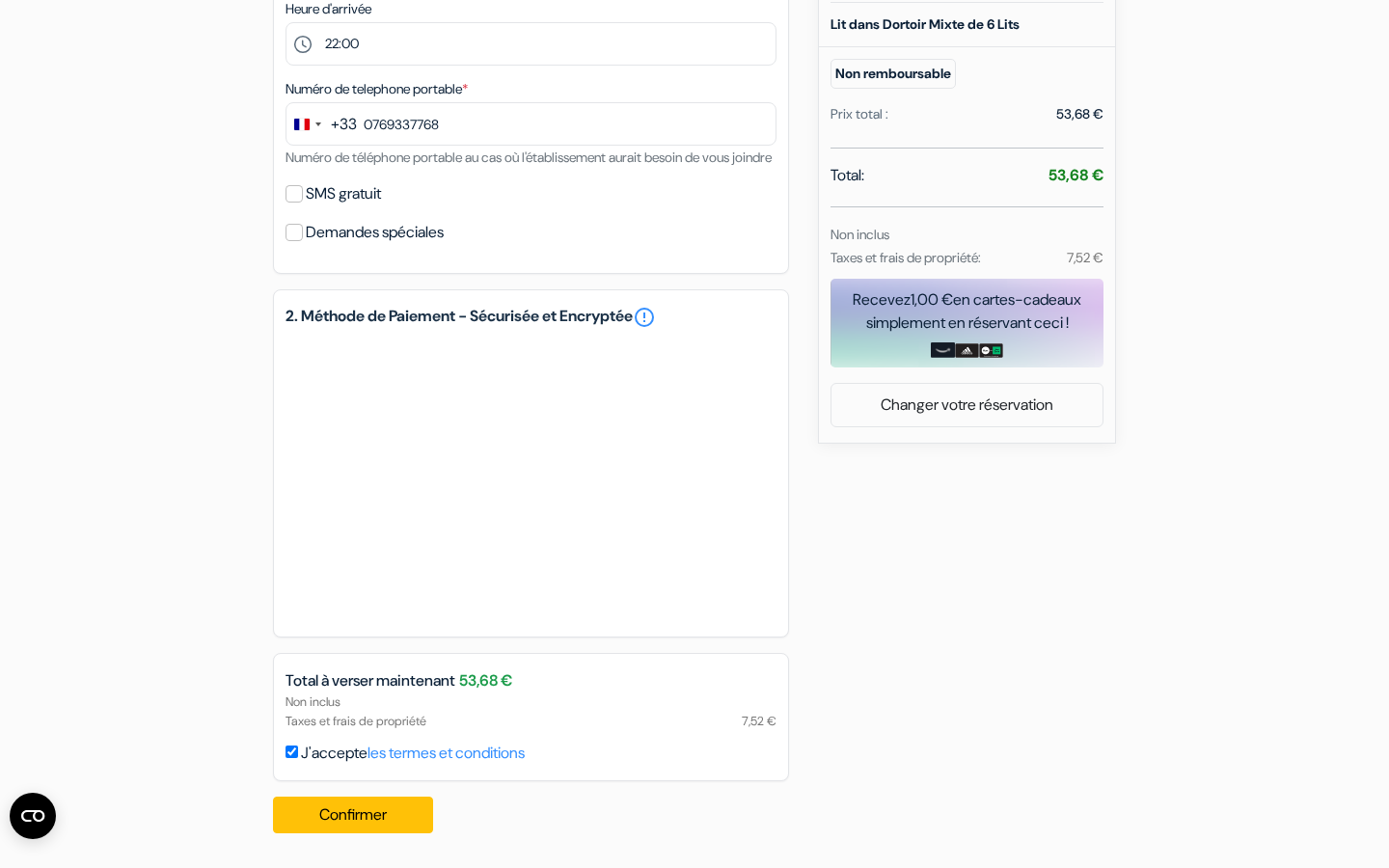
click at [500, 656] on div "1. Vos détails error_outline Prénom * reynaert Nom de famille * elliot Adresse …" at bounding box center [531, 227] width 516 height 1242
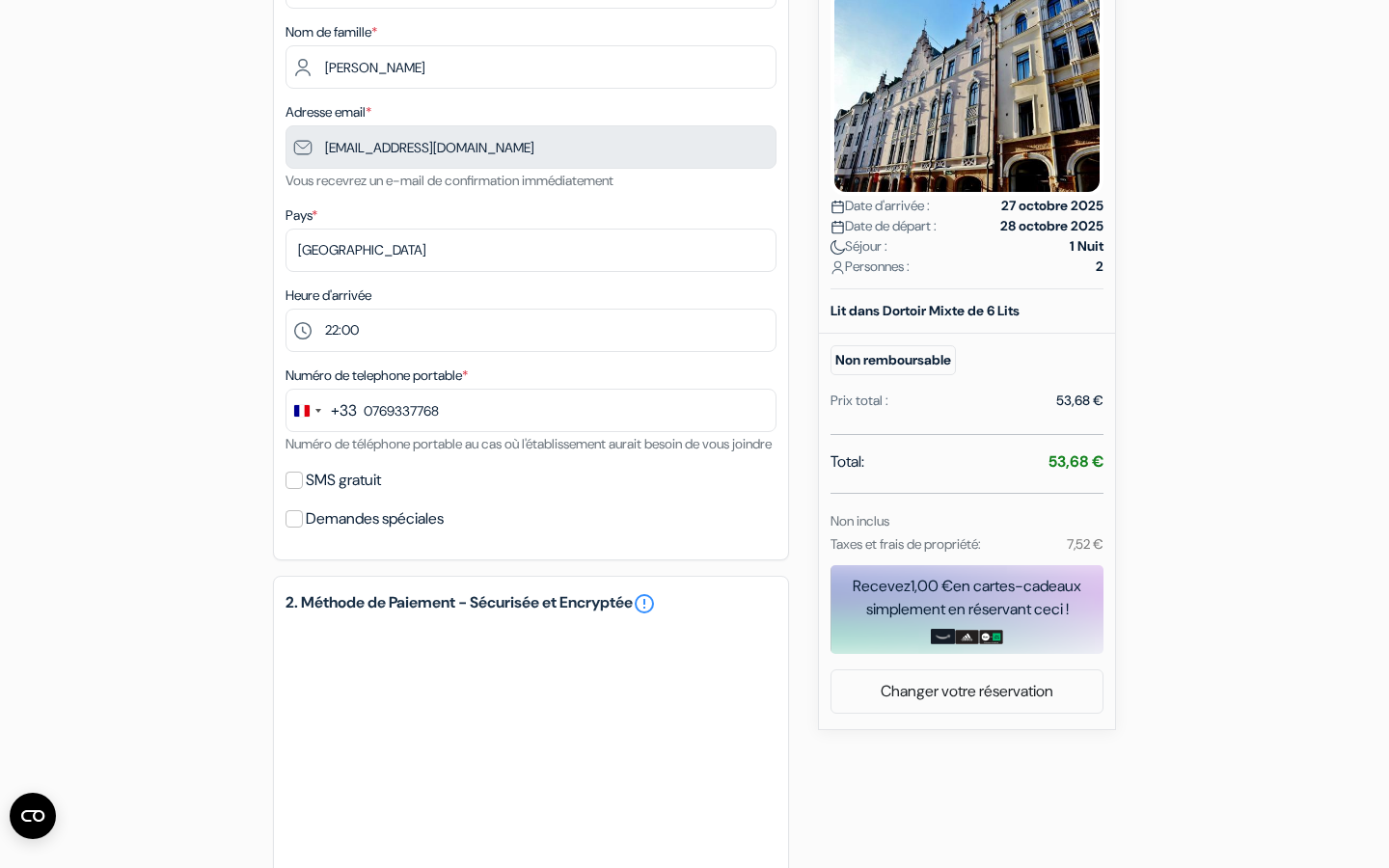
scroll to position [610, 0]
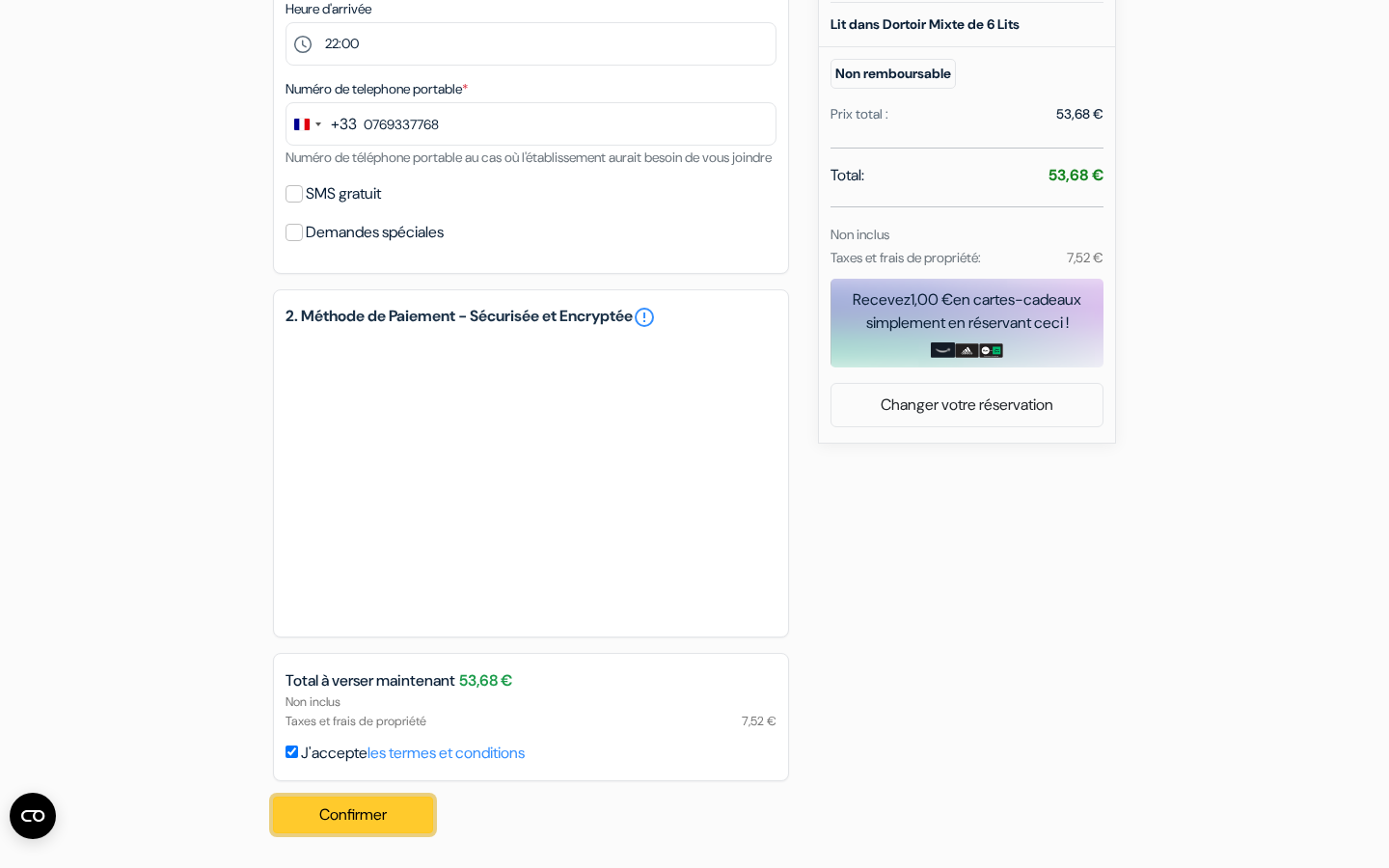
click at [345, 812] on button "Confirmer Loading..." at bounding box center [353, 816] width 160 height 37
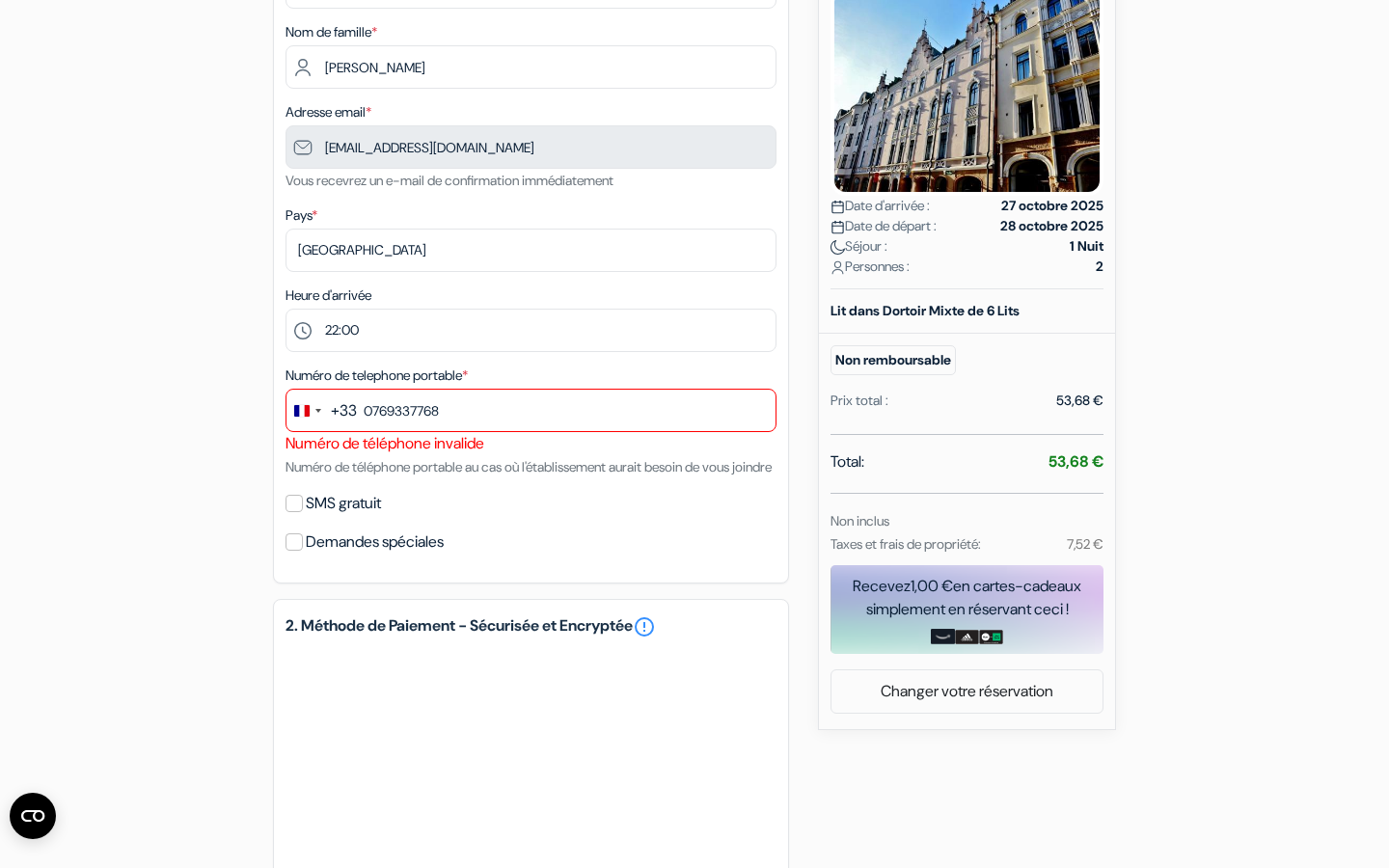
scroll to position [19, 0]
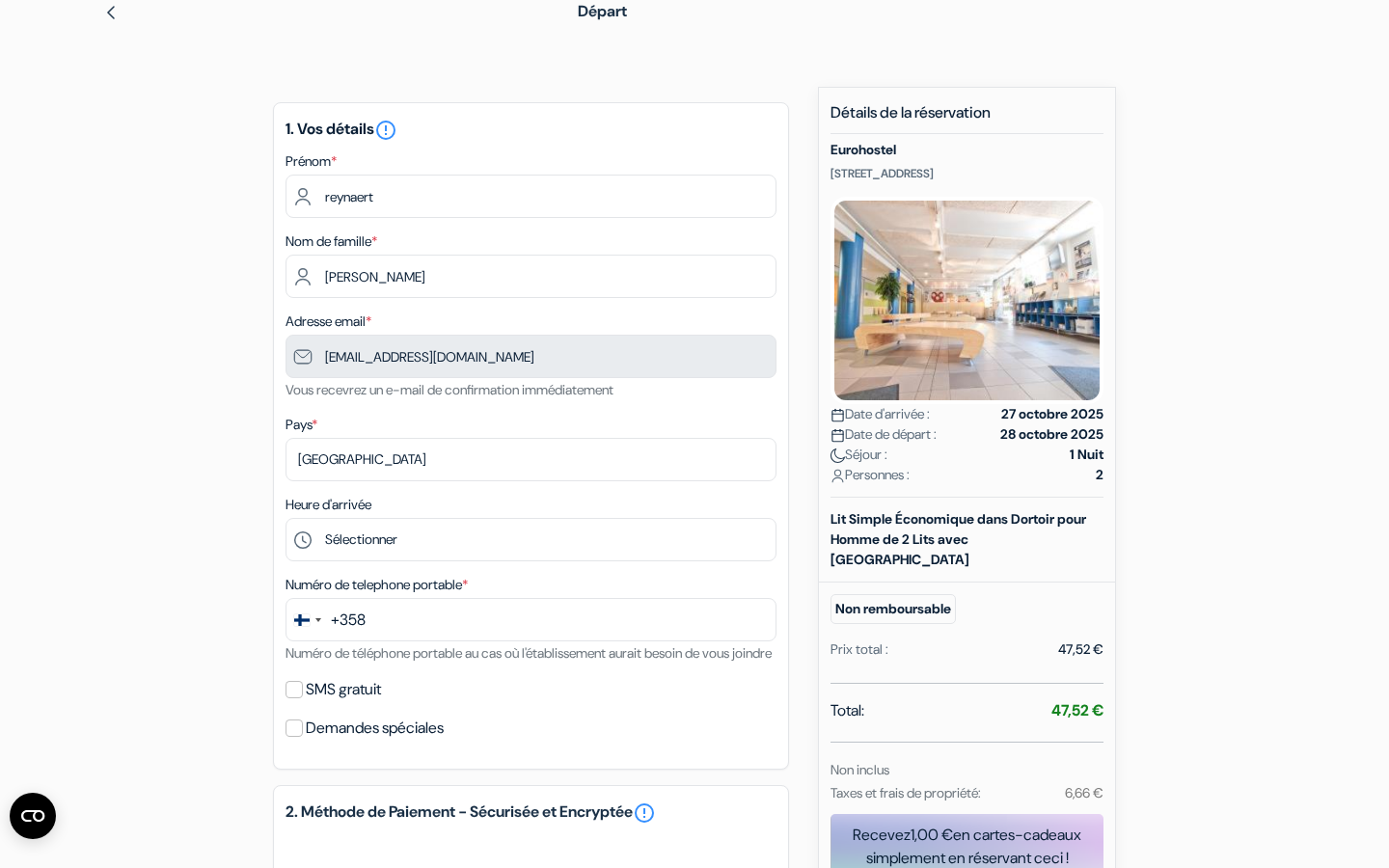
scroll to position [95, 0]
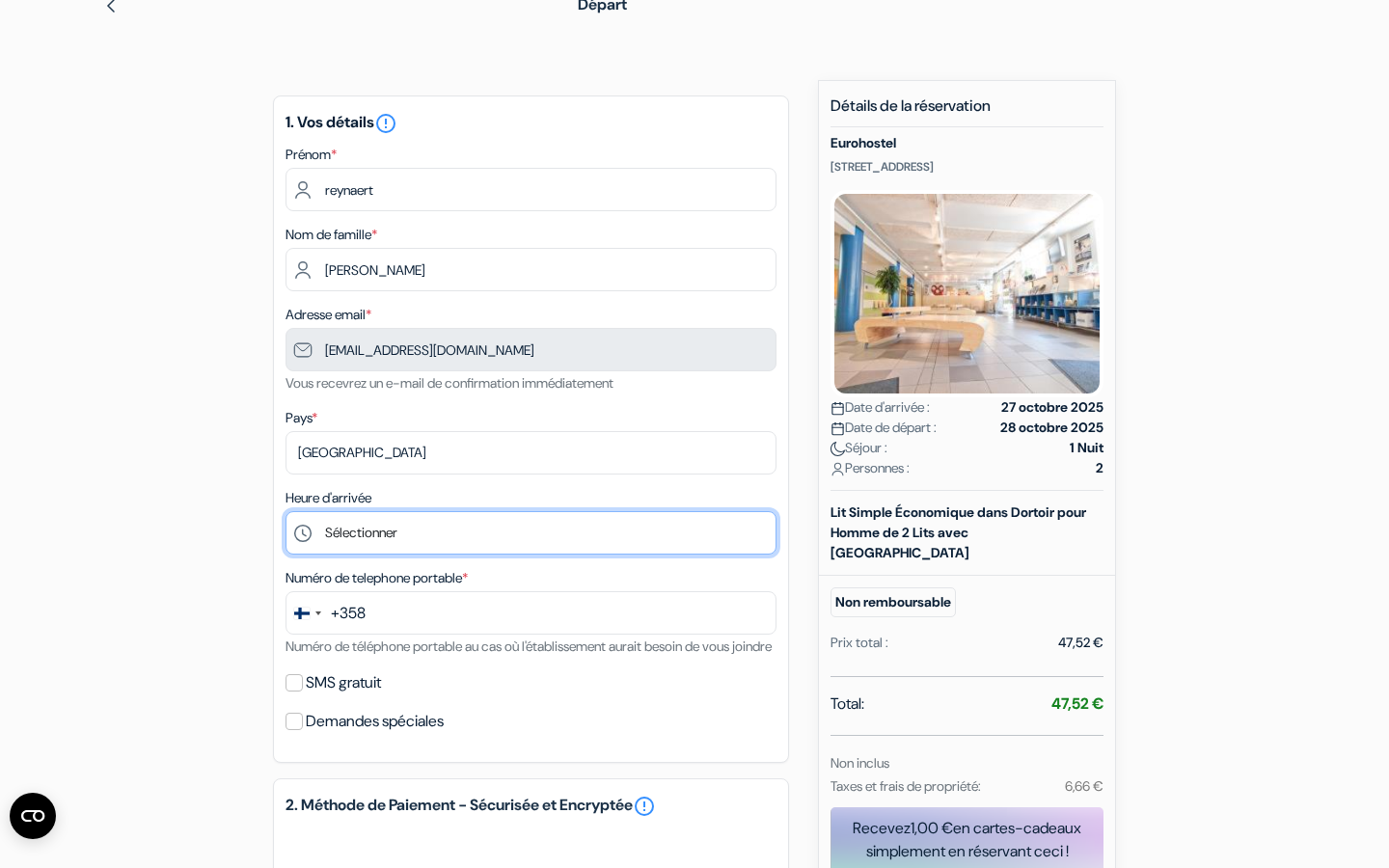
click at [402, 523] on select "Sélectionner 14:00 15:00 16:00 17:00 18:00 19:00 20:00 21:00 22:00 23:00 0:00" at bounding box center [531, 533] width 491 height 44
select select "22"
click at [308, 614] on div "Change country, selected Finland (+358)" at bounding box center [302, 613] width 16 height 12
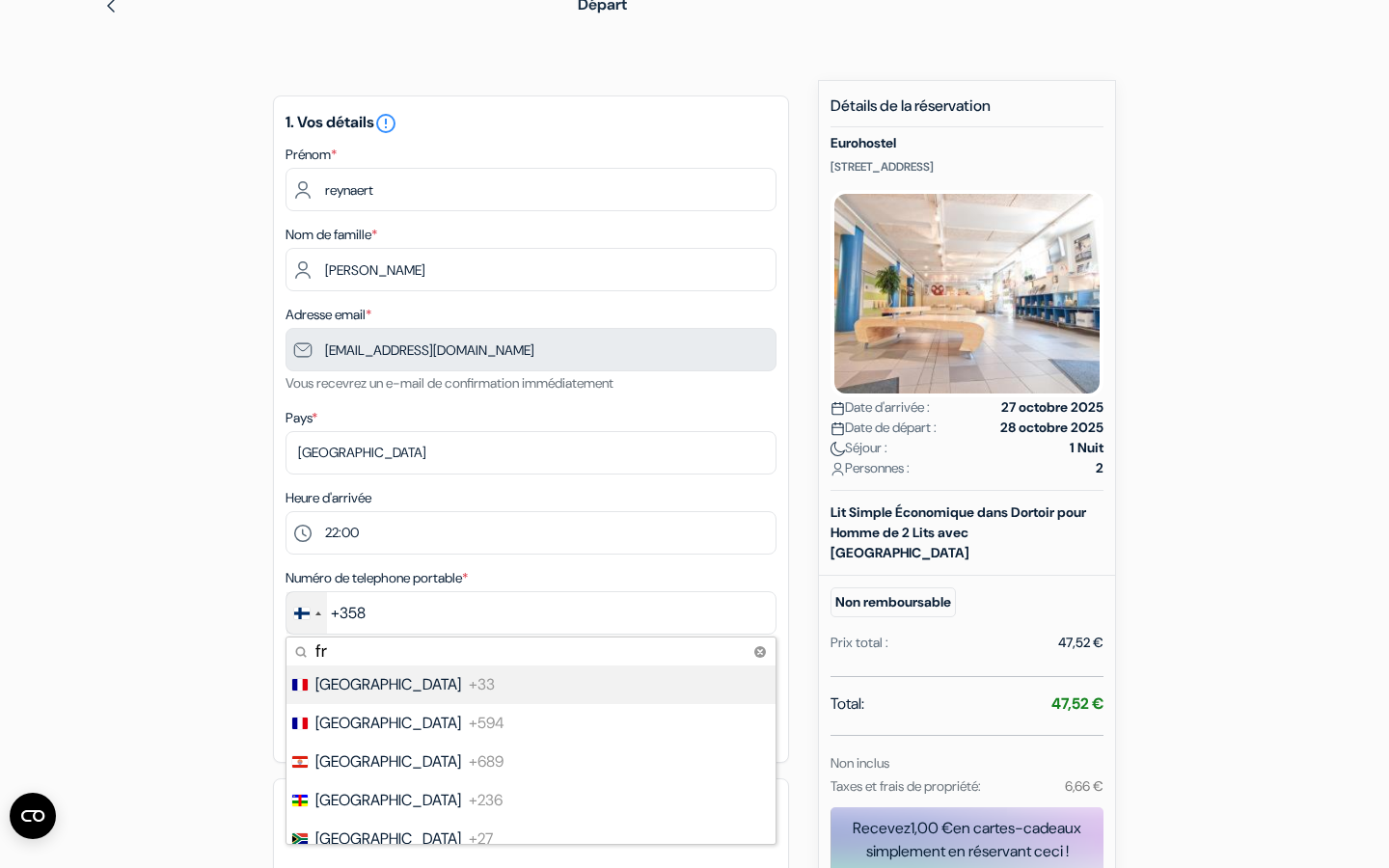
type input "fr"
click at [469, 690] on span "+33" at bounding box center [481, 685] width 26 height 23
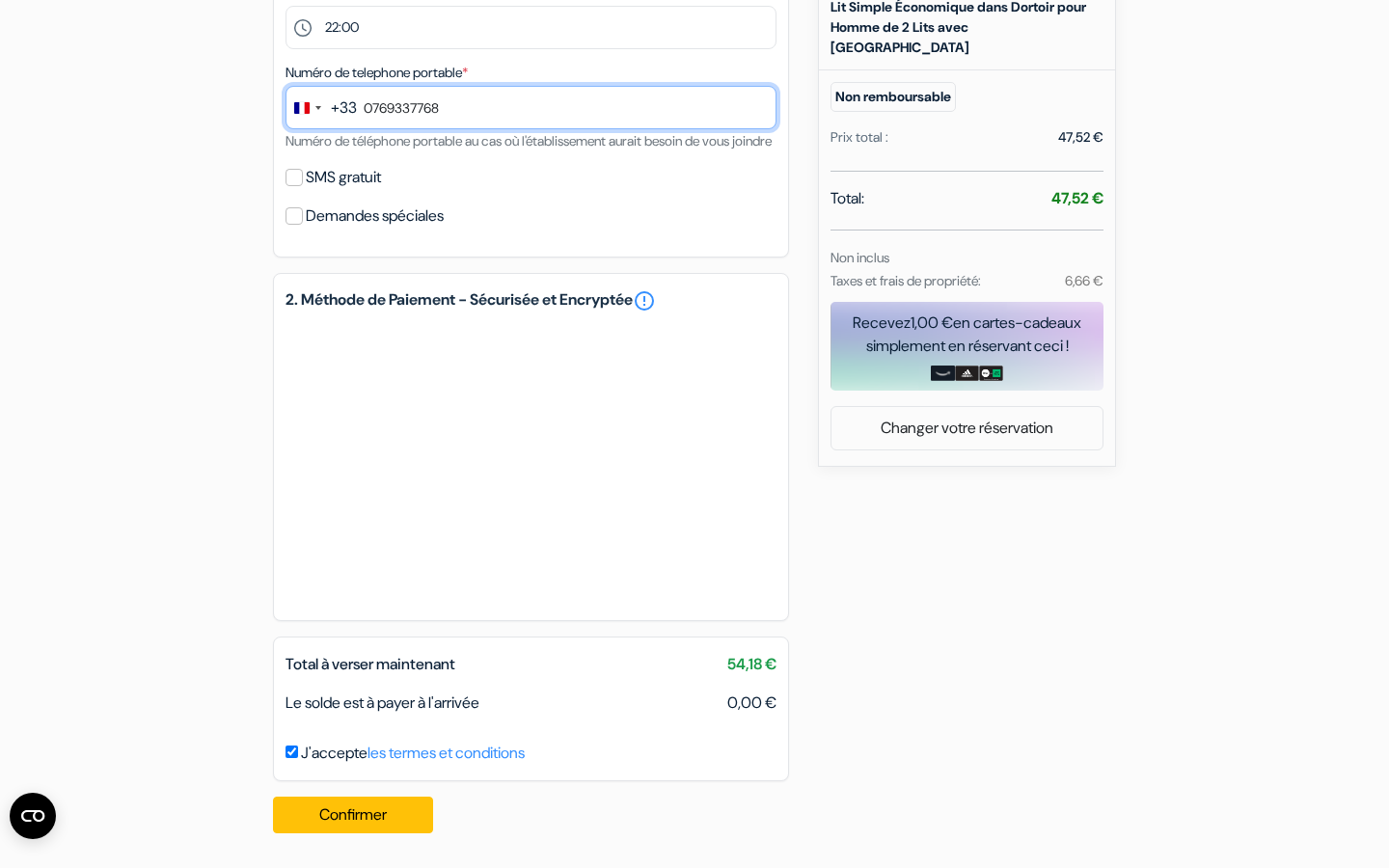
scroll to position [624, 0]
type input "0769337768"
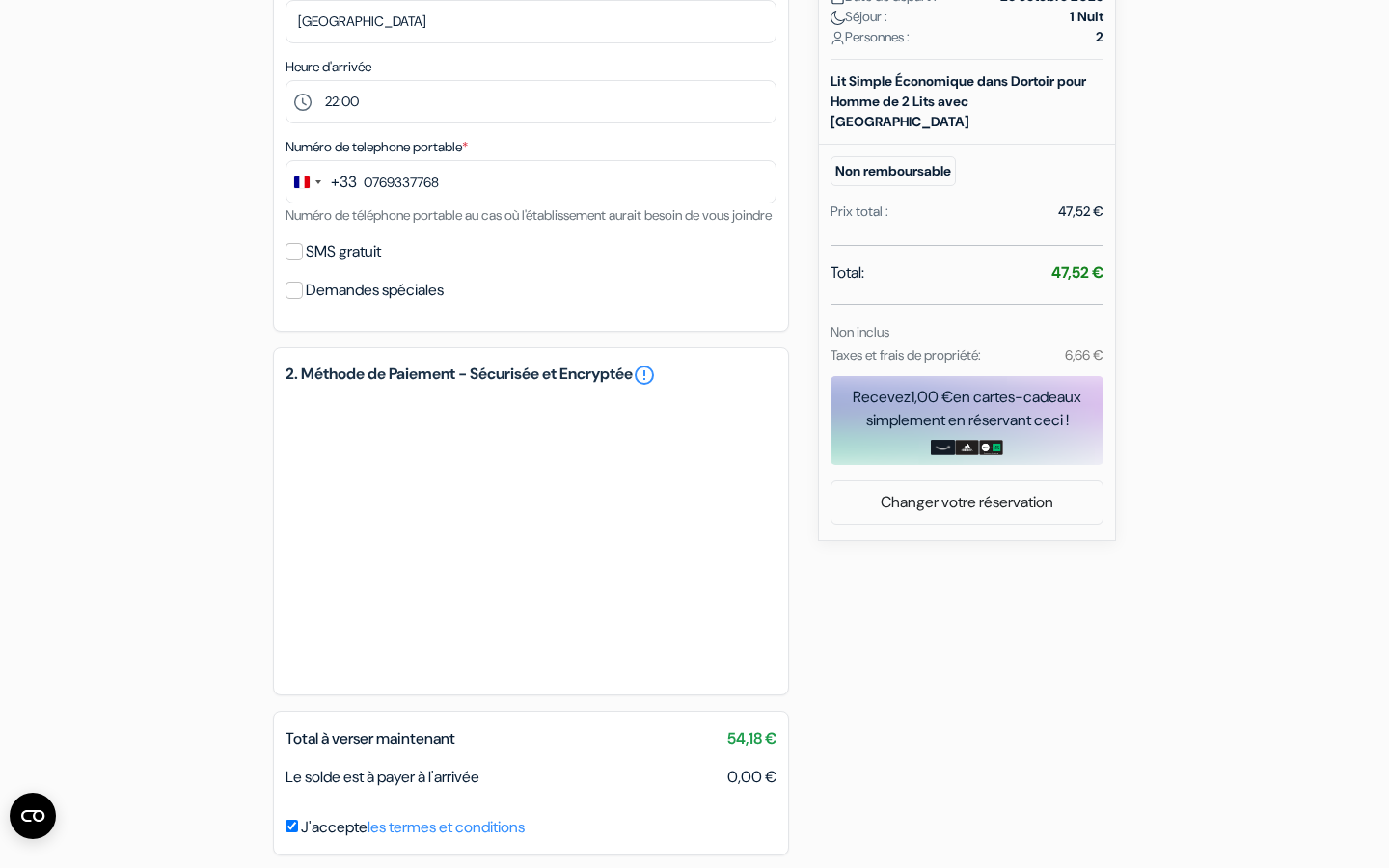
scroll to position [395, 0]
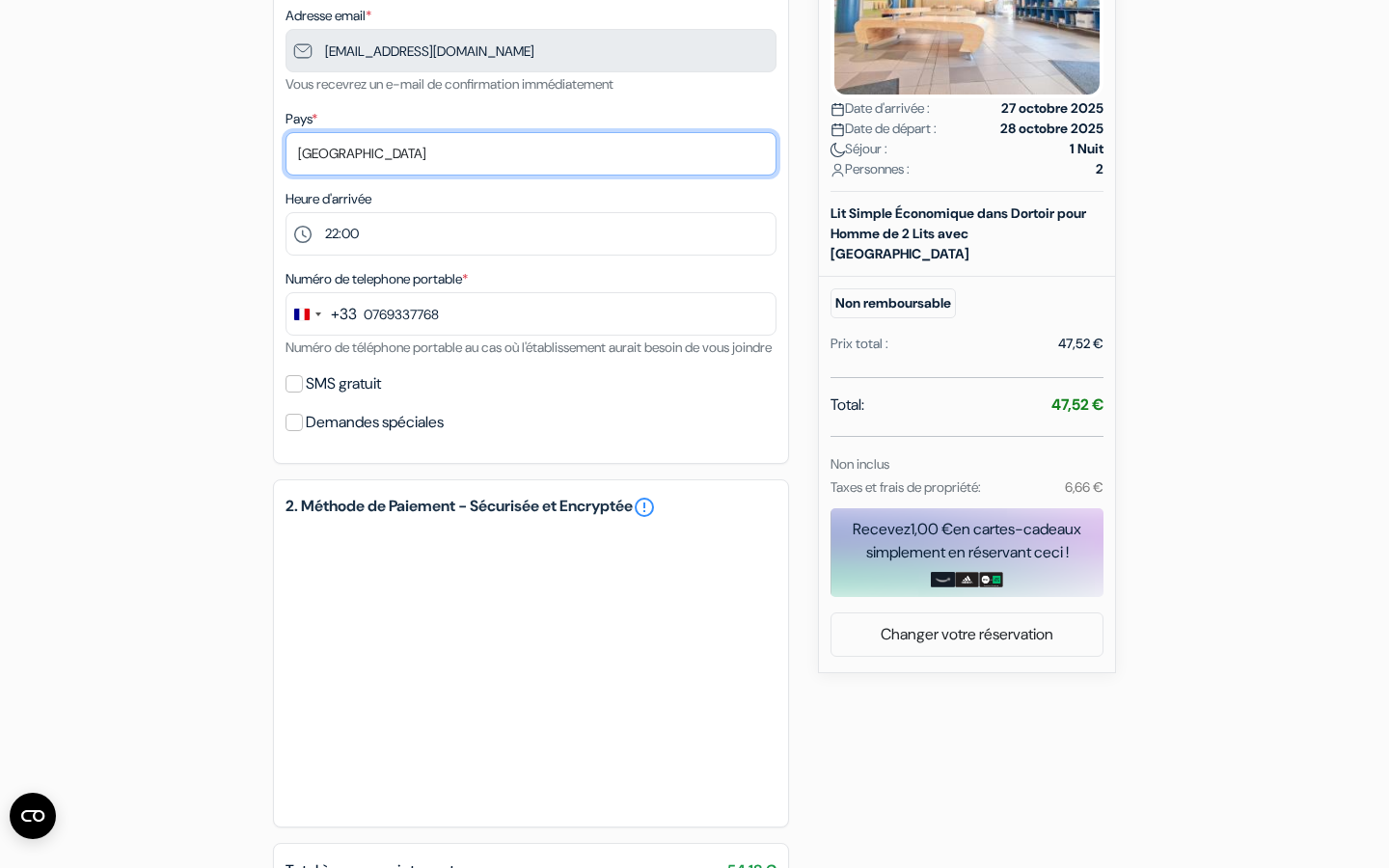
click at [384, 156] on select "Selectionner le pays Abkhazie [GEOGRAPHIC_DATA] [GEOGRAPHIC_DATA] [GEOGRAPHIC_D…" at bounding box center [531, 154] width 491 height 44
select select "fr"
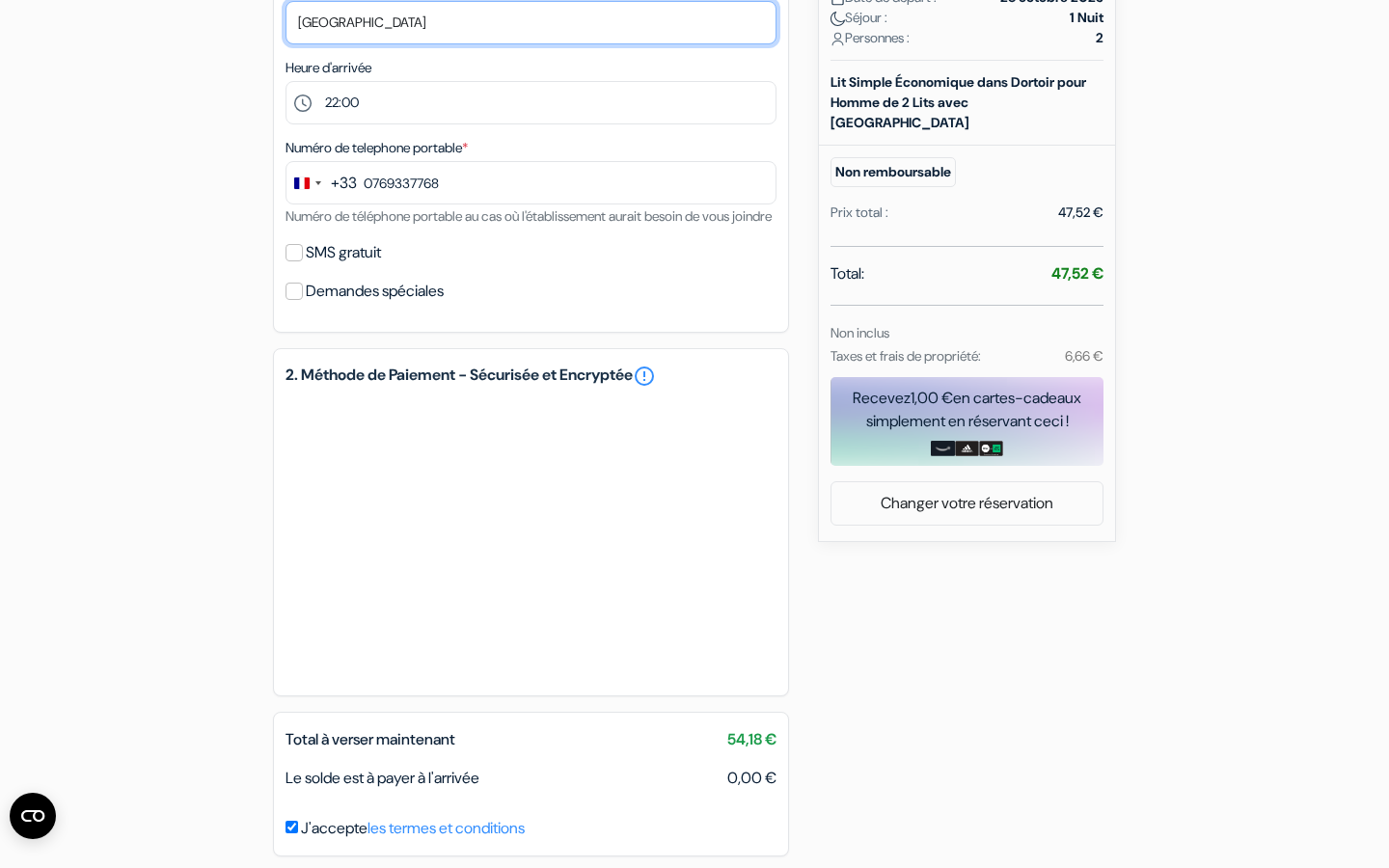
scroll to position [627, 0]
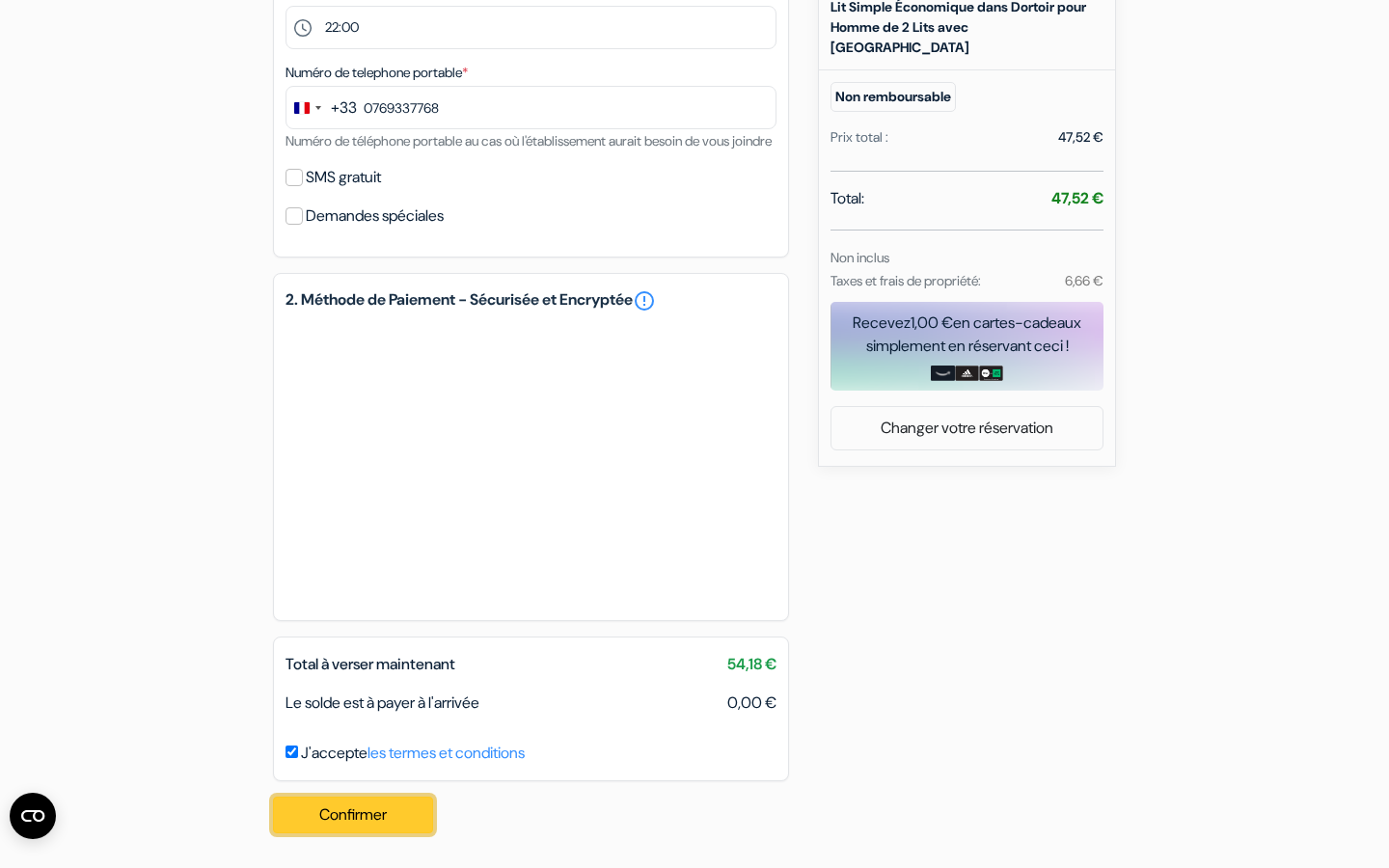
click at [365, 816] on button "Confirmer Loading..." at bounding box center [353, 816] width 160 height 37
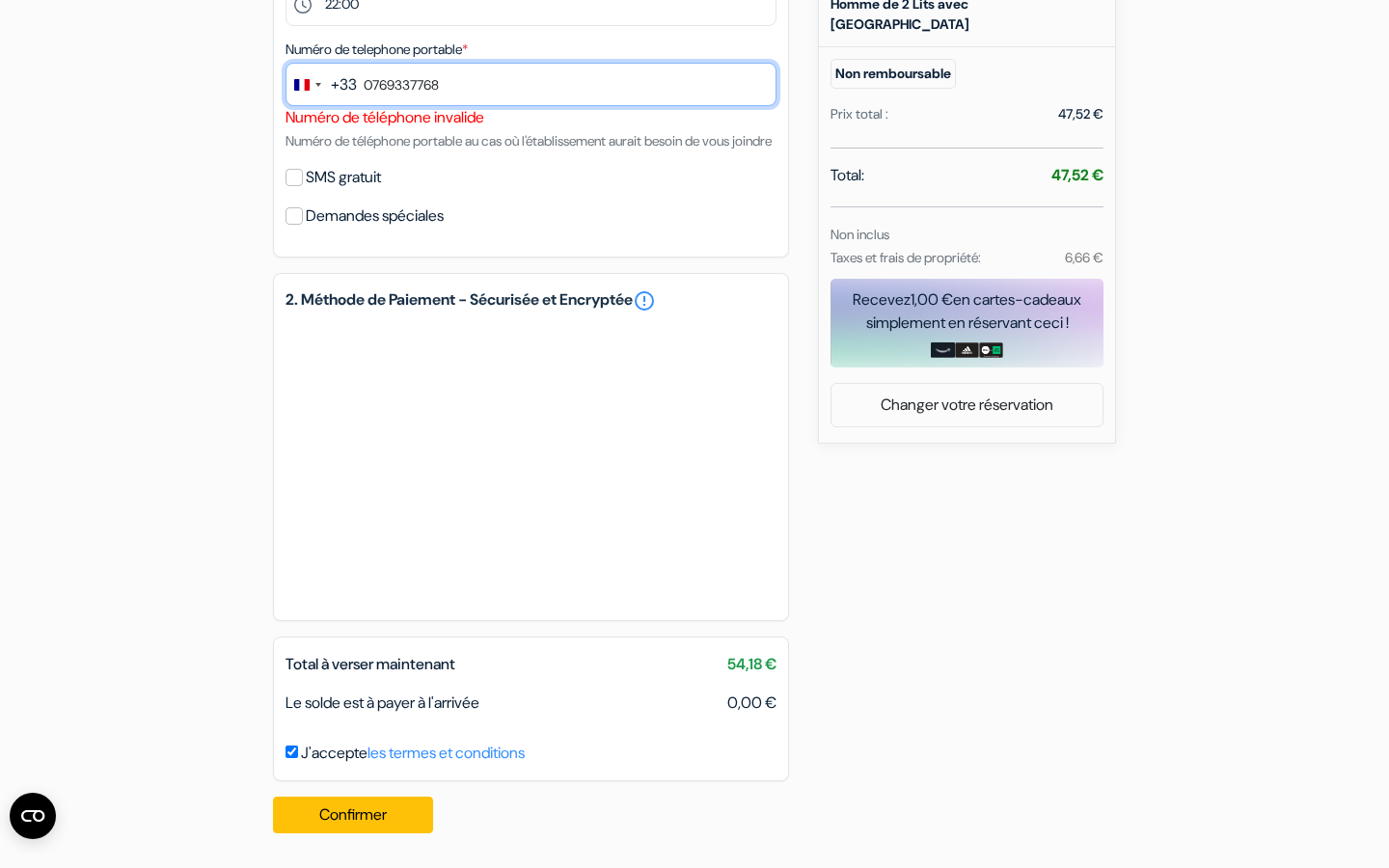
click at [373, 89] on input "0769337768" at bounding box center [531, 85] width 491 height 44
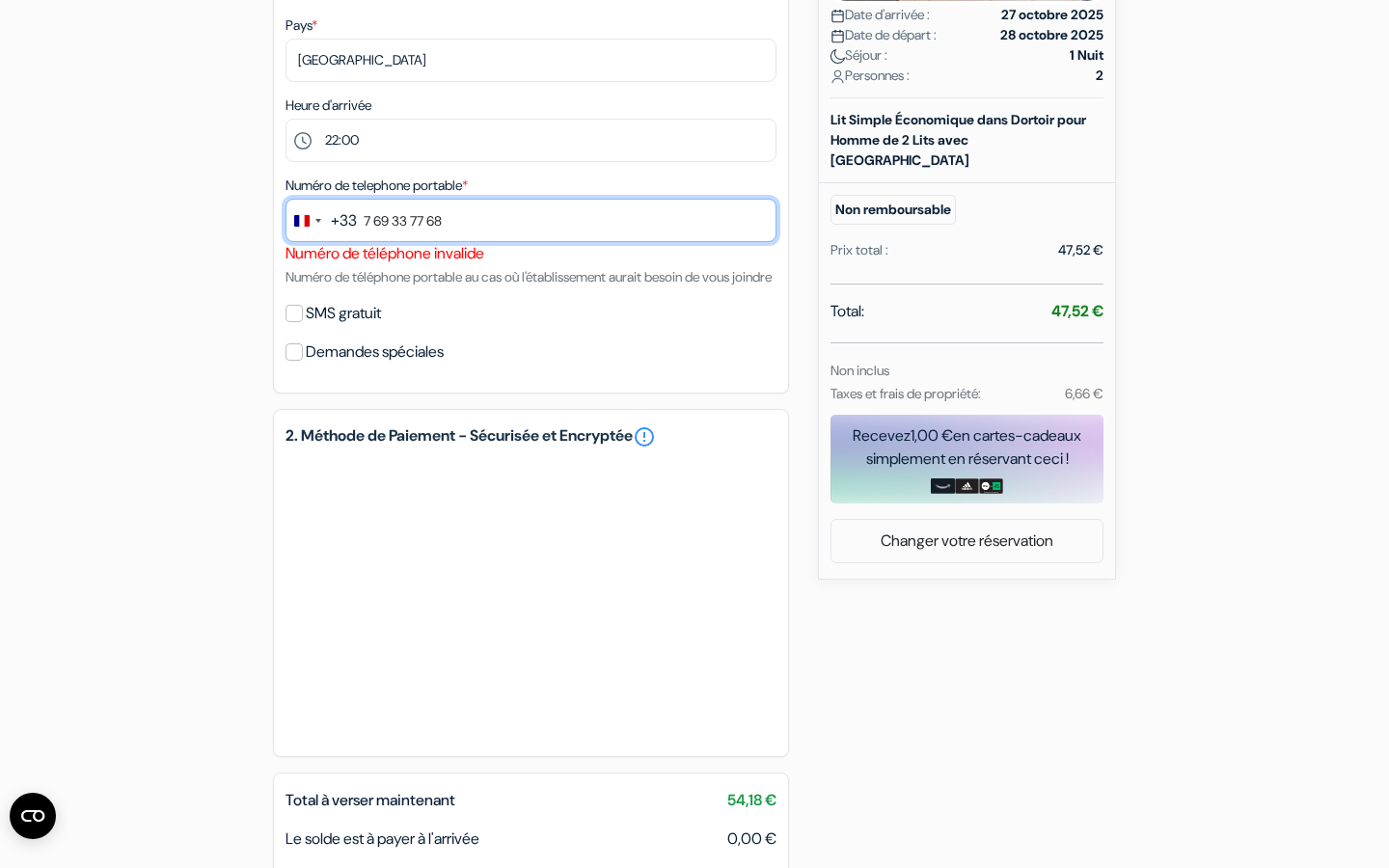
scroll to position [650, 0]
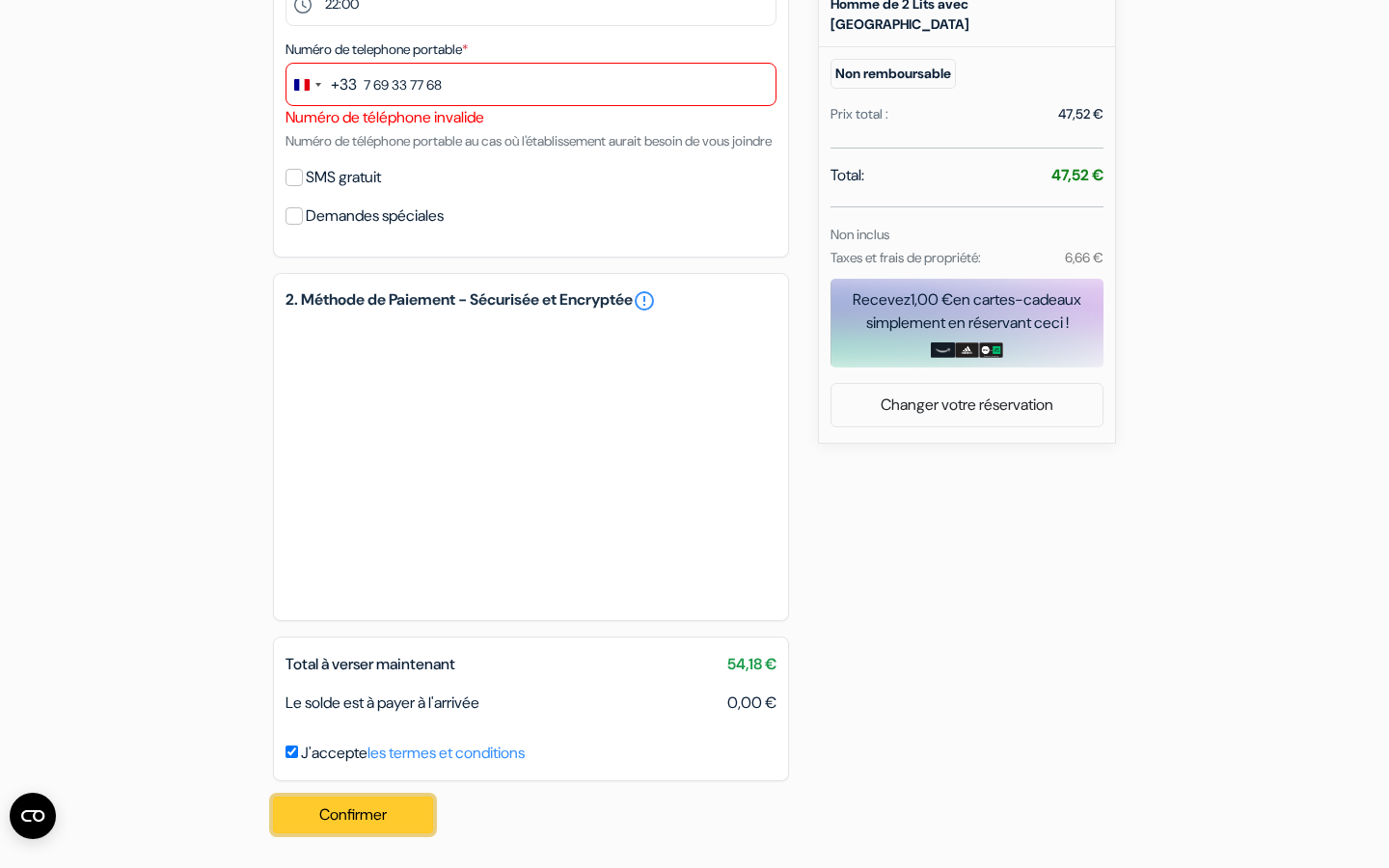
click at [330, 816] on button "Confirmer Loading..." at bounding box center [353, 816] width 160 height 37
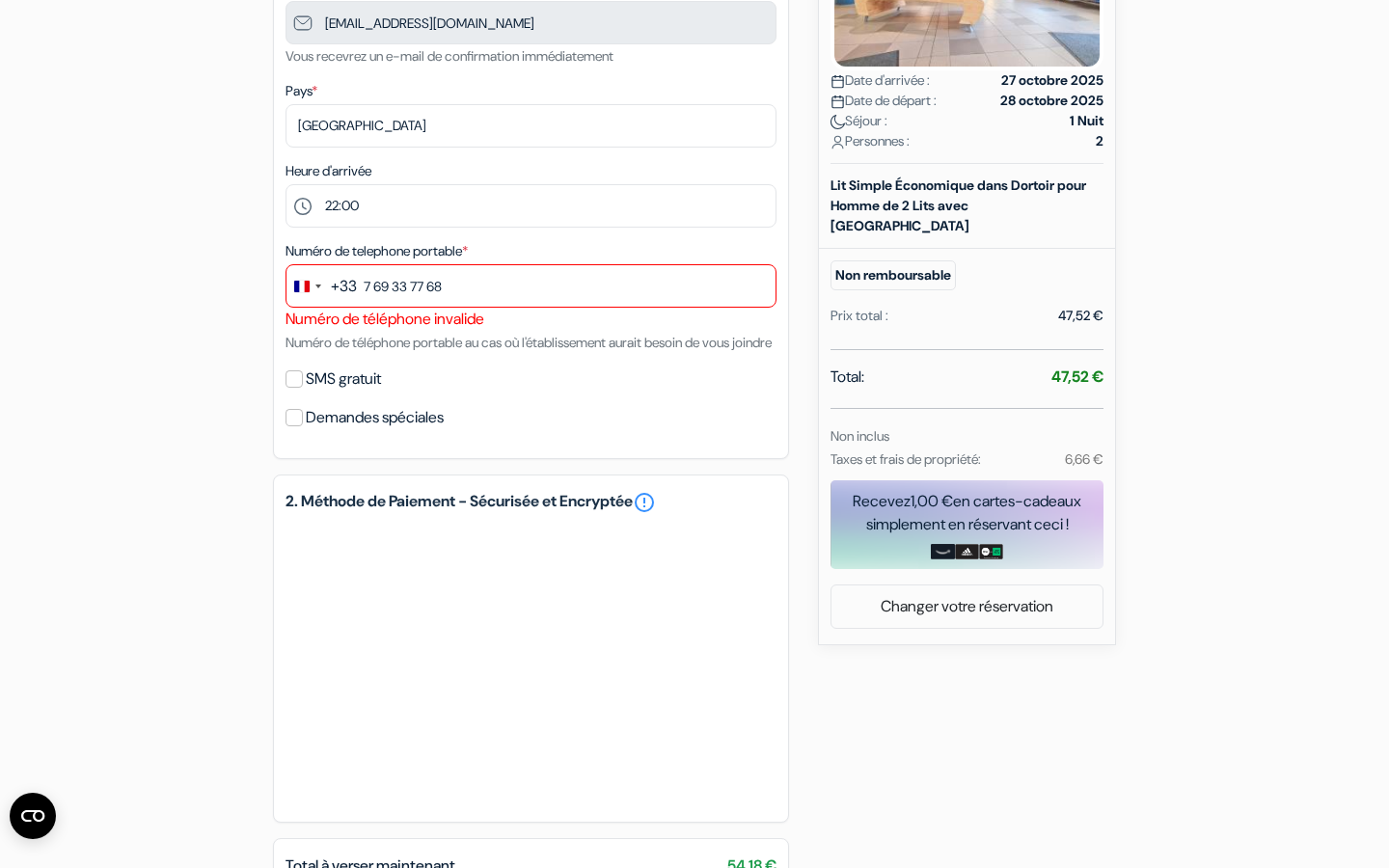
scroll to position [424, 0]
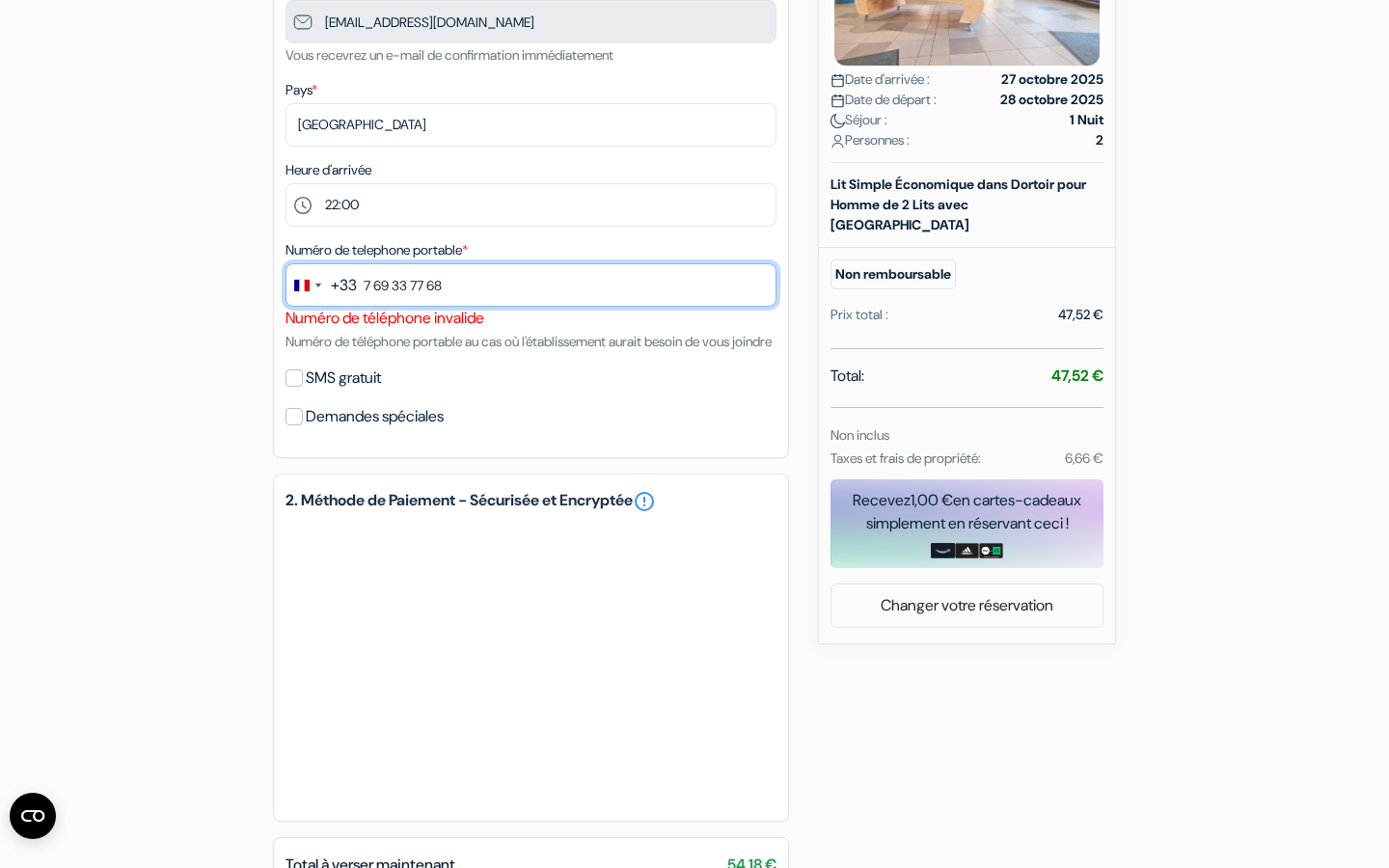
click at [365, 298] on input "7 69 33 77 68" at bounding box center [531, 285] width 491 height 44
click at [366, 288] on input "7 69 33 77 68" at bounding box center [531, 285] width 491 height 44
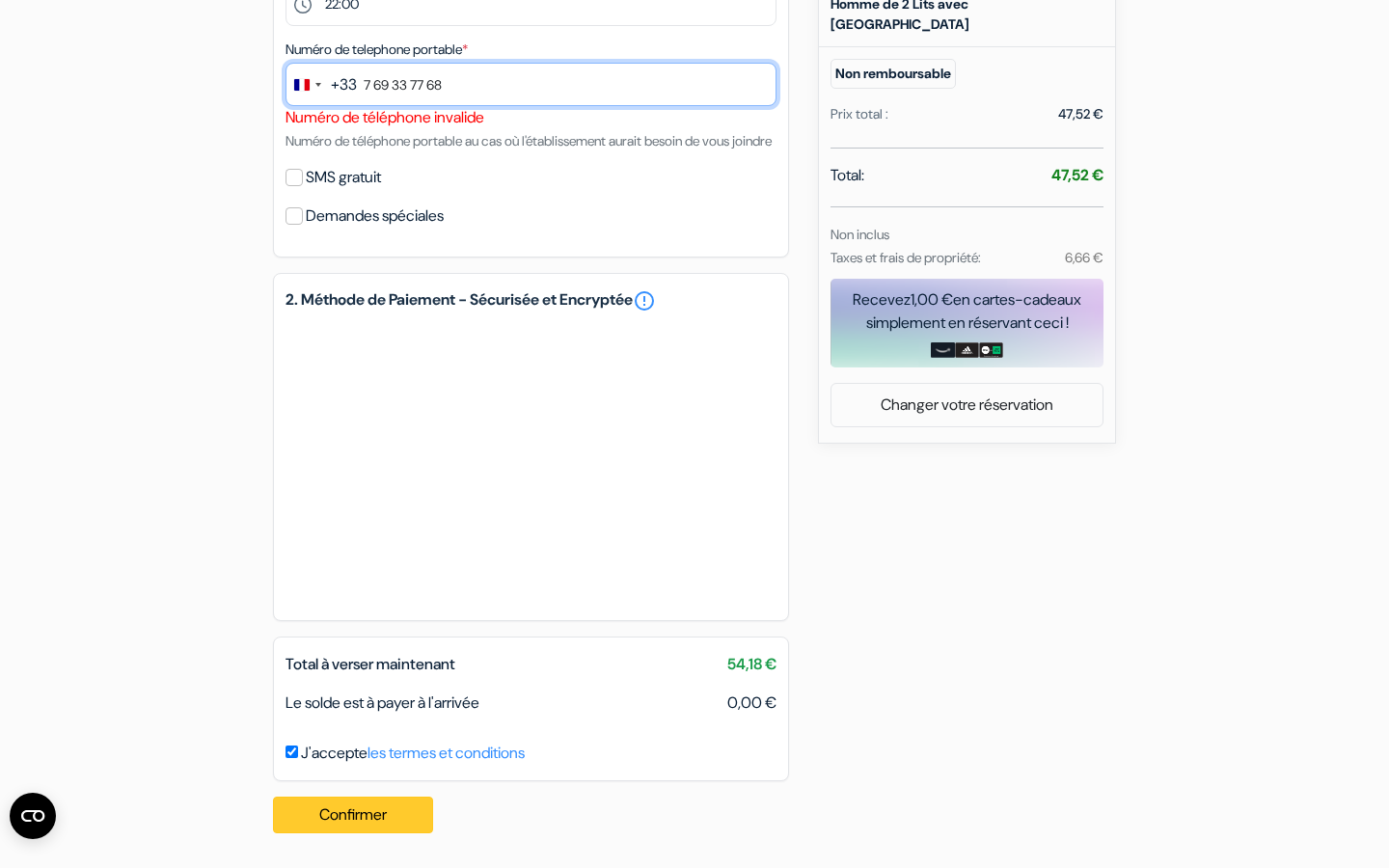
type input "7 69 33 77 68"
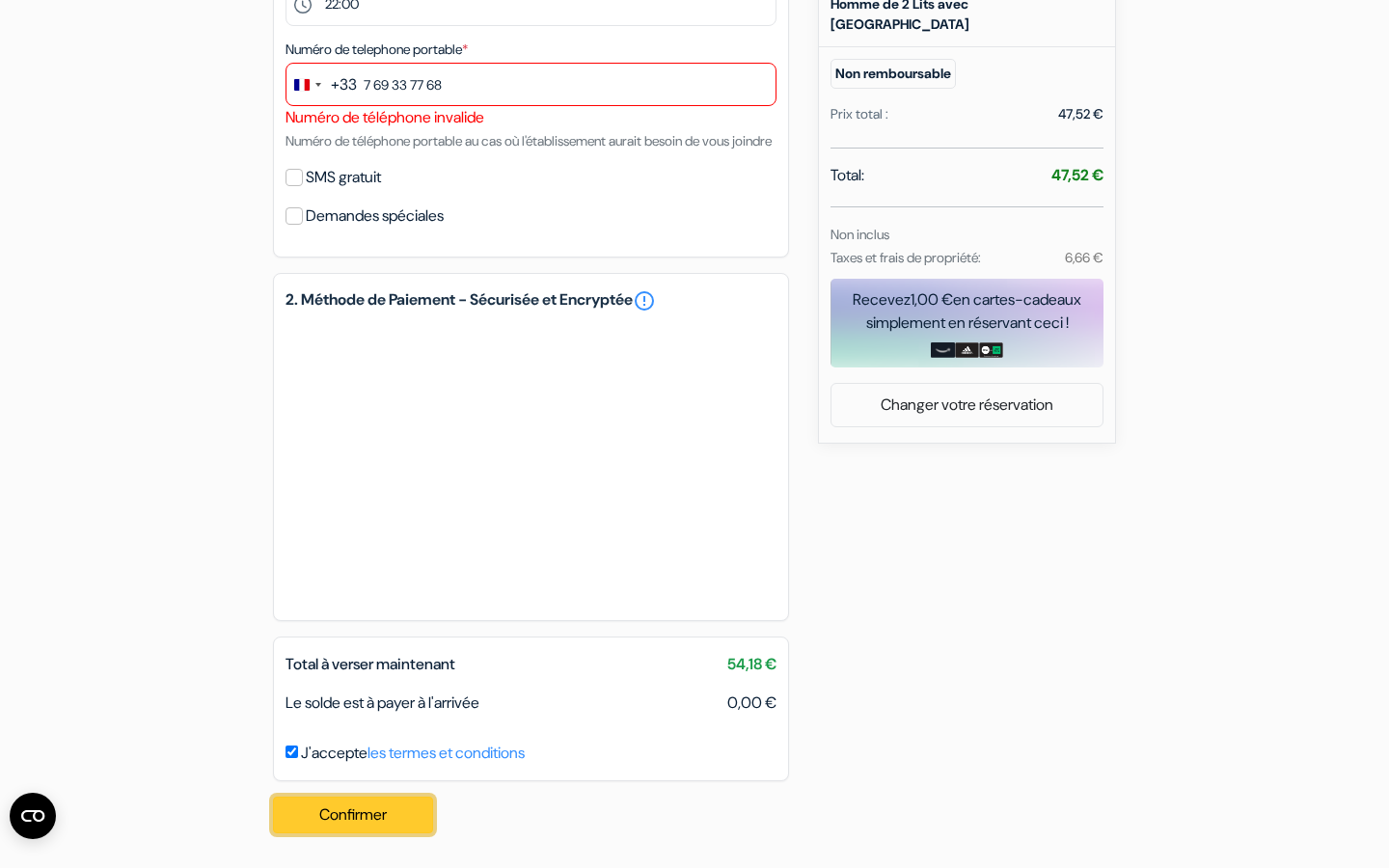
click at [360, 813] on button "Confirmer Loading..." at bounding box center [353, 816] width 160 height 37
click at [365, 806] on button "Confirmer Loading..." at bounding box center [353, 816] width 160 height 37
